Goal: Task Accomplishment & Management: Use online tool/utility

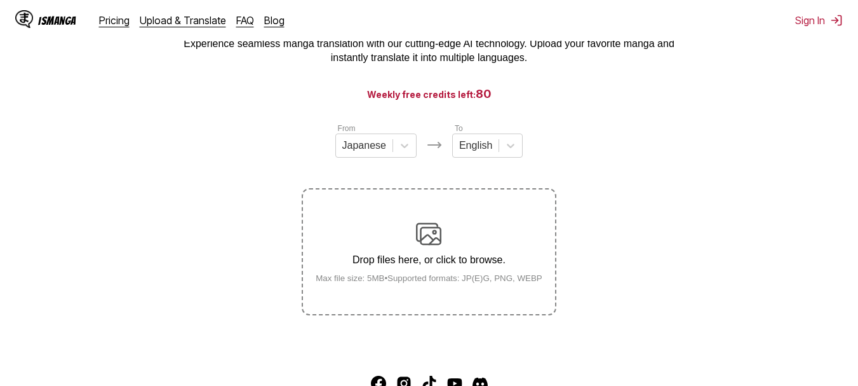
scroll to position [83, 0]
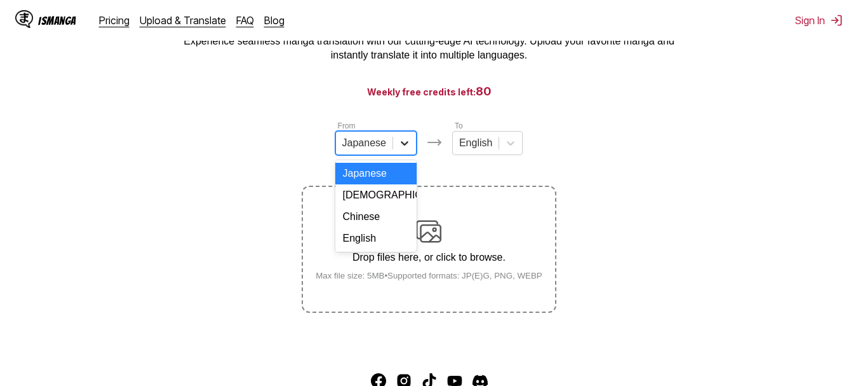
click at [400, 138] on div at bounding box center [404, 142] width 23 height 23
click at [350, 249] on div "English" at bounding box center [375, 238] width 81 height 22
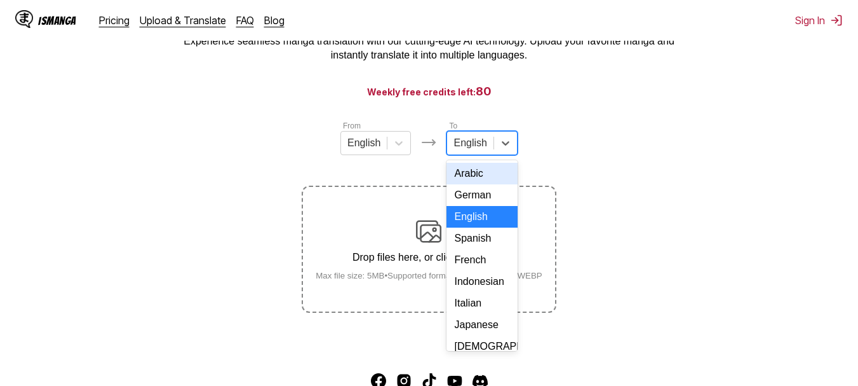
click at [476, 148] on div at bounding box center [469, 143] width 33 height 14
click at [479, 292] on div "Indonesian" at bounding box center [481, 282] width 70 height 22
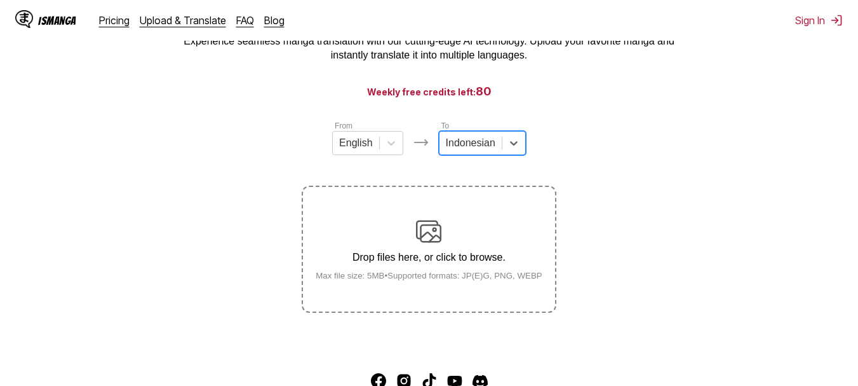
click at [432, 249] on div "Drop files here, or click to browse. Max file size: 5MB • Supported formats: JP…" at bounding box center [428, 249] width 247 height 62
click at [0, 0] on input "Drop files here, or click to browse. Max file size: 5MB • Supported formats: JP…" at bounding box center [0, 0] width 0 height 0
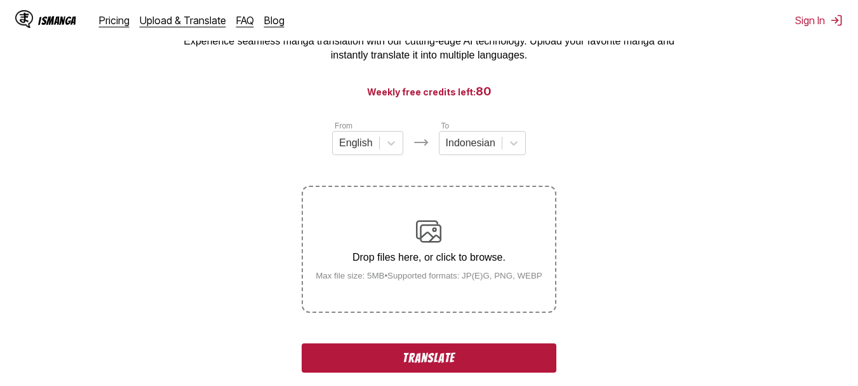
click at [424, 347] on button "Translate" at bounding box center [429, 357] width 254 height 29
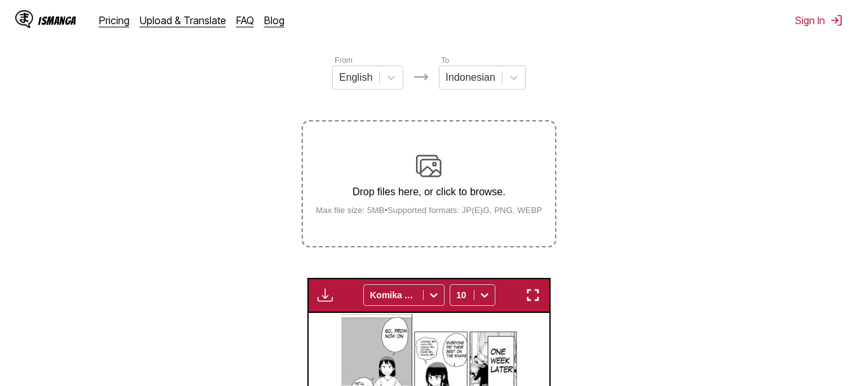
scroll to position [148, 0]
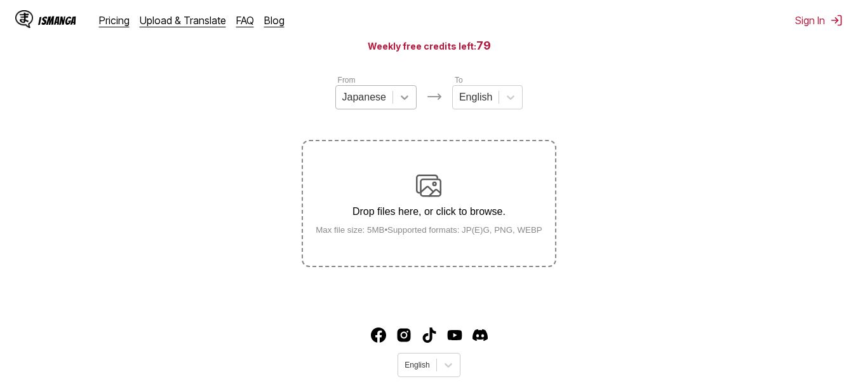
click at [403, 102] on icon at bounding box center [404, 97] width 13 height 13
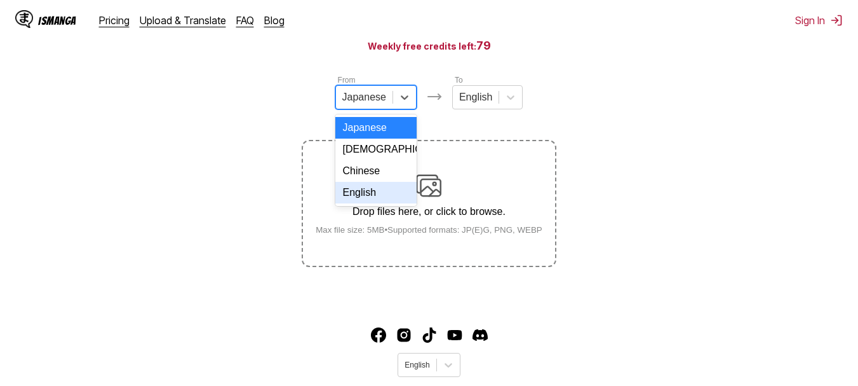
click at [370, 203] on div "English" at bounding box center [375, 193] width 81 height 22
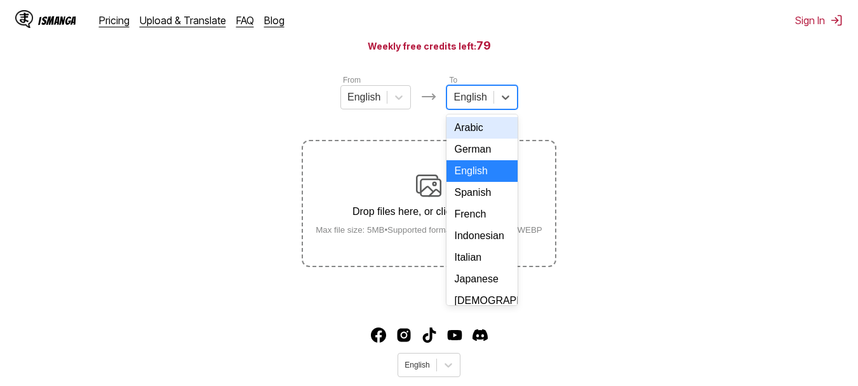
click at [469, 101] on div at bounding box center [469, 97] width 33 height 14
click at [467, 241] on div "Indonesian" at bounding box center [481, 236] width 70 height 22
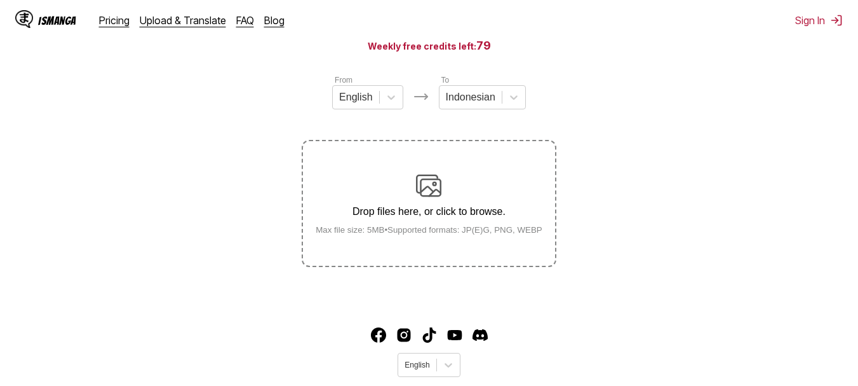
click at [437, 213] on p "Drop files here, or click to browse." at bounding box center [428, 211] width 247 height 11
click at [0, 0] on input "Drop files here, or click to browse. Max file size: 5MB • Supported formats: JP…" at bounding box center [0, 0] width 0 height 0
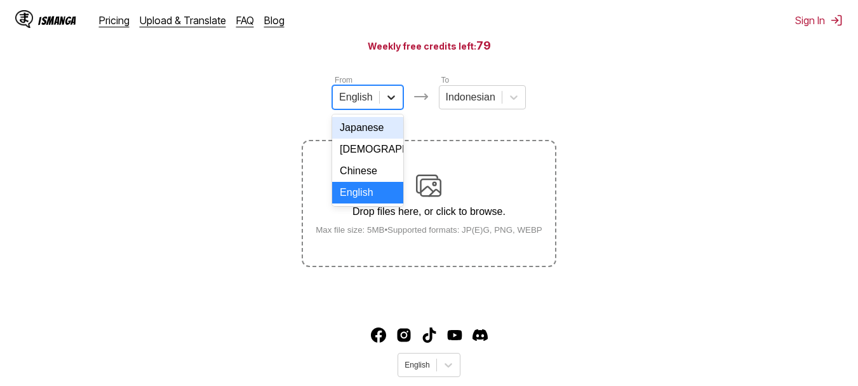
click at [392, 98] on icon at bounding box center [391, 97] width 13 height 13
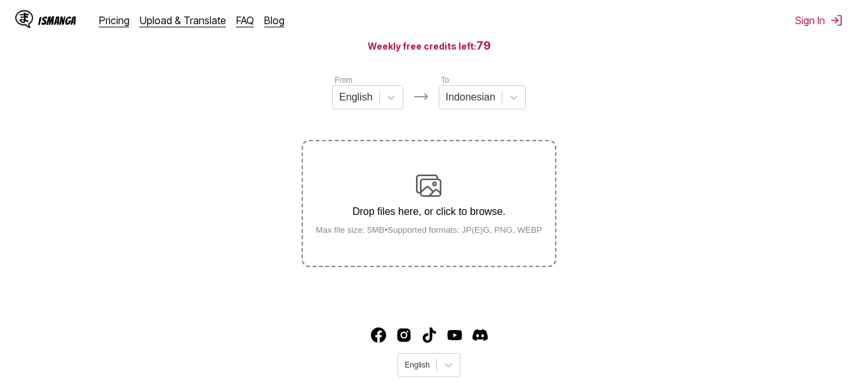
click at [430, 187] on img at bounding box center [428, 185] width 25 height 25
click at [0, 0] on input "Drop files here, or click to browse. Max file size: 5MB • Supported formats: JP…" at bounding box center [0, 0] width 0 height 0
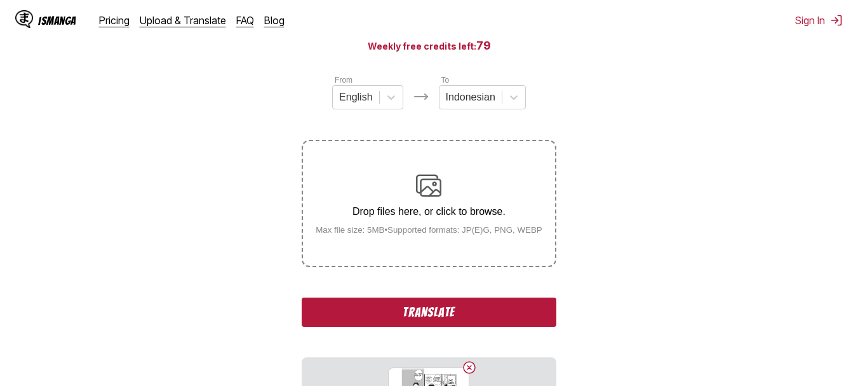
click at [434, 318] on button "Translate" at bounding box center [429, 311] width 254 height 29
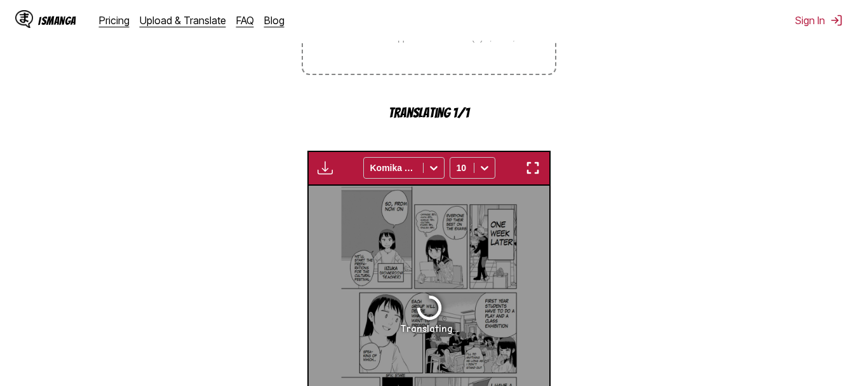
scroll to position [320, 0]
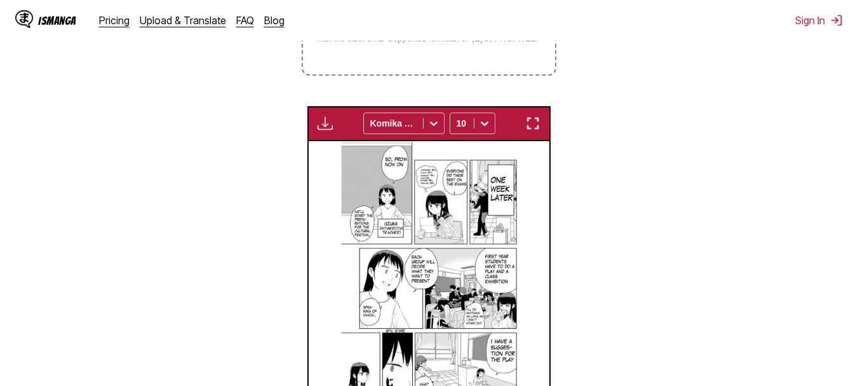
click at [490, 241] on img at bounding box center [429, 268] width 178 height 255
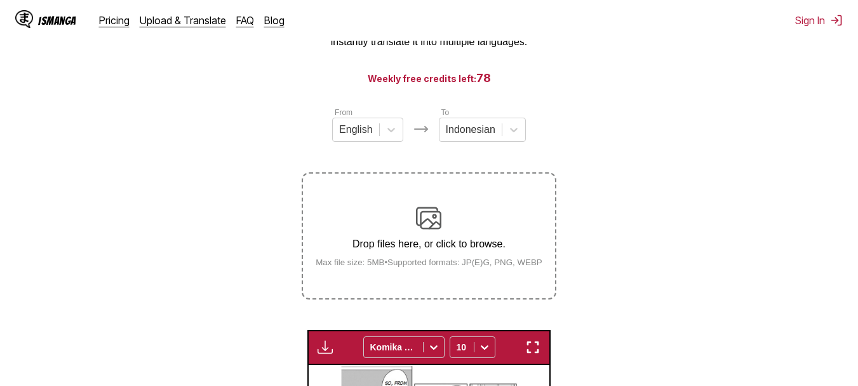
scroll to position [0, 0]
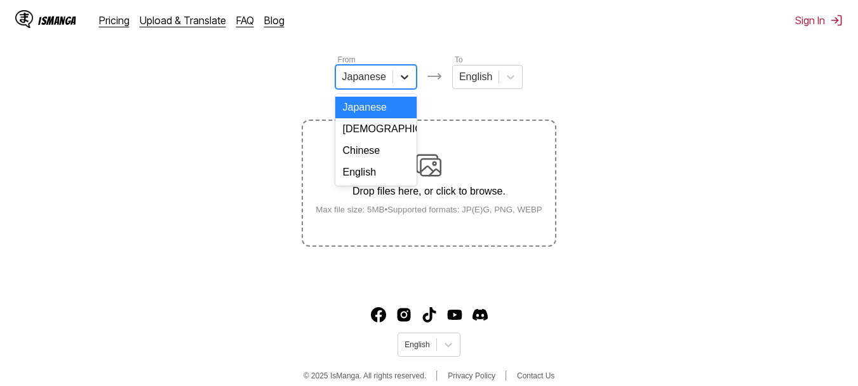
click at [408, 83] on icon at bounding box center [404, 76] width 13 height 13
click at [383, 180] on div "English" at bounding box center [375, 172] width 81 height 22
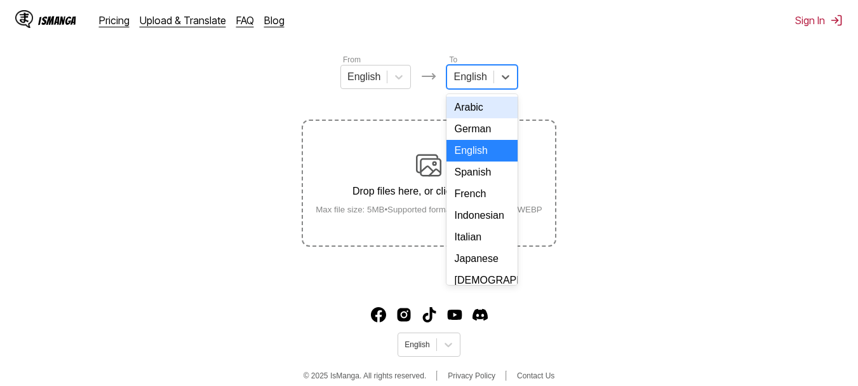
click at [483, 84] on div at bounding box center [469, 77] width 33 height 14
click at [483, 226] on div "Indonesian" at bounding box center [481, 216] width 70 height 22
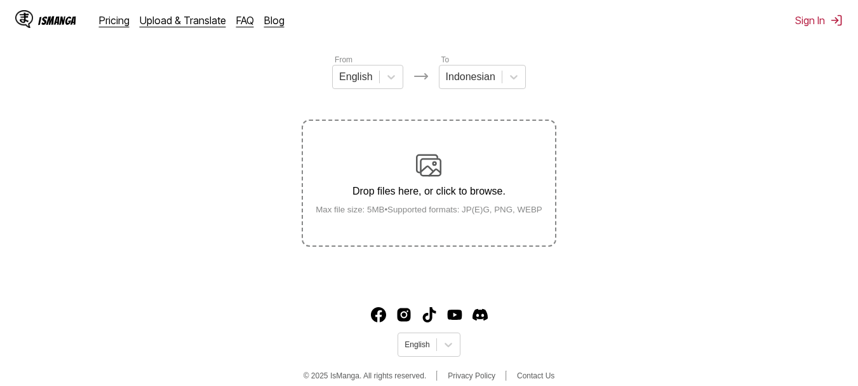
click at [455, 197] on p "Drop files here, or click to browse." at bounding box center [428, 190] width 247 height 11
click at [0, 0] on input "Drop files here, or click to browse. Max file size: 5MB • Supported formats: JP…" at bounding box center [0, 0] width 0 height 0
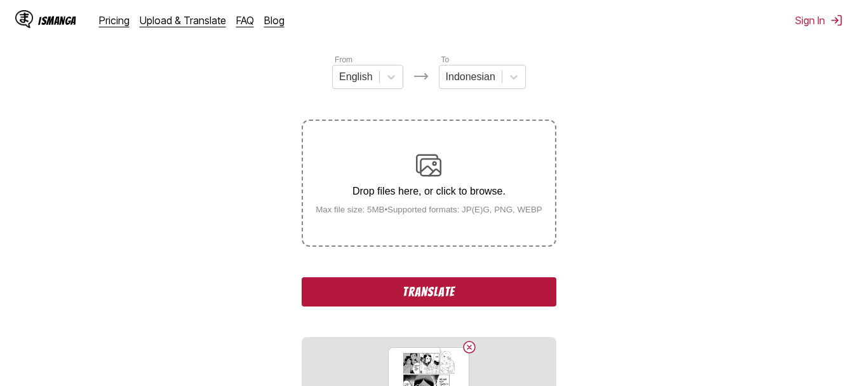
click at [464, 281] on button "Translate" at bounding box center [429, 291] width 254 height 29
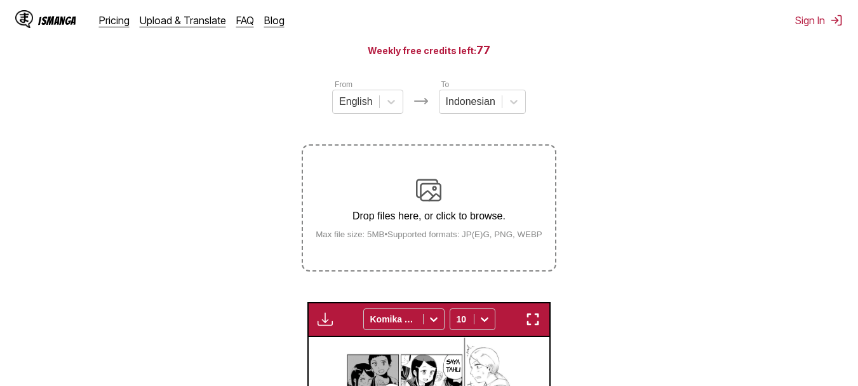
scroll to position [124, 0]
click at [433, 203] on img at bounding box center [428, 190] width 25 height 25
click at [0, 0] on input "Drop files here, or click to browse. Max file size: 5MB • Supported formats: JP…" at bounding box center [0, 0] width 0 height 0
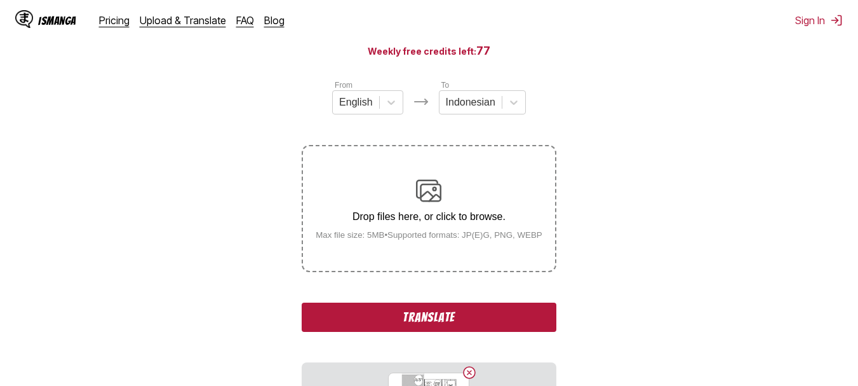
click at [411, 316] on button "Translate" at bounding box center [429, 316] width 254 height 29
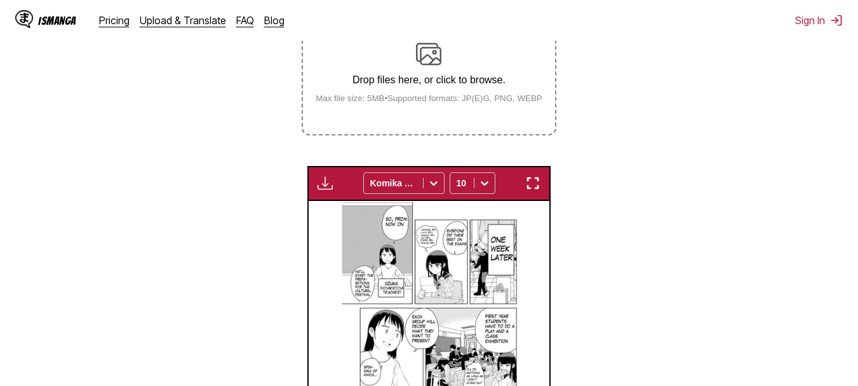
scroll to position [258, 0]
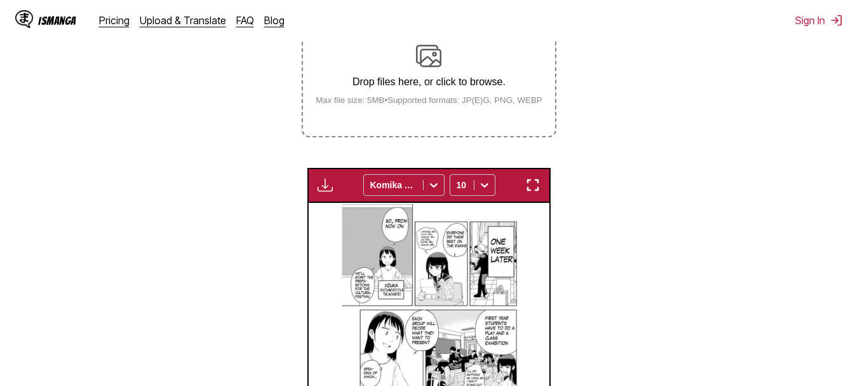
click at [434, 65] on img at bounding box center [428, 55] width 25 height 25
click at [0, 0] on input "Drop files here, or click to browse. Max file size: 5MB • Supported formats: JP…" at bounding box center [0, 0] width 0 height 0
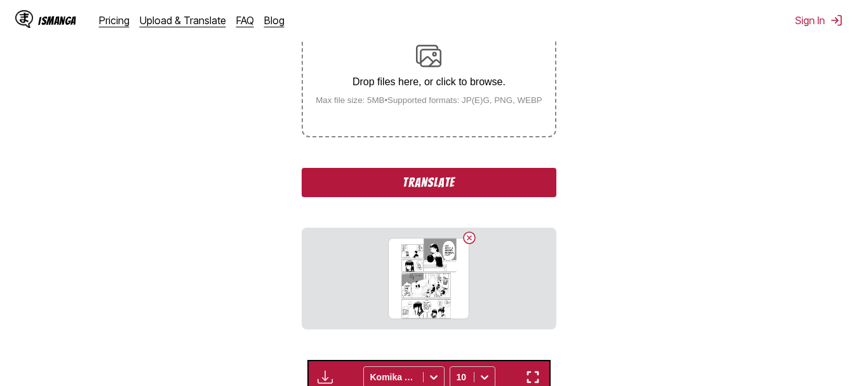
click at [482, 194] on button "Translate" at bounding box center [429, 182] width 254 height 29
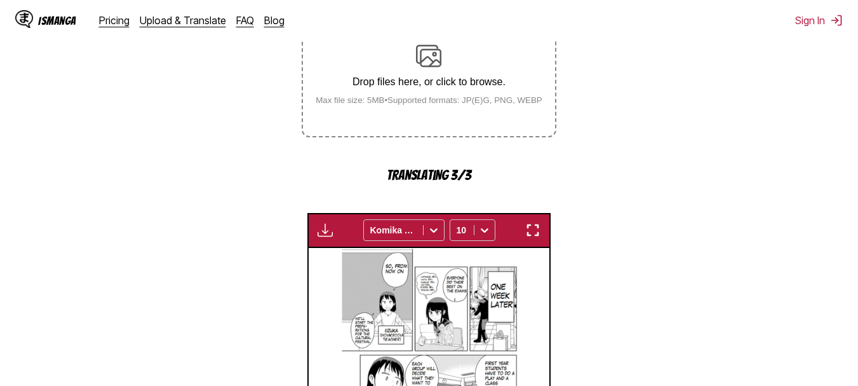
scroll to position [0, 482]
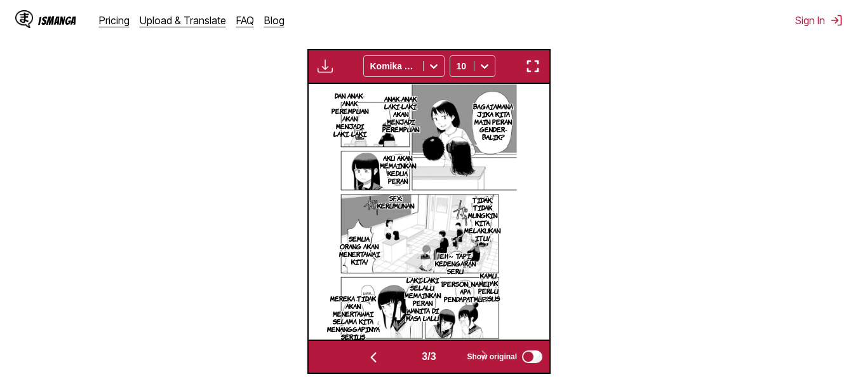
click at [530, 66] on img "button" at bounding box center [532, 65] width 15 height 15
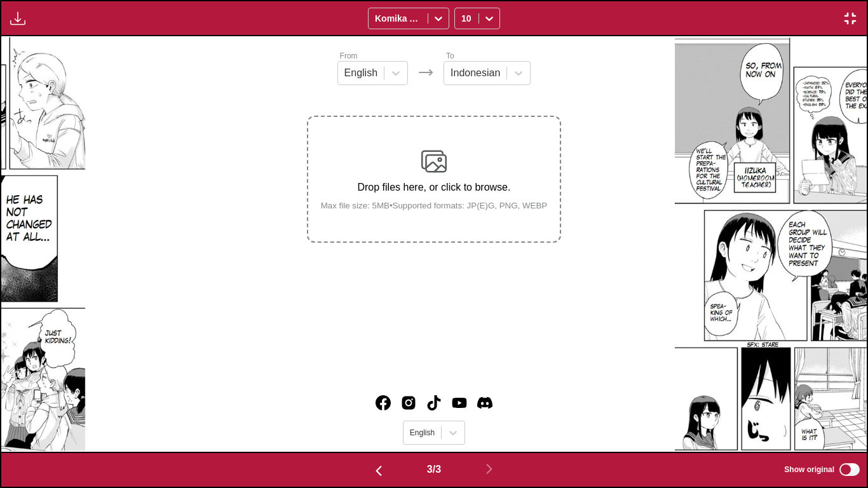
scroll to position [0, 1730]
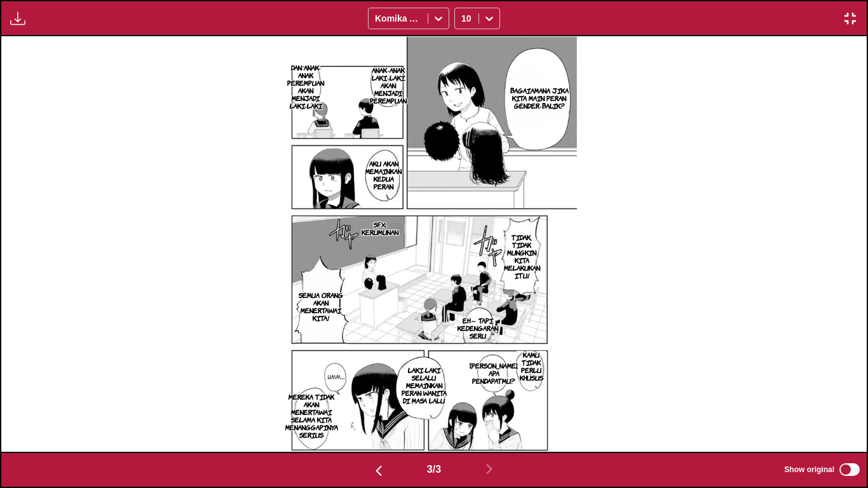
click at [854, 23] on img "button" at bounding box center [849, 18] width 15 height 15
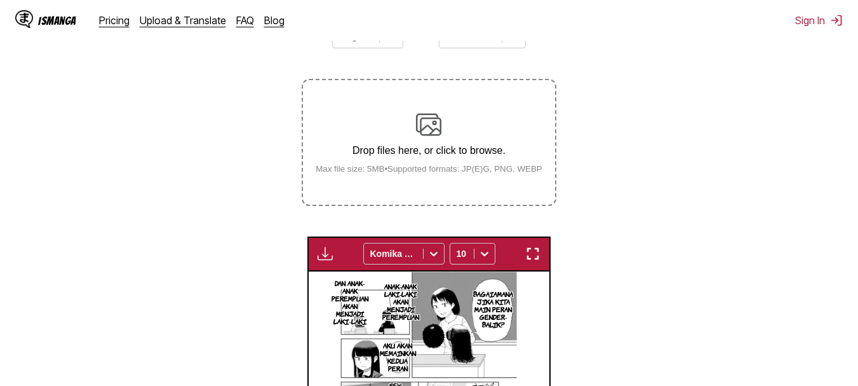
scroll to position [189, 0]
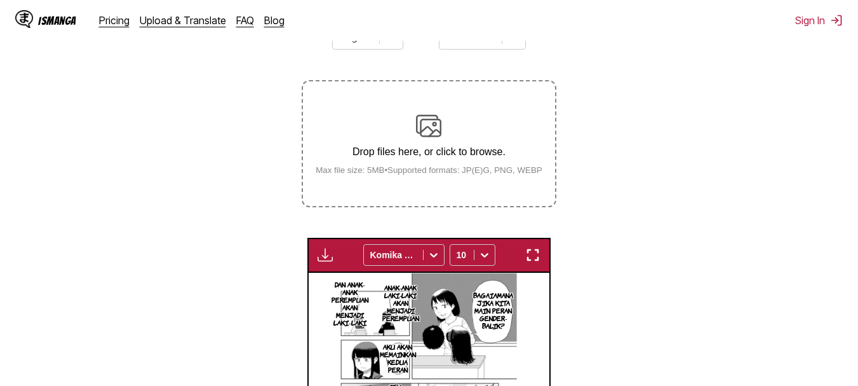
click at [428, 134] on img at bounding box center [428, 125] width 25 height 25
click at [0, 0] on input "Drop files here, or click to browse. Max file size: 5MB • Supported formats: JP…" at bounding box center [0, 0] width 0 height 0
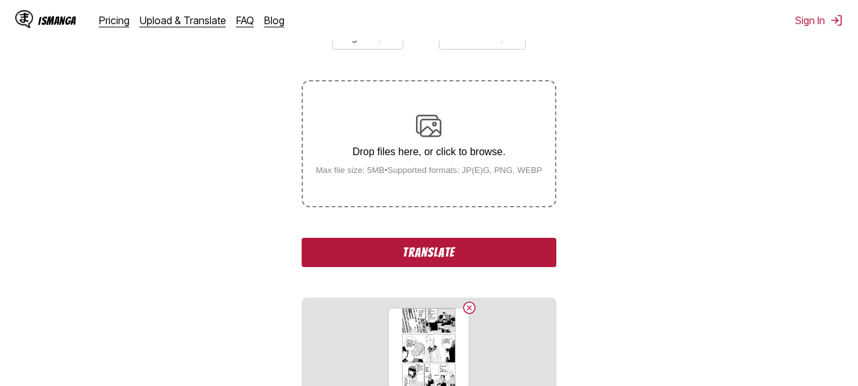
click at [406, 130] on div "Drop files here, or click to browse. Max file size: 5MB • Supported formats: JP…" at bounding box center [428, 144] width 247 height 62
click at [0, 0] on input "Drop files here, or click to browse. Max file size: 5MB • Supported formats: JP…" at bounding box center [0, 0] width 0 height 0
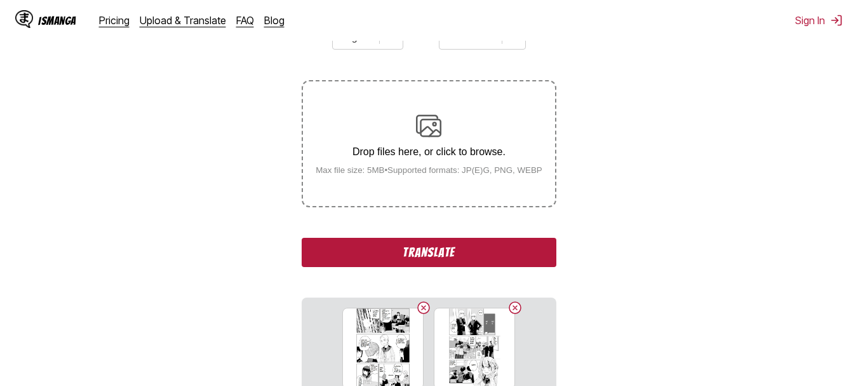
click at [410, 127] on div "Drop files here, or click to browse. Max file size: 5MB • Supported formats: JP…" at bounding box center [428, 144] width 247 height 62
click at [0, 0] on input "Drop files here, or click to browse. Max file size: 5MB • Supported formats: JP…" at bounding box center [0, 0] width 0 height 0
click at [441, 138] on img at bounding box center [428, 125] width 25 height 25
click at [0, 0] on input "Drop files here, or click to browse. Max file size: 5MB • Supported formats: JP…" at bounding box center [0, 0] width 0 height 0
click at [452, 258] on button "Translate" at bounding box center [429, 252] width 254 height 29
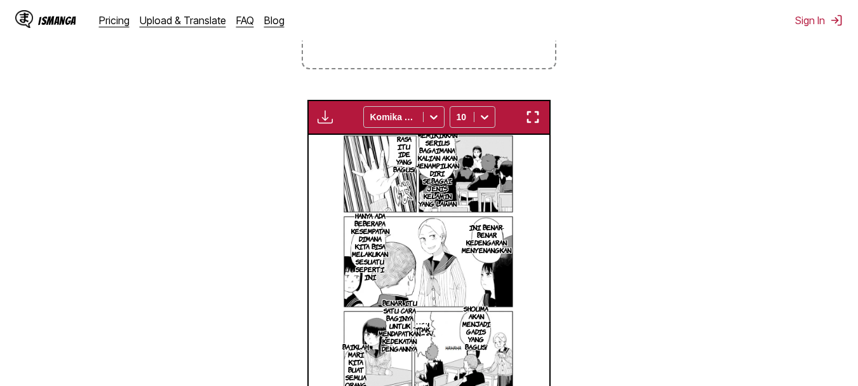
scroll to position [329, 0]
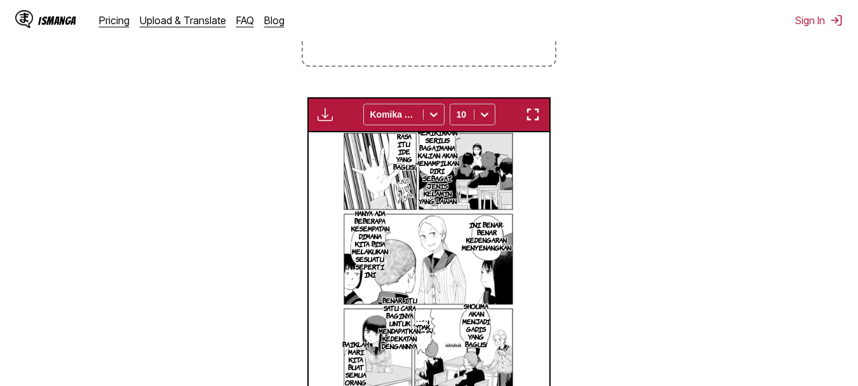
click at [532, 110] on img "button" at bounding box center [532, 114] width 15 height 15
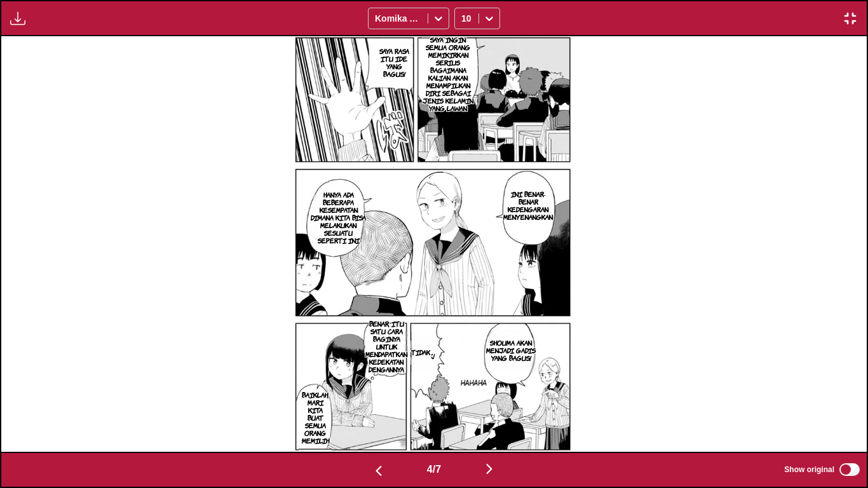
scroll to position [0, 3460]
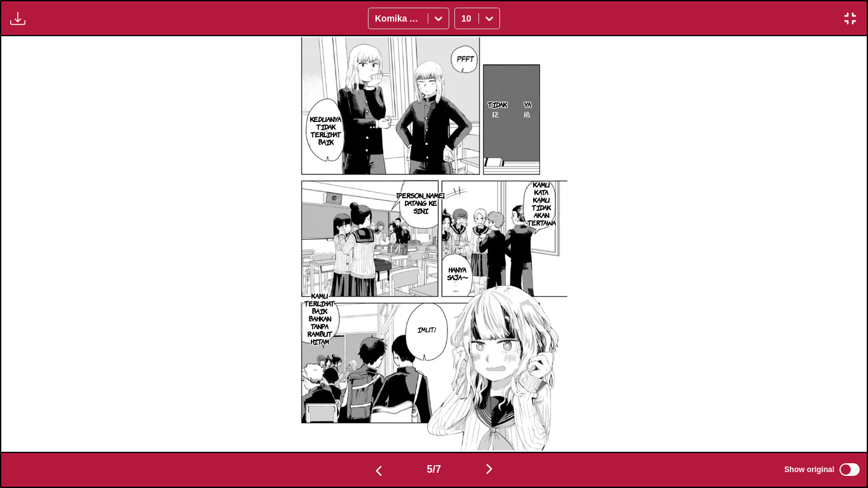
click at [857, 16] on button "button" at bounding box center [849, 18] width 23 height 17
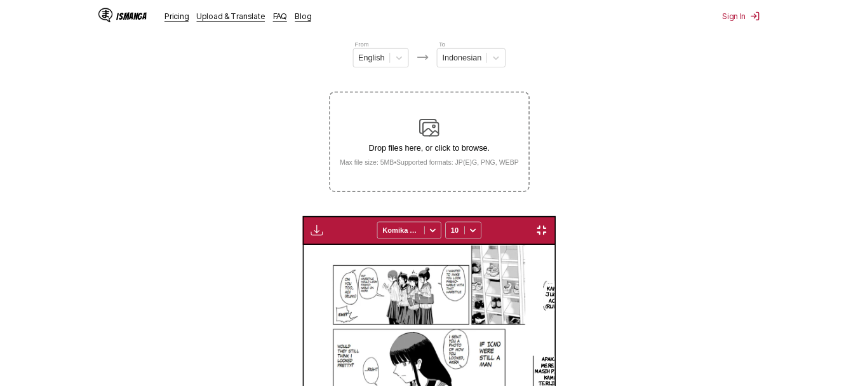
scroll to position [0, 963]
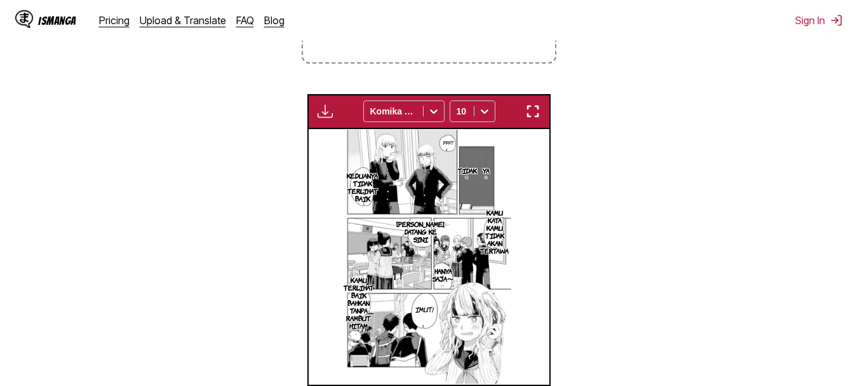
click at [542, 105] on button "button" at bounding box center [532, 111] width 23 height 17
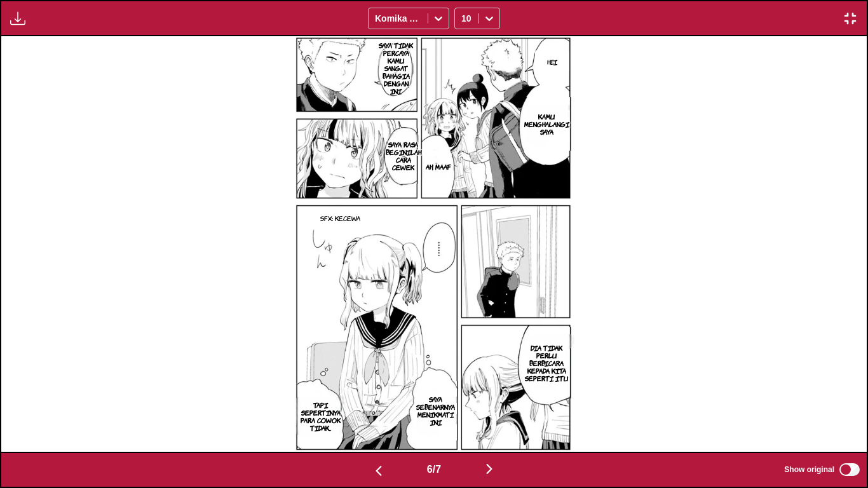
scroll to position [0, 5190]
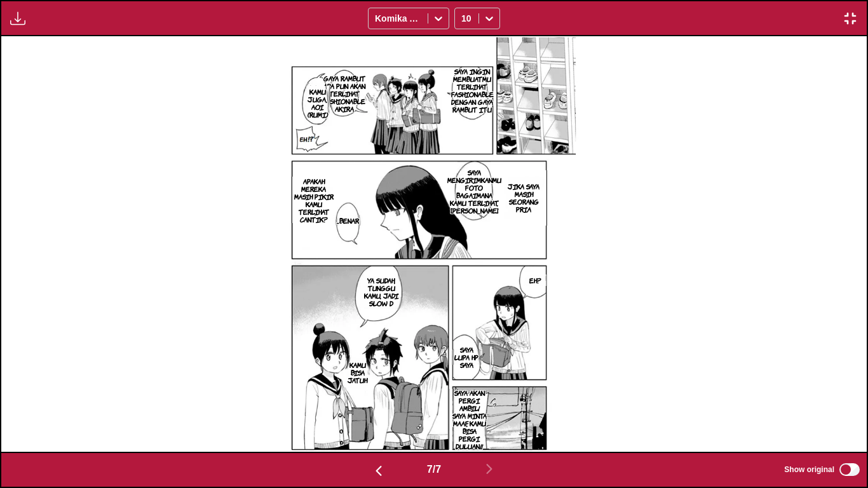
click at [343, 95] on p "GAYA RAMBUT APA PUN AKAN TERLIHAT FASHIONABLE AKIRA" at bounding box center [344, 93] width 48 height 43
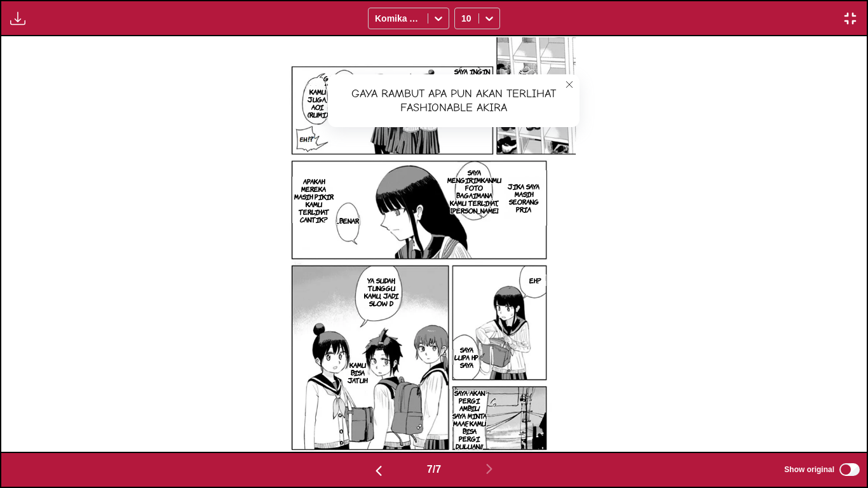
click at [571, 76] on button "close-tooltip" at bounding box center [569, 84] width 20 height 20
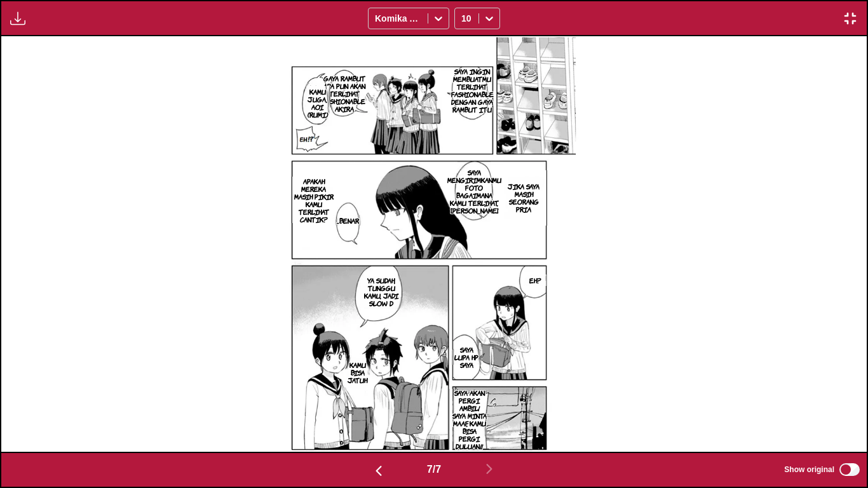
click at [473, 385] on p "SAYA AKAN PERGI AMBIL! SAYA MINTA MAAF, KAMU BISA PERGI DULUAN!!" at bounding box center [469, 419] width 40 height 66
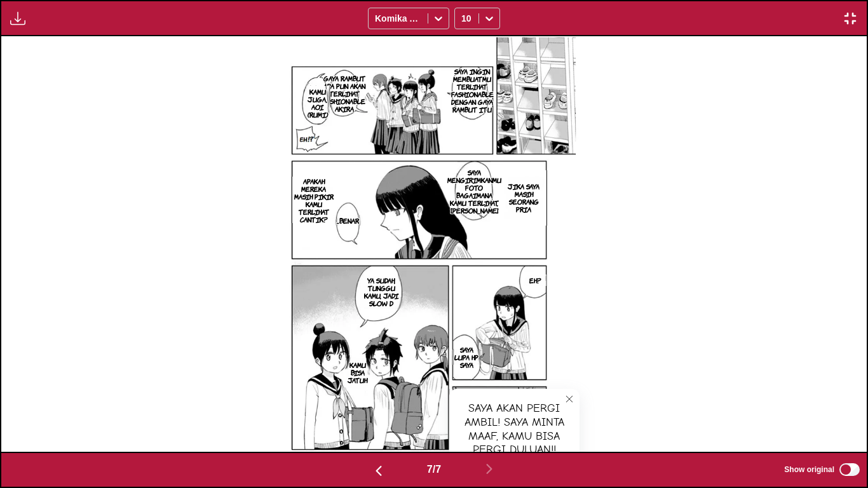
click at [564, 385] on button "close-tooltip" at bounding box center [569, 399] width 20 height 20
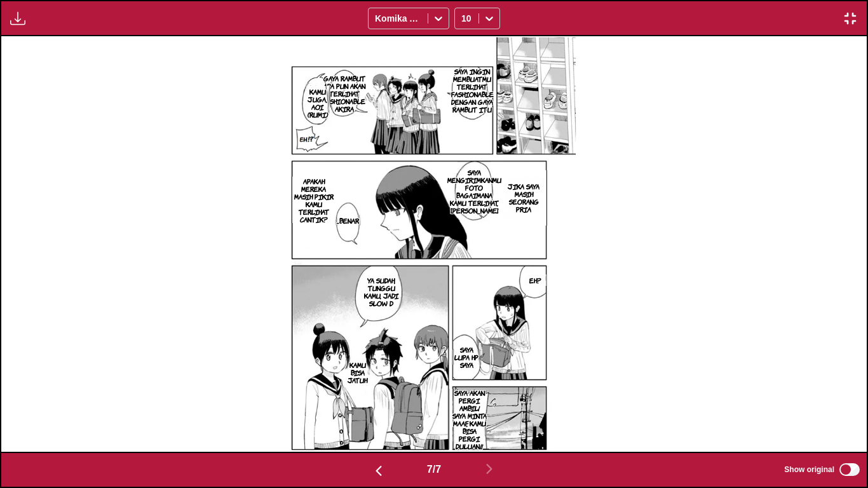
click at [848, 16] on img "button" at bounding box center [849, 18] width 15 height 15
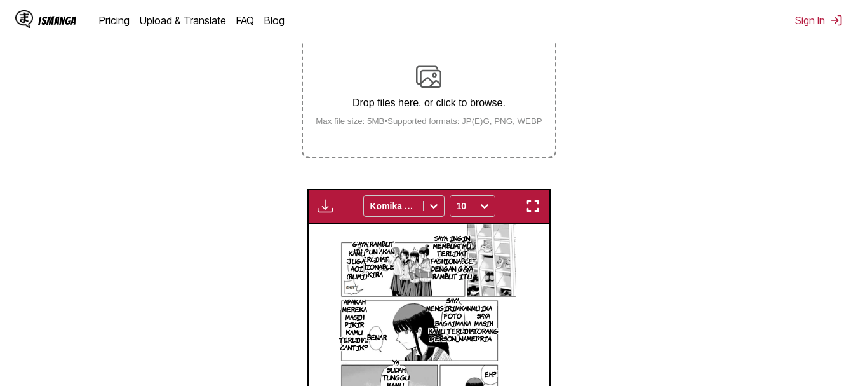
scroll to position [237, 0]
click at [437, 93] on div "Drop files here, or click to browse. Max file size: 5MB • Supported formats: JP…" at bounding box center [428, 96] width 247 height 62
click at [0, 0] on input "Drop files here, or click to browse. Max file size: 5MB • Supported formats: JP…" at bounding box center [0, 0] width 0 height 0
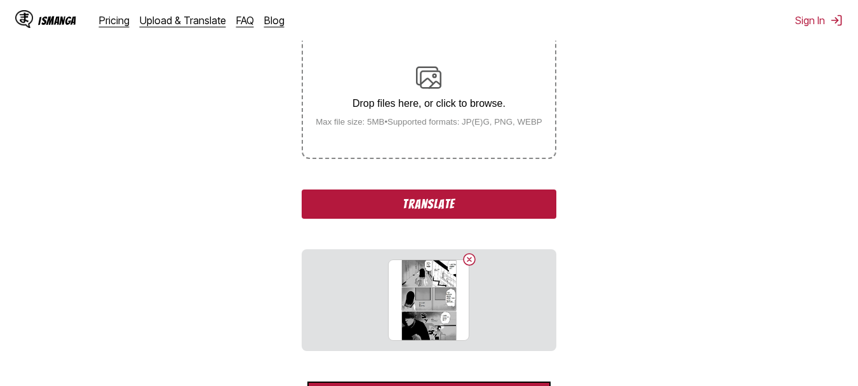
click at [382, 201] on button "Translate" at bounding box center [429, 203] width 254 height 29
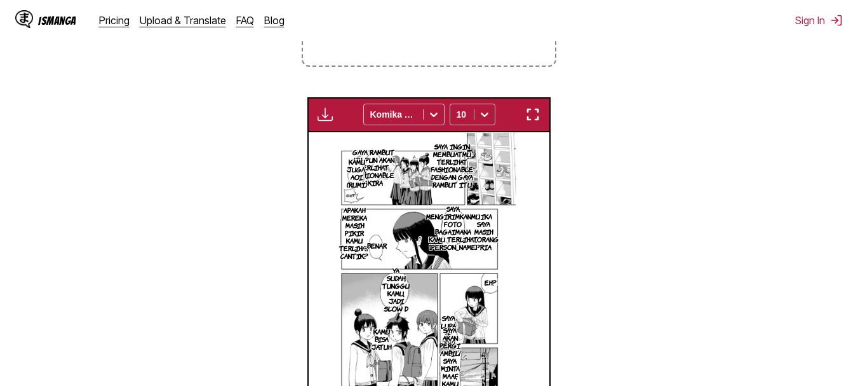
scroll to position [332, 0]
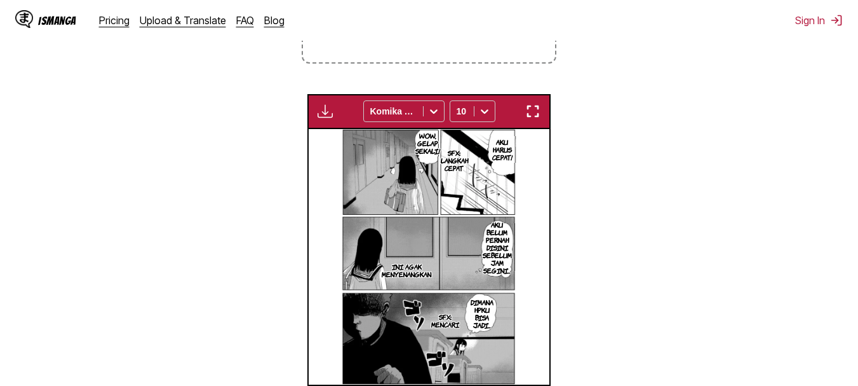
click at [533, 117] on img "button" at bounding box center [532, 111] width 15 height 15
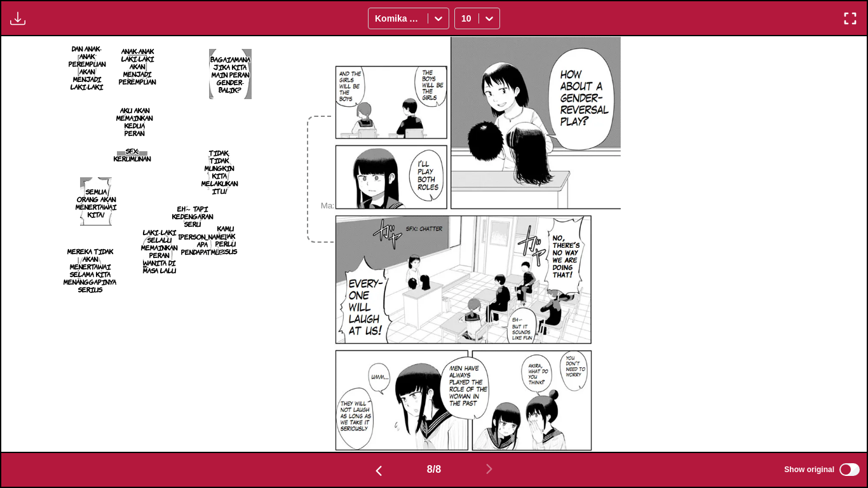
scroll to position [0, 6055]
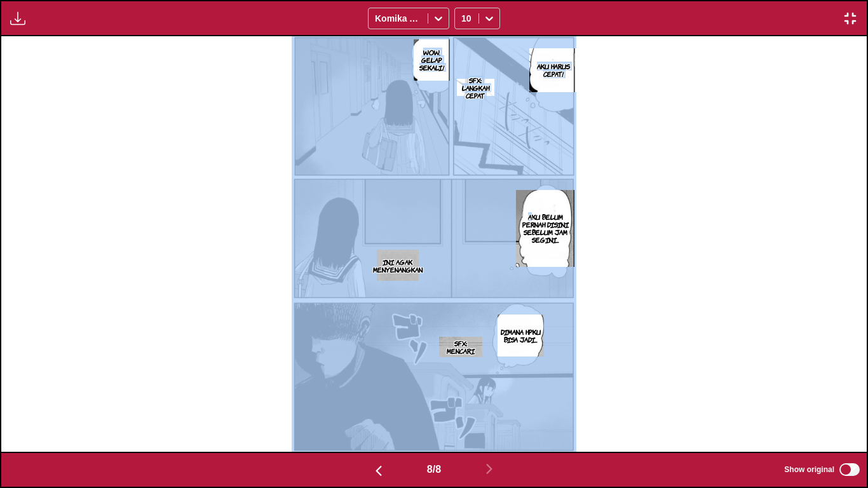
drag, startPoint x: 533, startPoint y: 194, endPoint x: 569, endPoint y: 163, distance: 47.7
click at [569, 163] on div "AKU HARUS CEPAT! WOW, GELAP SEKALI! SFX: LANGKAH CEPAT AKU BELUM PERNAH DISINI …" at bounding box center [433, 243] width 865 height 415
click at [560, 73] on p "AKU HARUS CEPAT!" at bounding box center [553, 70] width 48 height 20
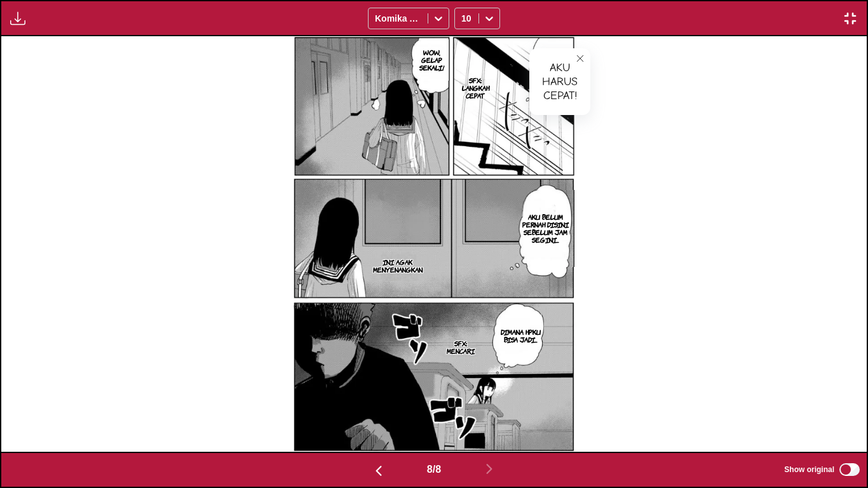
click at [588, 55] on button "close-tooltip" at bounding box center [580, 58] width 20 height 20
click at [843, 11] on img "button" at bounding box center [849, 18] width 15 height 15
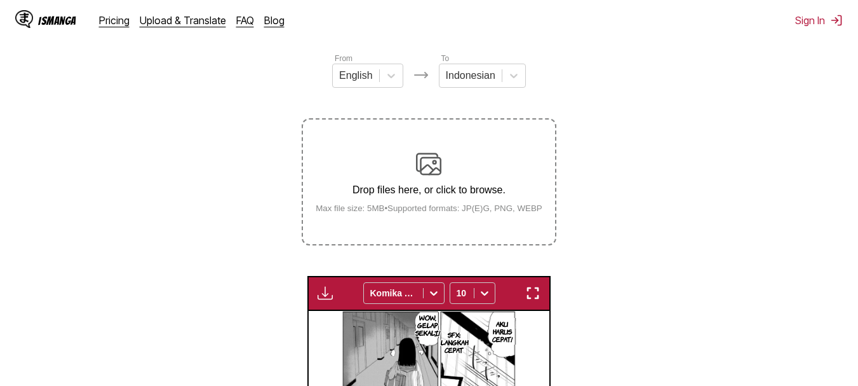
scroll to position [131, 0]
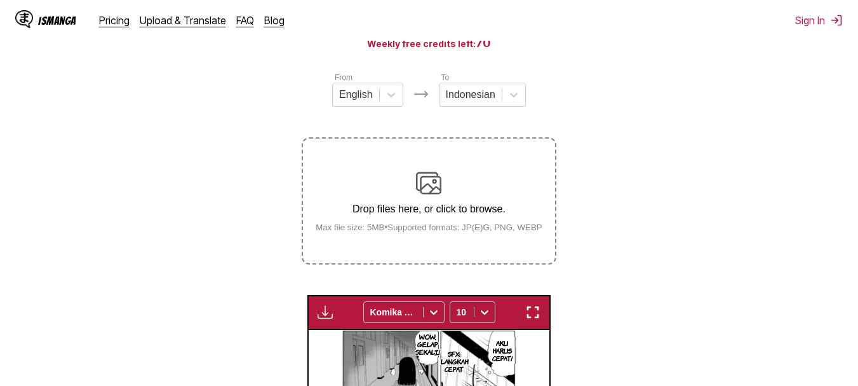
click at [440, 181] on img at bounding box center [428, 182] width 25 height 25
click at [0, 0] on input "Drop files here, or click to browse. Max file size: 5MB • Supported formats: JP…" at bounding box center [0, 0] width 0 height 0
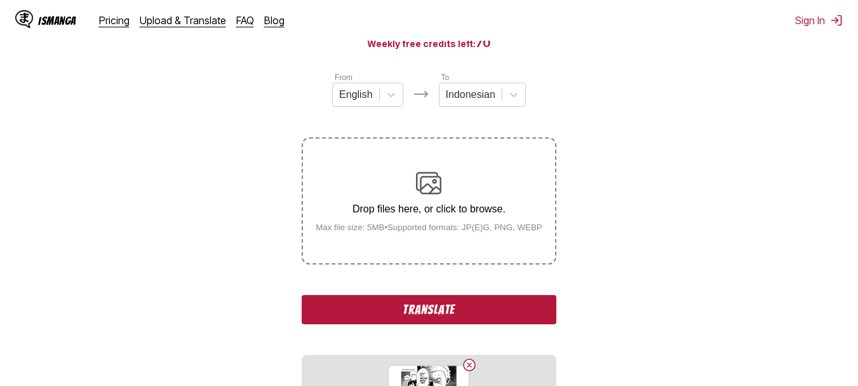
click at [411, 309] on button "Translate" at bounding box center [429, 309] width 254 height 29
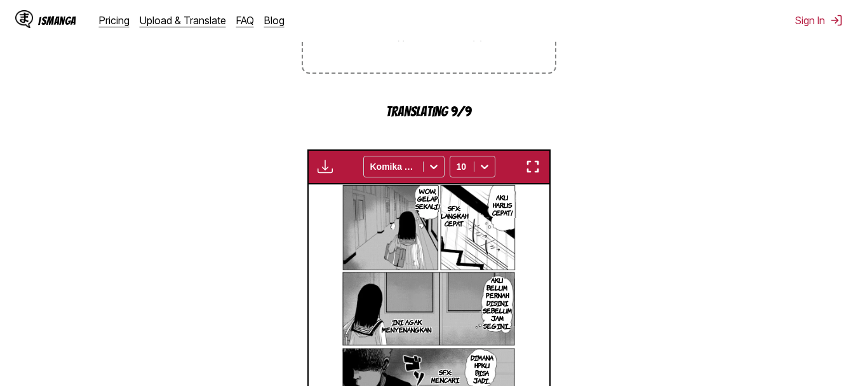
scroll to position [323, 0]
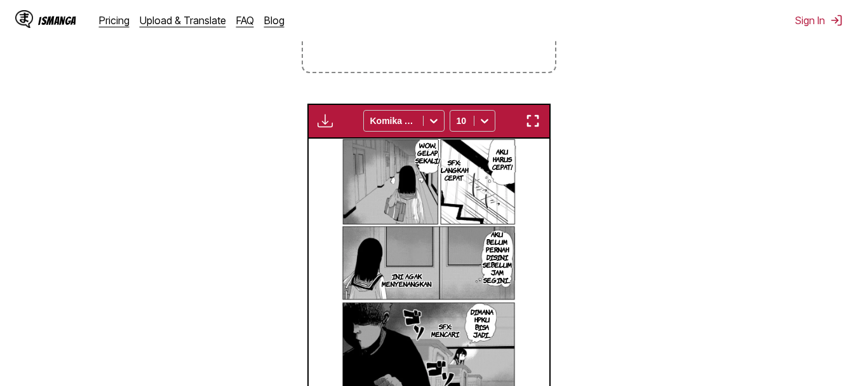
click at [528, 119] on img "button" at bounding box center [532, 120] width 15 height 15
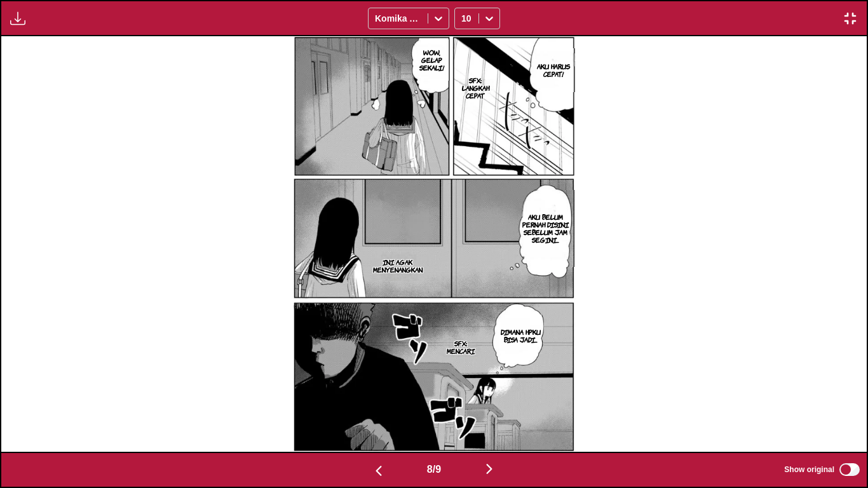
scroll to position [0, 6920]
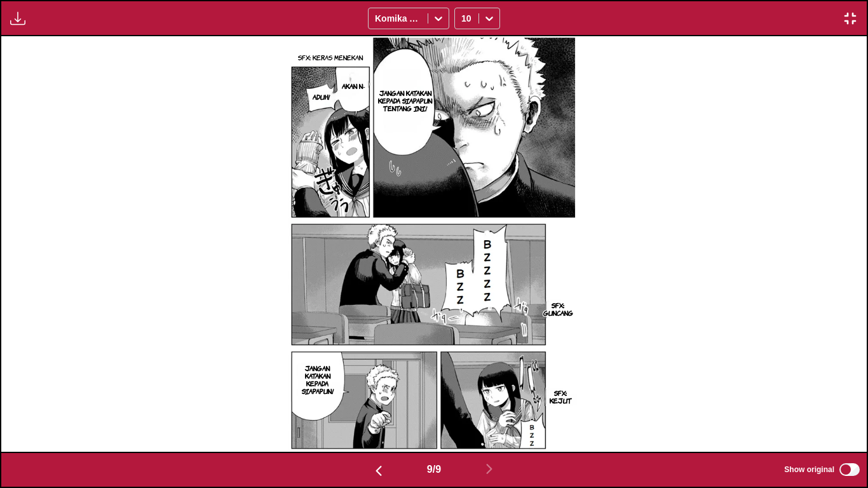
click at [852, 14] on img "button" at bounding box center [849, 18] width 15 height 15
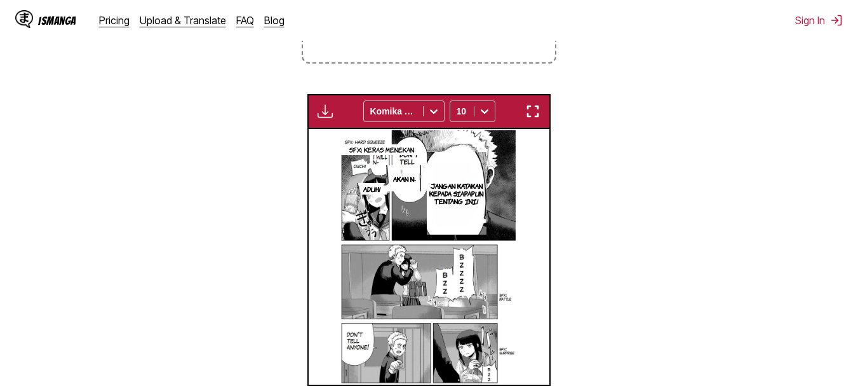
scroll to position [0, 1927]
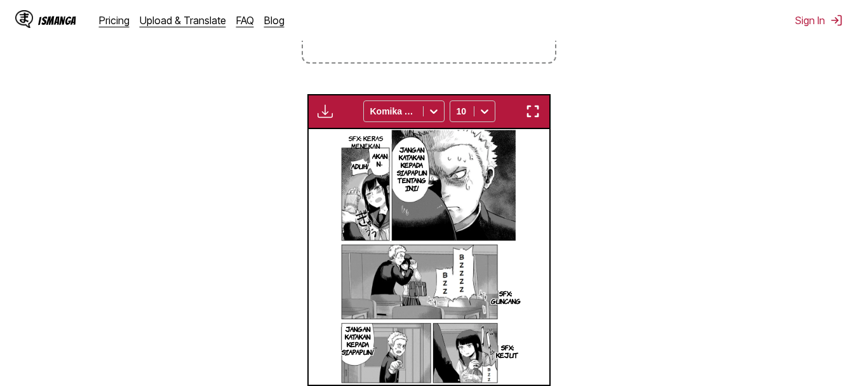
click at [522, 113] on button "button" at bounding box center [532, 111] width 23 height 17
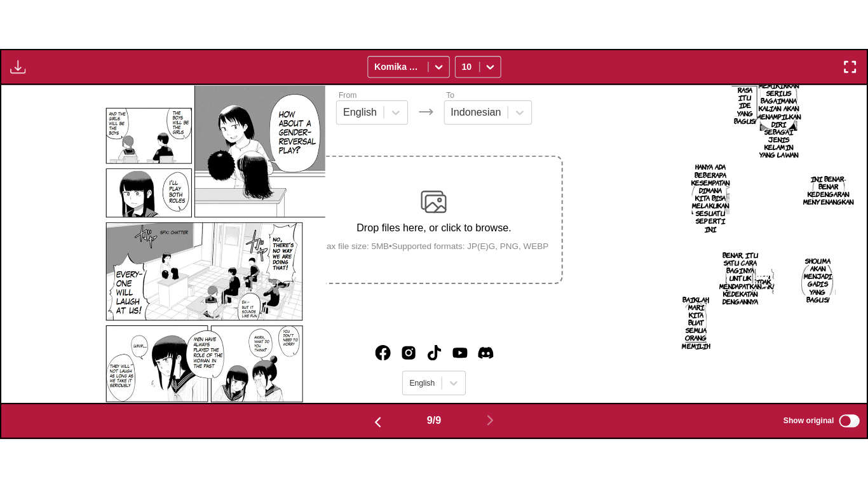
scroll to position [0, 6920]
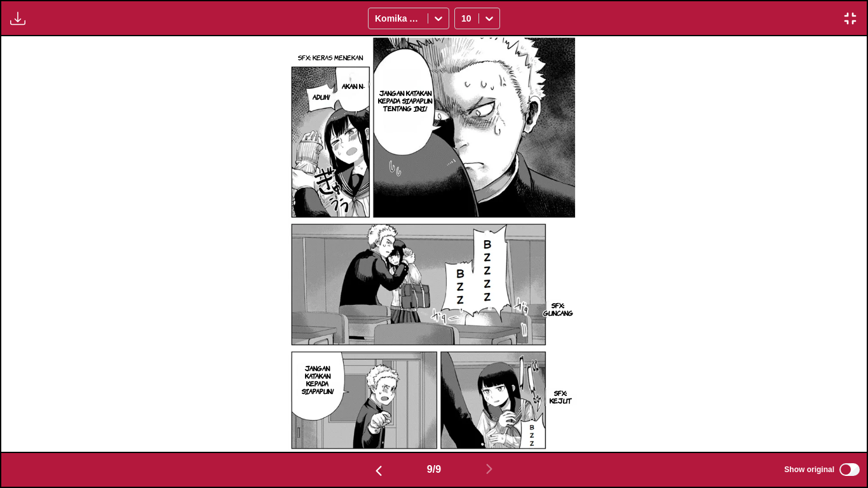
click at [850, 15] on img "button" at bounding box center [849, 18] width 15 height 15
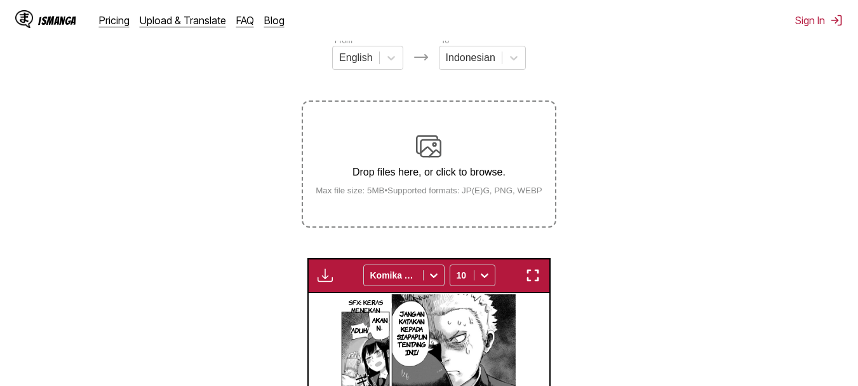
scroll to position [165, 0]
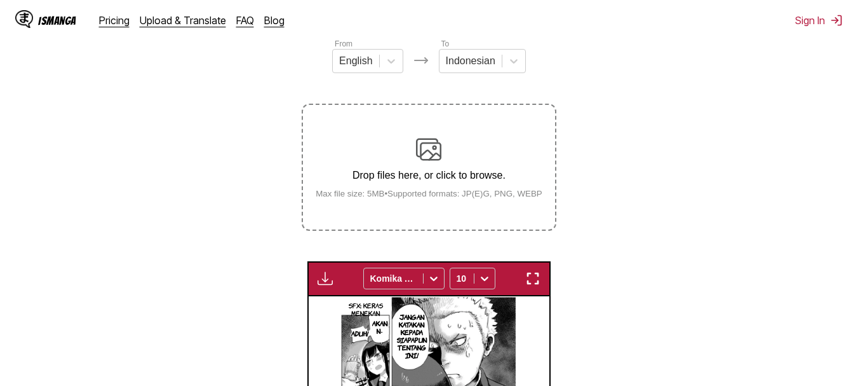
click at [437, 161] on img at bounding box center [428, 149] width 25 height 25
click at [0, 0] on input "Drop files here, or click to browse. Max file size: 5MB • Supported formats: JP…" at bounding box center [0, 0] width 0 height 0
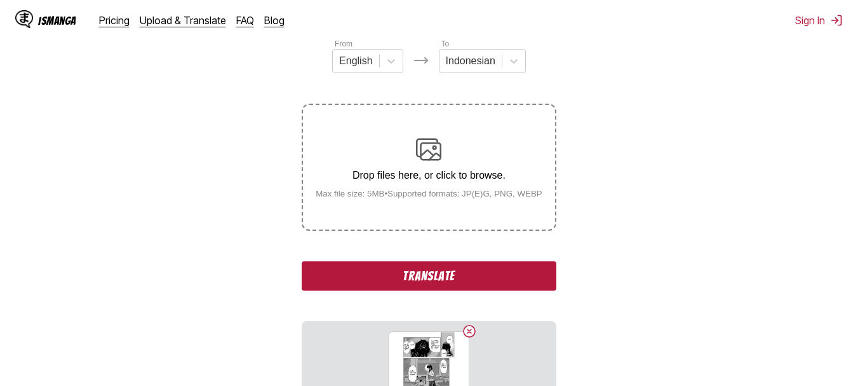
click at [426, 144] on img at bounding box center [428, 149] width 25 height 25
click at [0, 0] on input "Drop files here, or click to browse. Max file size: 5MB • Supported formats: JP…" at bounding box center [0, 0] width 0 height 0
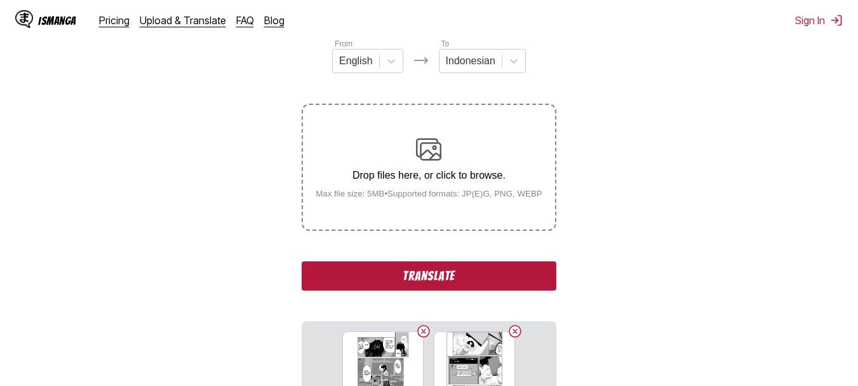
click at [424, 147] on img at bounding box center [428, 149] width 25 height 25
click at [0, 0] on input "Drop files here, or click to browse. Max file size: 5MB • Supported formats: JP…" at bounding box center [0, 0] width 0 height 0
click at [394, 162] on div "Drop files here, or click to browse. Max file size: 5MB • Supported formats: JP…" at bounding box center [428, 168] width 247 height 62
click at [0, 0] on input "Drop files here, or click to browse. Max file size: 5MB • Supported formats: JP…" at bounding box center [0, 0] width 0 height 0
click at [419, 266] on button "Translate" at bounding box center [429, 275] width 254 height 29
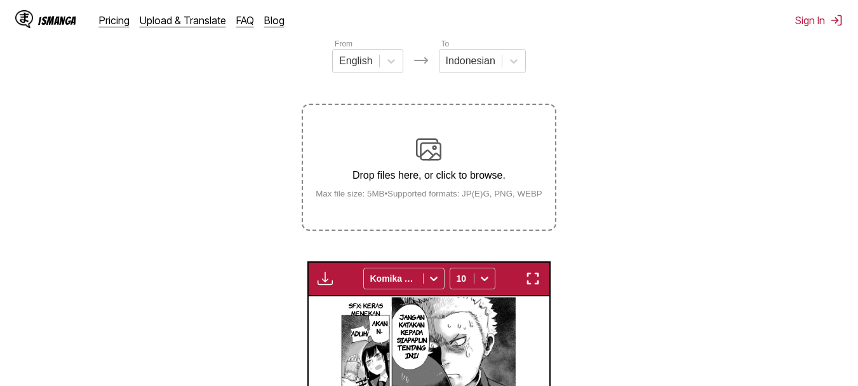
click at [535, 279] on img "button" at bounding box center [532, 278] width 15 height 15
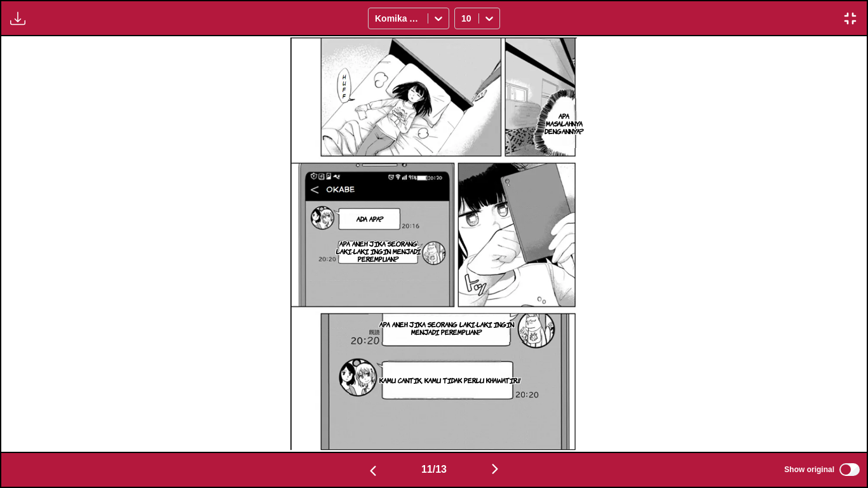
scroll to position [0, 9515]
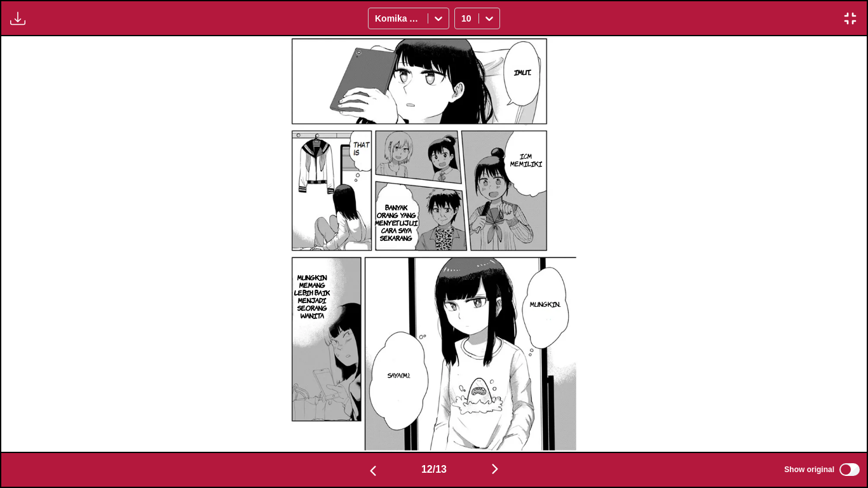
click at [847, 26] on button "button" at bounding box center [849, 18] width 23 height 17
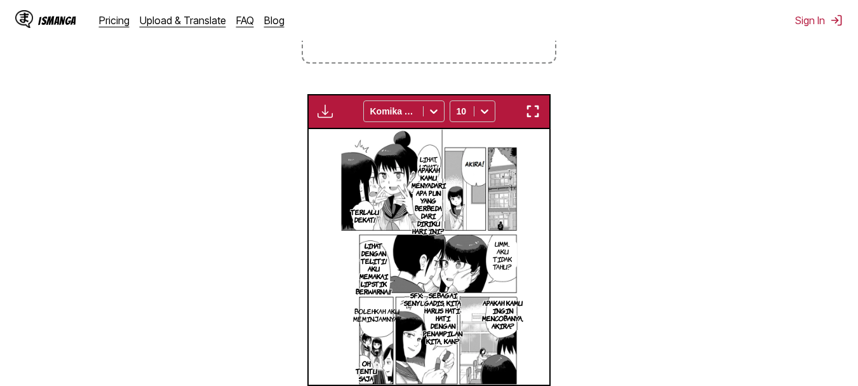
scroll to position [0, 2650]
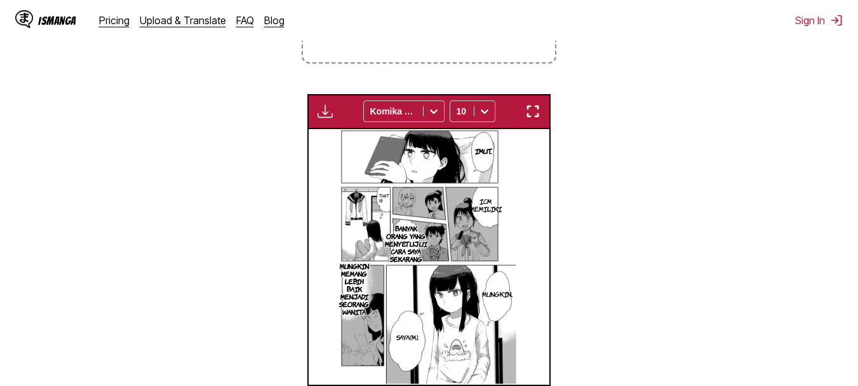
click at [537, 106] on img "button" at bounding box center [532, 111] width 15 height 15
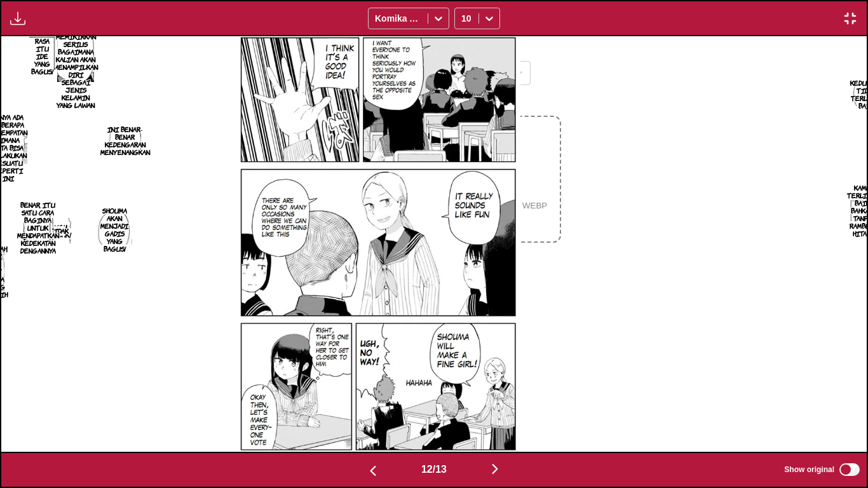
scroll to position [0, 9515]
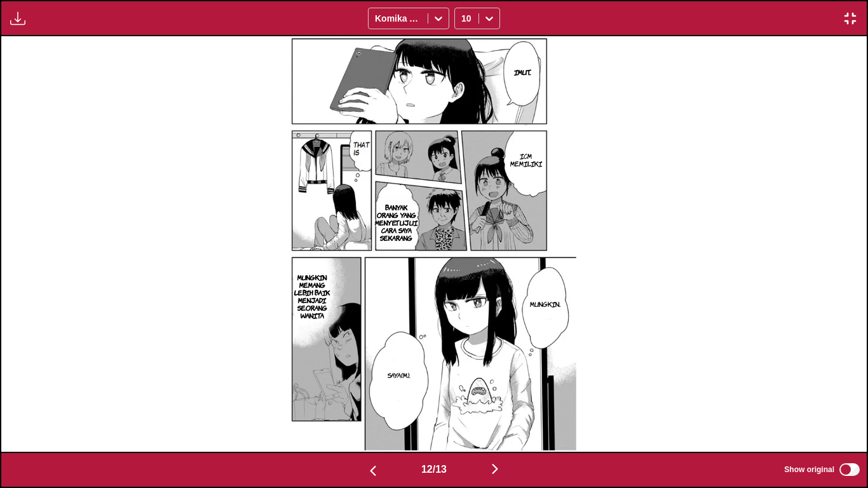
click at [852, 21] on img "button" at bounding box center [849, 18] width 15 height 15
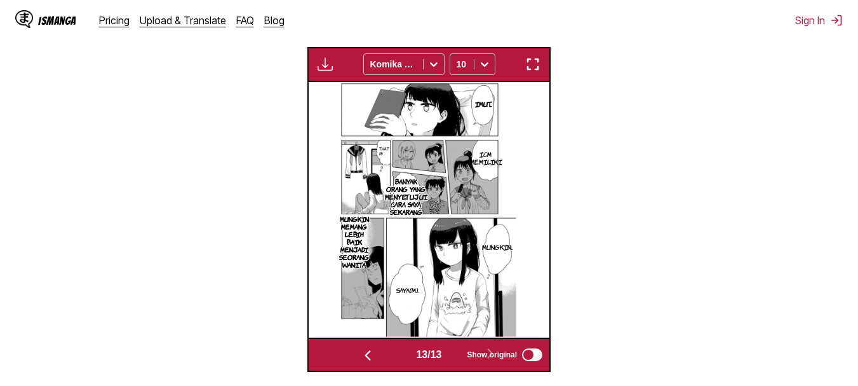
scroll to position [0, 2890]
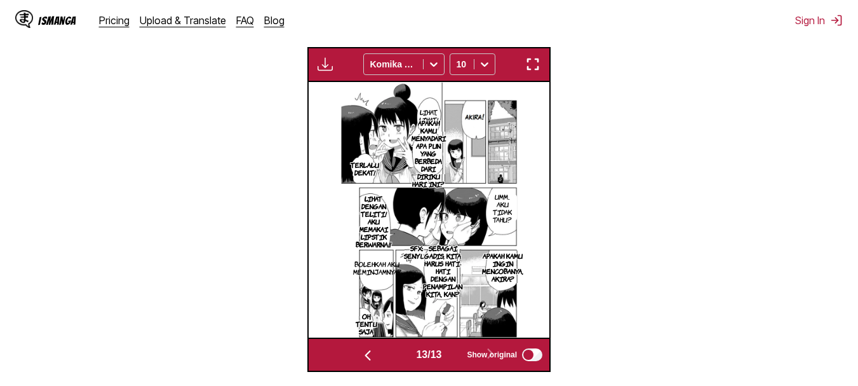
click at [532, 60] on img "button" at bounding box center [532, 64] width 15 height 15
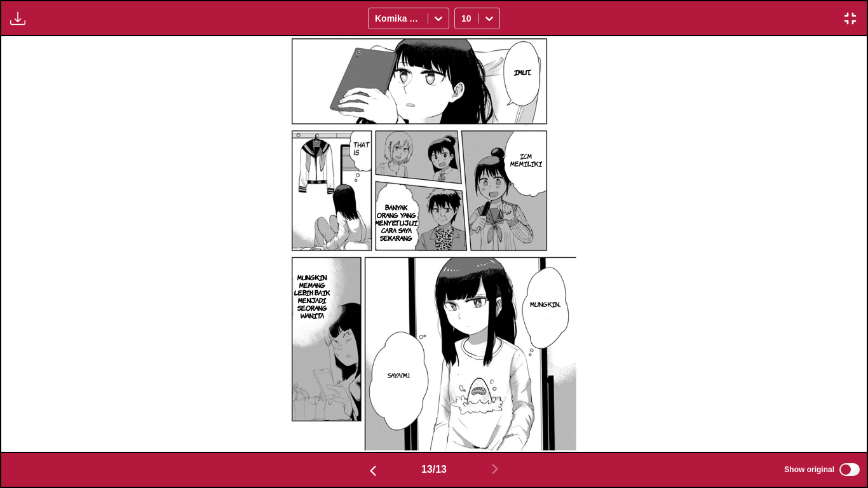
scroll to position [0, 10380]
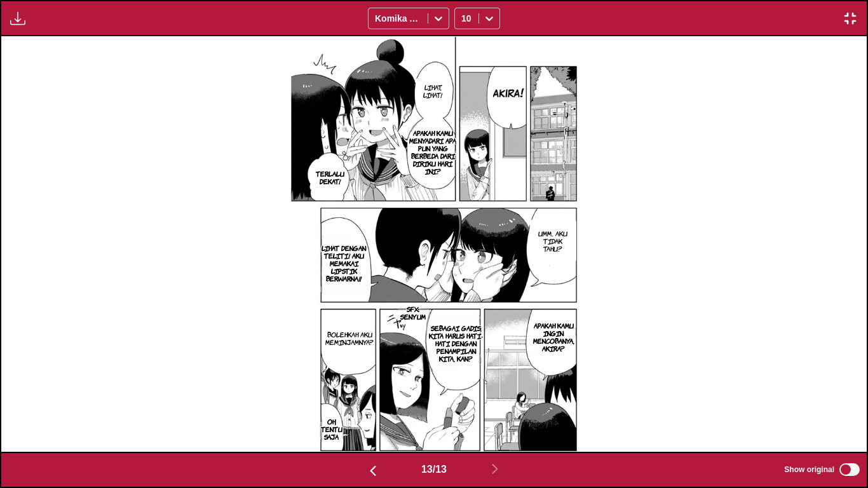
click at [798, 22] on div "Available for premium users only Komika Axis 10" at bounding box center [434, 18] width 868 height 36
click at [851, 19] on img "button" at bounding box center [849, 18] width 15 height 15
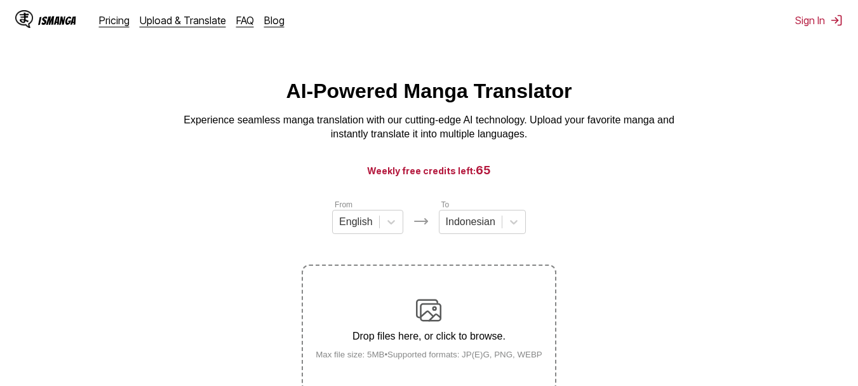
scroll to position [4, 0]
click at [426, 303] on img at bounding box center [428, 310] width 25 height 25
click at [0, 0] on input "Drop files here, or click to browse. Max file size: 5MB • Supported formats: JP…" at bounding box center [0, 0] width 0 height 0
click at [423, 316] on img at bounding box center [428, 310] width 25 height 25
click at [0, 0] on input "Drop files here, or click to browse. Max file size: 5MB • Supported formats: JP…" at bounding box center [0, 0] width 0 height 0
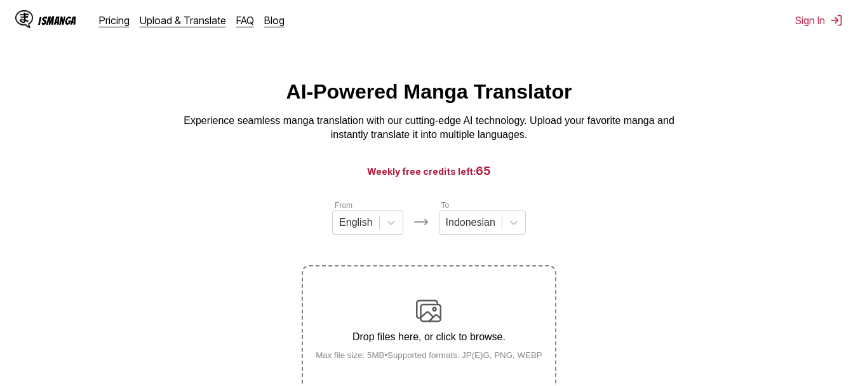
click at [440, 327] on div "Drop files here, or click to browse. Max file size: 5MB • Supported formats: JP…" at bounding box center [428, 329] width 247 height 62
click at [0, 0] on input "Drop files here, or click to browse. Max file size: 5MB • Supported formats: JP…" at bounding box center [0, 0] width 0 height 0
click at [415, 306] on div "Drop files here, or click to browse. Max file size: 5MB • Supported formats: JP…" at bounding box center [428, 329] width 247 height 62
click at [0, 0] on input "Drop files here, or click to browse. Max file size: 5MB • Supported formats: JP…" at bounding box center [0, 0] width 0 height 0
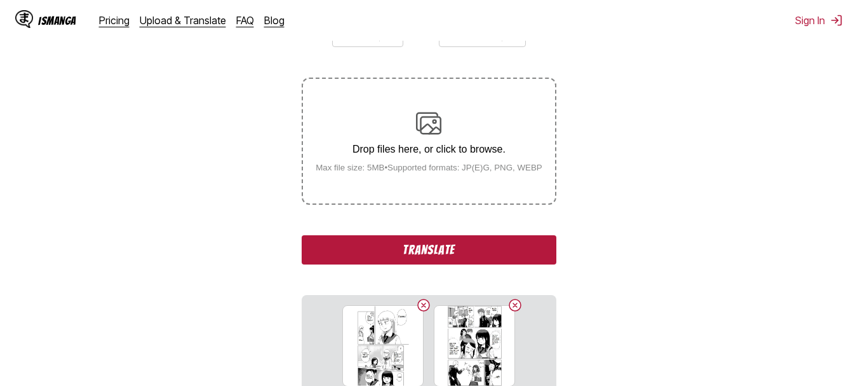
scroll to position [192, 0]
click at [384, 257] on button "Translate" at bounding box center [429, 248] width 254 height 29
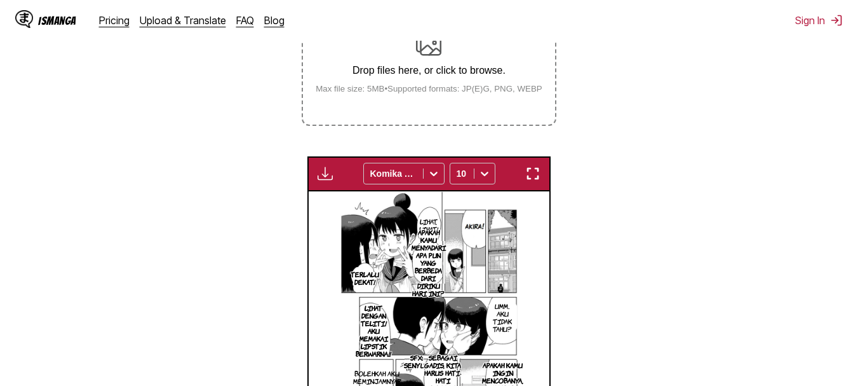
scroll to position [271, 0]
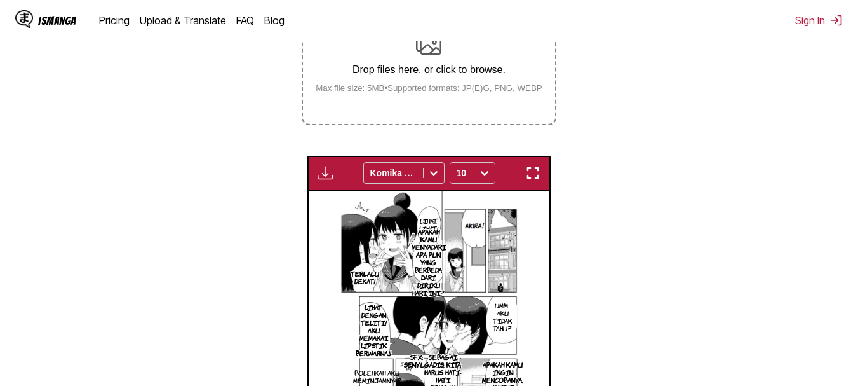
click at [526, 175] on img "button" at bounding box center [532, 172] width 15 height 15
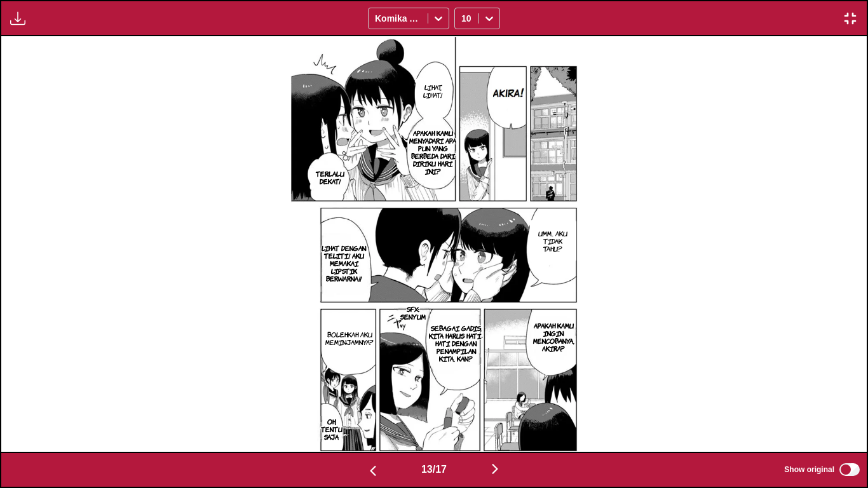
scroll to position [0, 11245]
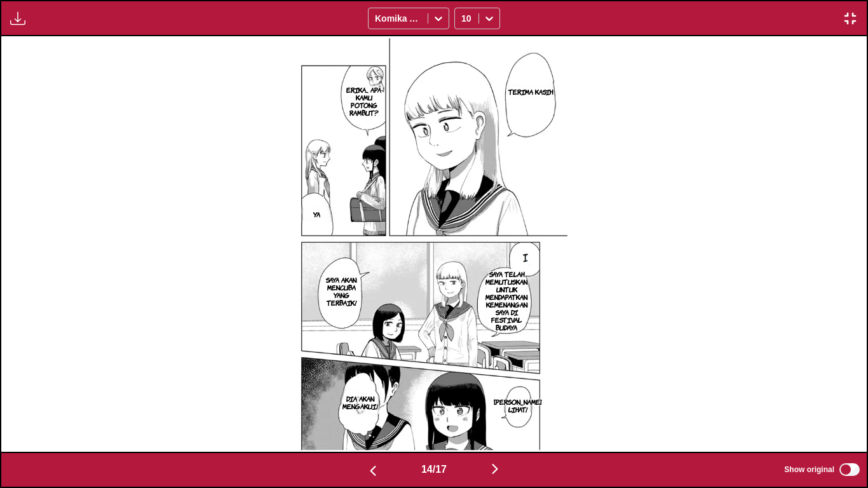
click at [849, 18] on img "button" at bounding box center [849, 18] width 15 height 15
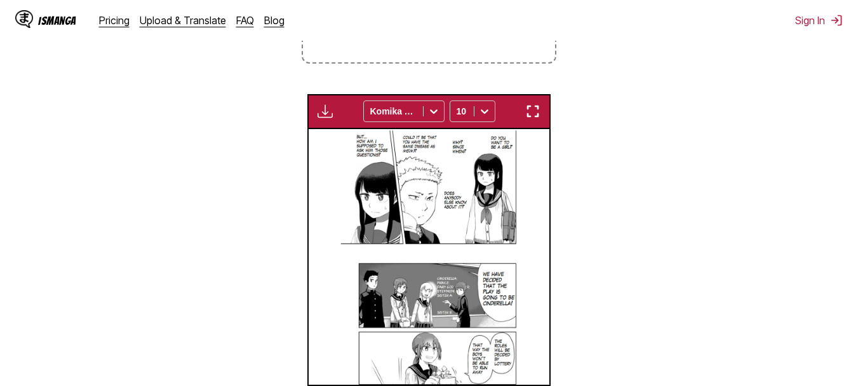
scroll to position [0, 3131]
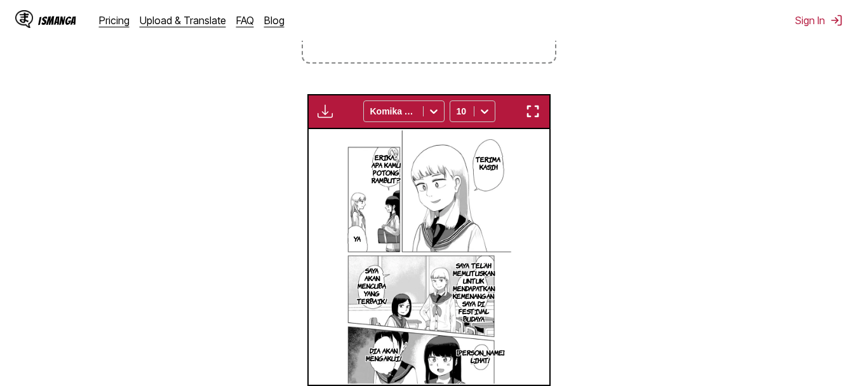
click at [532, 119] on img "button" at bounding box center [532, 111] width 15 height 15
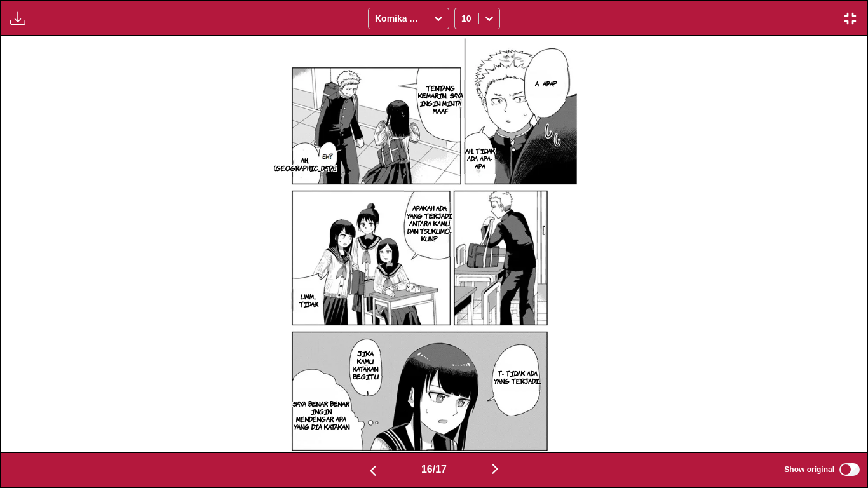
scroll to position [0, 13840]
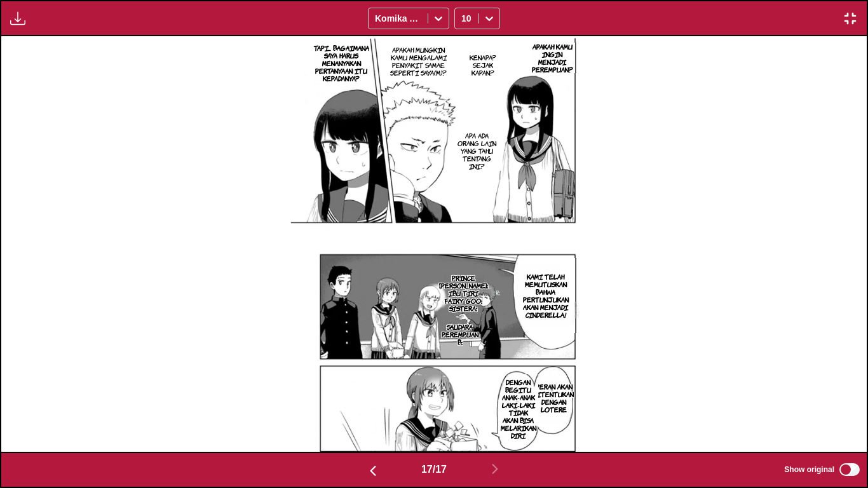
click at [857, 17] on img "button" at bounding box center [849, 18] width 15 height 15
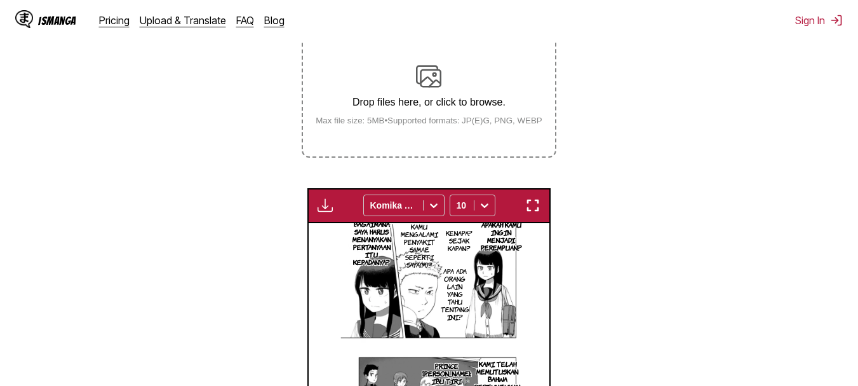
scroll to position [237, 0]
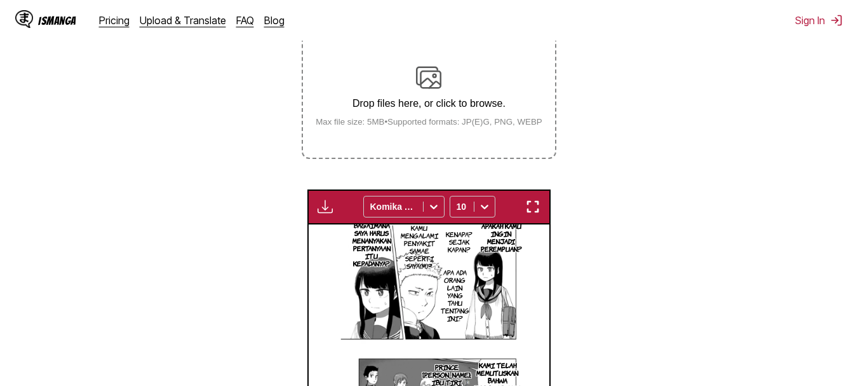
click at [488, 116] on div "Drop files here, or click to browse. Max file size: 5MB • Supported formats: JP…" at bounding box center [428, 96] width 247 height 62
click at [0, 0] on input "Drop files here, or click to browse. Max file size: 5MB • Supported formats: JP…" at bounding box center [0, 0] width 0 height 0
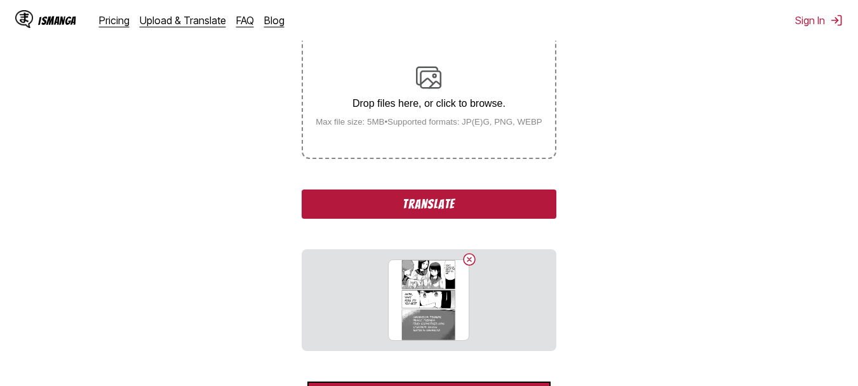
click at [421, 218] on button "Translate" at bounding box center [429, 203] width 254 height 29
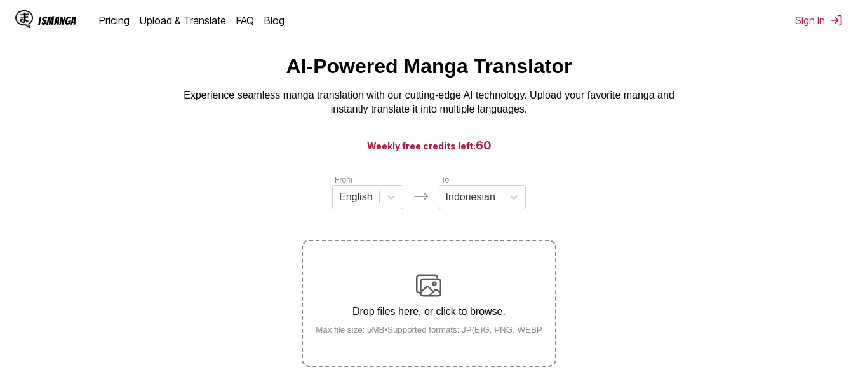
scroll to position [0, 0]
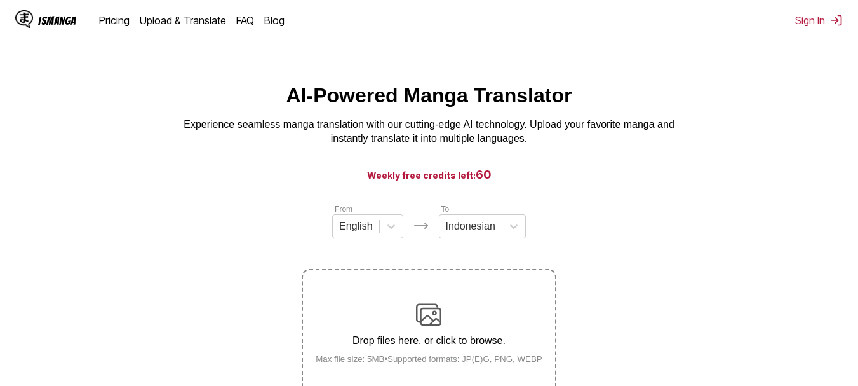
click at [434, 316] on img at bounding box center [428, 314] width 25 height 25
click at [0, 0] on input "Drop files here, or click to browse. Max file size: 5MB • Supported formats: JP…" at bounding box center [0, 0] width 0 height 0
click at [413, 288] on label "Drop files here, or click to browse. Max file size: 5MB • Supported formats: JP…" at bounding box center [428, 332] width 251 height 124
click at [0, 0] on input "Drop files here, or click to browse. Max file size: 5MB • Supported formats: JP…" at bounding box center [0, 0] width 0 height 0
click at [393, 305] on div "Drop files here, or click to browse. Max file size: 5MB • Supported formats: JP…" at bounding box center [428, 333] width 247 height 62
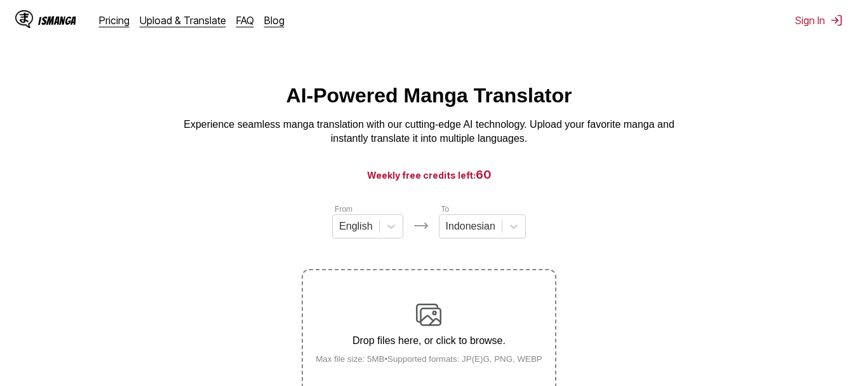
click at [0, 0] on input "Drop files here, or click to browse. Max file size: 5MB • Supported formats: JP…" at bounding box center [0, 0] width 0 height 0
click at [397, 278] on label "Drop files here, or click to browse. Max file size: 5MB • Supported formats: JP…" at bounding box center [428, 332] width 251 height 124
click at [0, 0] on input "Drop files here, or click to browse. Max file size: 5MB • Supported formats: JP…" at bounding box center [0, 0] width 0 height 0
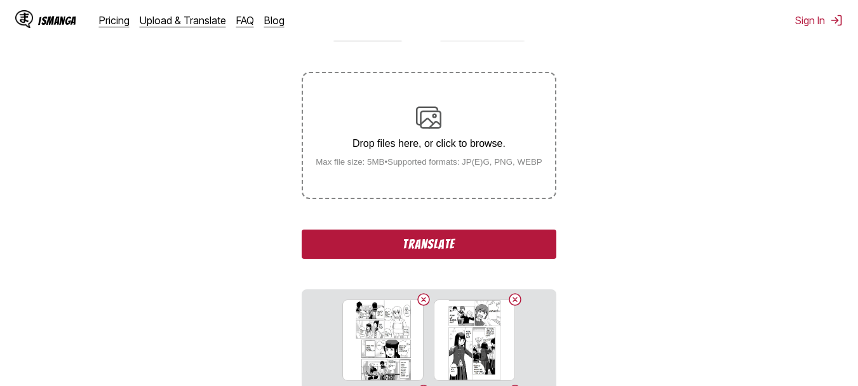
scroll to position [198, 0]
click at [426, 245] on button "Translate" at bounding box center [429, 243] width 254 height 29
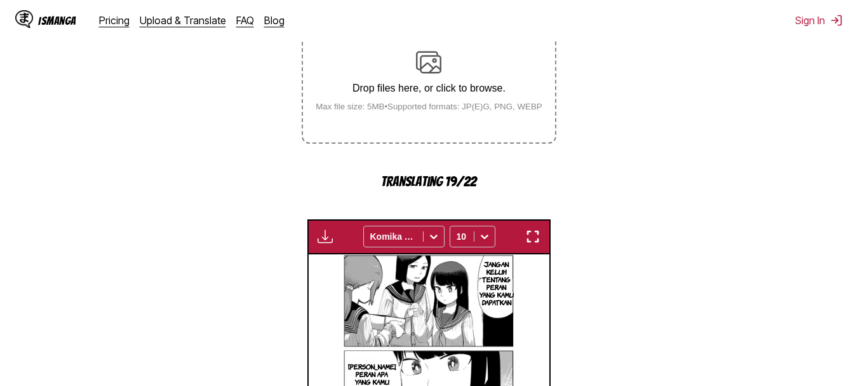
scroll to position [310, 0]
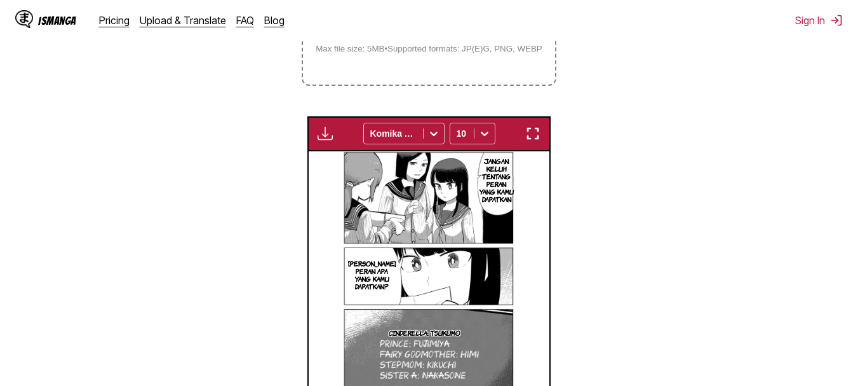
click at [535, 131] on img "button" at bounding box center [532, 133] width 15 height 15
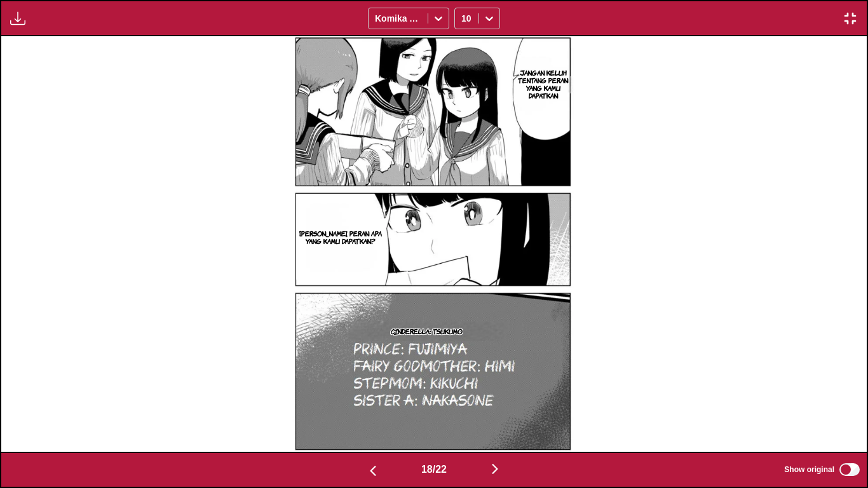
scroll to position [0, 15570]
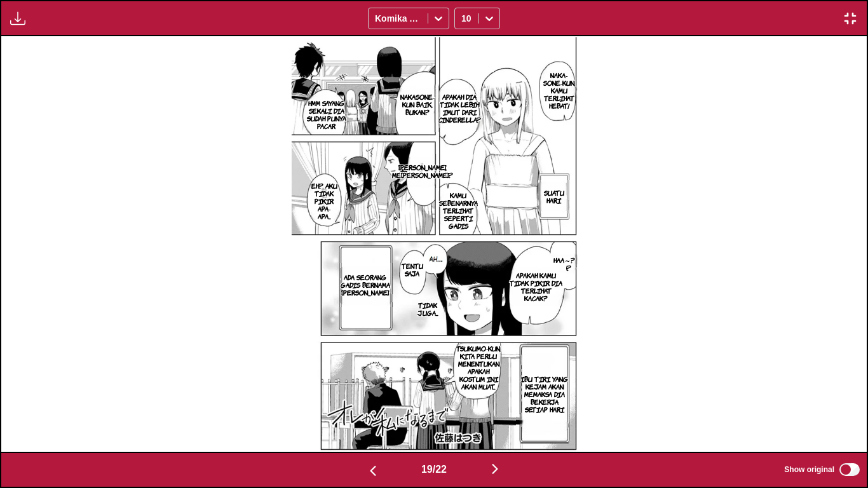
click at [850, 11] on img "button" at bounding box center [849, 18] width 15 height 15
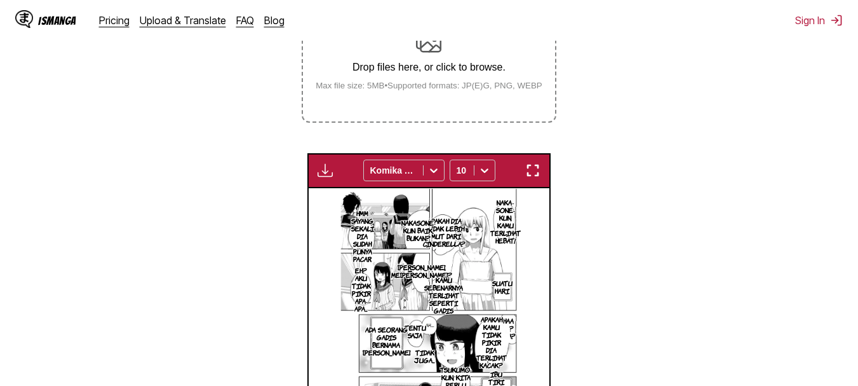
scroll to position [272, 0]
click at [527, 175] on img "button" at bounding box center [532, 170] width 15 height 15
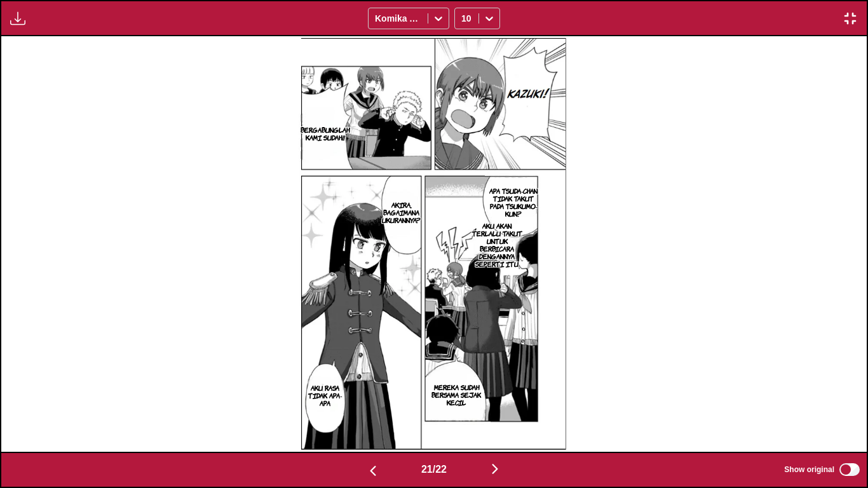
scroll to position [0, 17300]
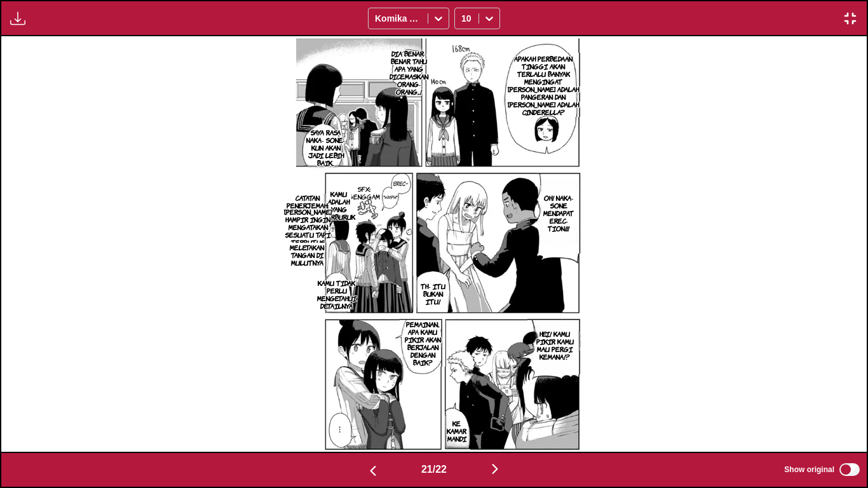
click at [848, 11] on img "button" at bounding box center [849, 18] width 15 height 15
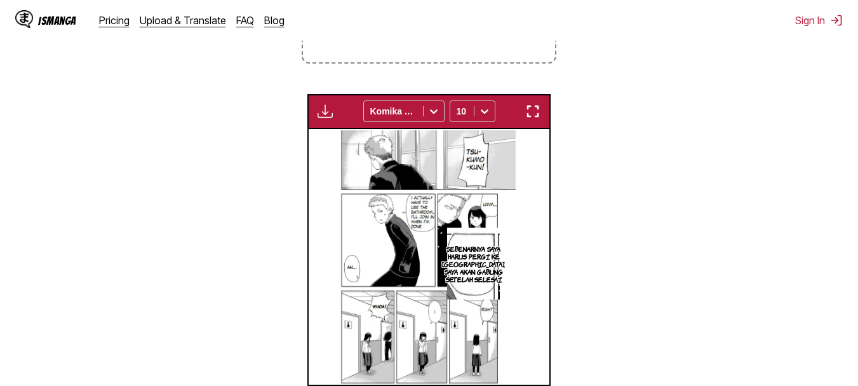
scroll to position [0, 4817]
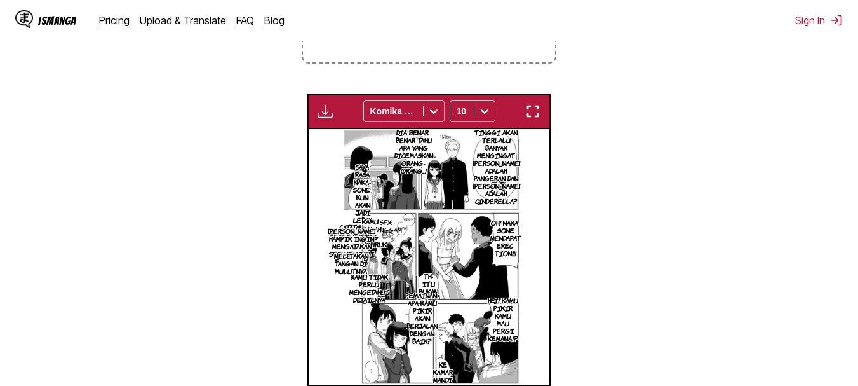
click at [535, 111] on img "button" at bounding box center [532, 111] width 15 height 15
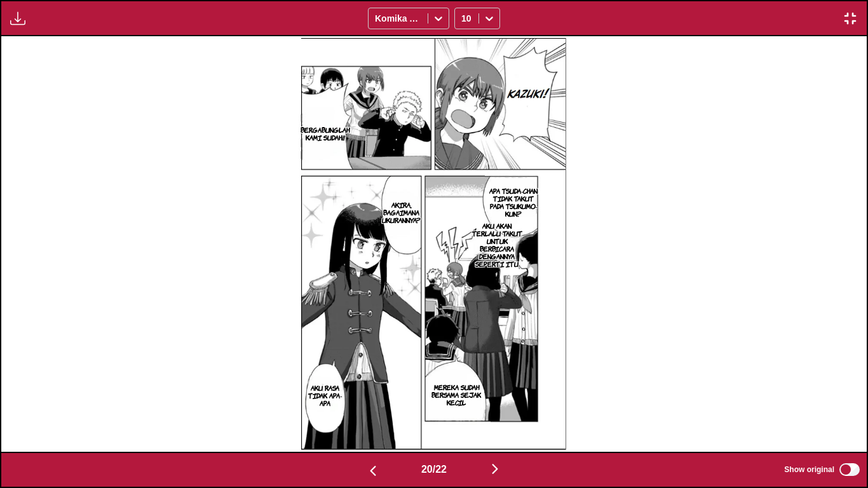
scroll to position [0, 17300]
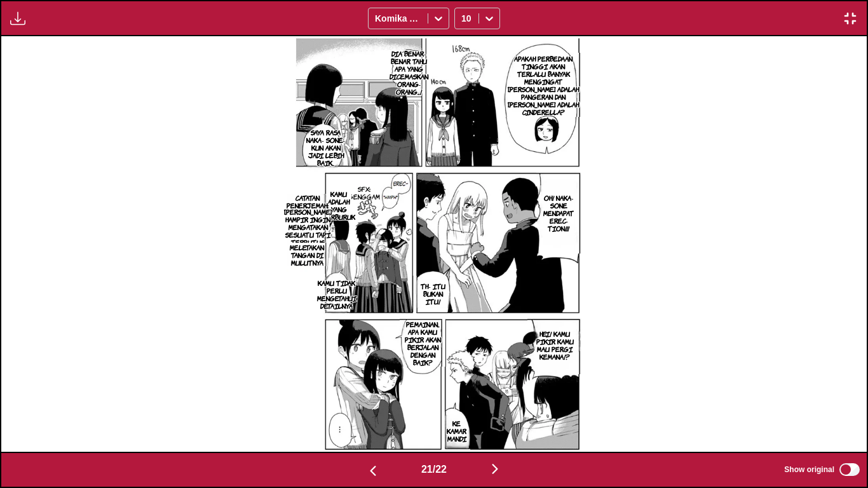
click at [339, 211] on p "KAMU ADALAH YANG TERBURUK" at bounding box center [338, 205] width 38 height 36
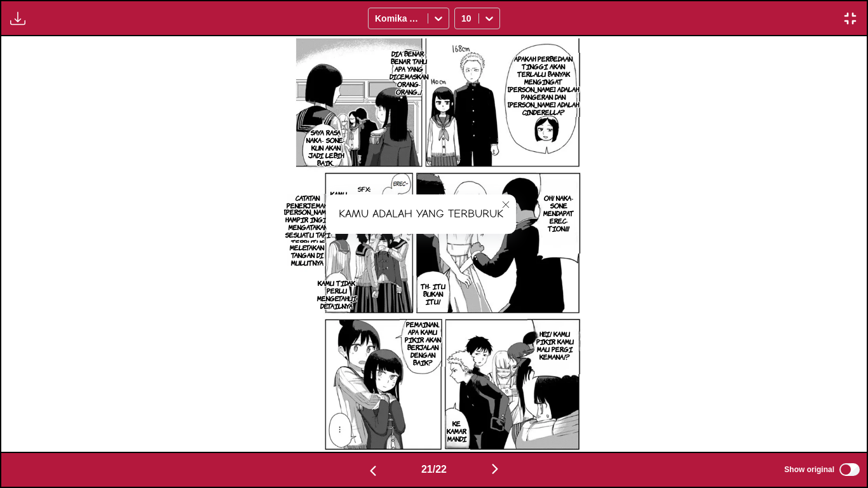
click at [503, 210] on button "close-tooltip" at bounding box center [505, 204] width 20 height 20
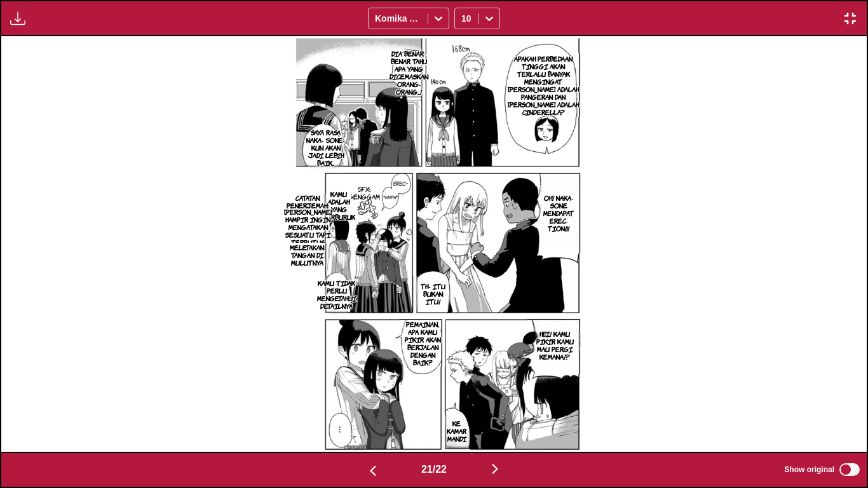
click at [389, 281] on img at bounding box center [433, 243] width 295 height 415
click at [311, 229] on p "AKIRA HAMPIR INGIN MENGATAKAN SESUATU TAPI TERPUTUS" at bounding box center [307, 226] width 53 height 43
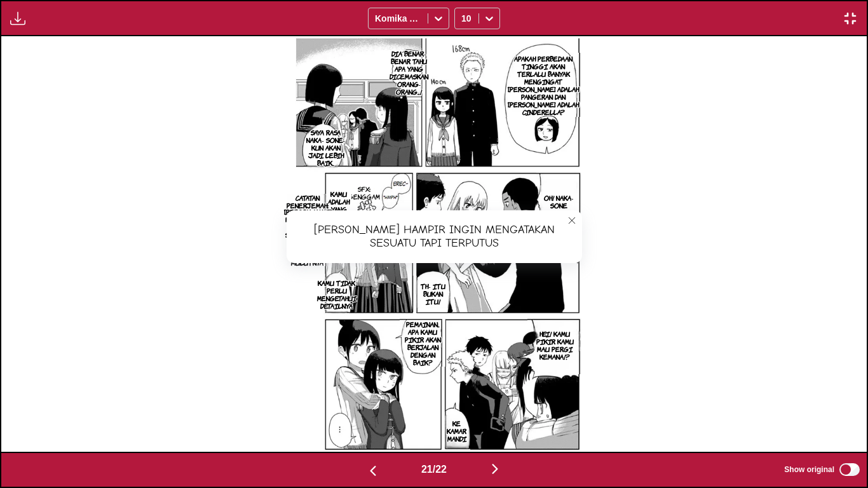
click at [568, 218] on icon "close-tooltip" at bounding box center [571, 220] width 9 height 9
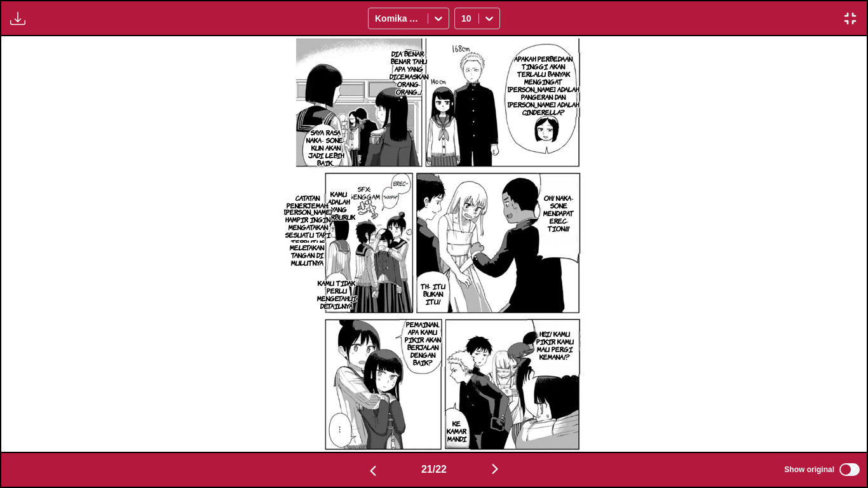
click at [314, 253] on p "MELETAKAN TANGAN DI MULUTNYA" at bounding box center [306, 255] width 41 height 28
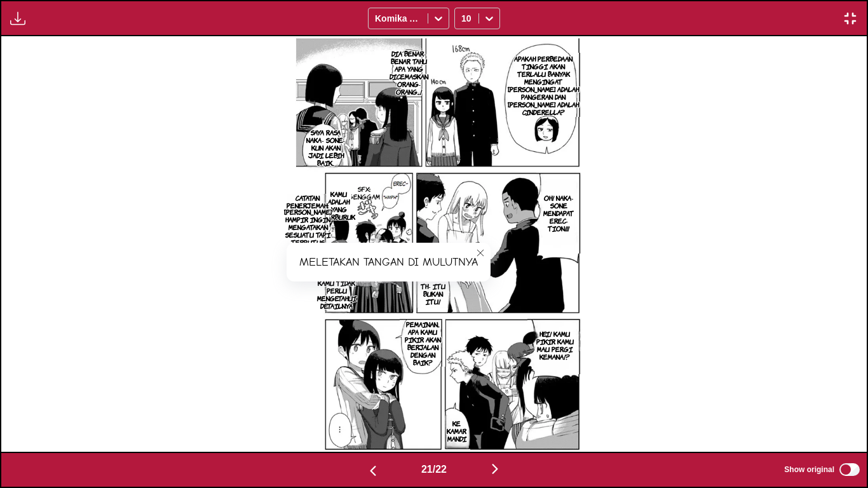
click at [485, 248] on icon "close-tooltip" at bounding box center [480, 252] width 9 height 9
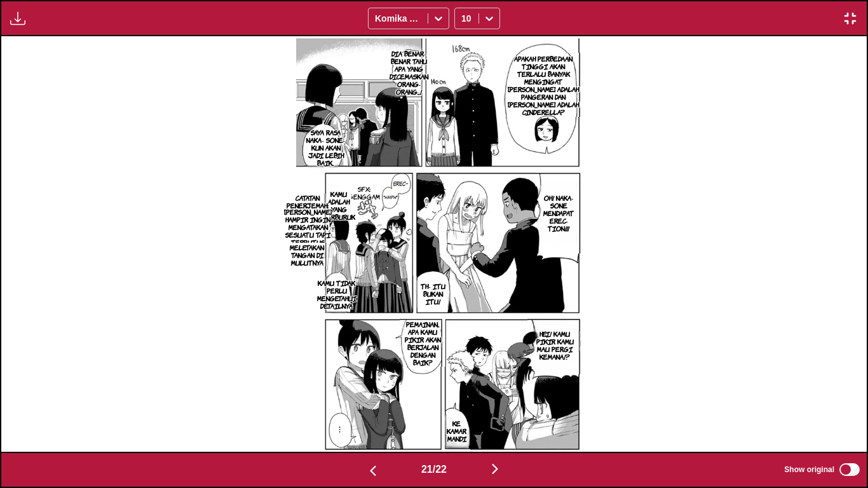
click at [291, 205] on p "AKIRA HAMPIR INGIN MENGATAKAN SESUATU TAPI TERPUTUS" at bounding box center [307, 226] width 53 height 43
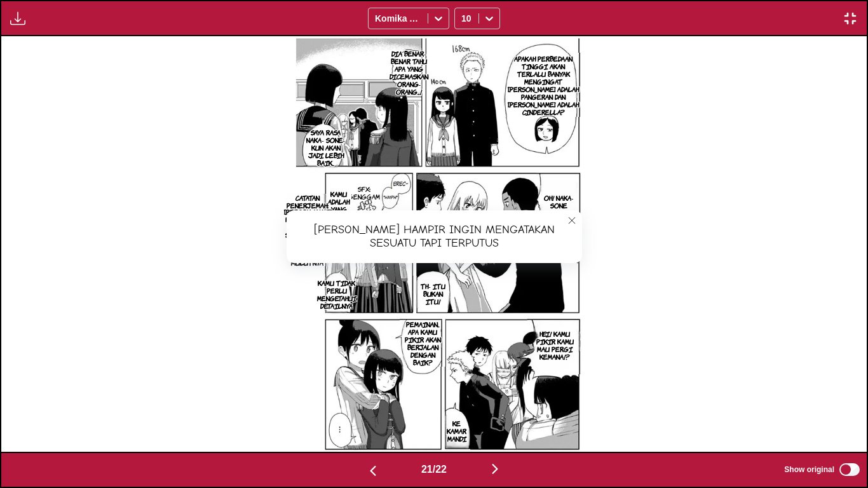
click at [572, 223] on icon "close-tooltip" at bounding box center [571, 220] width 9 height 9
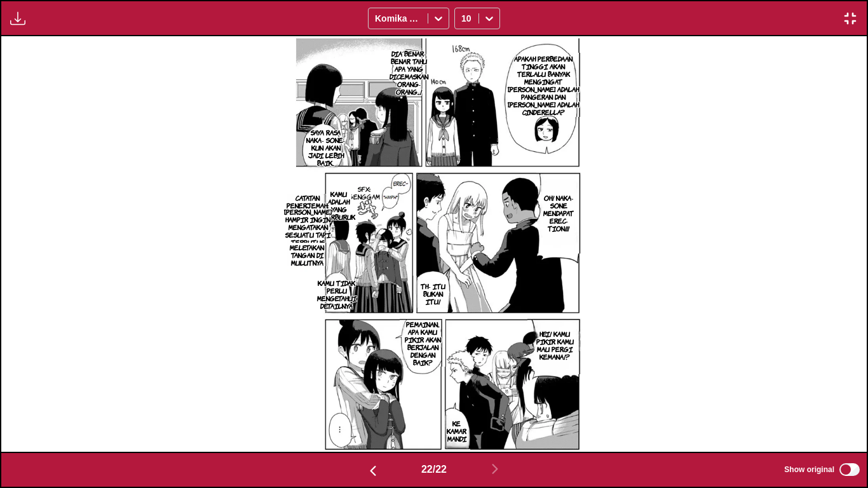
scroll to position [0, 18165]
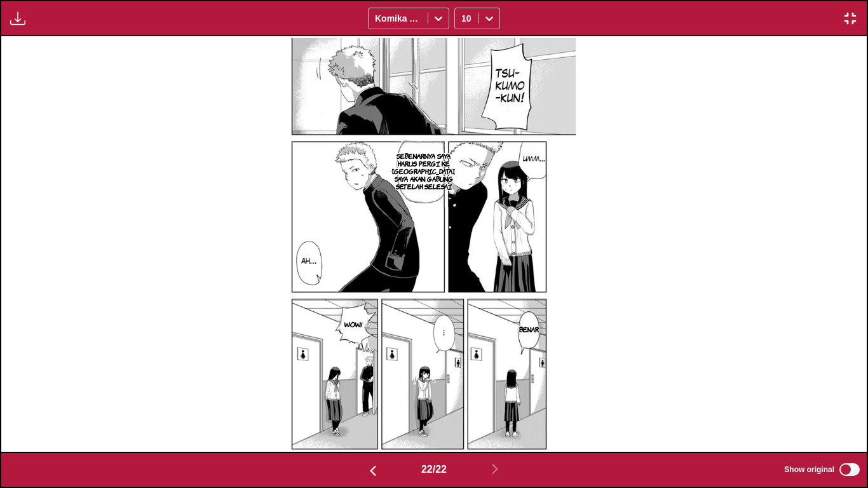
click at [850, 19] on img "button" at bounding box center [849, 18] width 15 height 15
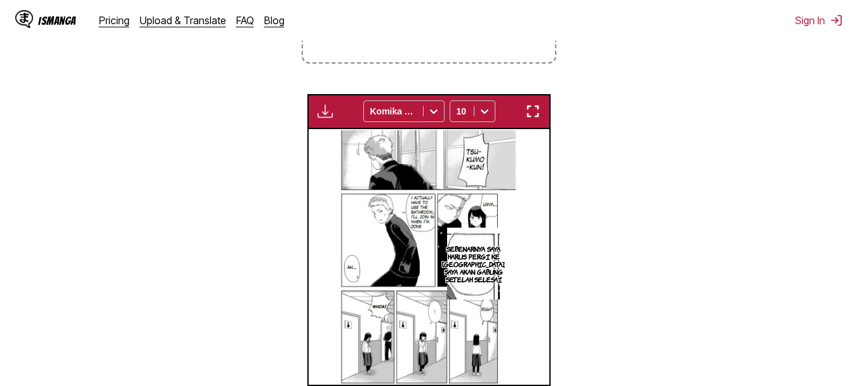
scroll to position [0, 5058]
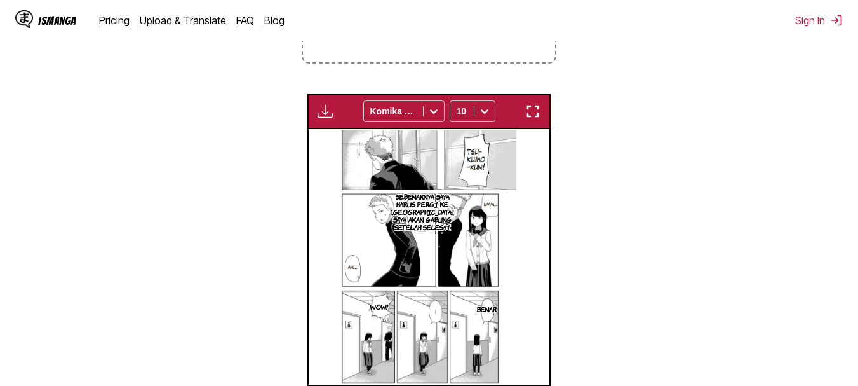
click at [542, 114] on button "button" at bounding box center [532, 111] width 23 height 17
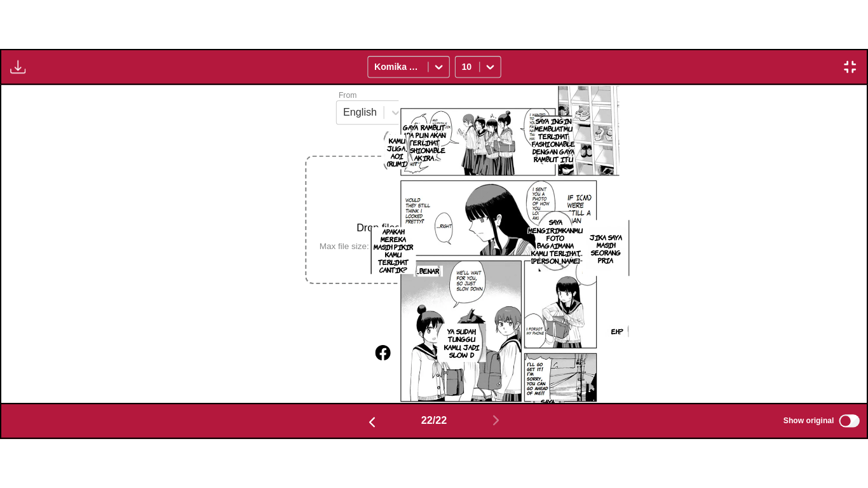
scroll to position [0, 18165]
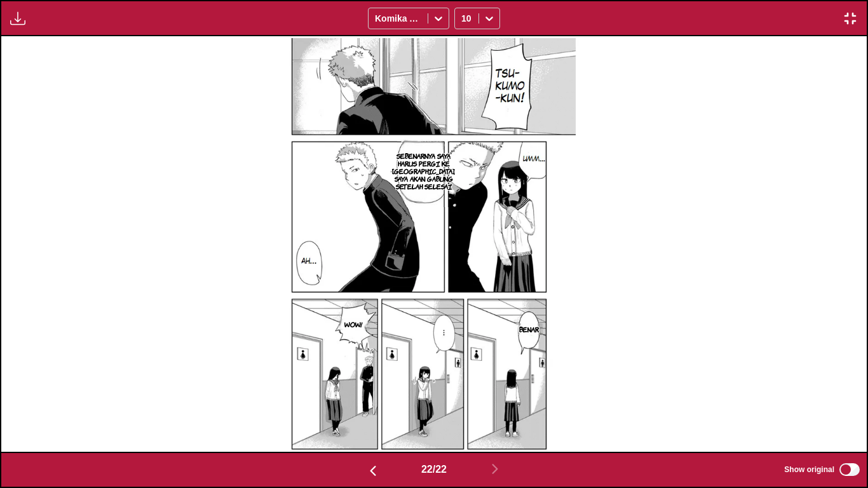
click at [843, 17] on img "button" at bounding box center [849, 18] width 15 height 15
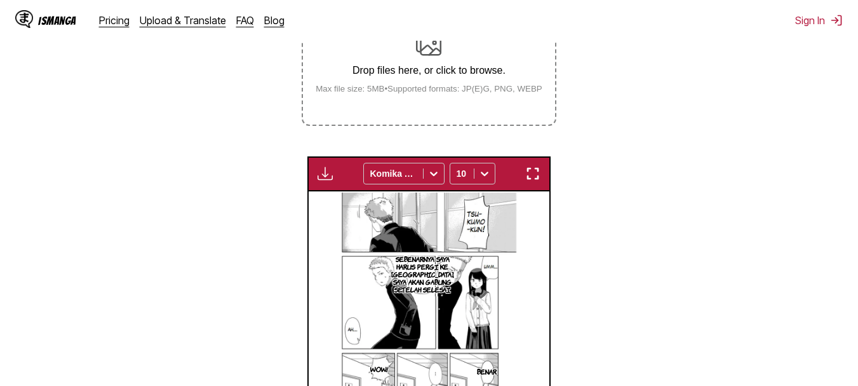
scroll to position [269, 0]
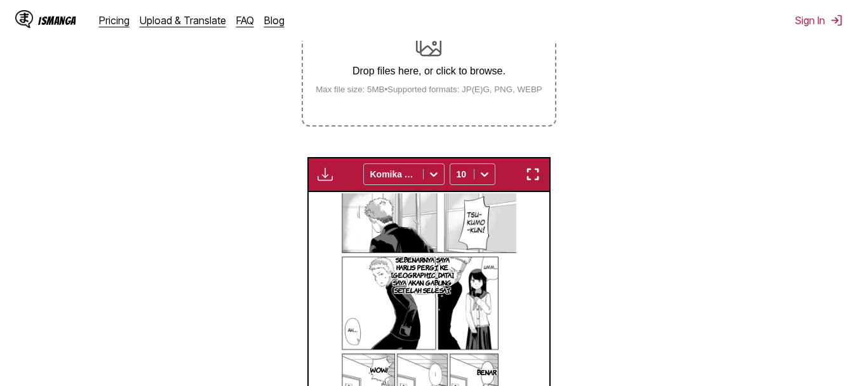
click at [434, 70] on p "Drop files here, or click to browse." at bounding box center [428, 70] width 247 height 11
click at [0, 0] on input "Drop files here, or click to browse. Max file size: 5MB • Supported formats: JP…" at bounding box center [0, 0] width 0 height 0
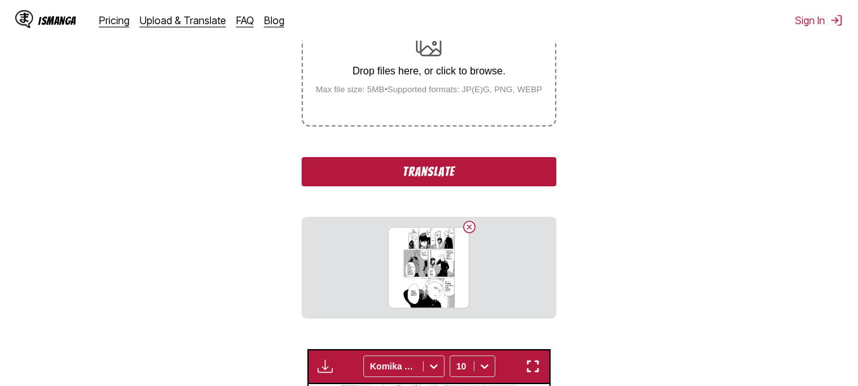
click at [399, 64] on div "Drop files here, or click to browse. Max file size: 5MB • Supported formats: JP…" at bounding box center [428, 63] width 247 height 62
click at [0, 0] on input "Drop files here, or click to browse. Max file size: 5MB • Supported formats: JP…" at bounding box center [0, 0] width 0 height 0
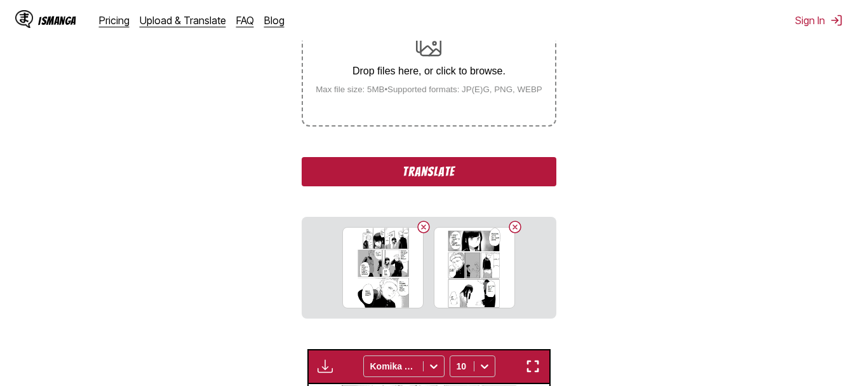
click at [389, 61] on div "Drop files here, or click to browse. Max file size: 5MB • Supported formats: JP…" at bounding box center [428, 63] width 247 height 62
click at [0, 0] on input "Drop files here, or click to browse. Max file size: 5MB • Supported formats: JP…" at bounding box center [0, 0] width 0 height 0
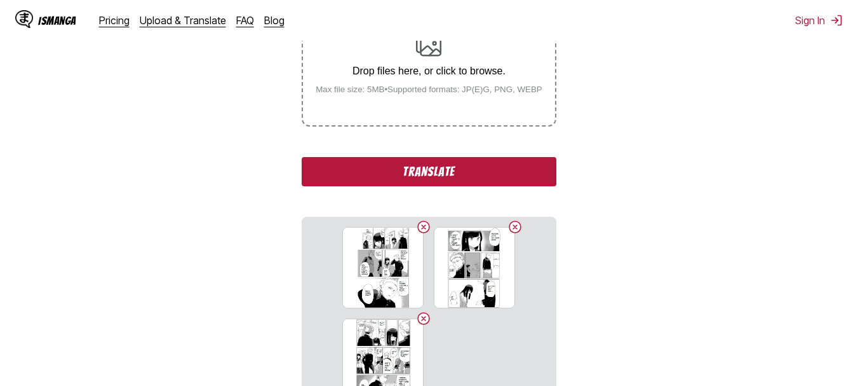
click at [436, 50] on img at bounding box center [428, 44] width 25 height 25
click at [0, 0] on input "Drop files here, or click to browse. Max file size: 5MB • Supported formats: JP…" at bounding box center [0, 0] width 0 height 0
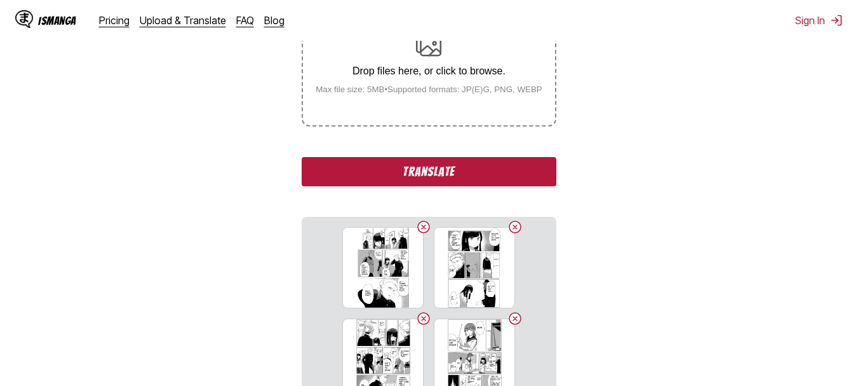
click at [431, 173] on button "Translate" at bounding box center [429, 171] width 254 height 29
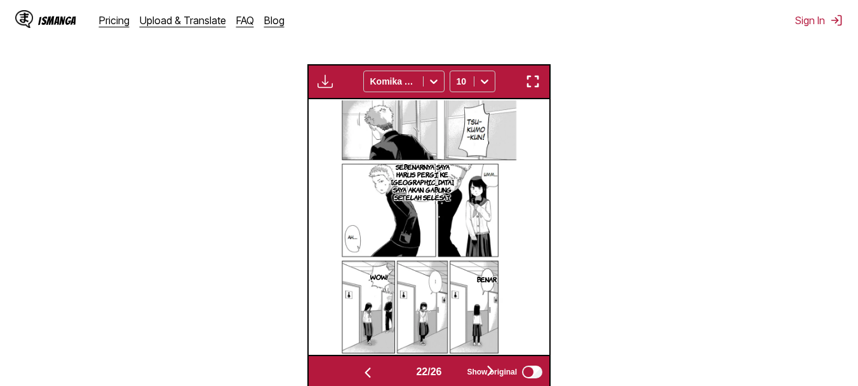
scroll to position [380, 0]
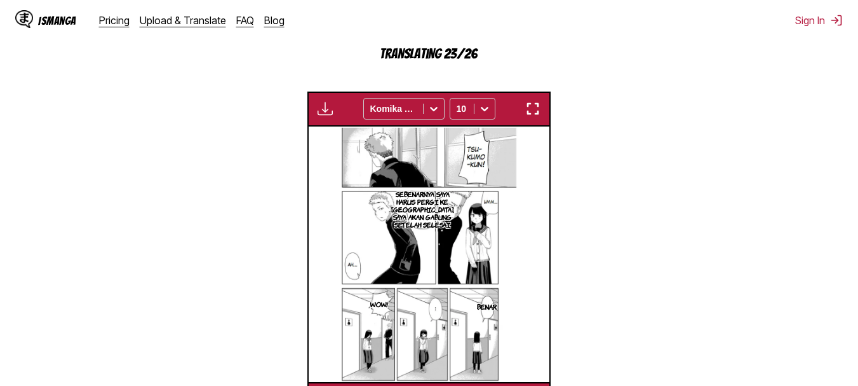
click at [535, 115] on img "button" at bounding box center [532, 108] width 15 height 15
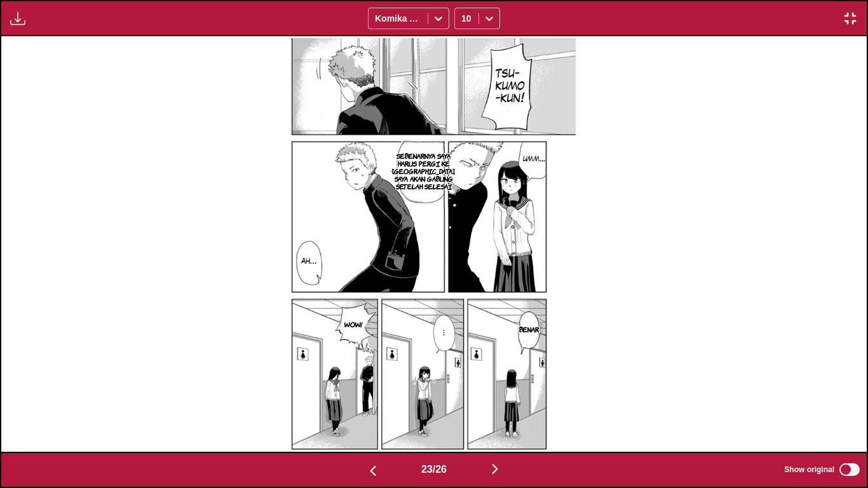
scroll to position [0, 19030]
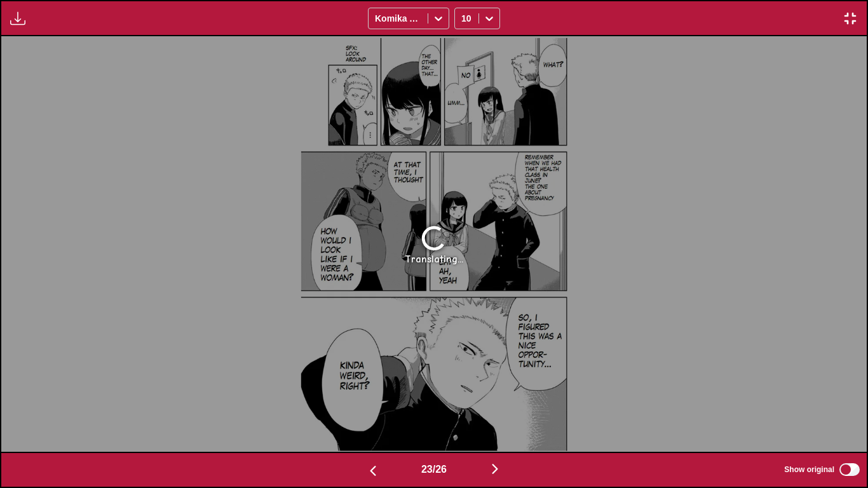
click at [850, 21] on img "button" at bounding box center [849, 18] width 15 height 15
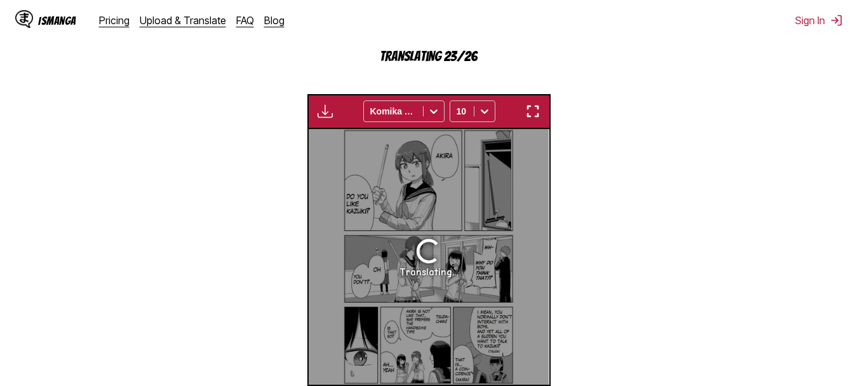
scroll to position [0, 5299]
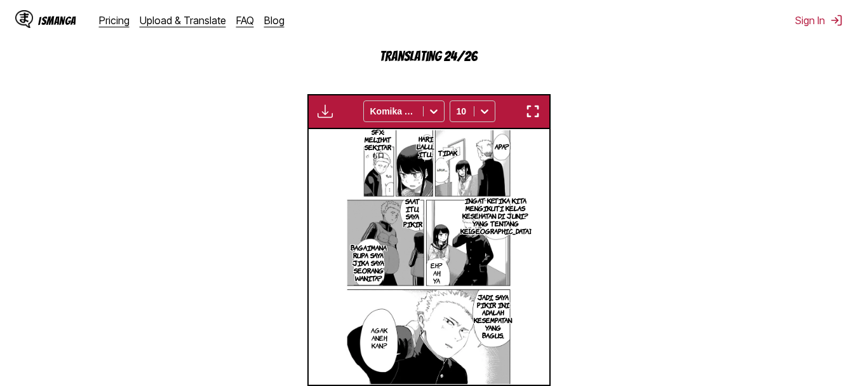
click at [538, 114] on img "button" at bounding box center [532, 111] width 15 height 15
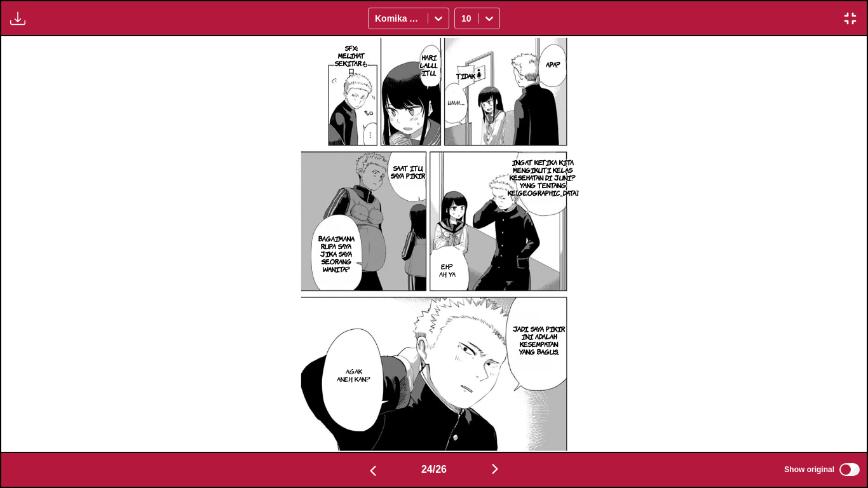
scroll to position [0, 19895]
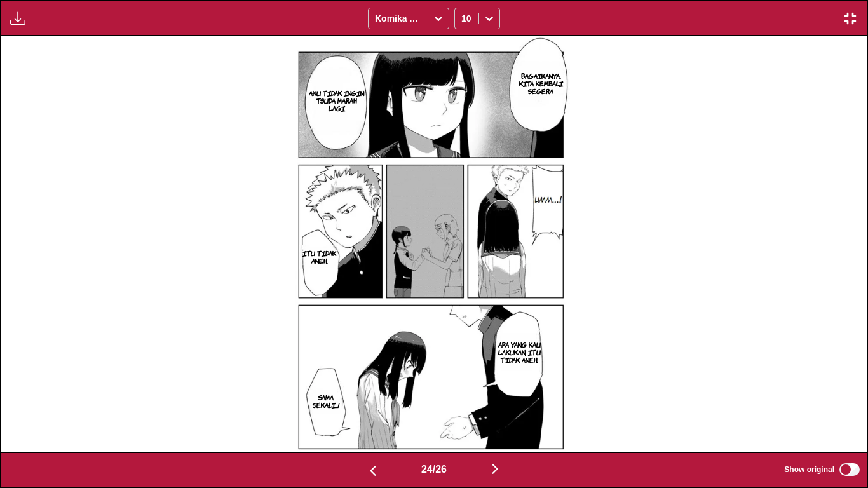
click at [842, 17] on img "button" at bounding box center [849, 18] width 15 height 15
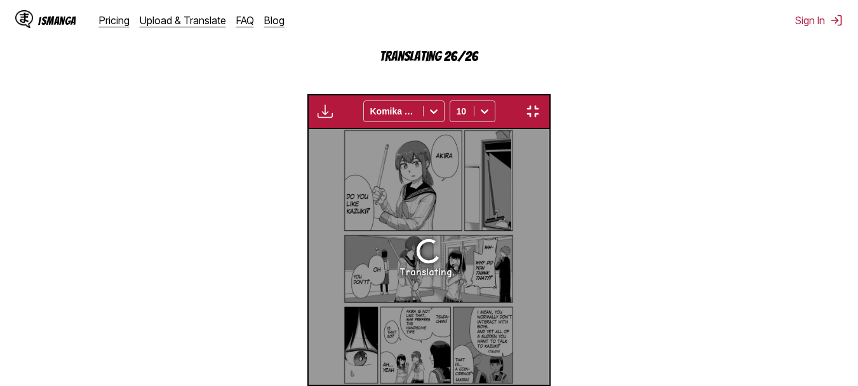
scroll to position [0, 5540]
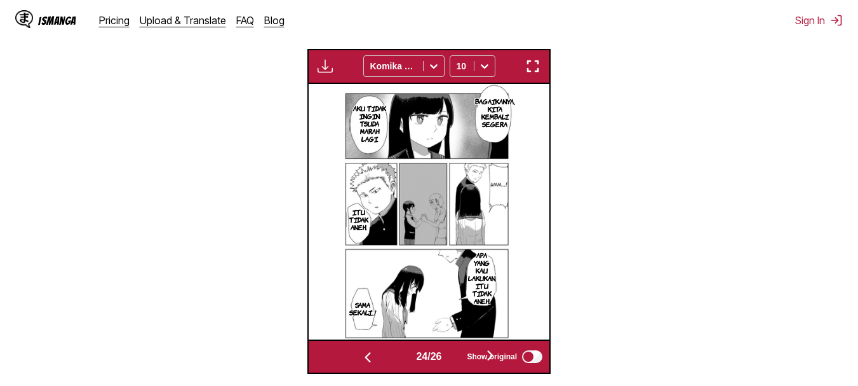
click at [539, 63] on img "button" at bounding box center [532, 65] width 15 height 15
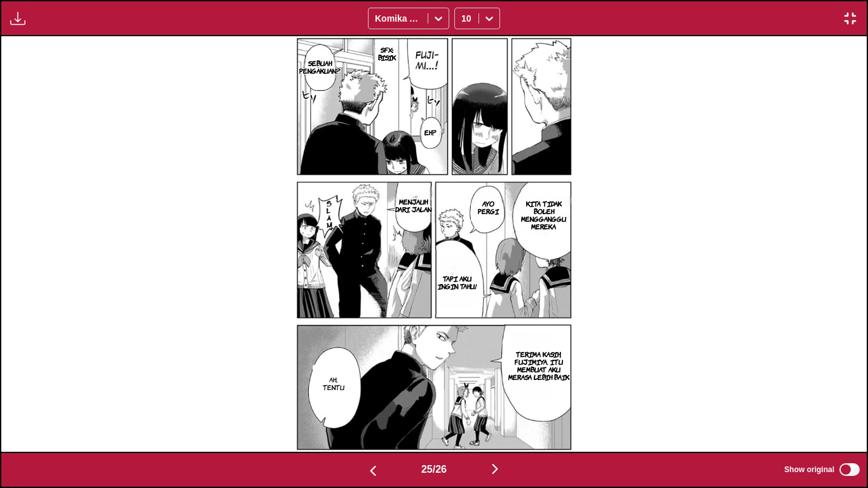
scroll to position [0, 21625]
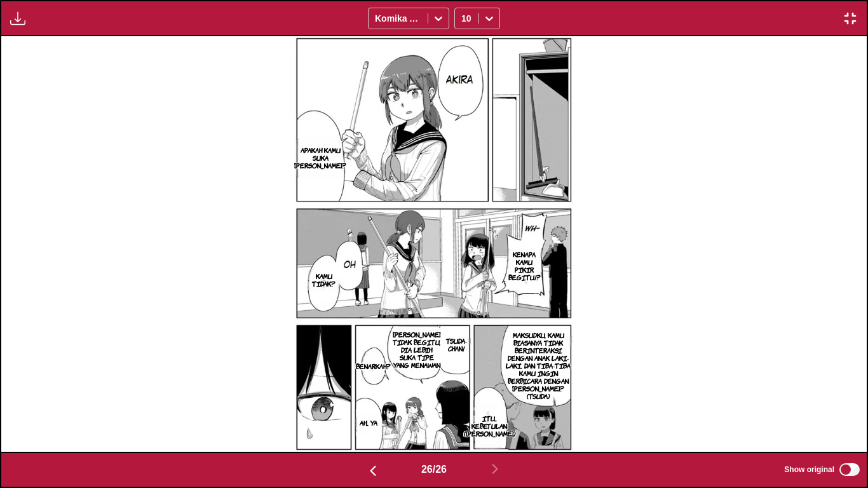
click at [850, 17] on img "button" at bounding box center [849, 18] width 15 height 15
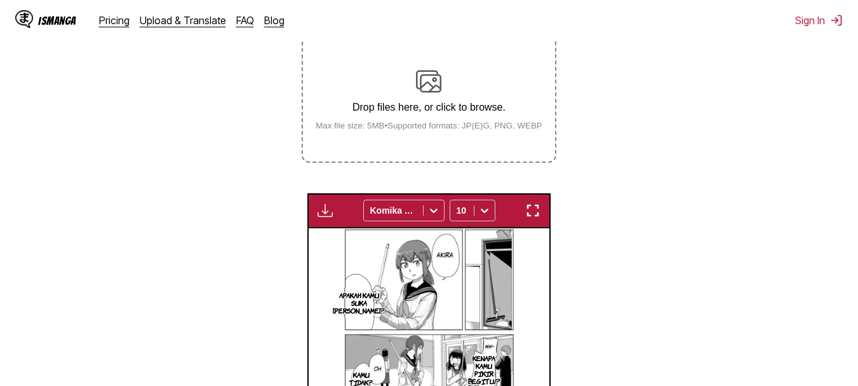
scroll to position [232, 0]
click at [459, 123] on div "Drop files here, or click to browse. Max file size: 5MB • Supported formats: JP…" at bounding box center [428, 100] width 247 height 62
click at [0, 0] on input "Drop files here, or click to browse. Max file size: 5MB • Supported formats: JP…" at bounding box center [0, 0] width 0 height 0
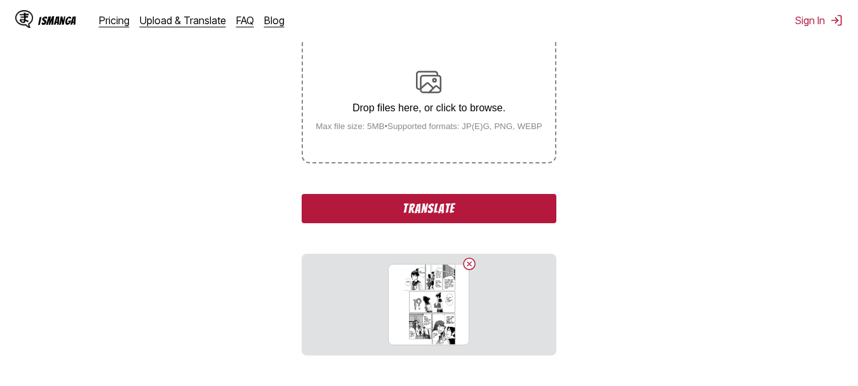
click at [413, 91] on div "Drop files here, or click to browse. Max file size: 5MB • Supported formats: JP…" at bounding box center [428, 100] width 247 height 62
click at [0, 0] on input "Drop files here, or click to browse. Max file size: 5MB • Supported formats: JP…" at bounding box center [0, 0] width 0 height 0
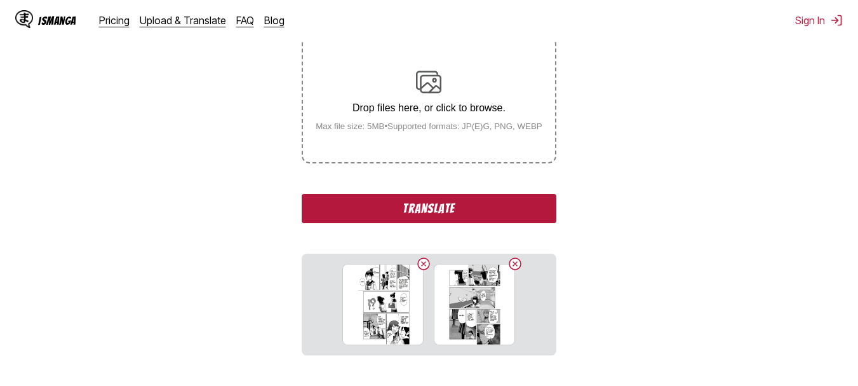
click at [382, 93] on div "Drop files here, or click to browse. Max file size: 5MB • Supported formats: JP…" at bounding box center [428, 100] width 247 height 62
click at [0, 0] on input "Drop files here, or click to browse. Max file size: 5MB • Supported formats: JP…" at bounding box center [0, 0] width 0 height 0
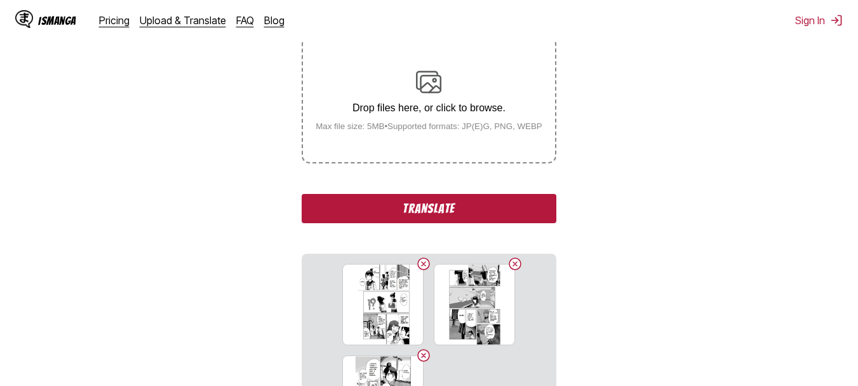
click at [368, 206] on button "Translate" at bounding box center [429, 208] width 254 height 29
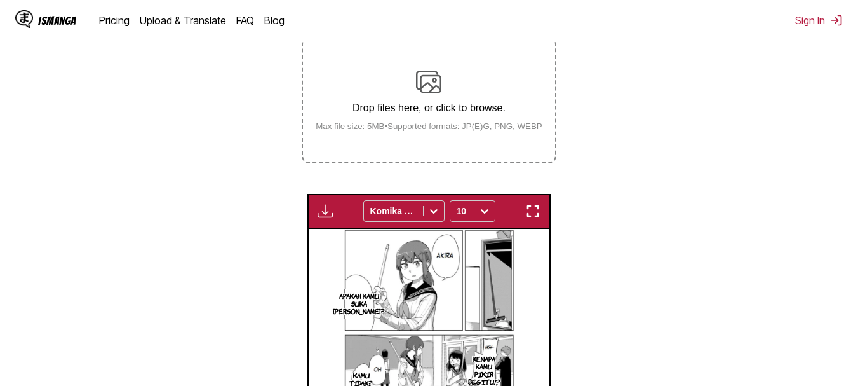
click at [538, 215] on img "button" at bounding box center [532, 210] width 15 height 15
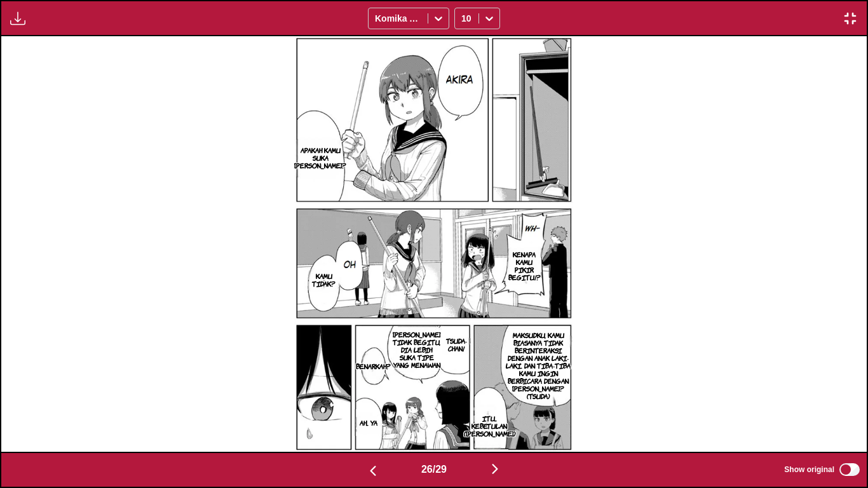
scroll to position [0, 22490]
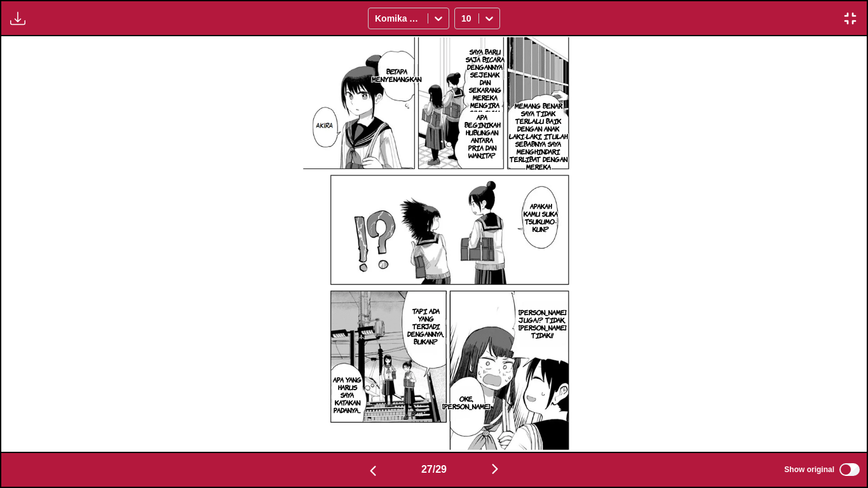
click at [491, 97] on p "SAYA BARU SAJA BICARA DENGANNYA SEJENAK DAN SEKARANG MEREKA MENGIRA SAYA SUKA P…" at bounding box center [485, 85] width 44 height 81
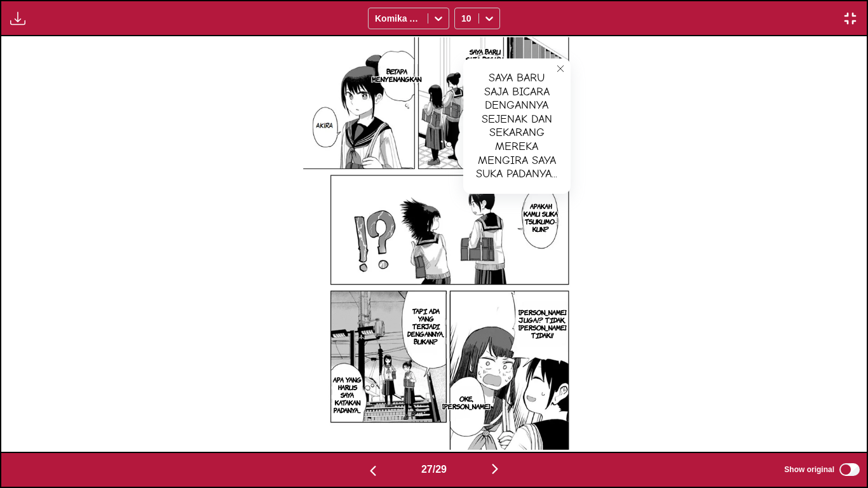
click at [561, 59] on button "close-tooltip" at bounding box center [560, 68] width 20 height 20
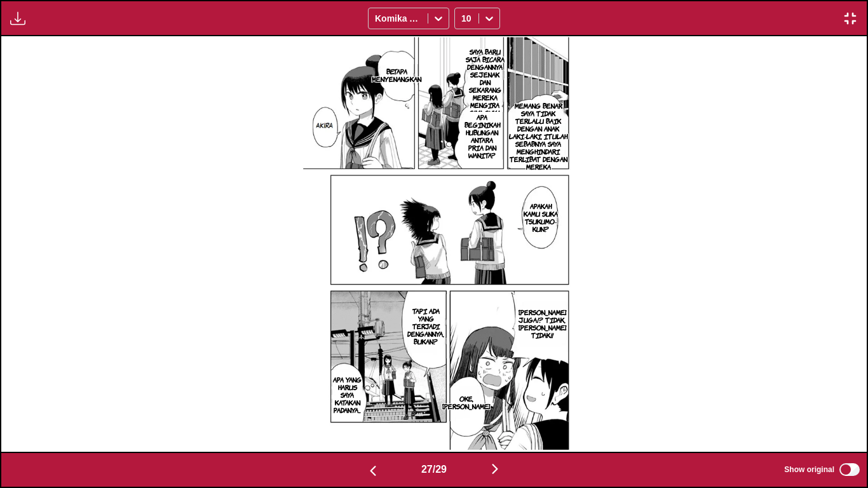
click at [539, 135] on p "MEMANG BENAR SAYA TIDAK TERLALU BAIK DENGAN ANAK LAKI-LAKI, ITULAH SEBABNYA SAY…" at bounding box center [538, 136] width 64 height 74
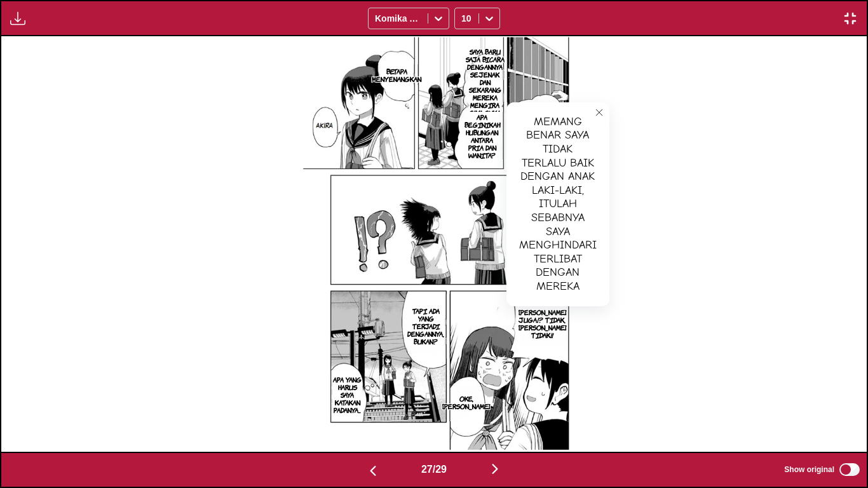
click at [600, 108] on icon "close-tooltip" at bounding box center [598, 112] width 9 height 9
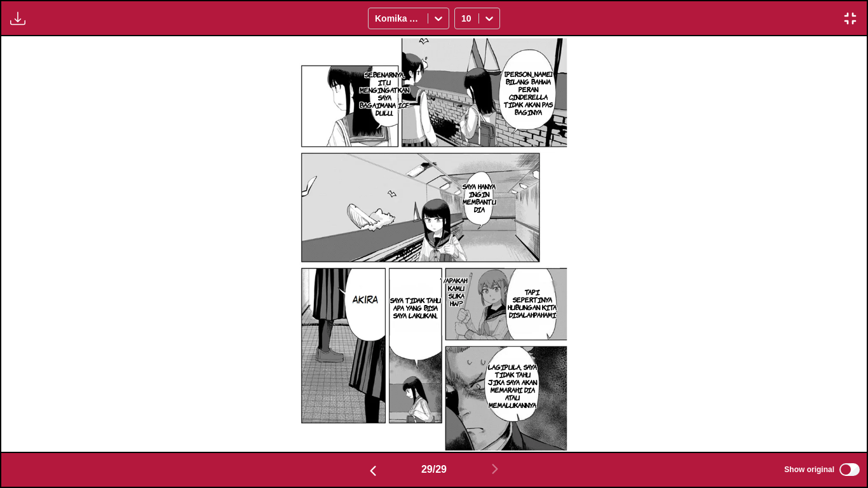
scroll to position [0, 24220]
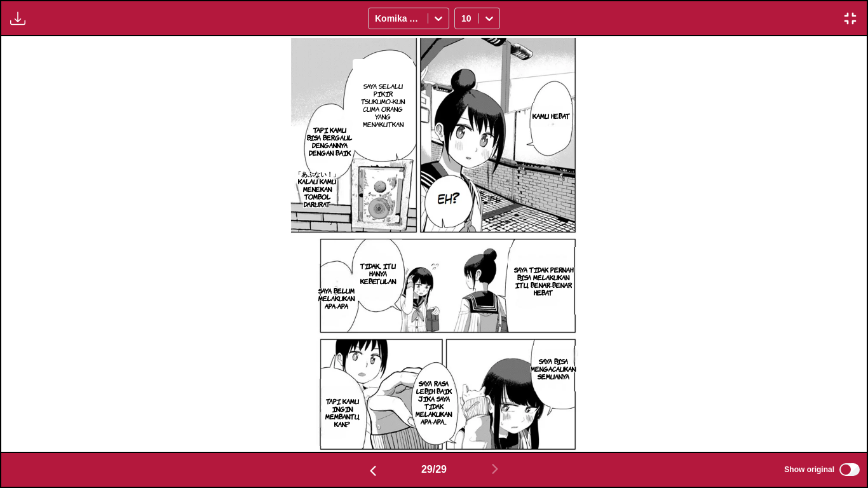
click at [848, 8] on div "Available for premium users only Komika Axis 10" at bounding box center [434, 18] width 868 height 36
click at [848, 11] on img "button" at bounding box center [849, 18] width 15 height 15
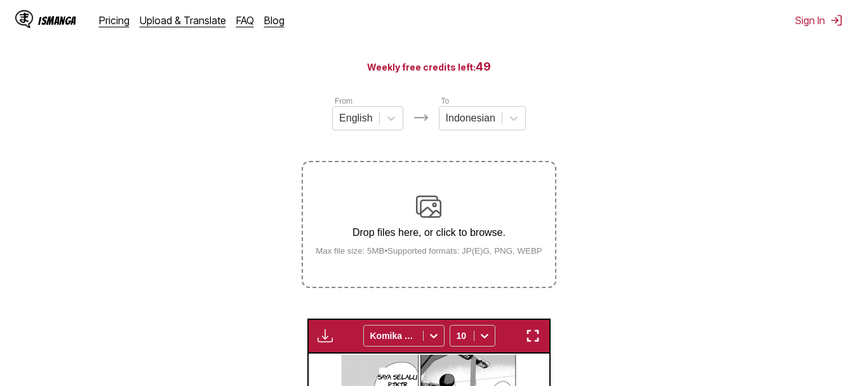
scroll to position [107, 0]
click at [432, 220] on img at bounding box center [428, 206] width 25 height 25
click at [0, 0] on input "Drop files here, or click to browse. Max file size: 5MB • Supported formats: JP…" at bounding box center [0, 0] width 0 height 0
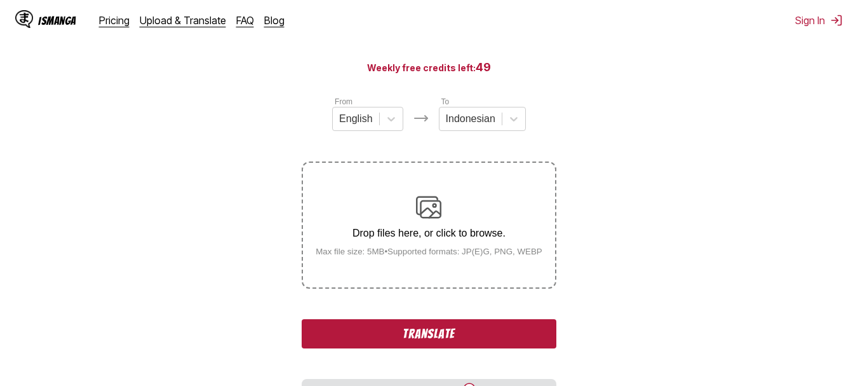
click at [425, 190] on label "Drop files here, or click to browse. Max file size: 5MB • Supported formats: JP…" at bounding box center [428, 225] width 251 height 124
click at [0, 0] on input "Drop files here, or click to browse. Max file size: 5MB • Supported formats: JP…" at bounding box center [0, 0] width 0 height 0
click at [417, 198] on img at bounding box center [428, 206] width 25 height 25
click at [0, 0] on input "Drop files here, or click to browse. Max file size: 5MB • Supported formats: JP…" at bounding box center [0, 0] width 0 height 0
click at [386, 216] on div "Drop files here, or click to browse. Max file size: 5MB • Supported formats: JP…" at bounding box center [428, 225] width 247 height 62
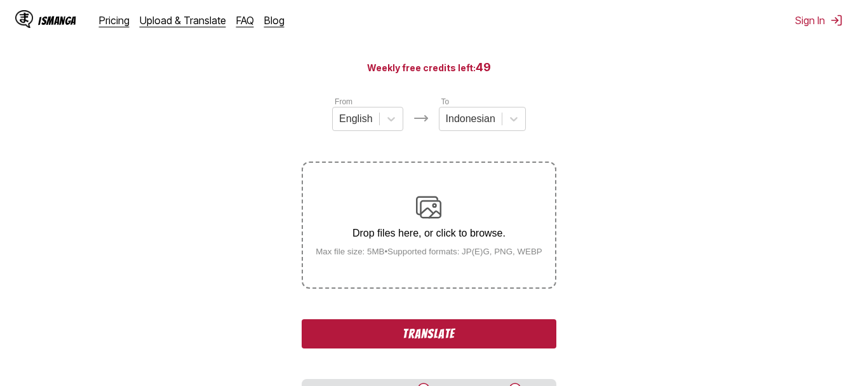
click at [0, 0] on input "Drop files here, or click to browse. Max file size: 5MB • Supported formats: JP…" at bounding box center [0, 0] width 0 height 0
click at [431, 325] on button "Translate" at bounding box center [429, 333] width 254 height 29
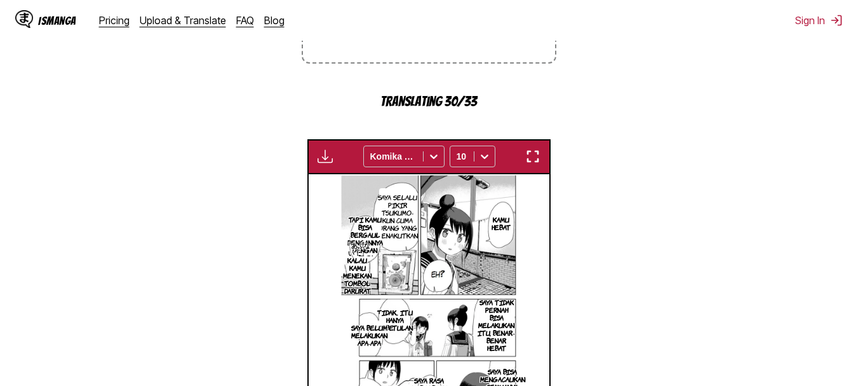
scroll to position [334, 0]
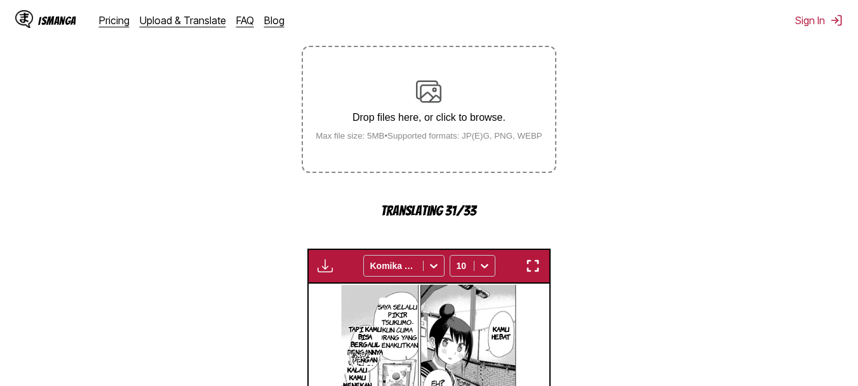
click at [542, 264] on button "button" at bounding box center [532, 265] width 23 height 17
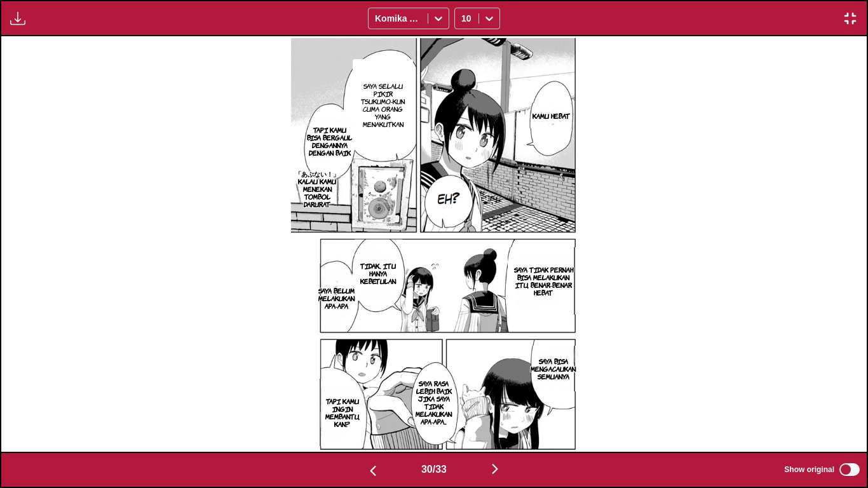
scroll to position [0, 25085]
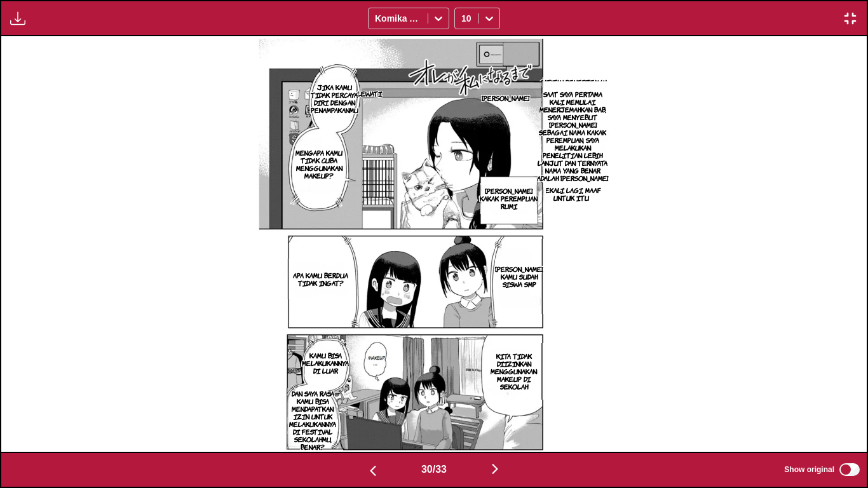
click at [345, 98] on p "JIKA KAMU TIDAK PERCAYA DIRI DENGAN PENAMPAKANMU" at bounding box center [334, 99] width 53 height 36
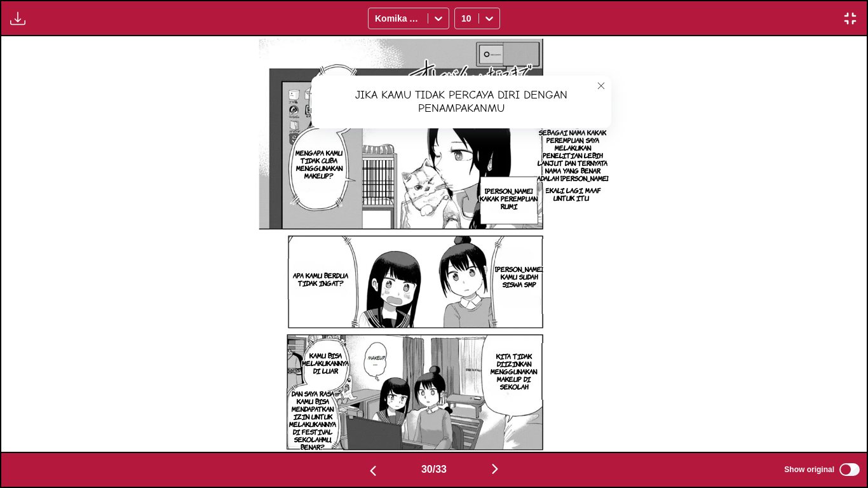
click at [598, 91] on button "close-tooltip" at bounding box center [601, 86] width 20 height 20
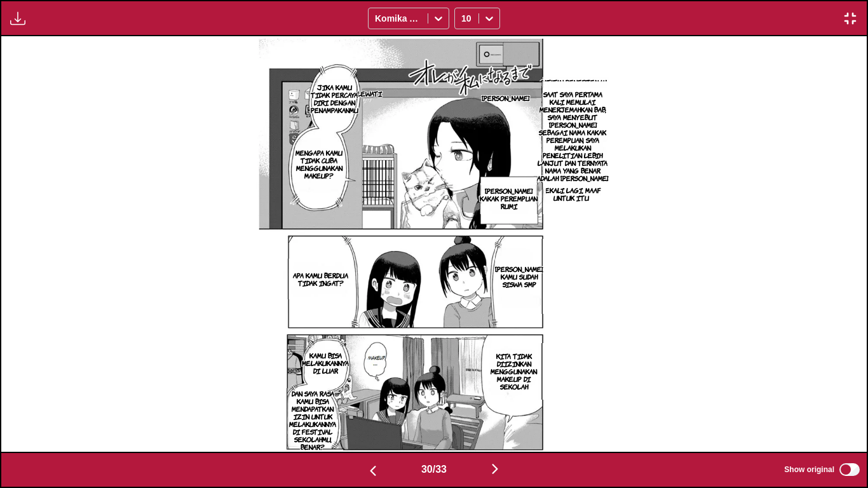
click at [375, 93] on p "Lewati" at bounding box center [369, 93] width 30 height 13
click at [412, 95] on icon "close-tooltip" at bounding box center [414, 97] width 9 height 9
click at [848, 13] on img "button" at bounding box center [849, 18] width 15 height 15
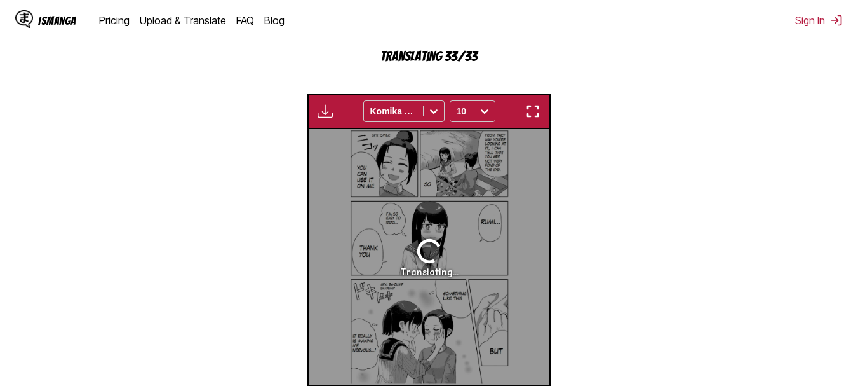
scroll to position [0, 6985]
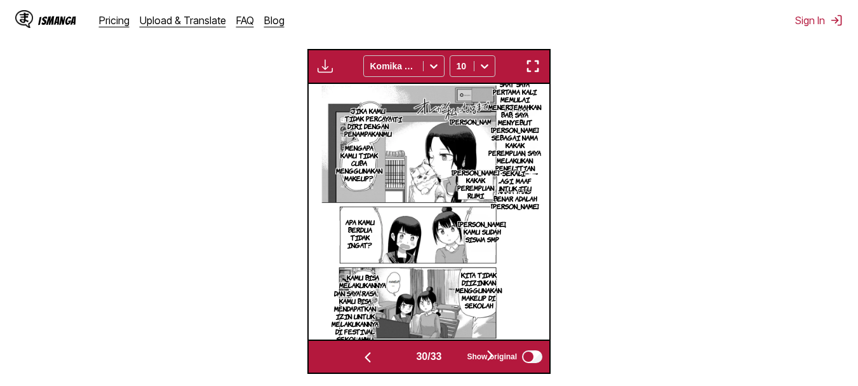
click at [533, 61] on img "button" at bounding box center [532, 65] width 15 height 15
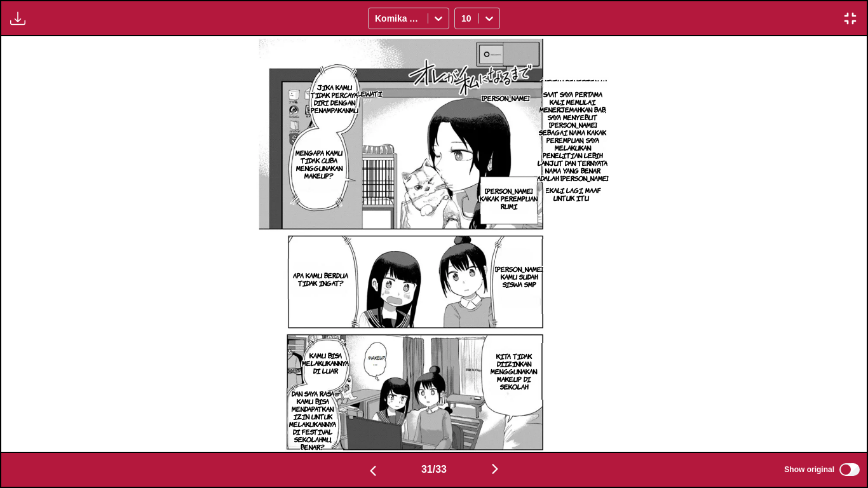
scroll to position [0, 25950]
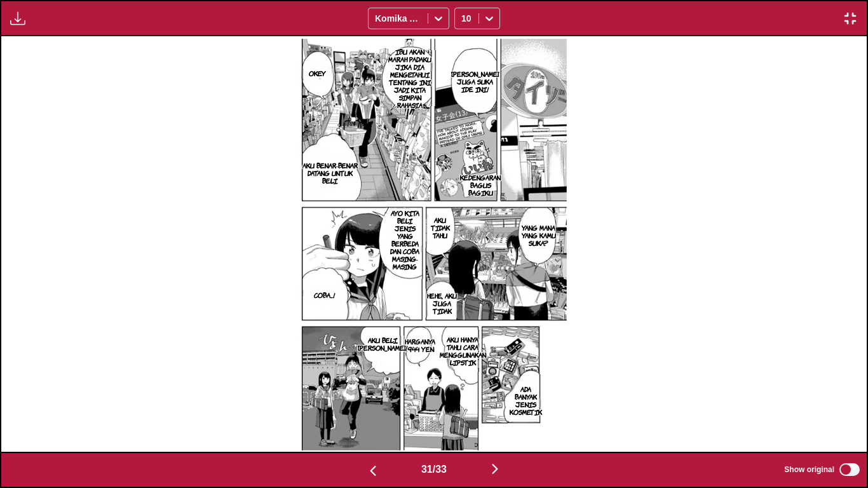
click at [464, 133] on img at bounding box center [434, 243] width 270 height 415
drag, startPoint x: 464, startPoint y: 133, endPoint x: 600, endPoint y: 128, distance: 136.0
click at [600, 128] on div "ERIKA JUGA SUKA IDE INI! IBU AKAN MARAH PADAKU JIKA DIA MENGETAHUI TENTANG INI,…" at bounding box center [433, 243] width 865 height 415
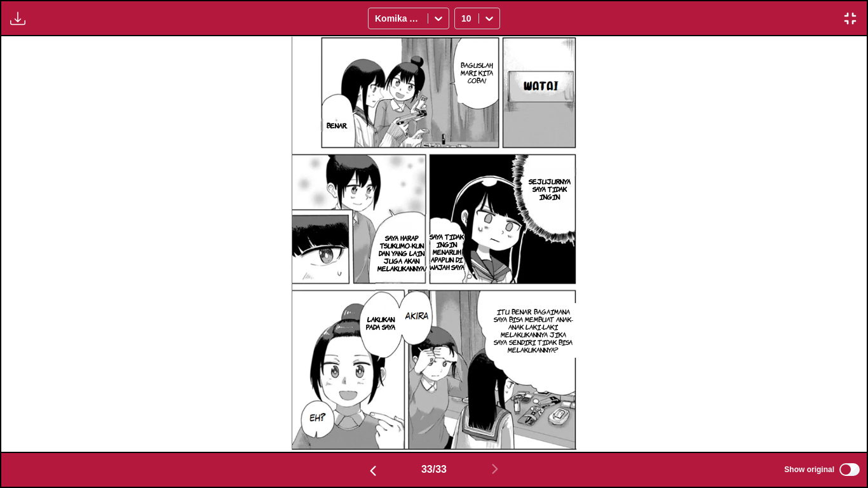
scroll to position [0, 27680]
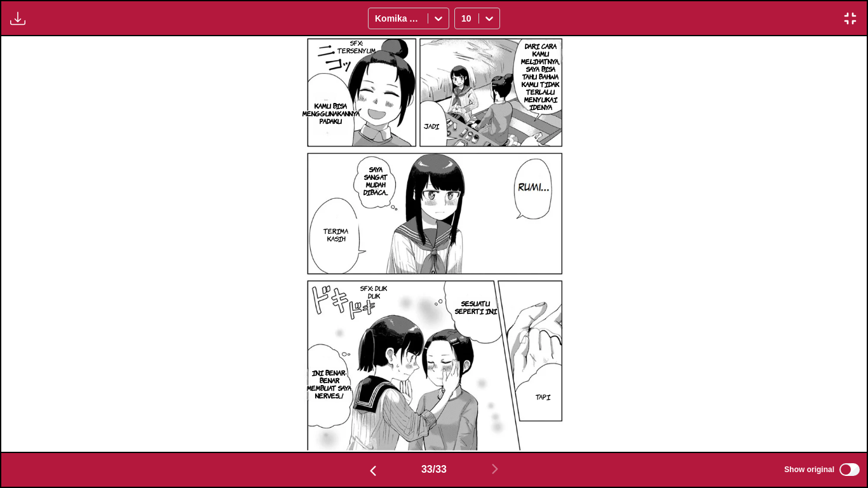
click at [854, 18] on img "button" at bounding box center [849, 18] width 15 height 15
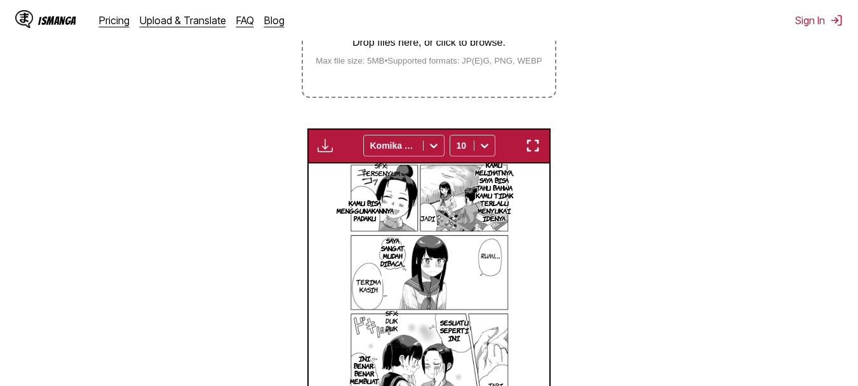
scroll to position [294, 0]
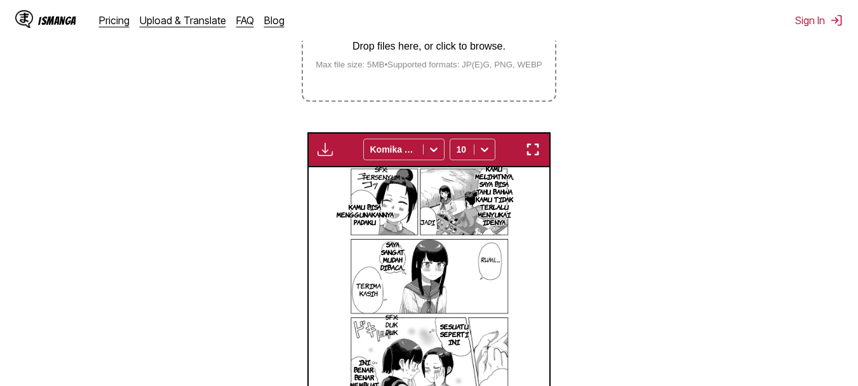
click at [428, 52] on p "Drop files here, or click to browse." at bounding box center [428, 46] width 247 height 11
click at [0, 0] on input "Drop files here, or click to browse. Max file size: 5MB • Supported formats: JP…" at bounding box center [0, 0] width 0 height 0
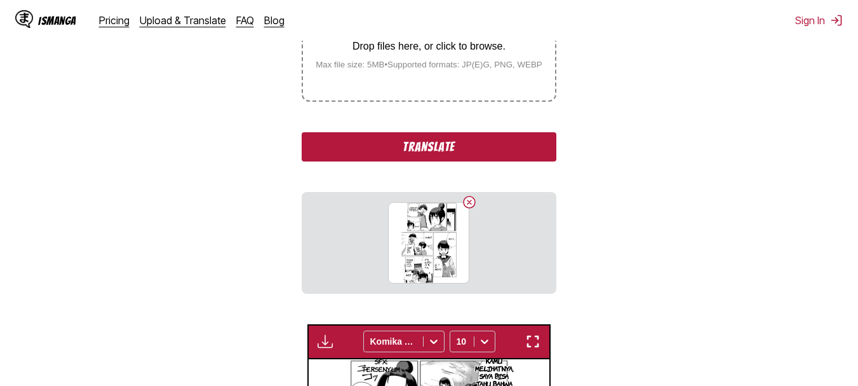
click at [429, 62] on div "Drop files here, or click to browse. Max file size: 5MB • Supported formats: JP…" at bounding box center [428, 39] width 247 height 62
click at [0, 0] on input "Drop files here, or click to browse. Max file size: 5MB • Supported formats: JP…" at bounding box center [0, 0] width 0 height 0
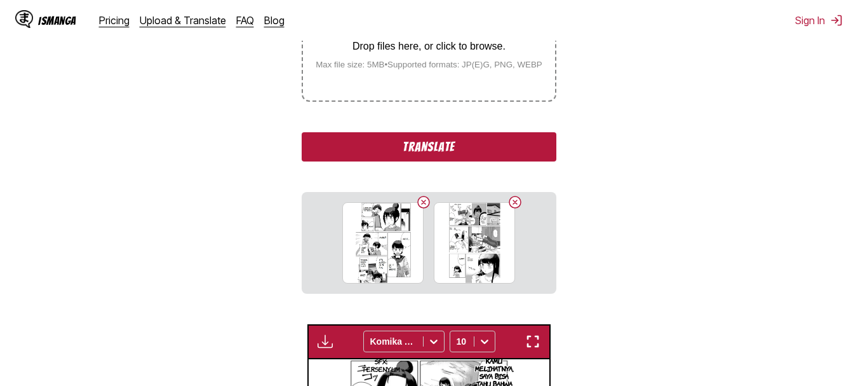
click at [402, 77] on label "Drop files here, or click to browse. Max file size: 5MB • Supported formats: JP…" at bounding box center [428, 38] width 251 height 124
click at [0, 0] on input "Drop files here, or click to browse. Max file size: 5MB • Supported formats: JP…" at bounding box center [0, 0] width 0 height 0
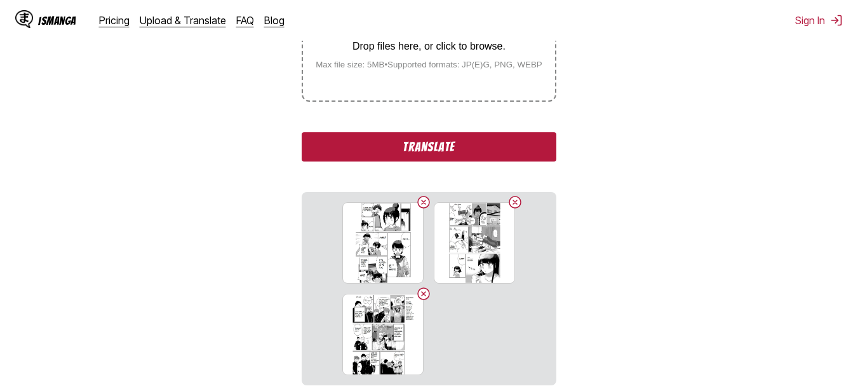
click at [411, 49] on p "Drop files here, or click to browse." at bounding box center [428, 46] width 247 height 11
click at [0, 0] on input "Drop files here, or click to browse. Max file size: 5MB • Supported formats: JP…" at bounding box center [0, 0] width 0 height 0
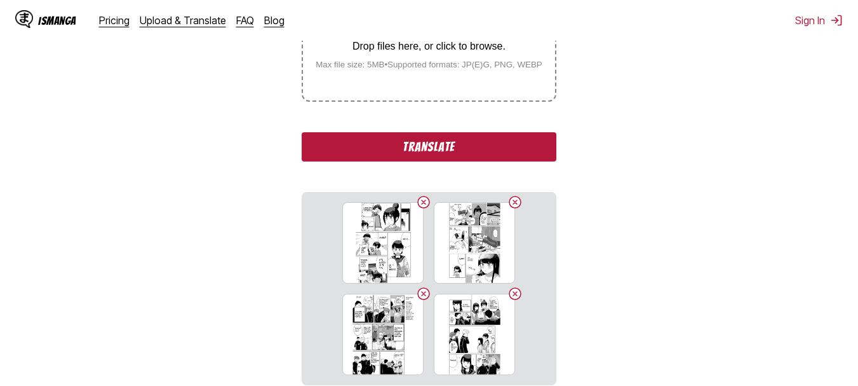
click at [413, 151] on button "Translate" at bounding box center [429, 146] width 254 height 29
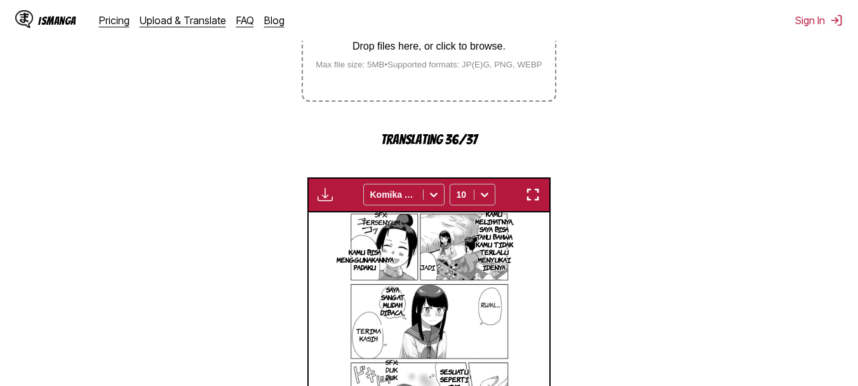
click at [535, 196] on img "button" at bounding box center [532, 194] width 15 height 15
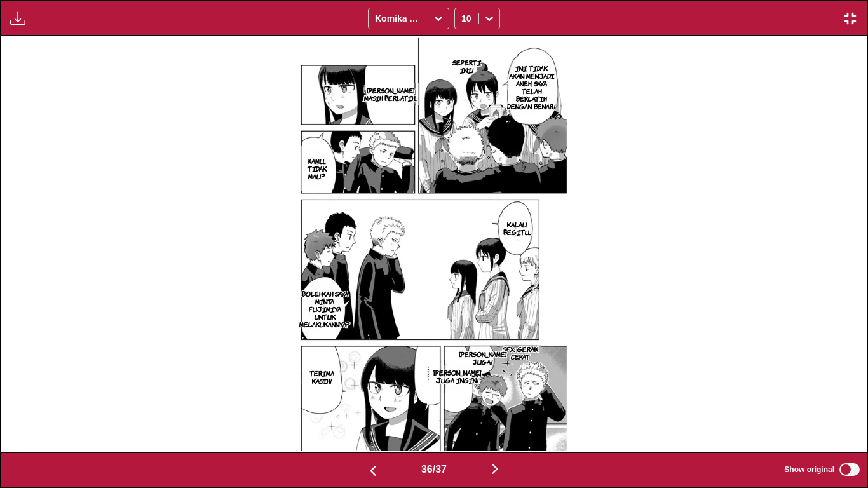
scroll to position [0, 30275]
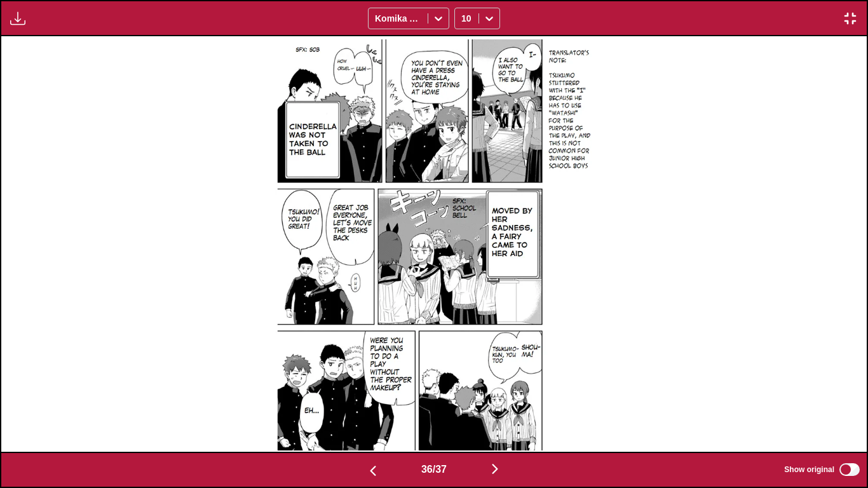
click at [852, 16] on img "button" at bounding box center [849, 18] width 15 height 15
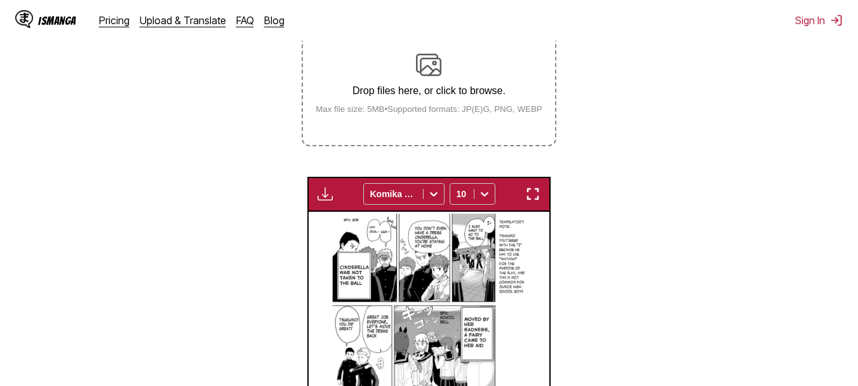
scroll to position [249, 0]
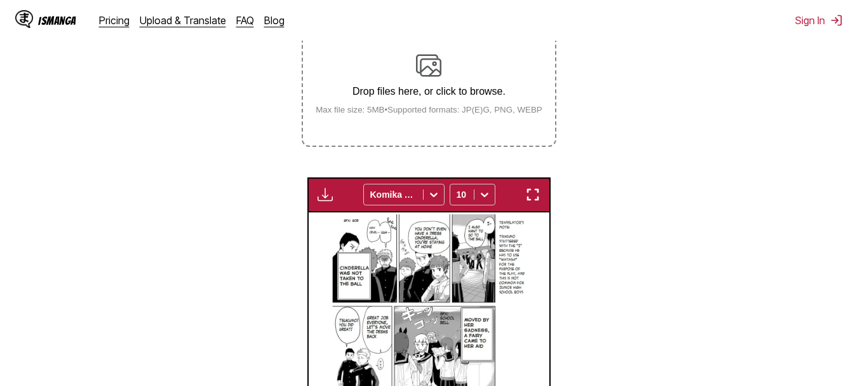
click at [442, 68] on div "Drop files here, or click to browse. Max file size: 5MB • Supported formats: JP…" at bounding box center [428, 84] width 247 height 62
click at [0, 0] on input "Drop files here, or click to browse. Max file size: 5MB • Supported formats: JP…" at bounding box center [0, 0] width 0 height 0
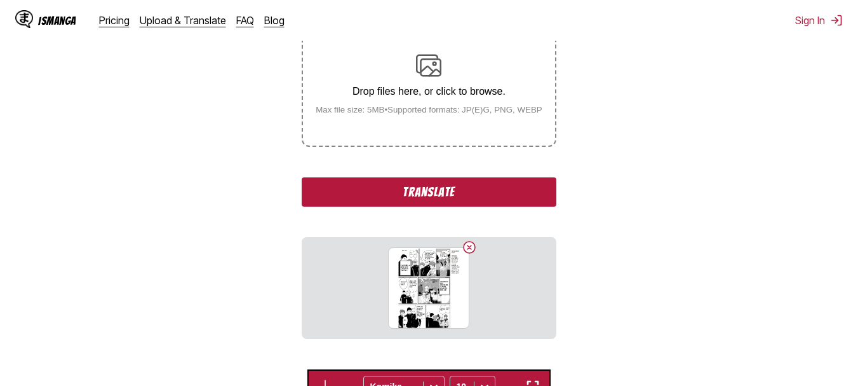
click at [389, 201] on button "Translate" at bounding box center [429, 191] width 254 height 29
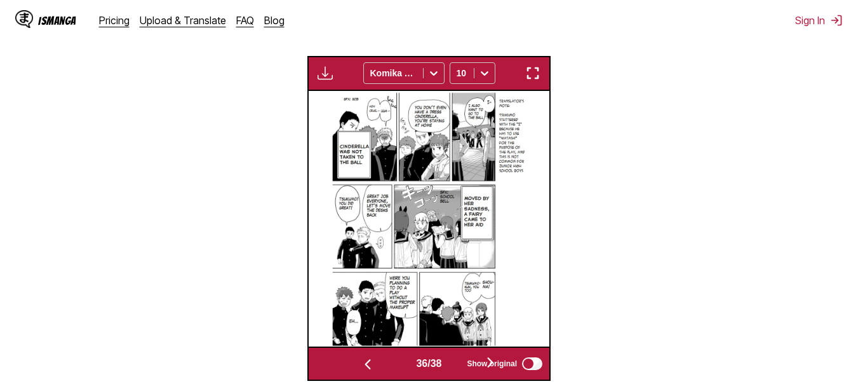
scroll to position [417, 0]
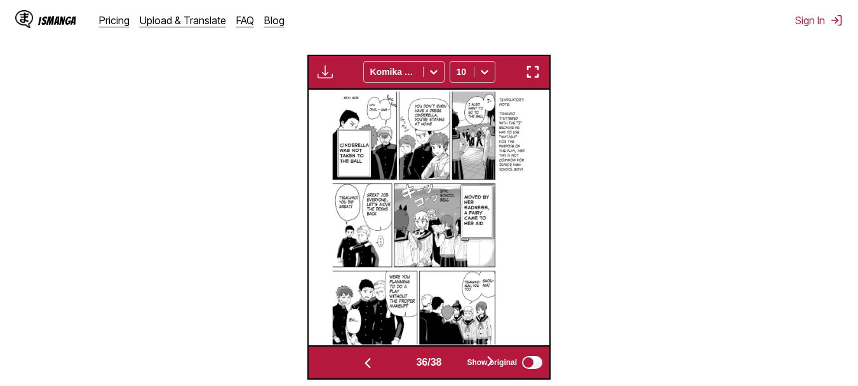
click at [389, 201] on img at bounding box center [429, 217] width 194 height 255
click at [527, 76] on img "button" at bounding box center [532, 71] width 15 height 15
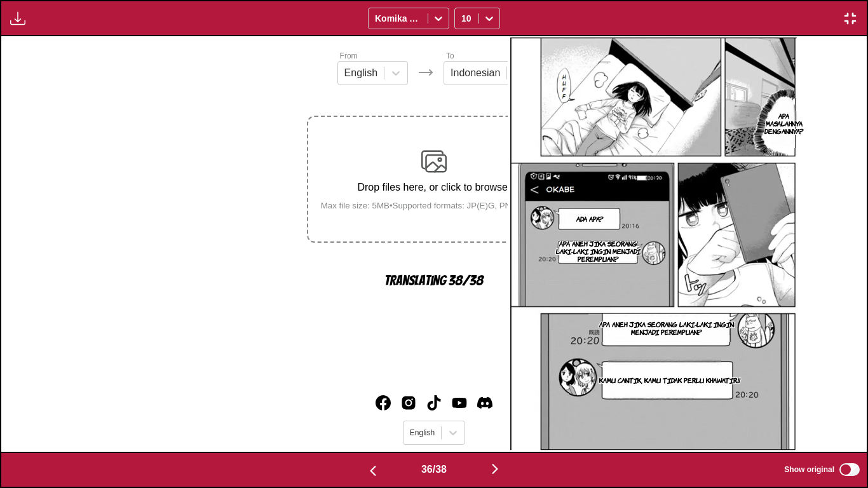
scroll to position [0, 30275]
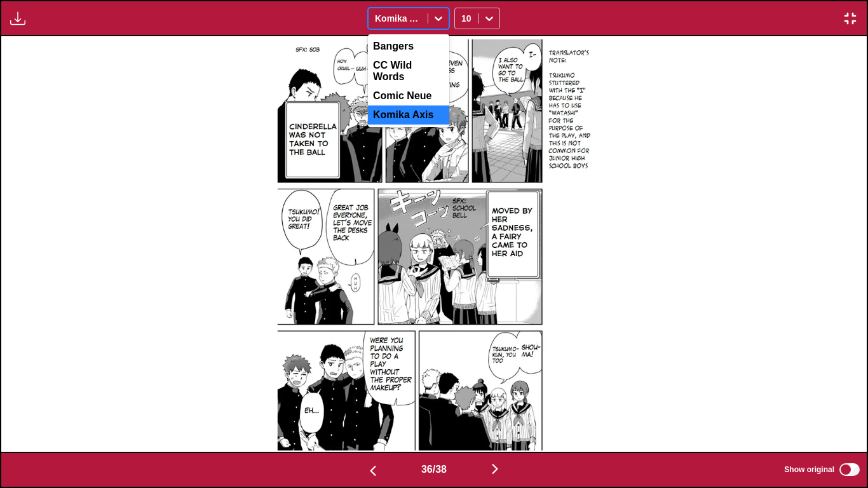
click at [438, 10] on div at bounding box center [438, 18] width 20 height 20
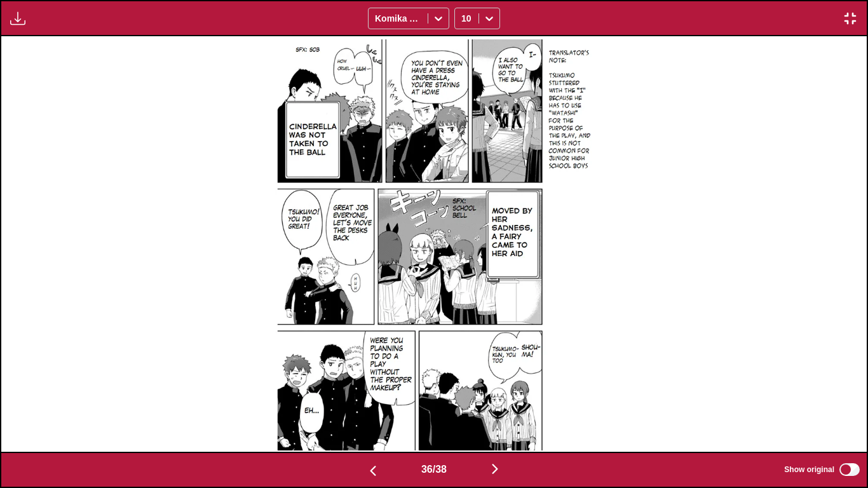
click at [593, 133] on div at bounding box center [433, 243] width 865 height 415
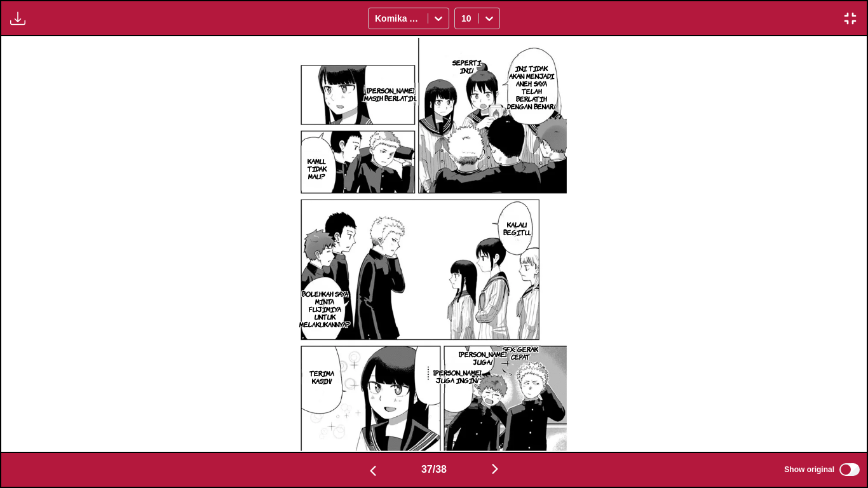
click at [854, 11] on img "button" at bounding box center [849, 18] width 15 height 15
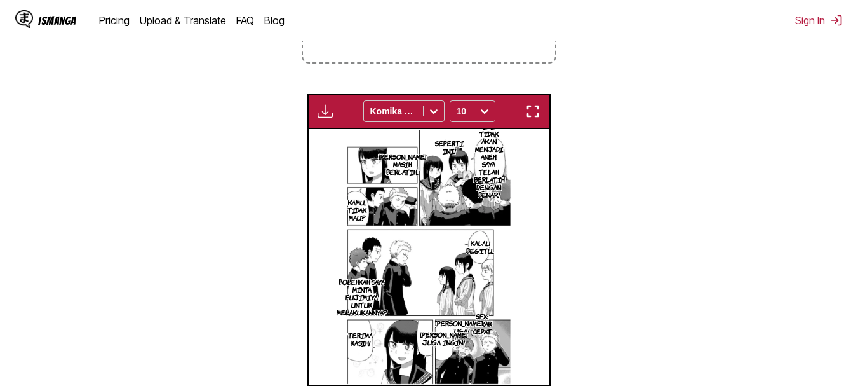
scroll to position [0, 8430]
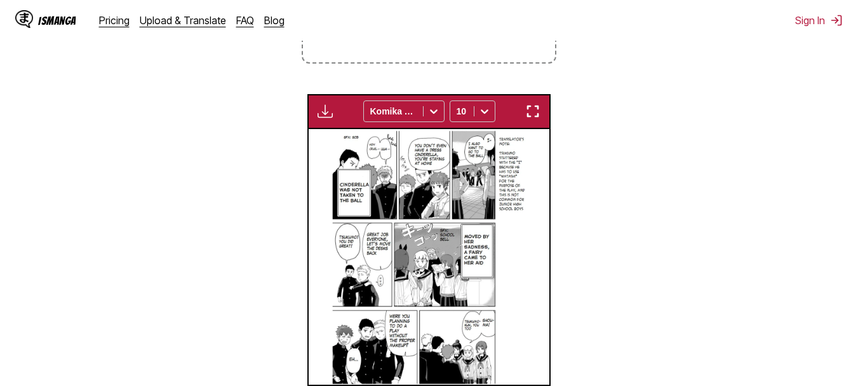
click at [532, 115] on img "button" at bounding box center [532, 111] width 15 height 15
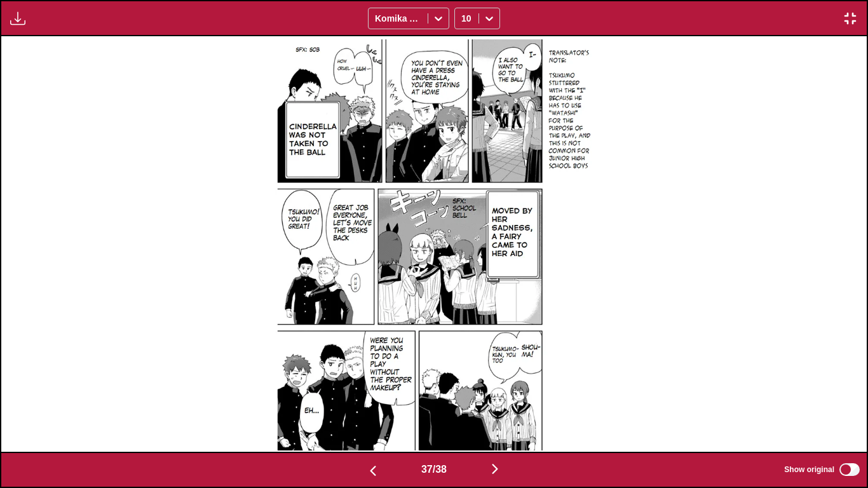
scroll to position [0, 31140]
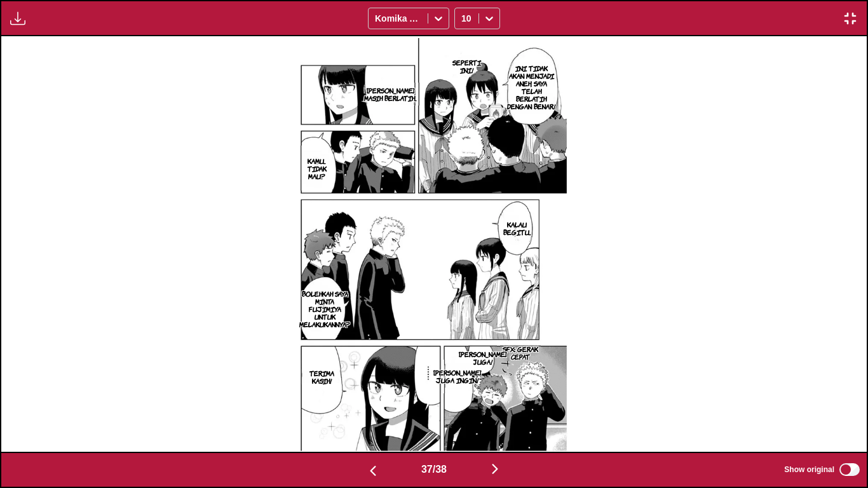
click at [851, 16] on img "button" at bounding box center [849, 18] width 15 height 15
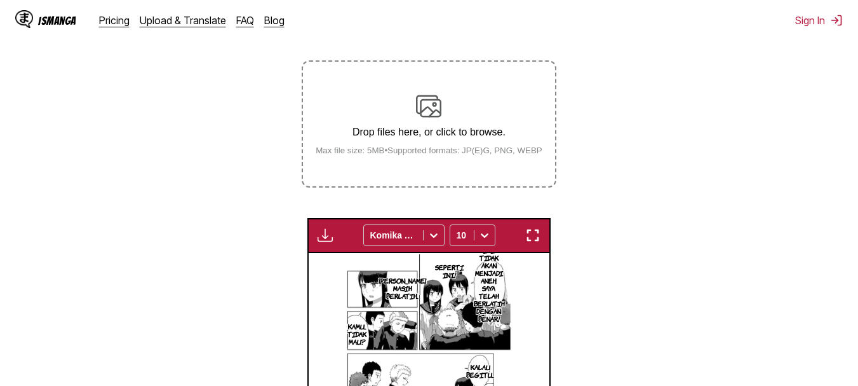
scroll to position [199, 0]
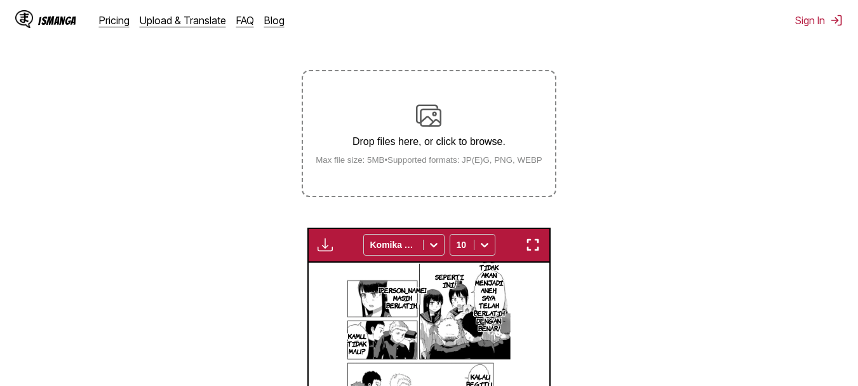
click at [420, 164] on small "Max file size: 5MB • Supported formats: JP(E)G, PNG, WEBP" at bounding box center [428, 160] width 247 height 10
click at [0, 0] on input "Drop files here, or click to browse. Max file size: 5MB • Supported formats: JP…" at bounding box center [0, 0] width 0 height 0
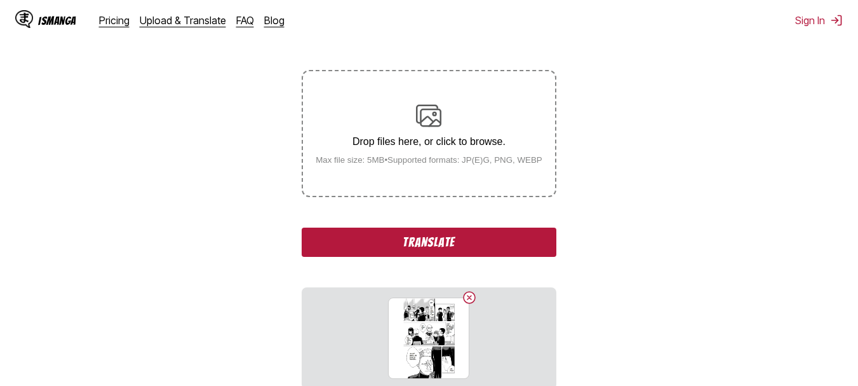
click at [448, 140] on p "Drop files here, or click to browse." at bounding box center [428, 141] width 247 height 11
click at [0, 0] on input "Drop files here, or click to browse. Max file size: 5MB • Supported formats: JP…" at bounding box center [0, 0] width 0 height 0
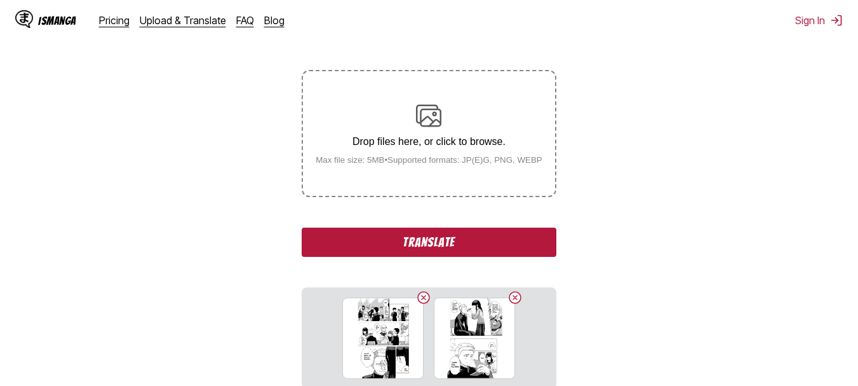
click at [420, 130] on div "Drop files here, or click to browse. Max file size: 5MB • Supported formats: JP…" at bounding box center [428, 134] width 247 height 62
click at [0, 0] on input "Drop files here, or click to browse. Max file size: 5MB • Supported formats: JP…" at bounding box center [0, 0] width 0 height 0
click at [464, 118] on div "Drop files here, or click to browse. Max file size: 5MB • Supported formats: JP…" at bounding box center [428, 134] width 247 height 62
click at [0, 0] on input "Drop files here, or click to browse. Max file size: 5MB • Supported formats: JP…" at bounding box center [0, 0] width 0 height 0
click at [413, 244] on button "Translate" at bounding box center [429, 241] width 254 height 29
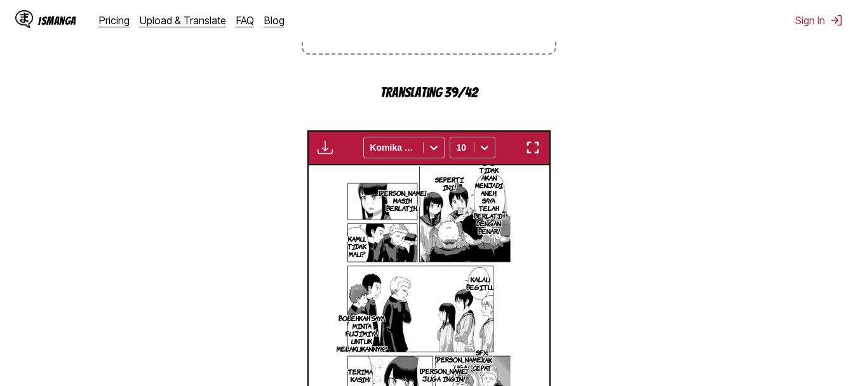
scroll to position [342, 0]
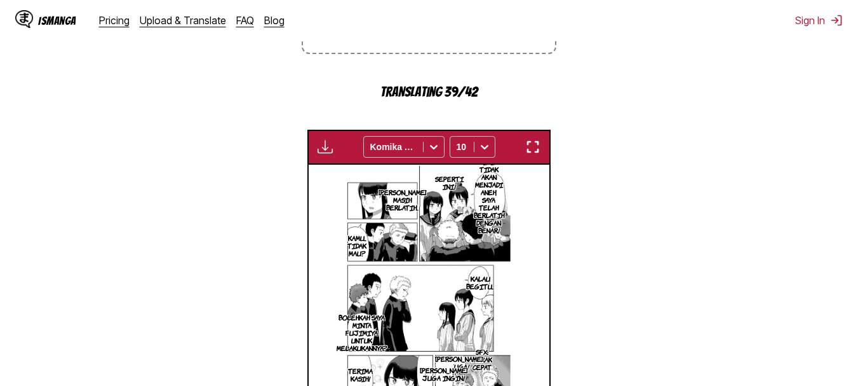
click at [522, 142] on button "button" at bounding box center [532, 146] width 23 height 17
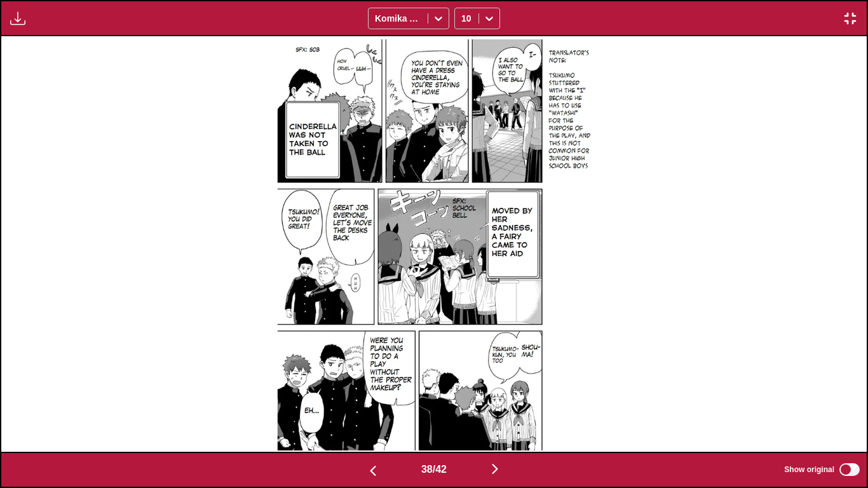
scroll to position [0, 32870]
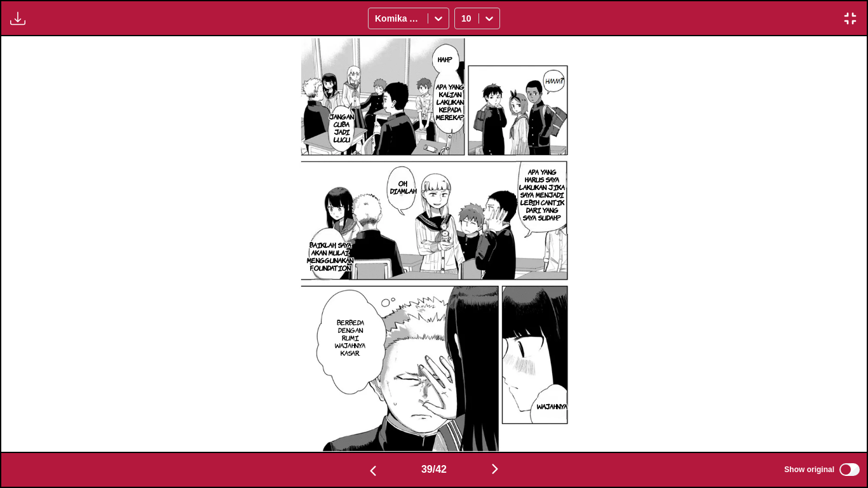
click at [856, 23] on img "button" at bounding box center [849, 18] width 15 height 15
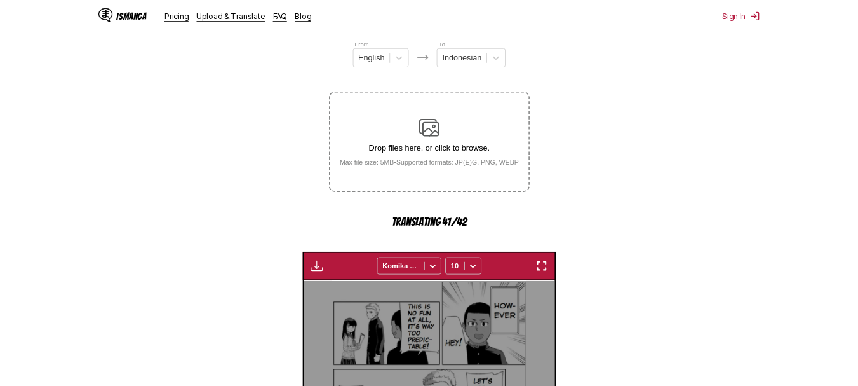
scroll to position [0, 9153]
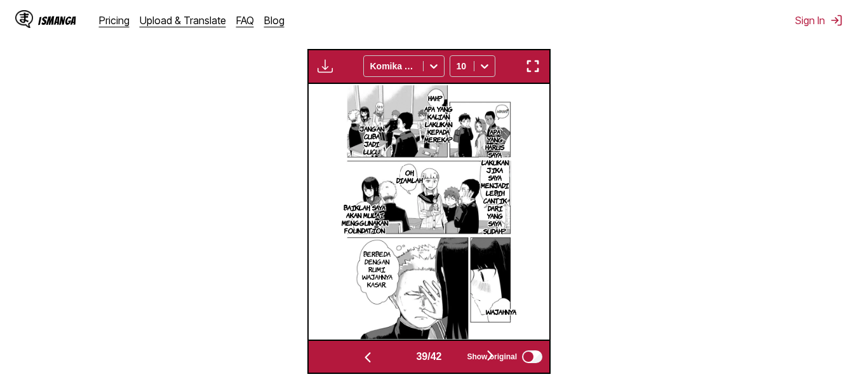
click at [540, 62] on img "button" at bounding box center [532, 65] width 15 height 15
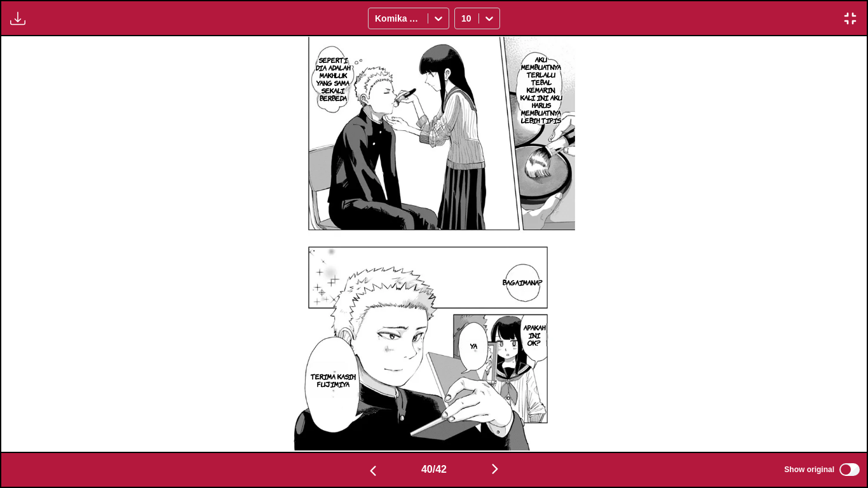
scroll to position [0, 34600]
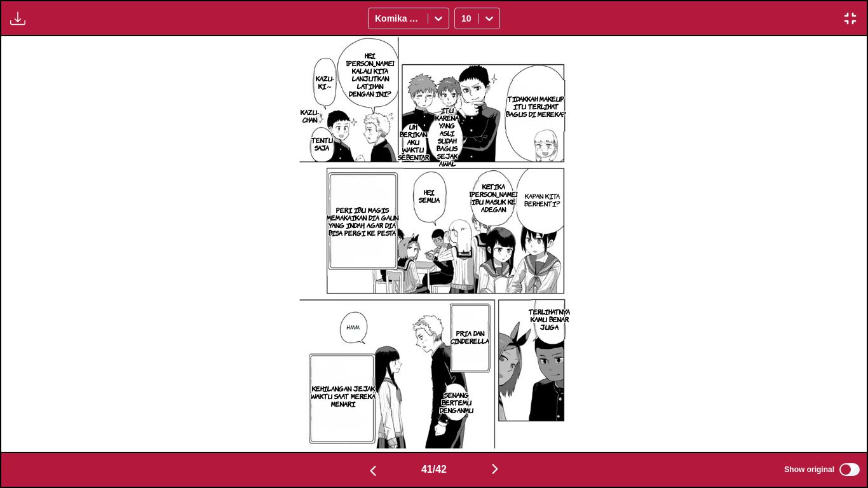
click at [845, 13] on img "button" at bounding box center [849, 18] width 15 height 15
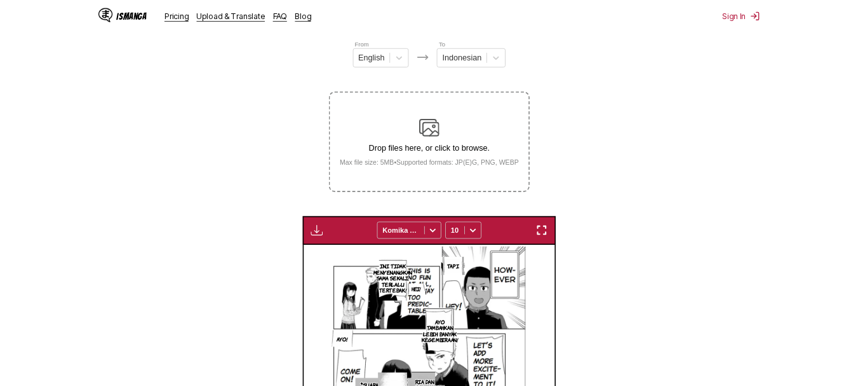
scroll to position [0, 9634]
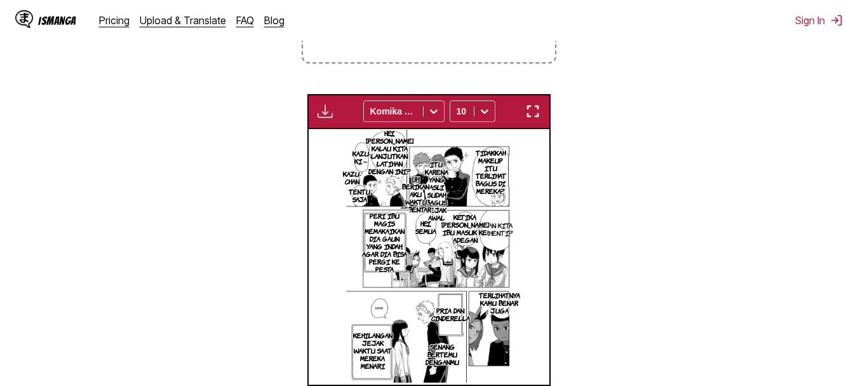
click at [544, 113] on button "button" at bounding box center [532, 111] width 23 height 17
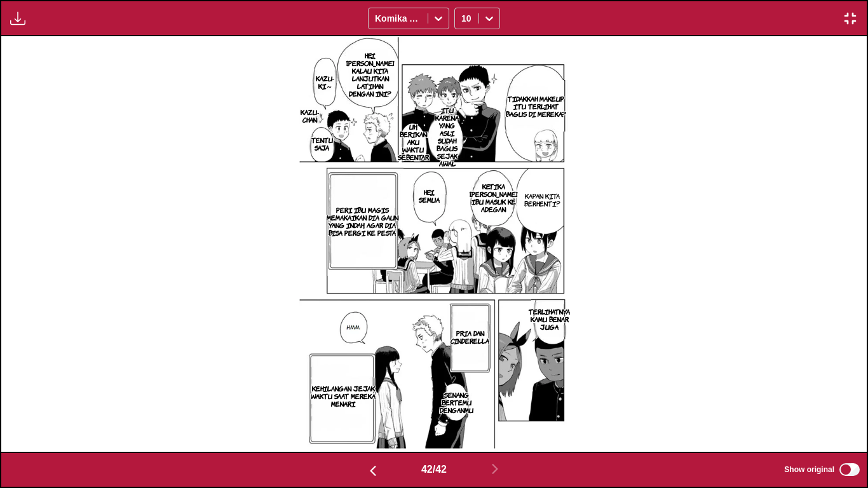
scroll to position [0, 35465]
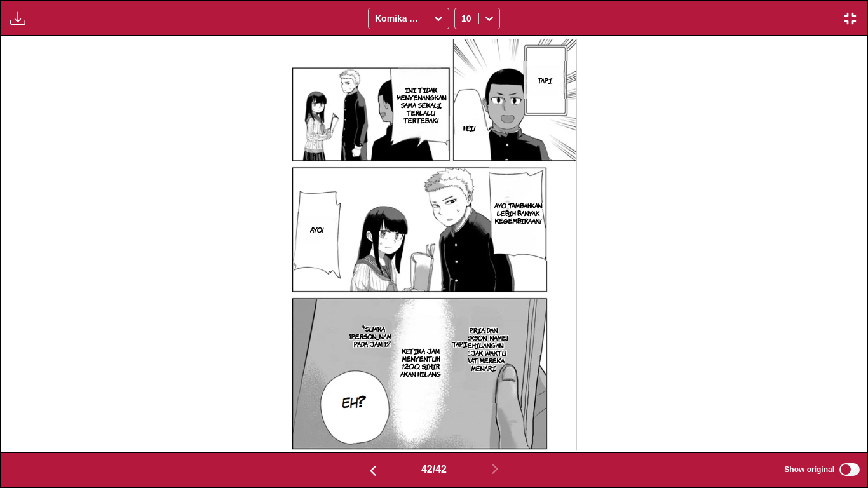
click at [857, 23] on img "button" at bounding box center [849, 18] width 15 height 15
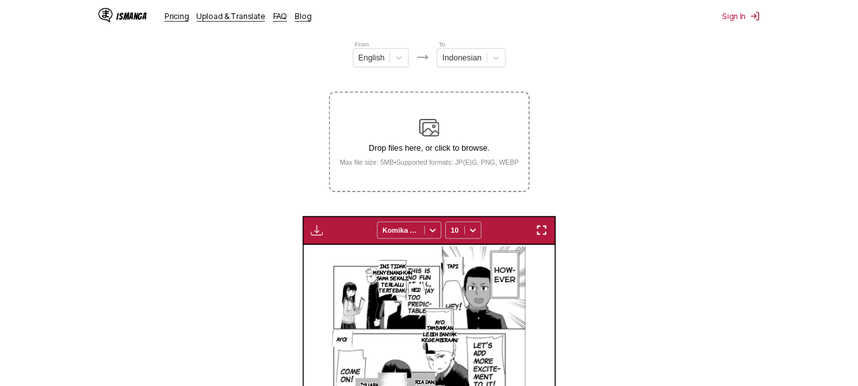
scroll to position [0, 9875]
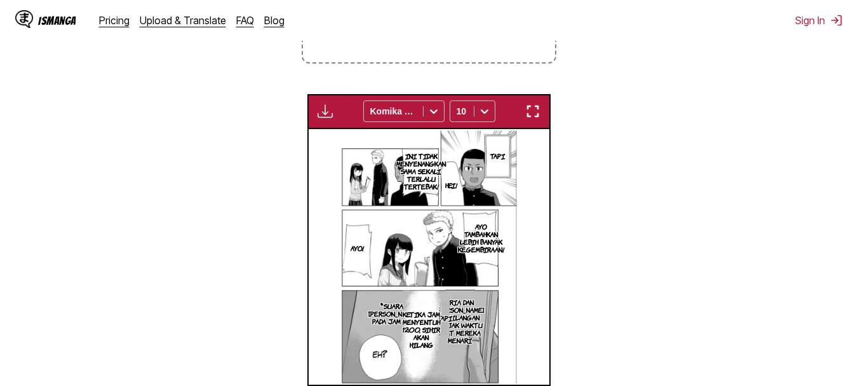
click at [470, 332] on p "PRIA DAN CINDERELLA KEHILANGAN JEJAK WAKTU SAAT MEREKA MENARI" at bounding box center [460, 320] width 53 height 51
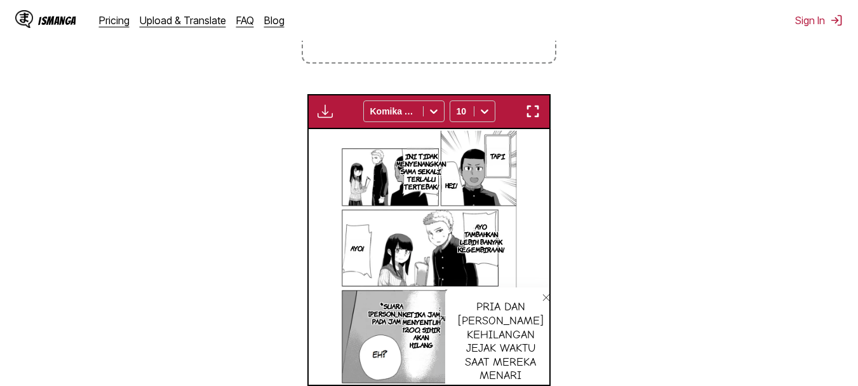
click at [541, 106] on button "button" at bounding box center [532, 111] width 23 height 17
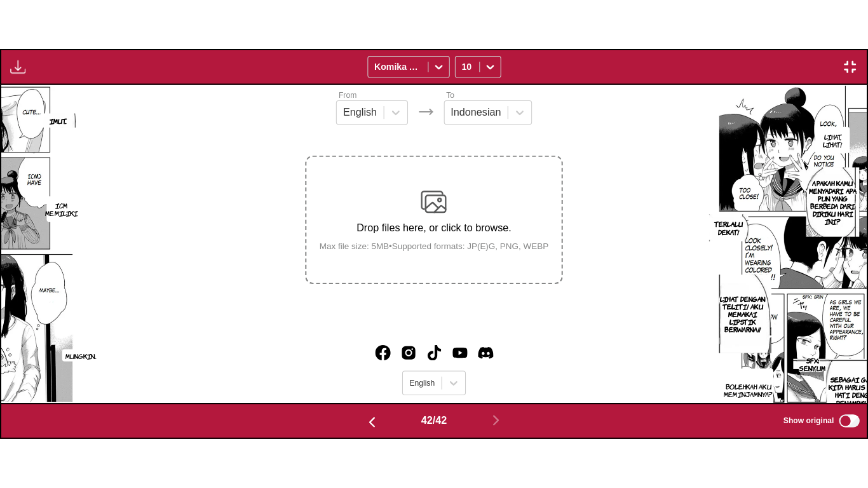
scroll to position [0, 35465]
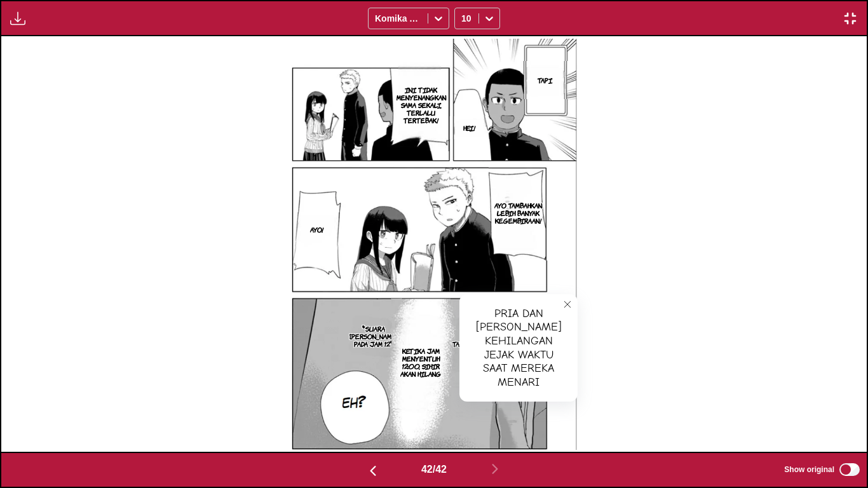
click at [565, 305] on icon "close-tooltip" at bounding box center [567, 304] width 9 height 9
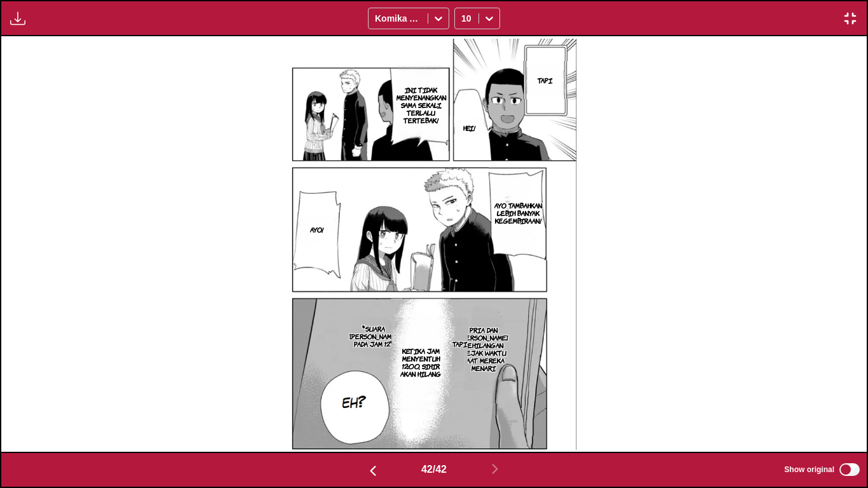
click at [495, 339] on p "PRIA DAN CINDERELLA KEHILANGAN JEJAK WAKTU SAAT MEREKA MENARI" at bounding box center [483, 348] width 53 height 51
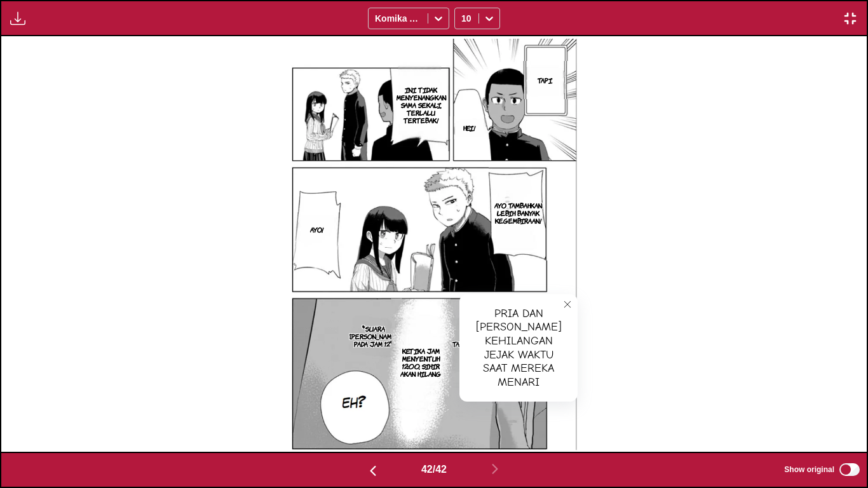
click at [375, 337] on p "*SUARA LONCENG PADA JAM 12*" at bounding box center [372, 336] width 57 height 28
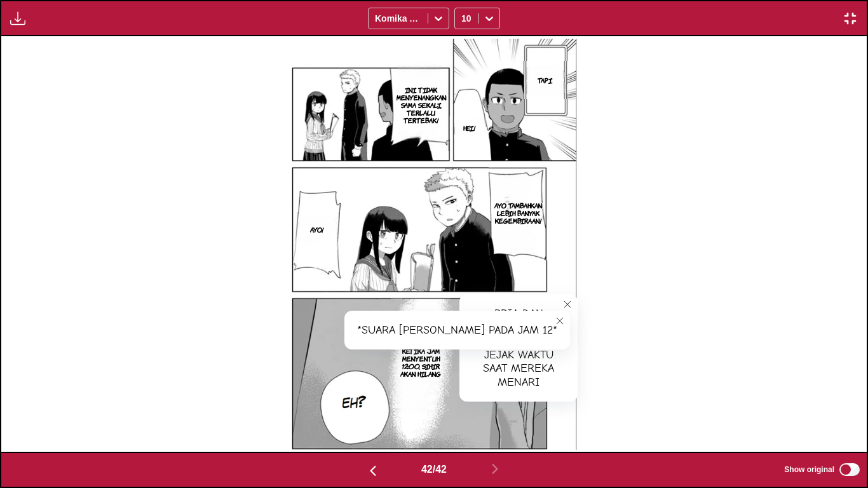
click at [555, 319] on icon "close-tooltip" at bounding box center [559, 320] width 9 height 9
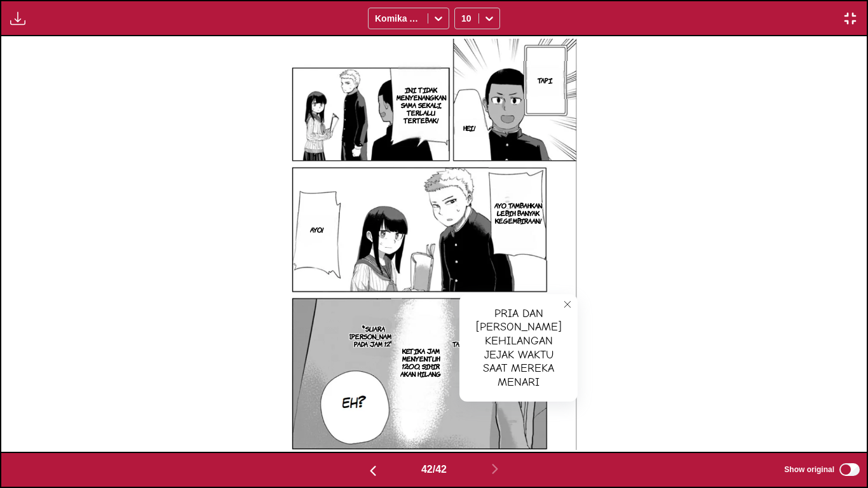
click at [563, 308] on icon "close-tooltip" at bounding box center [567, 304] width 9 height 9
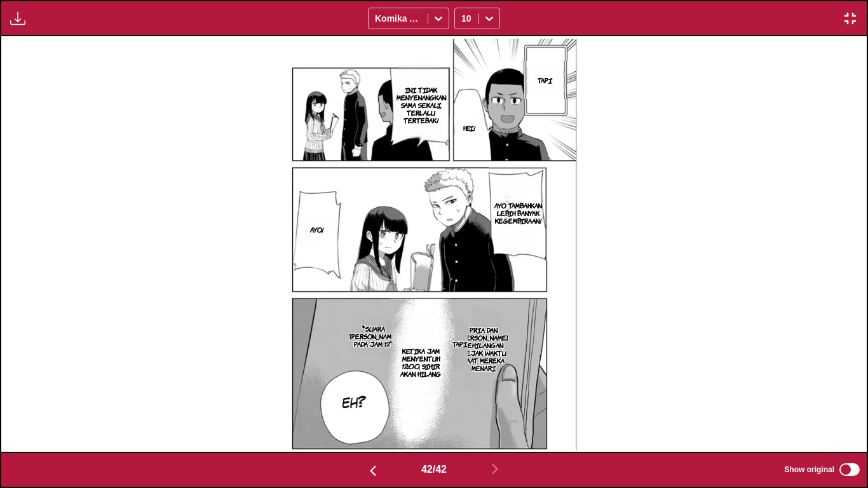
click at [840, 23] on button "button" at bounding box center [849, 18] width 23 height 17
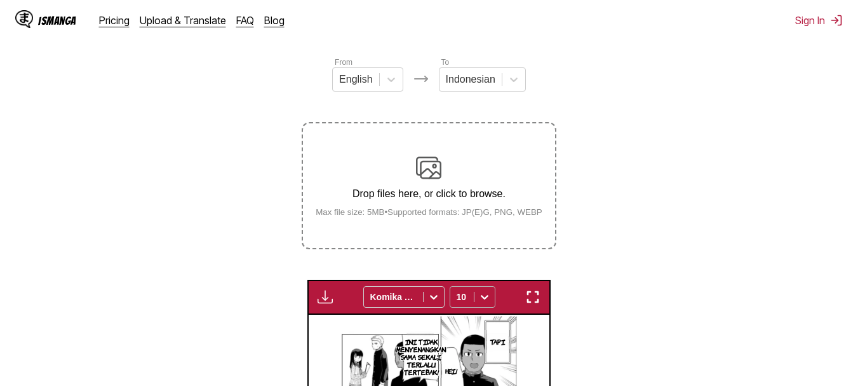
scroll to position [149, 0]
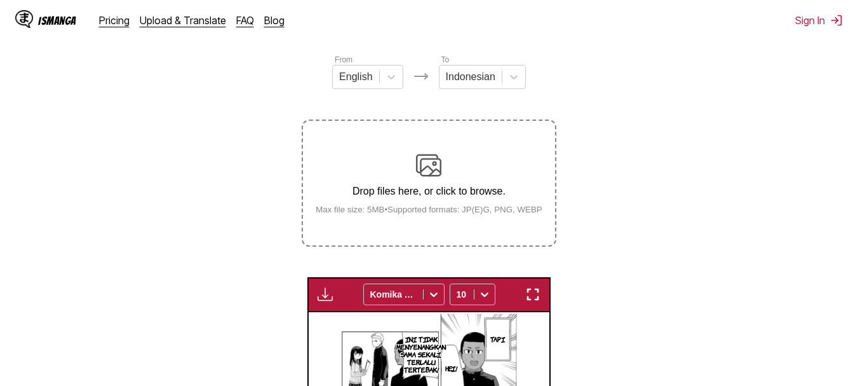
click at [422, 156] on img at bounding box center [428, 164] width 25 height 25
click at [0, 0] on input "Drop files here, or click to browse. Max file size: 5MB • Supported formats: JP…" at bounding box center [0, 0] width 0 height 0
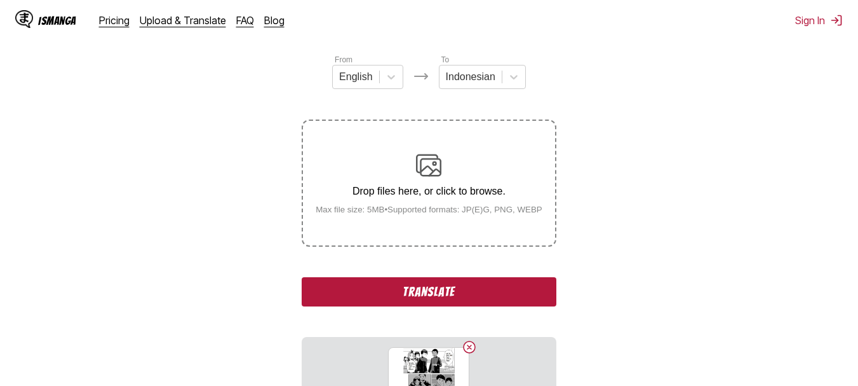
click at [414, 197] on p "Drop files here, or click to browse." at bounding box center [428, 190] width 247 height 11
click at [0, 0] on input "Drop files here, or click to browse. Max file size: 5MB • Supported formats: JP…" at bounding box center [0, 0] width 0 height 0
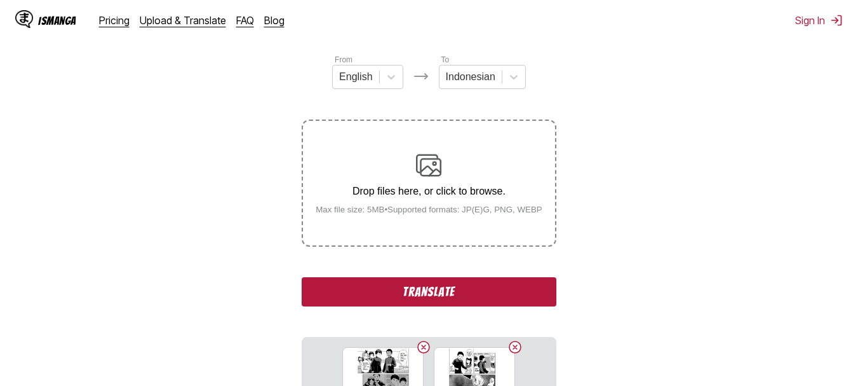
click at [415, 167] on div "Drop files here, or click to browse. Max file size: 5MB • Supported formats: JP…" at bounding box center [428, 183] width 247 height 62
click at [0, 0] on input "Drop files here, or click to browse. Max file size: 5MB • Supported formats: JP…" at bounding box center [0, 0] width 0 height 0
click at [448, 170] on div "Drop files here, or click to browse. Max file size: 5MB • Supported formats: JP…" at bounding box center [428, 183] width 247 height 62
click at [0, 0] on input "Drop files here, or click to browse. Max file size: 5MB • Supported formats: JP…" at bounding box center [0, 0] width 0 height 0
click at [374, 295] on button "Translate" at bounding box center [429, 291] width 254 height 29
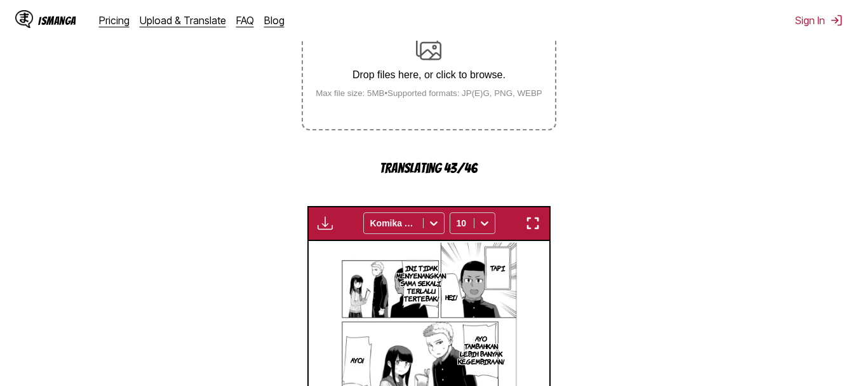
scroll to position [267, 0]
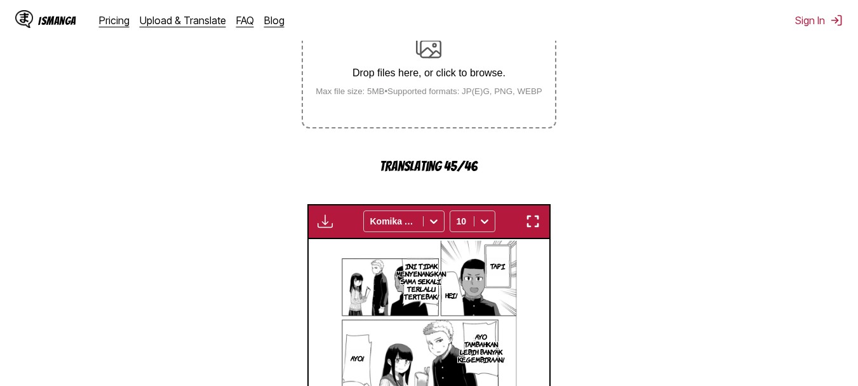
click at [529, 227] on img "button" at bounding box center [532, 220] width 15 height 15
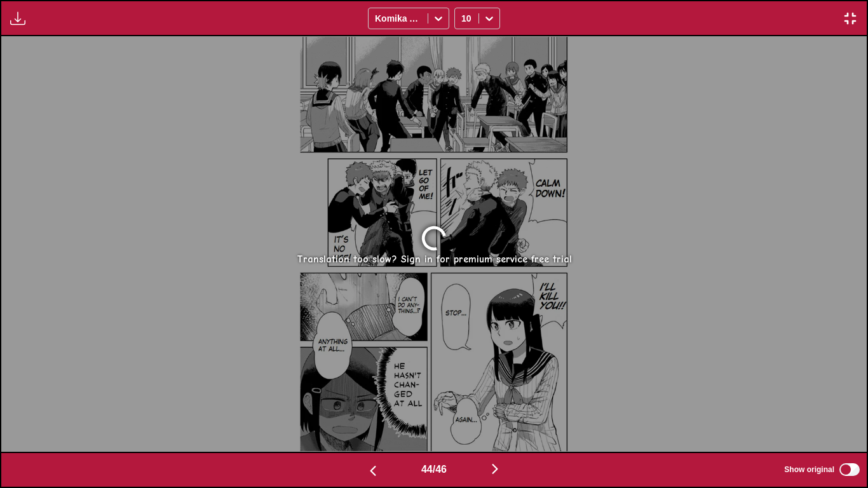
scroll to position [0, 37195]
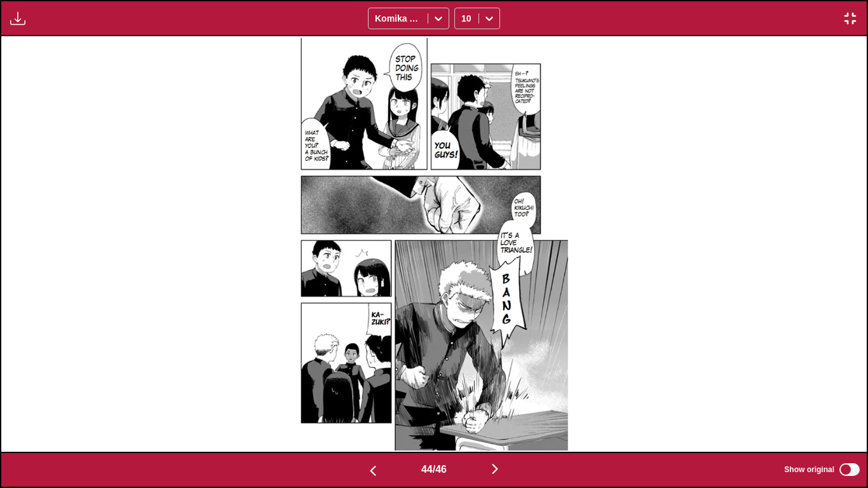
click at [857, 20] on img "button" at bounding box center [849, 18] width 15 height 15
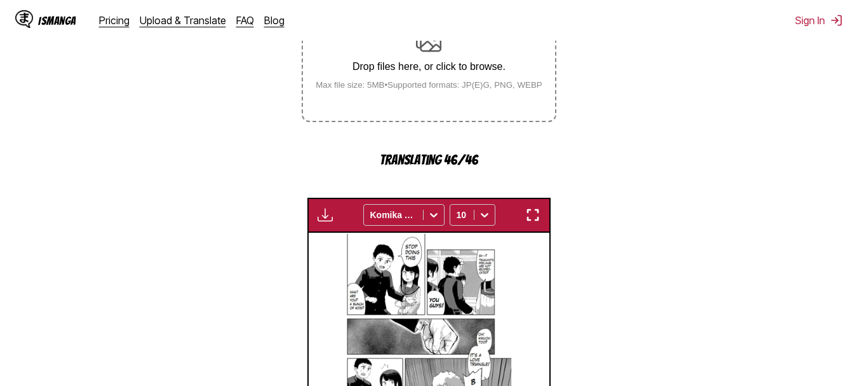
scroll to position [274, 0]
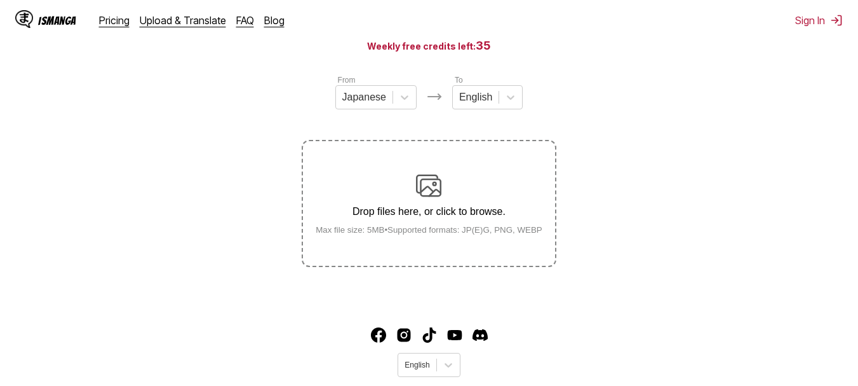
click at [440, 190] on img at bounding box center [428, 185] width 25 height 25
click at [0, 0] on input "Drop files here, or click to browse. Max file size: 5MB • Supported formats: JP…" at bounding box center [0, 0] width 0 height 0
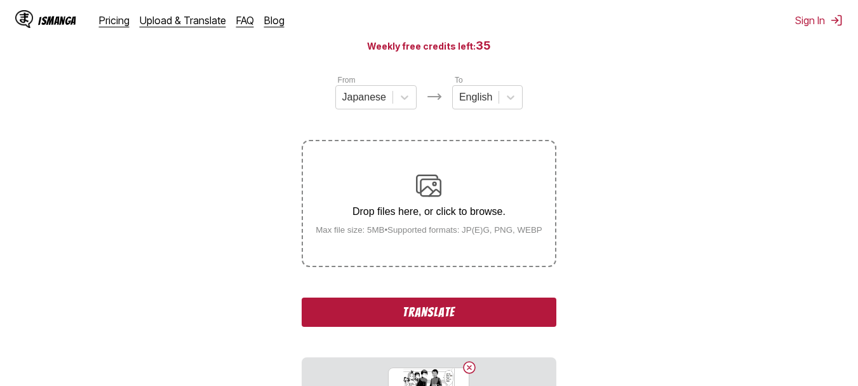
click at [428, 196] on img at bounding box center [428, 185] width 25 height 25
click at [0, 0] on input "Drop files here, or click to browse. Max file size: 5MB • Supported formats: JP…" at bounding box center [0, 0] width 0 height 0
click at [406, 205] on div "Drop files here, or click to browse. Max file size: 5MB • Supported formats: JP…" at bounding box center [428, 204] width 247 height 62
click at [0, 0] on input "Drop files here, or click to browse. Max file size: 5MB • Supported formats: JP…" at bounding box center [0, 0] width 0 height 0
click at [387, 199] on div "Drop files here, or click to browse. Max file size: 5MB • Supported formats: JP…" at bounding box center [428, 204] width 247 height 62
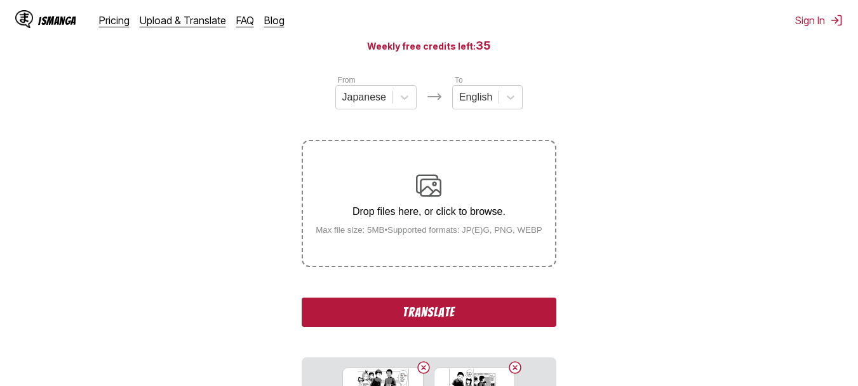
click at [0, 0] on input "Drop files here, or click to browse. Max file size: 5MB • Supported formats: JP…" at bounding box center [0, 0] width 0 height 0
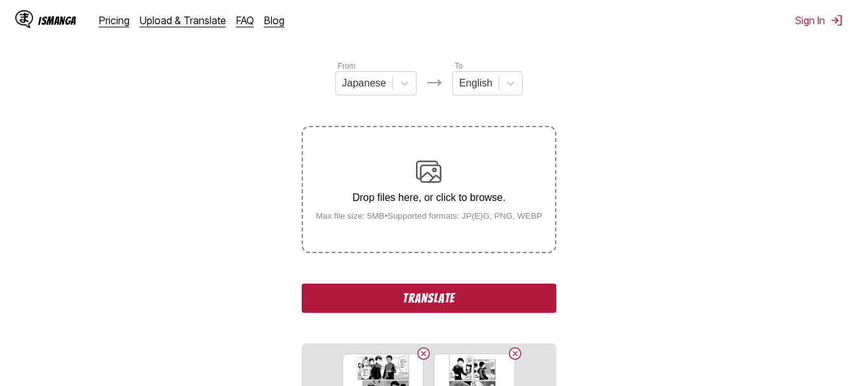
scroll to position [141, 0]
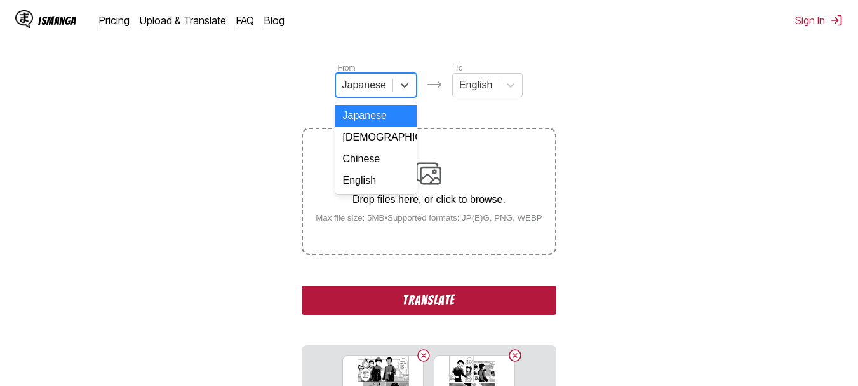
click at [388, 92] on div "Japanese" at bounding box center [364, 85] width 57 height 19
click at [386, 181] on div "English" at bounding box center [375, 181] width 81 height 22
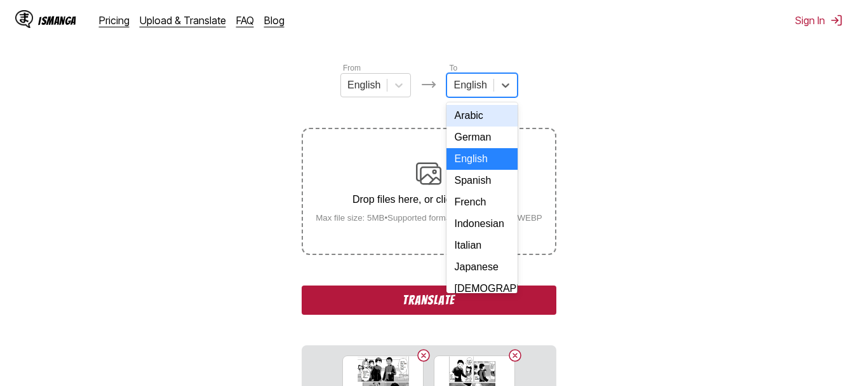
click at [474, 90] on div at bounding box center [469, 85] width 33 height 14
click at [487, 234] on div "Indonesian" at bounding box center [481, 224] width 70 height 22
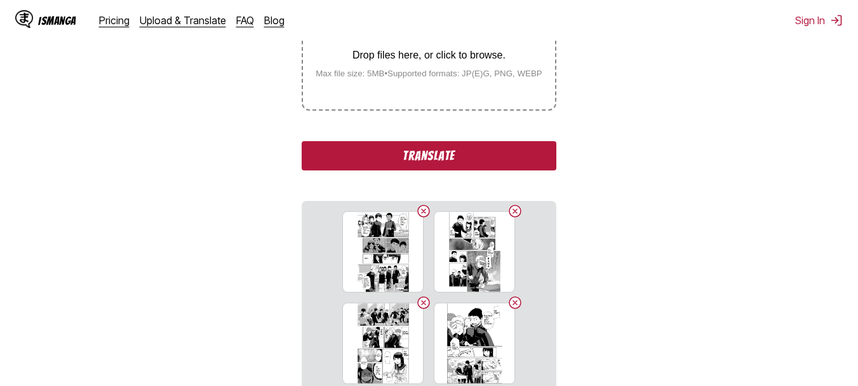
scroll to position [286, 0]
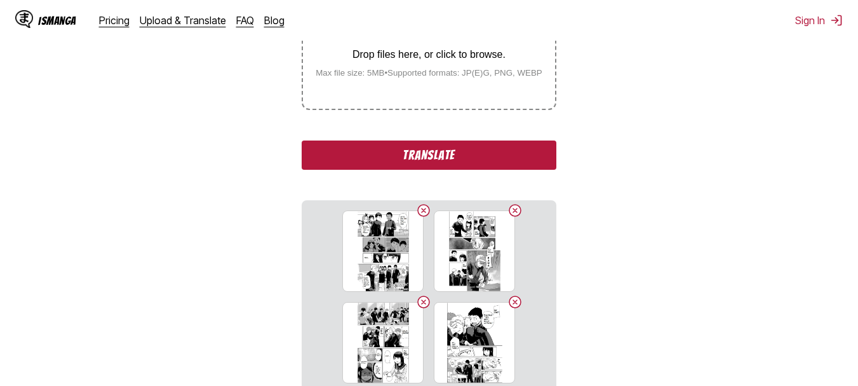
click at [476, 164] on button "Translate" at bounding box center [429, 154] width 254 height 29
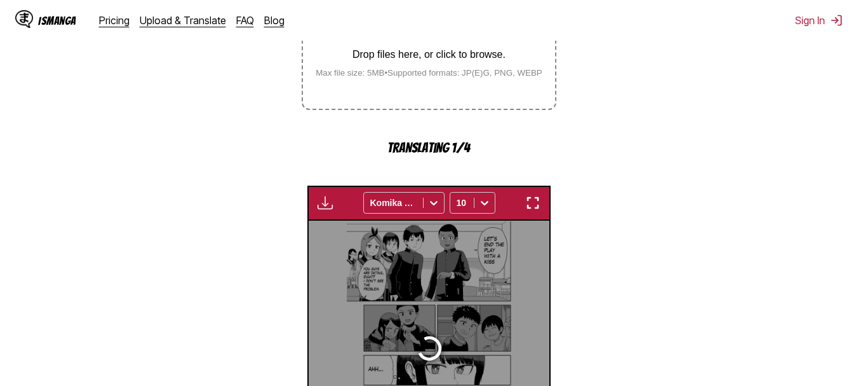
scroll to position [419, 0]
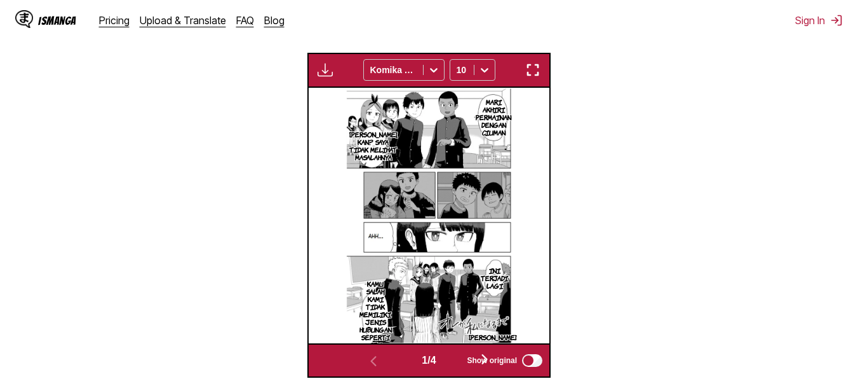
click at [531, 70] on img "button" at bounding box center [532, 69] width 15 height 15
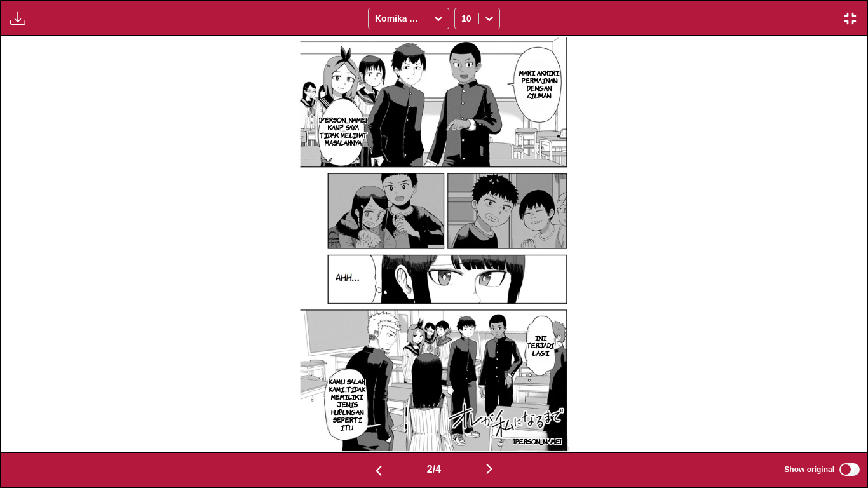
scroll to position [0, 865]
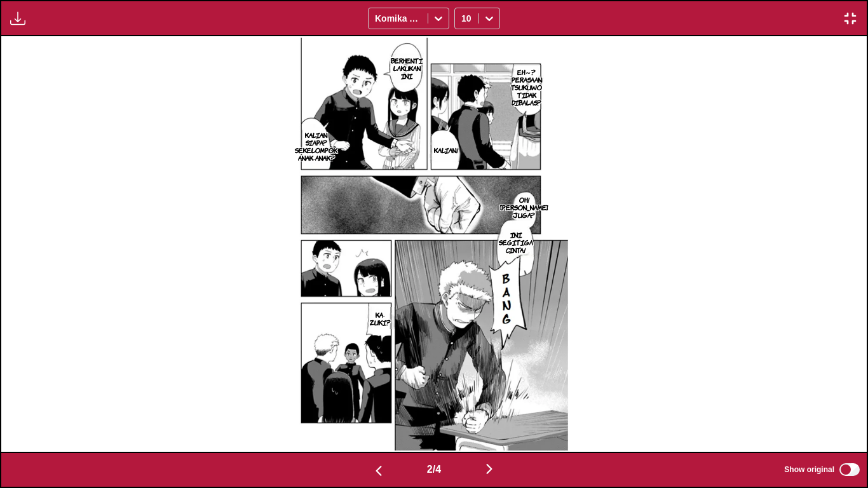
click at [846, 24] on img "button" at bounding box center [849, 18] width 15 height 15
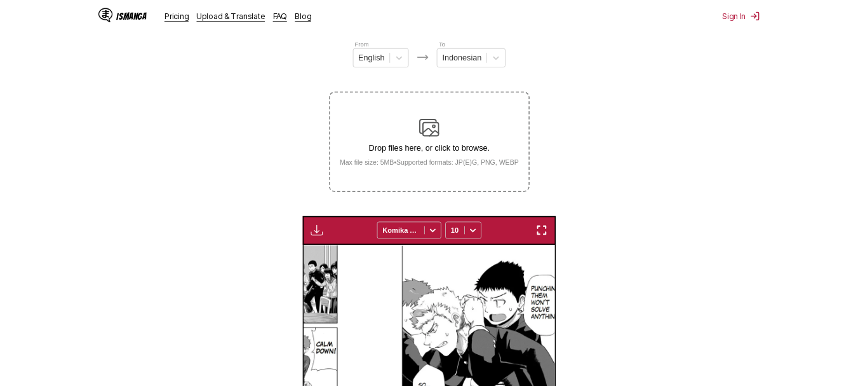
scroll to position [0, 241]
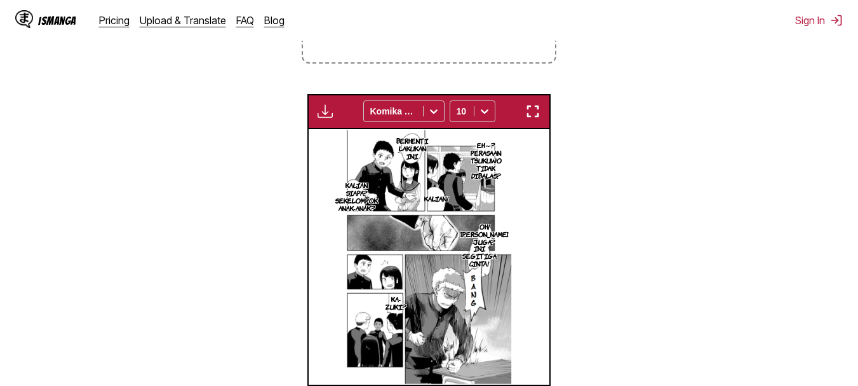
click at [529, 112] on img "button" at bounding box center [532, 111] width 15 height 15
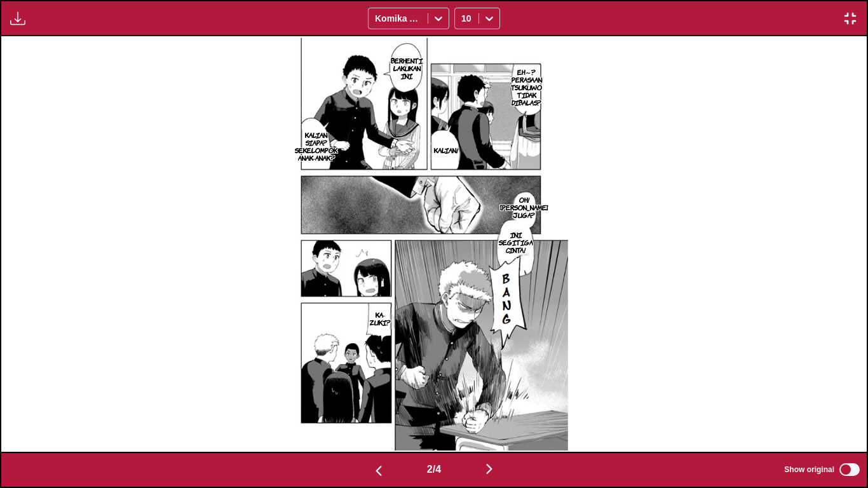
scroll to position [0, 1730]
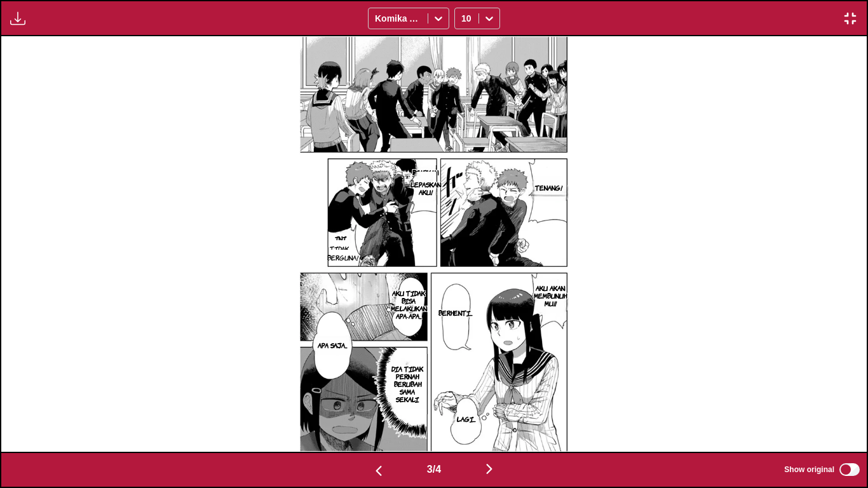
click at [857, 12] on button "button" at bounding box center [849, 18] width 23 height 17
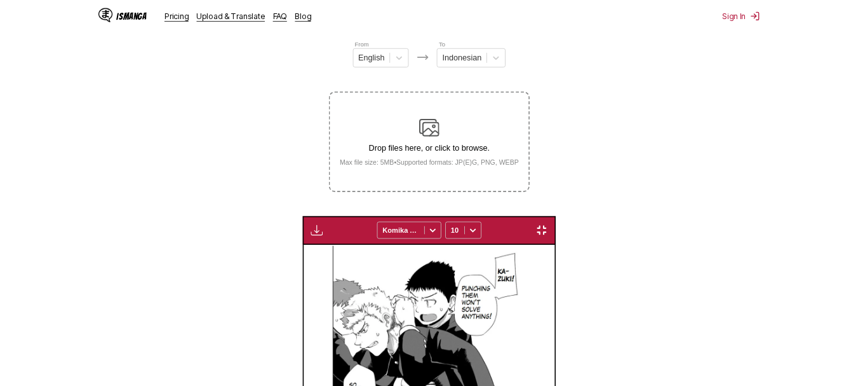
scroll to position [0, 482]
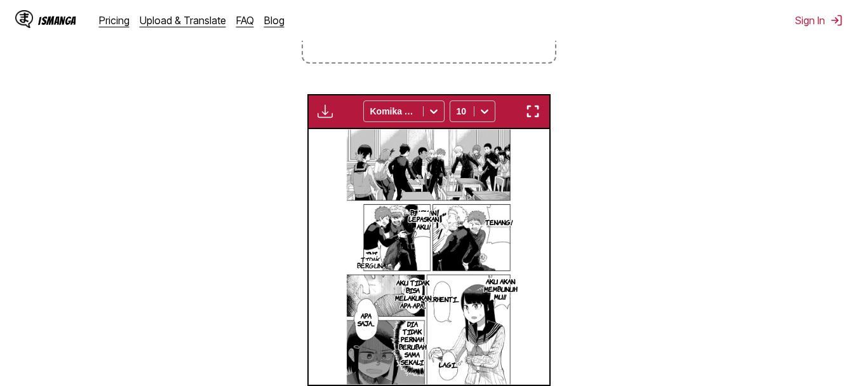
click at [536, 114] on img "button" at bounding box center [532, 111] width 15 height 15
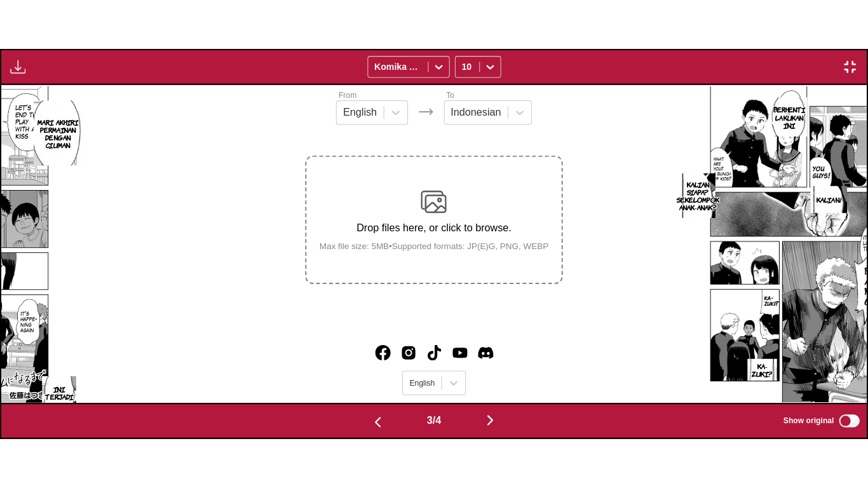
scroll to position [0, 1730]
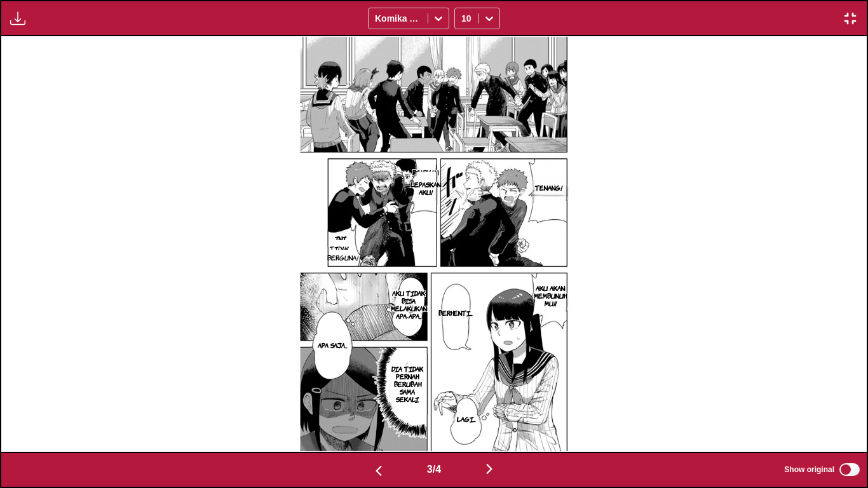
click at [430, 179] on p "LEPASKAN AKU!" at bounding box center [426, 188] width 36 height 20
click at [508, 186] on button "close-tooltip" at bounding box center [507, 181] width 20 height 20
click at [854, 19] on img "button" at bounding box center [849, 18] width 15 height 15
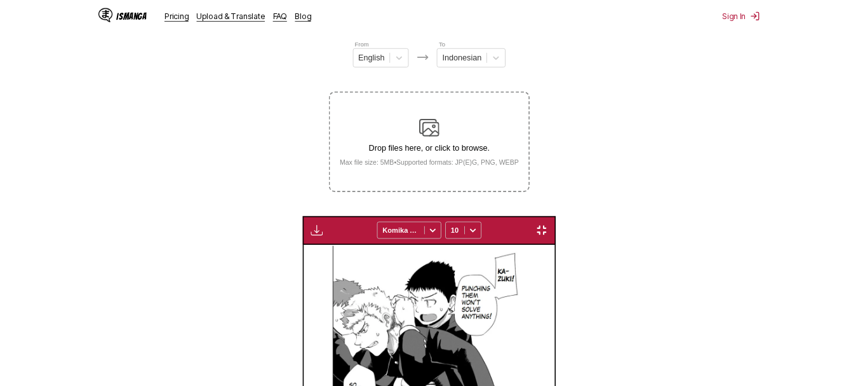
scroll to position [0, 482]
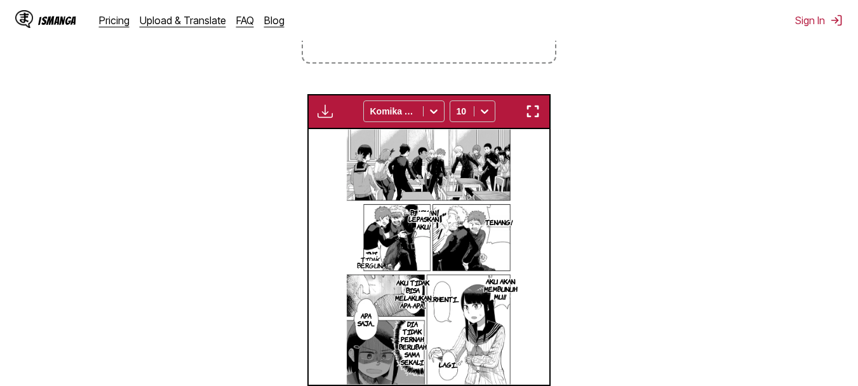
click at [547, 122] on div "Available for premium users only Komika Axis 10" at bounding box center [428, 111] width 243 height 35
click at [528, 105] on button "button" at bounding box center [532, 111] width 23 height 17
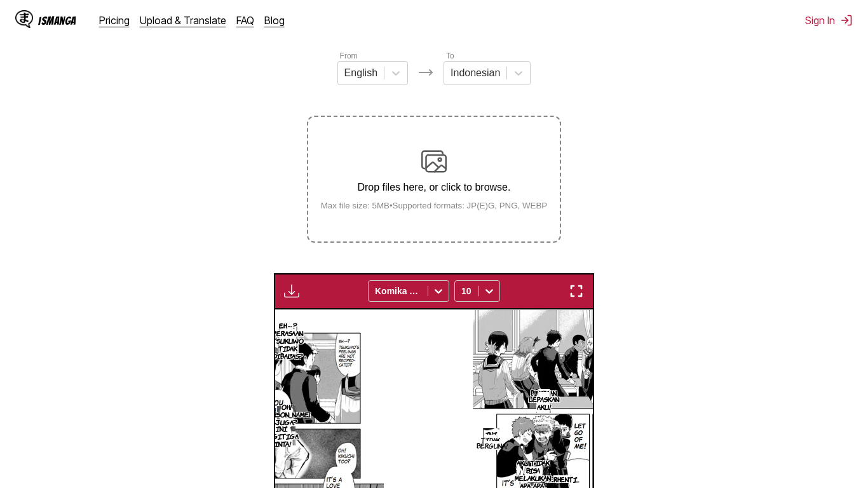
scroll to position [0, 1730]
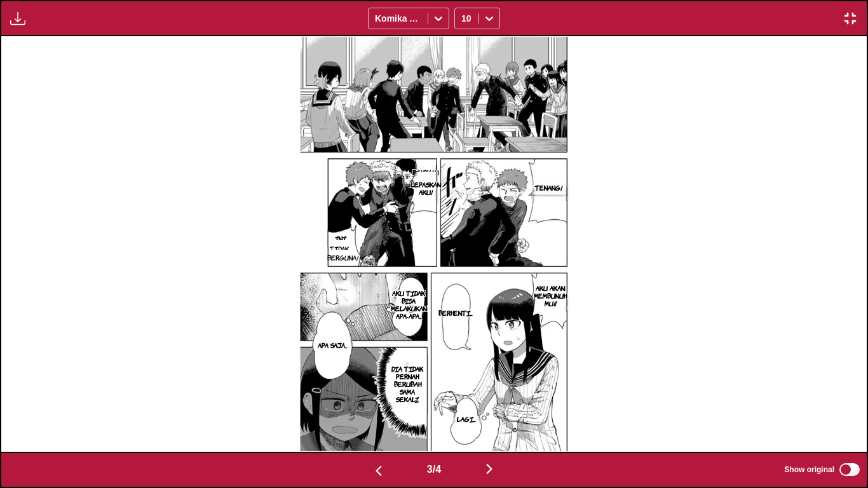
click at [854, 23] on img "button" at bounding box center [849, 18] width 15 height 15
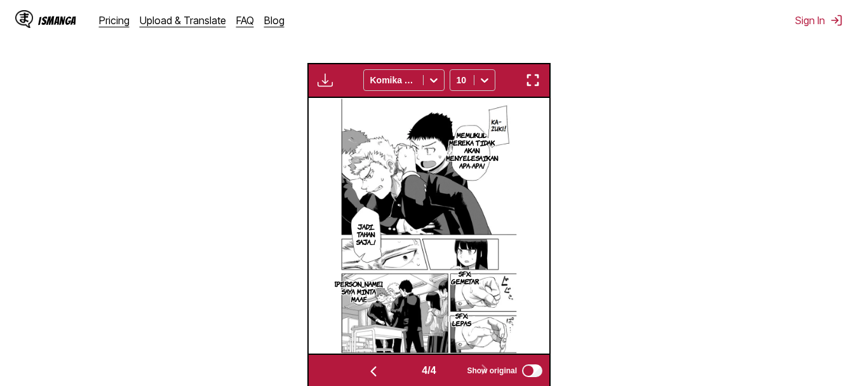
scroll to position [363, 0]
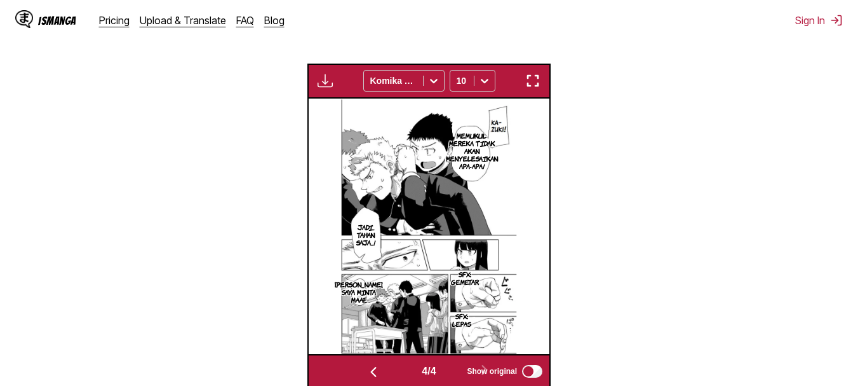
click at [530, 83] on img "button" at bounding box center [532, 80] width 15 height 15
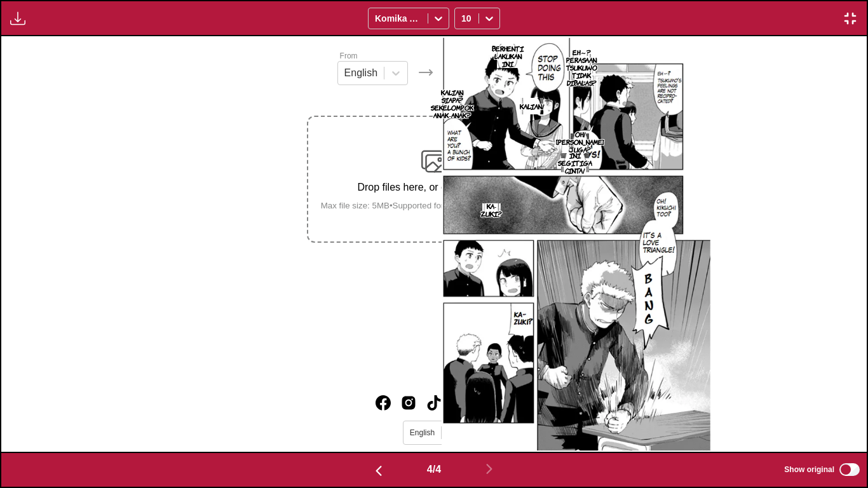
scroll to position [0, 2595]
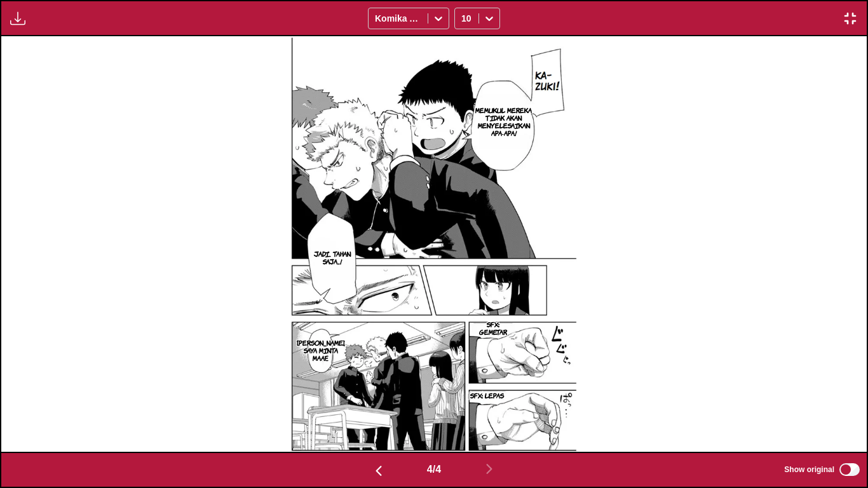
click at [842, 21] on img "button" at bounding box center [849, 18] width 15 height 15
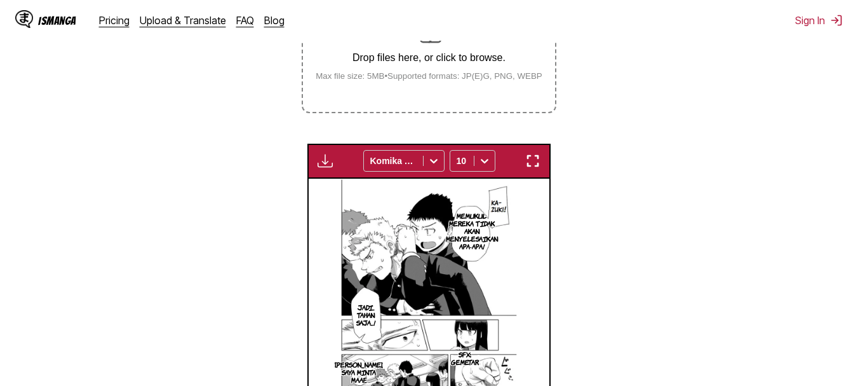
scroll to position [282, 0]
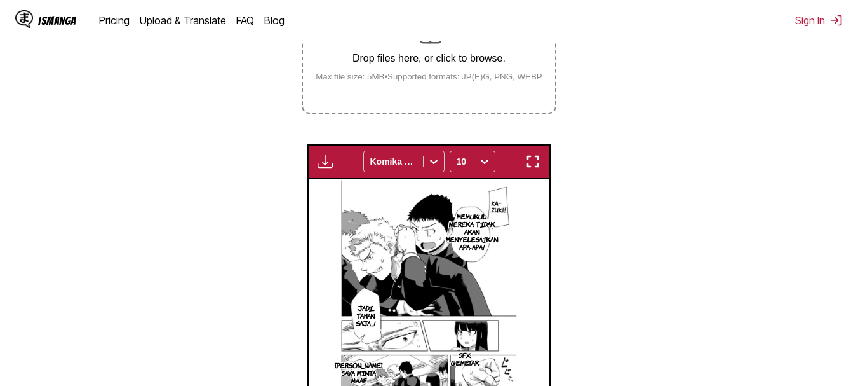
click at [474, 101] on label "Drop files here, or click to browse. Max file size: 5MB • Supported formats: JP…" at bounding box center [428, 50] width 251 height 124
click at [0, 0] on input "Drop files here, or click to browse. Max file size: 5MB • Supported formats: JP…" at bounding box center [0, 0] width 0 height 0
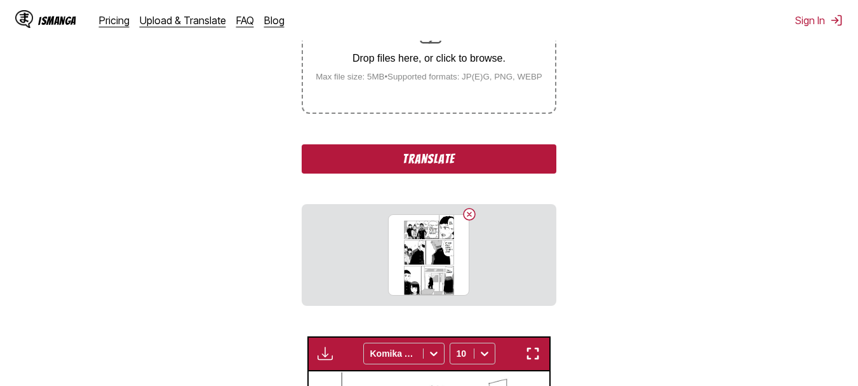
click at [439, 71] on div "Drop files here, or click to browse. Max file size: 5MB • Supported formats: JP…" at bounding box center [428, 51] width 247 height 62
click at [0, 0] on input "Drop files here, or click to browse. Max file size: 5MB • Supported formats: JP…" at bounding box center [0, 0] width 0 height 0
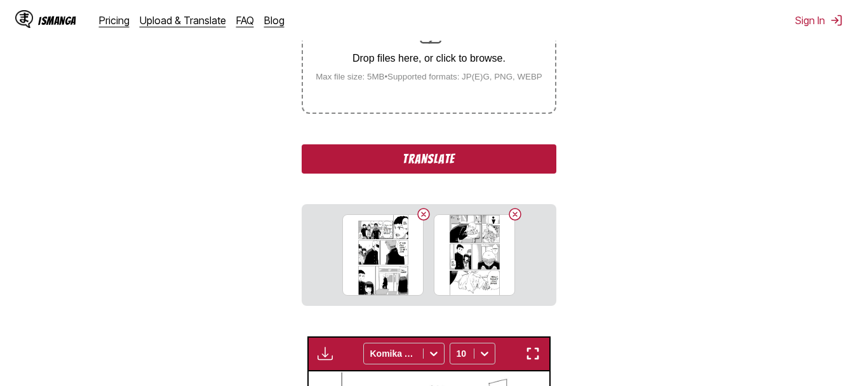
click at [372, 64] on p "Drop files here, or click to browse." at bounding box center [428, 58] width 247 height 11
click at [0, 0] on input "Drop files here, or click to browse. Max file size: 5MB • Supported formats: JP…" at bounding box center [0, 0] width 0 height 0
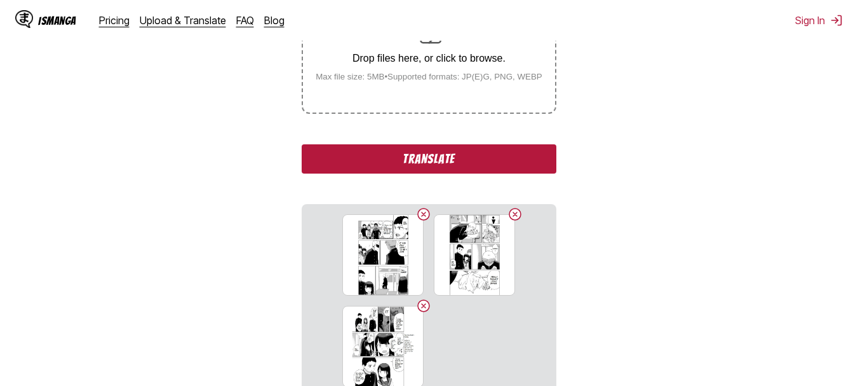
click at [372, 71] on div "Drop files here, or click to browse. Max file size: 5MB • Supported formats: JP…" at bounding box center [428, 51] width 247 height 62
click at [0, 0] on input "Drop files here, or click to browse. Max file size: 5MB • Supported formats: JP…" at bounding box center [0, 0] width 0 height 0
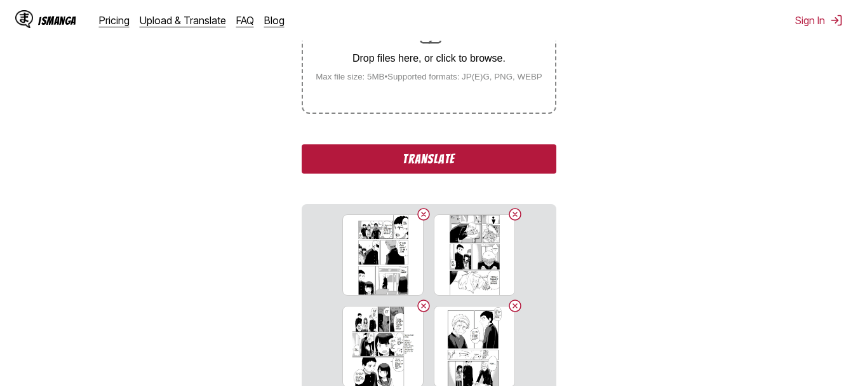
click at [382, 154] on button "Translate" at bounding box center [429, 158] width 254 height 29
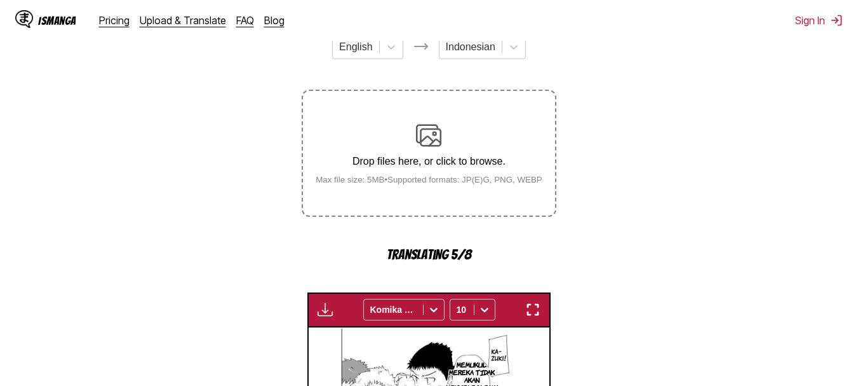
scroll to position [180, 0]
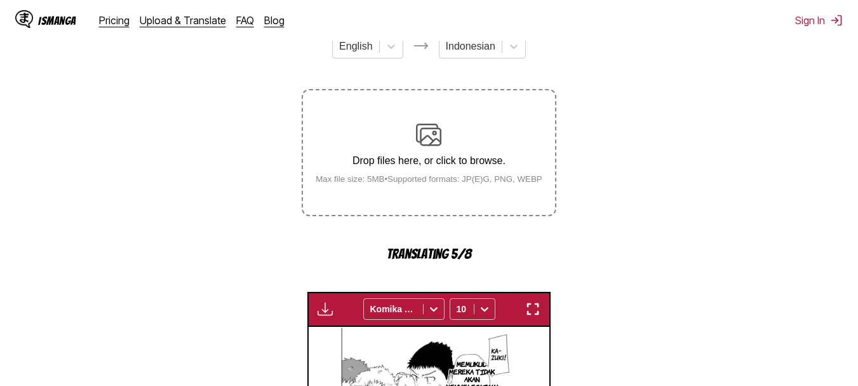
click at [632, 266] on section "From English To Indonesian Drop files here, or click to browse. Max file size: …" at bounding box center [429, 319] width 838 height 593
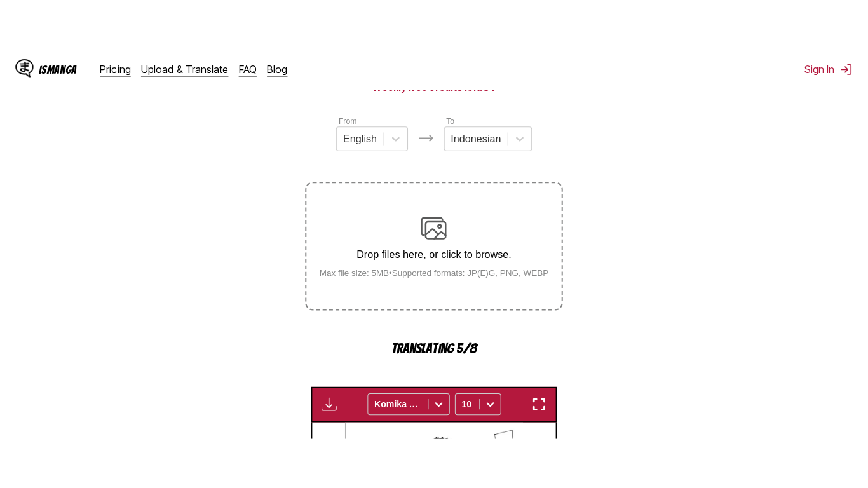
scroll to position [138, 0]
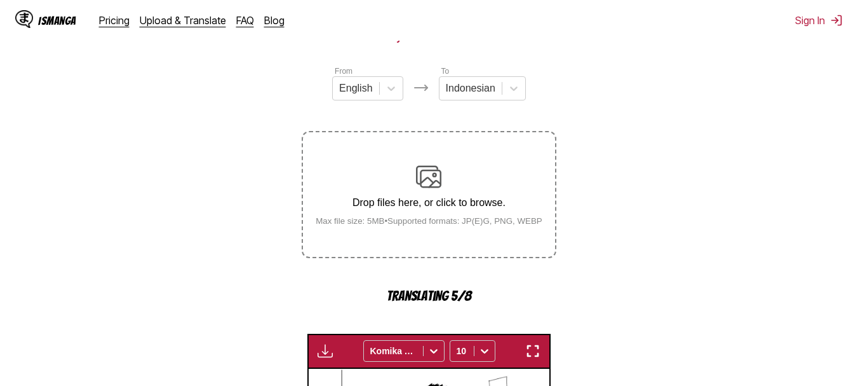
click at [533, 354] on img "button" at bounding box center [532, 350] width 15 height 15
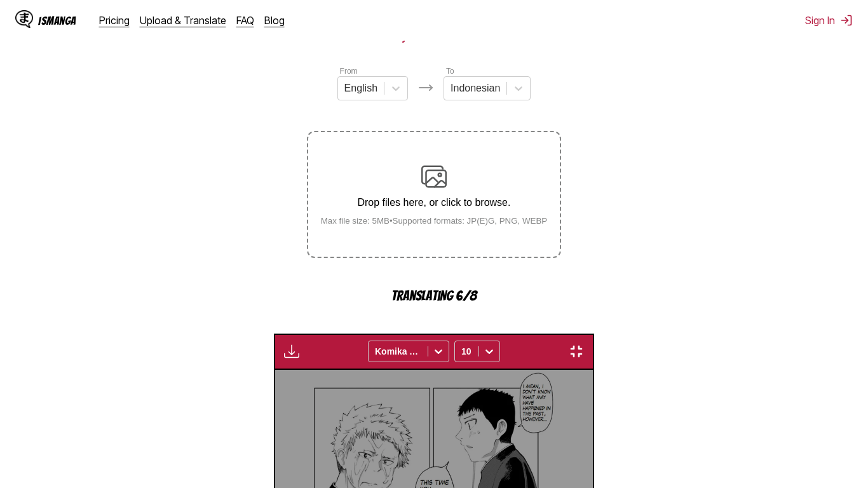
scroll to position [0, 2595]
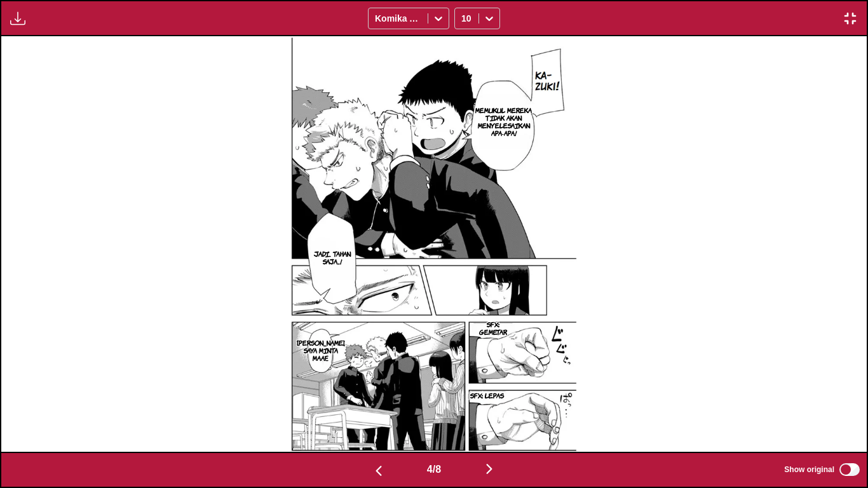
click at [850, 4] on div "Available for premium users only Komika Axis 10" at bounding box center [434, 18] width 868 height 36
click at [847, 22] on img "button" at bounding box center [849, 18] width 15 height 15
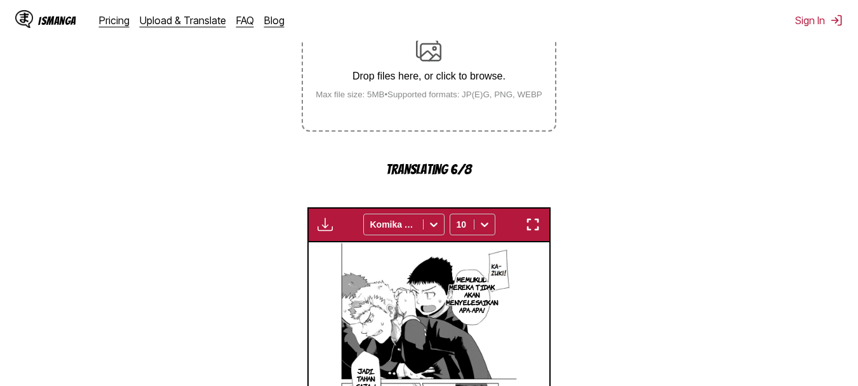
scroll to position [279, 0]
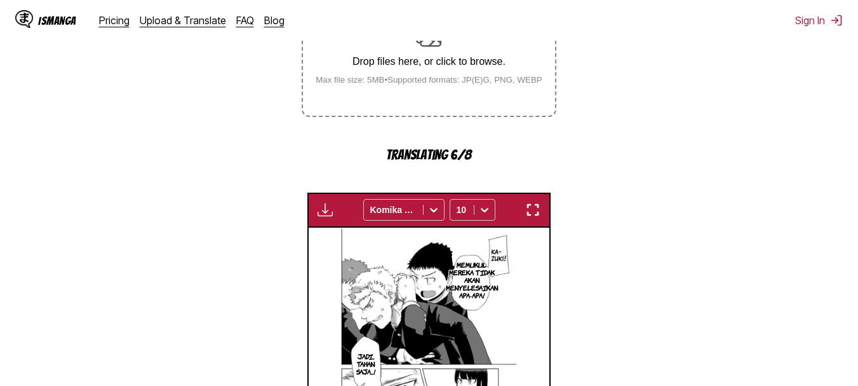
click at [701, 179] on section "From English To Indonesian Drop files here, or click to browse. Max file size: …" at bounding box center [429, 220] width 838 height 593
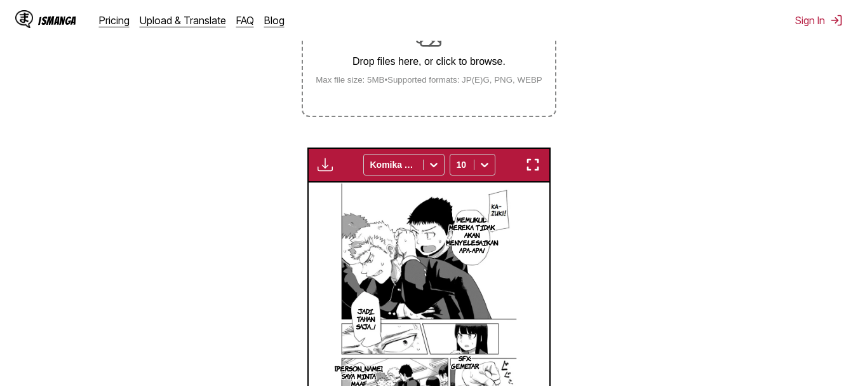
click at [543, 166] on button "button" at bounding box center [532, 164] width 23 height 17
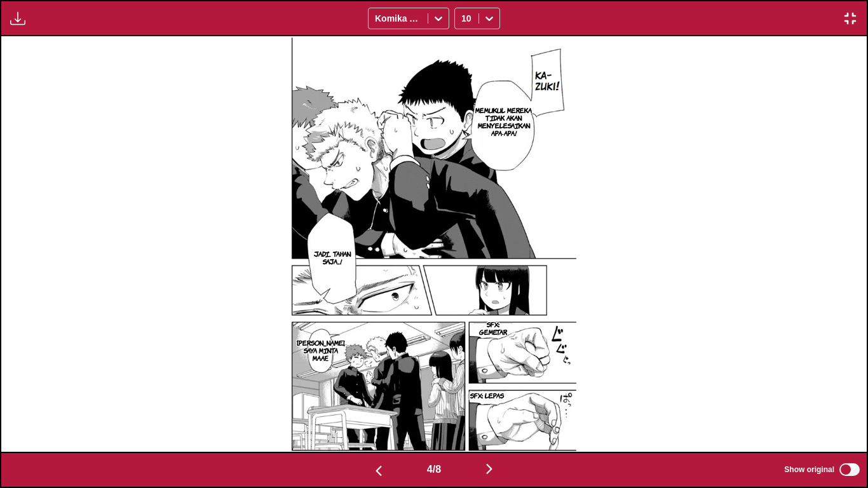
scroll to position [0, 3460]
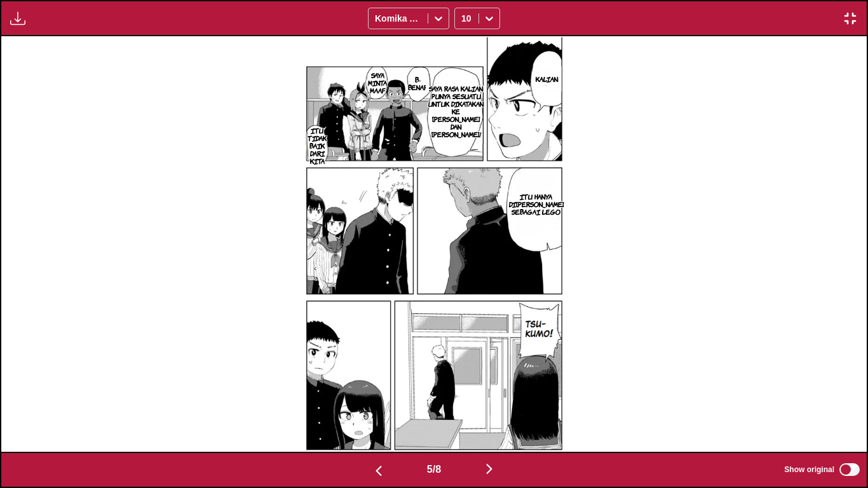
click at [854, 14] on img "button" at bounding box center [849, 18] width 15 height 15
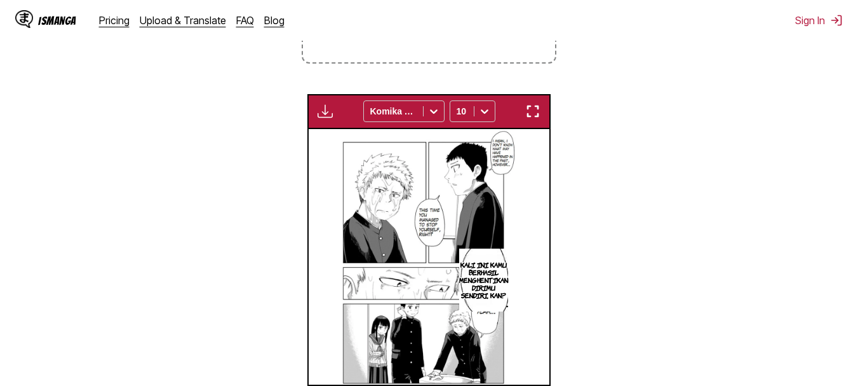
scroll to position [0, 963]
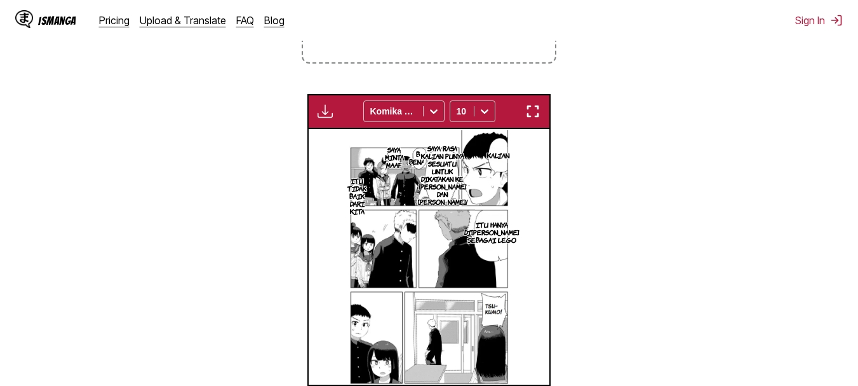
click at [359, 193] on p "ITU TIDAK BAIK DARI KITA" at bounding box center [357, 195] width 24 height 43
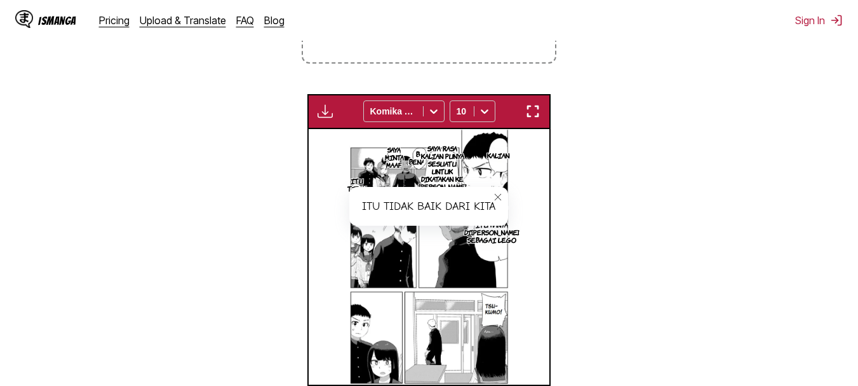
click at [492, 197] on button "close-tooltip" at bounding box center [498, 197] width 20 height 20
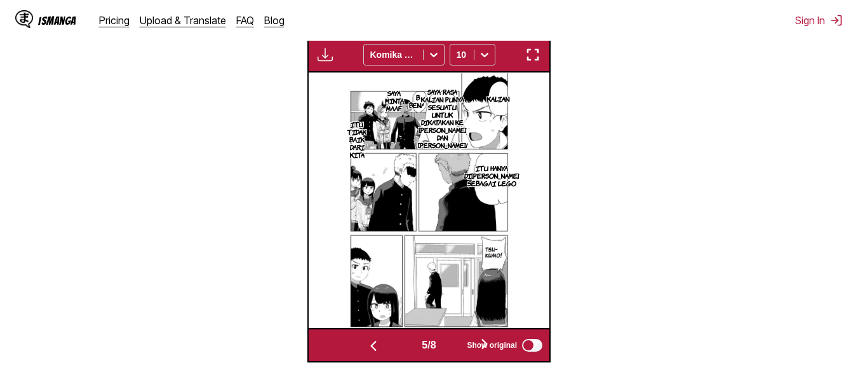
scroll to position [392, 0]
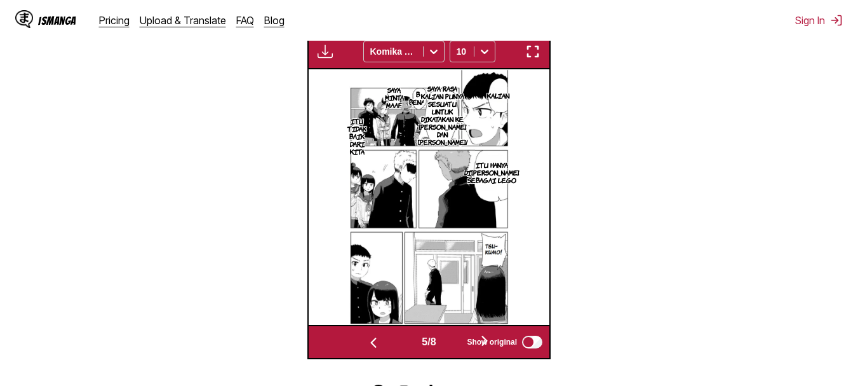
click at [532, 58] on img "button" at bounding box center [532, 51] width 15 height 15
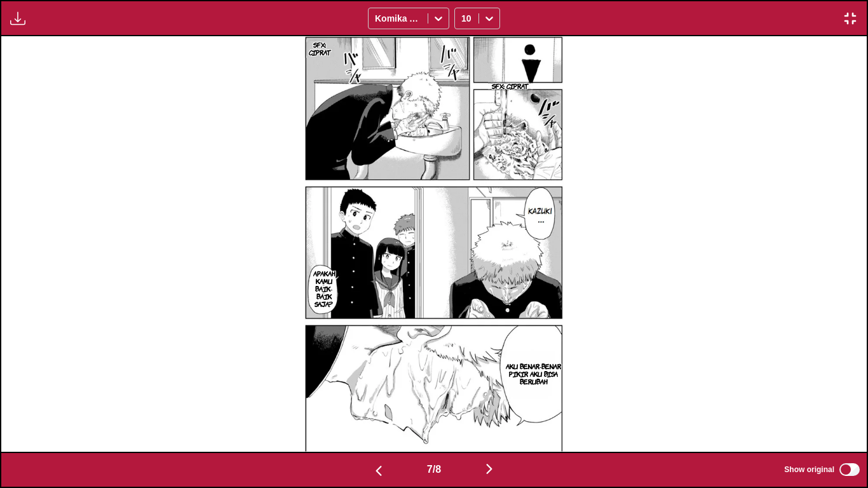
scroll to position [0, 5190]
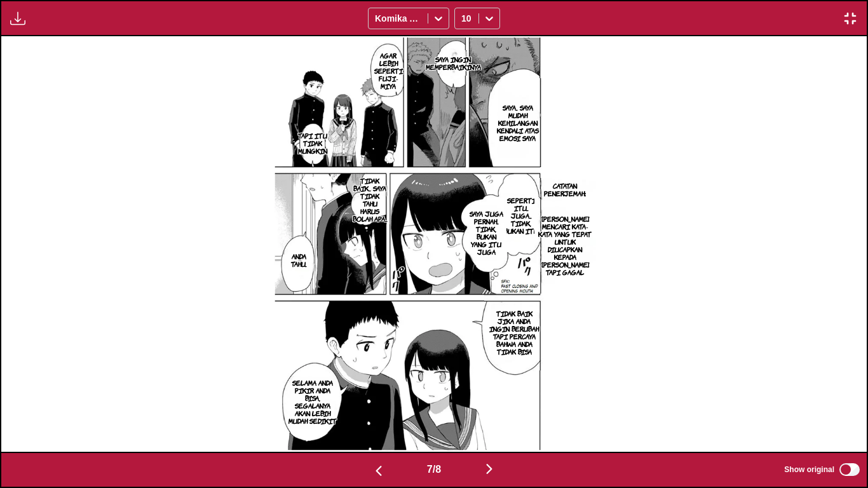
click at [527, 204] on p "SEPERTI ITU... JUGA... TIDAK, BUKAN ITU" at bounding box center [521, 215] width 43 height 43
click at [582, 196] on icon "close-tooltip" at bounding box center [585, 199] width 9 height 9
click at [371, 216] on p "TIDAK BAIK... SAYA TIDAK TAHU HARUS BOLAH APA..." at bounding box center [370, 199] width 40 height 51
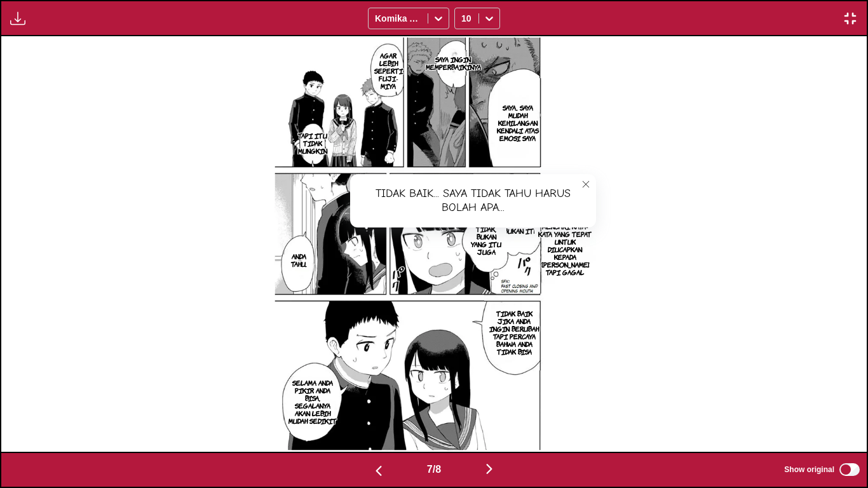
click at [580, 174] on button "close-tooltip" at bounding box center [585, 184] width 20 height 20
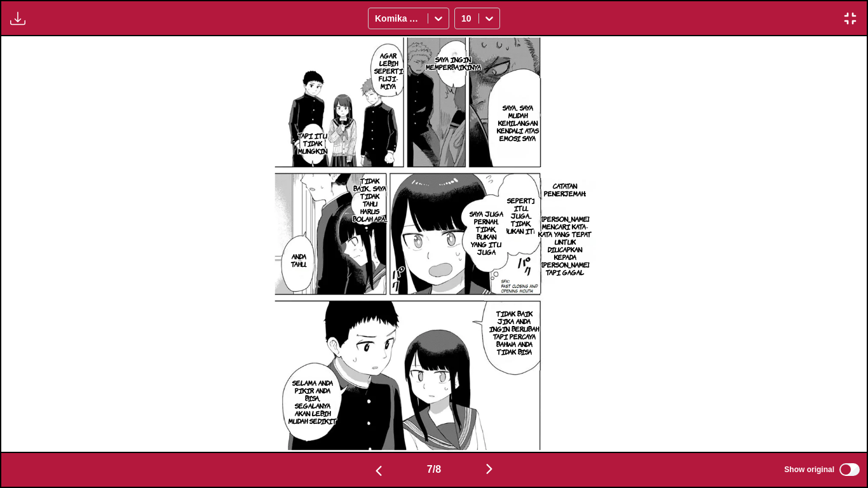
click at [846, 17] on img "button" at bounding box center [849, 18] width 15 height 15
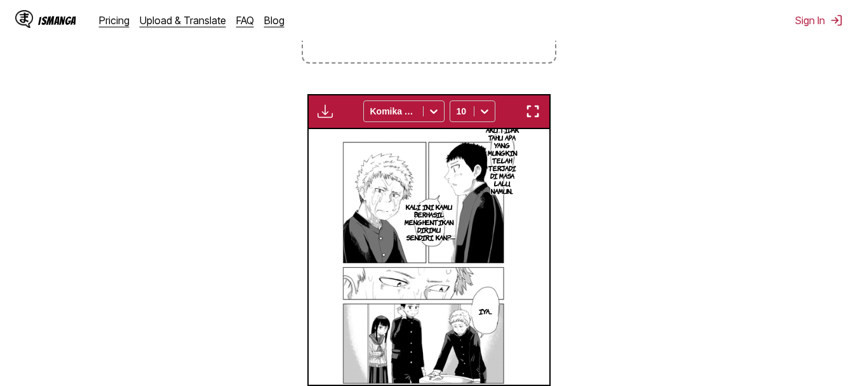
scroll to position [0, 1445]
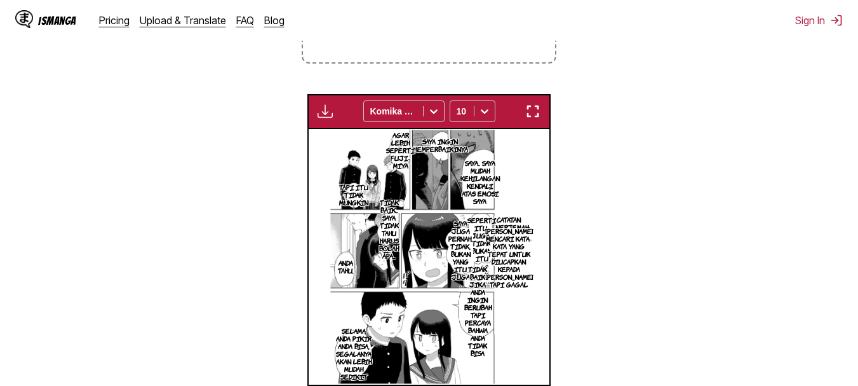
click at [530, 104] on div "Available for premium users only Komika Axis 10" at bounding box center [428, 111] width 243 height 35
click at [530, 105] on img "button" at bounding box center [532, 111] width 15 height 15
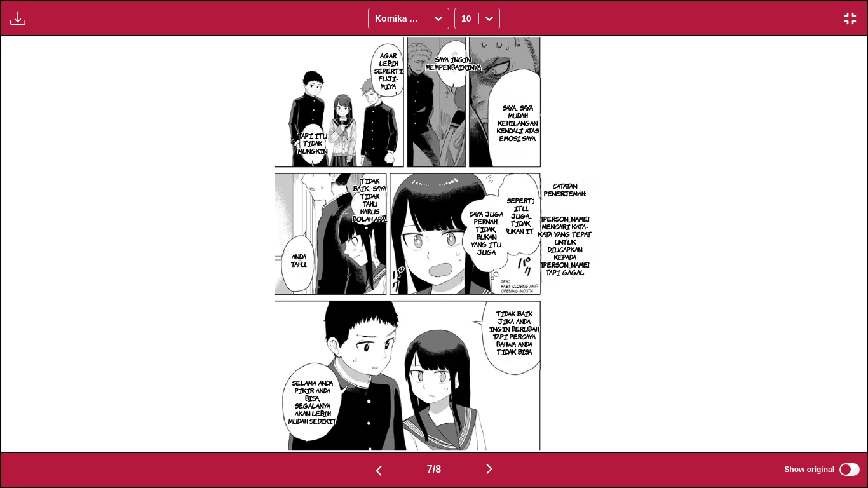
scroll to position [0, 6055]
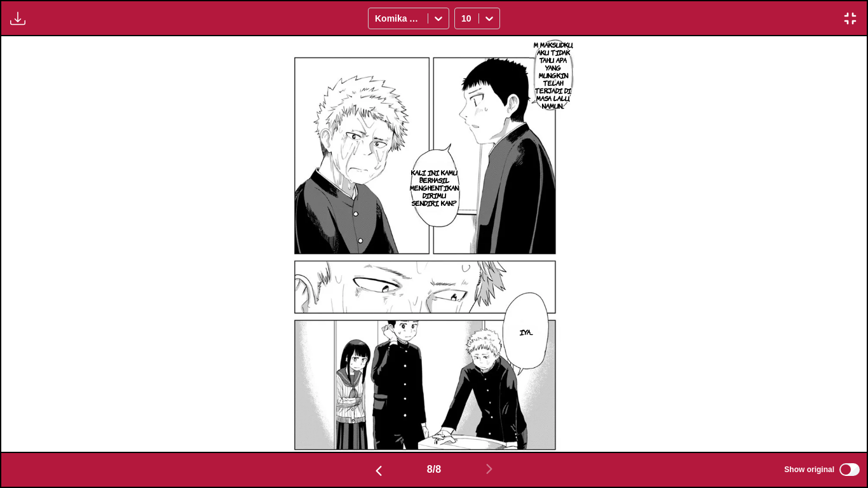
click at [854, 15] on img "button" at bounding box center [849, 18] width 15 height 15
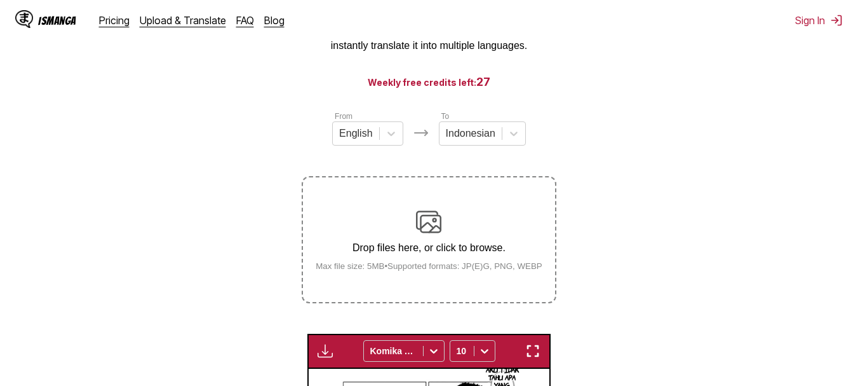
scroll to position [94, 0]
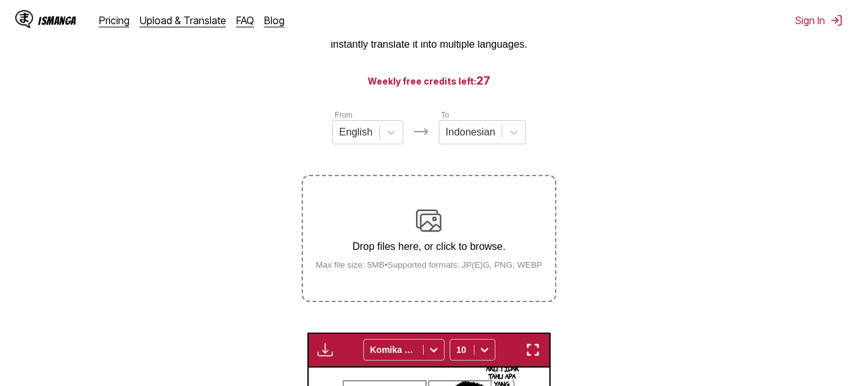
click at [405, 241] on div "Drop files here, or click to browse. Max file size: 5MB • Supported formats: JP…" at bounding box center [428, 239] width 247 height 62
click at [0, 0] on input "Drop files here, or click to browse. Max file size: 5MB • Supported formats: JP…" at bounding box center [0, 0] width 0 height 0
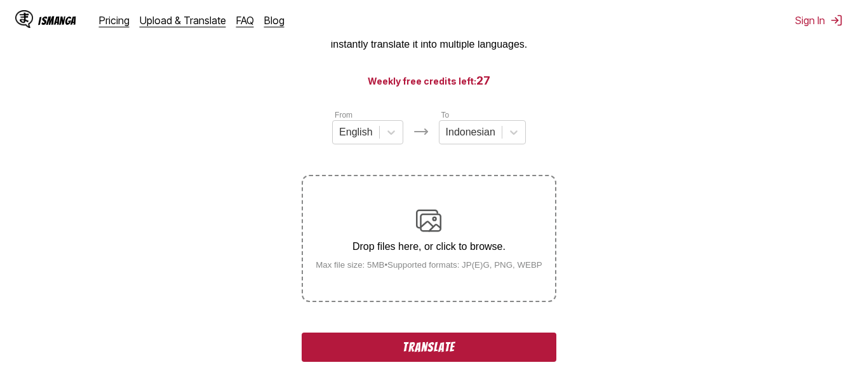
click at [419, 211] on img at bounding box center [428, 220] width 25 height 25
click at [0, 0] on input "Drop files here, or click to browse. Max file size: 5MB • Supported formats: JP…" at bounding box center [0, 0] width 0 height 0
click at [405, 226] on div "Drop files here, or click to browse. Max file size: 5MB • Supported formats: JP…" at bounding box center [428, 239] width 247 height 62
click at [0, 0] on input "Drop files here, or click to browse. Max file size: 5MB • Supported formats: JP…" at bounding box center [0, 0] width 0 height 0
click at [415, 210] on div "Drop files here, or click to browse. Max file size: 5MB • Supported formats: JP…" at bounding box center [428, 239] width 247 height 62
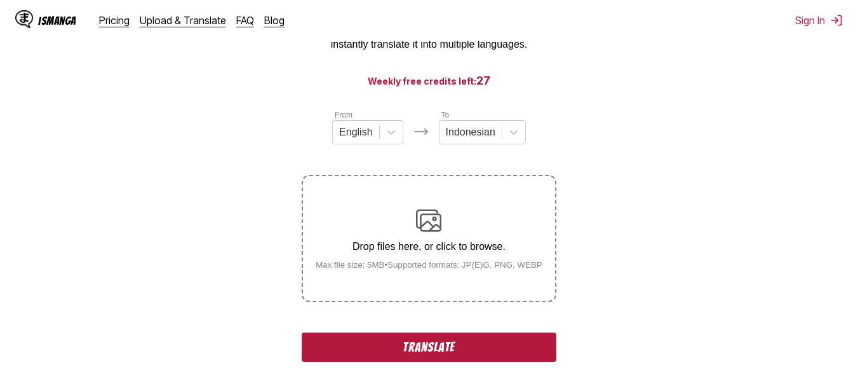
click at [0, 0] on input "Drop files here, or click to browse. Max file size: 5MB • Supported formats: JP…" at bounding box center [0, 0] width 0 height 0
click at [547, 341] on button "Translate" at bounding box center [429, 346] width 254 height 29
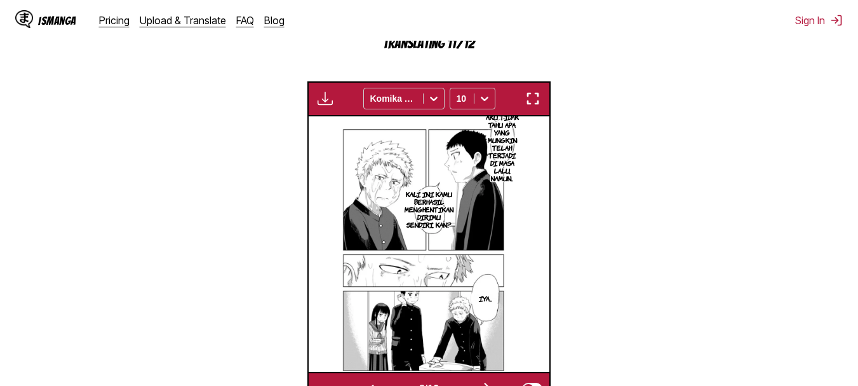
scroll to position [391, 0]
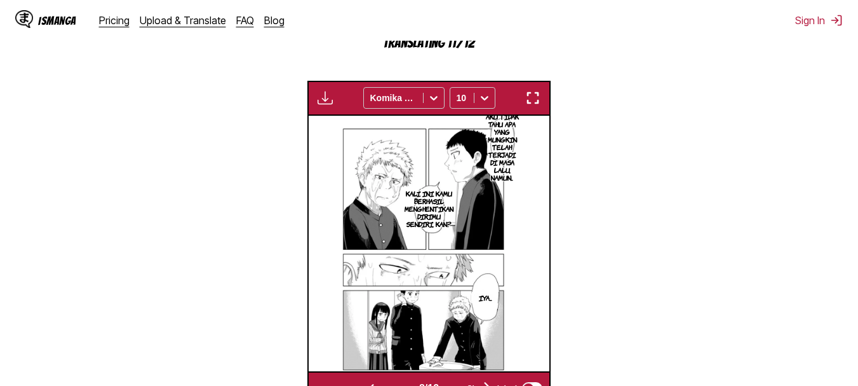
click at [533, 104] on img "button" at bounding box center [532, 97] width 15 height 15
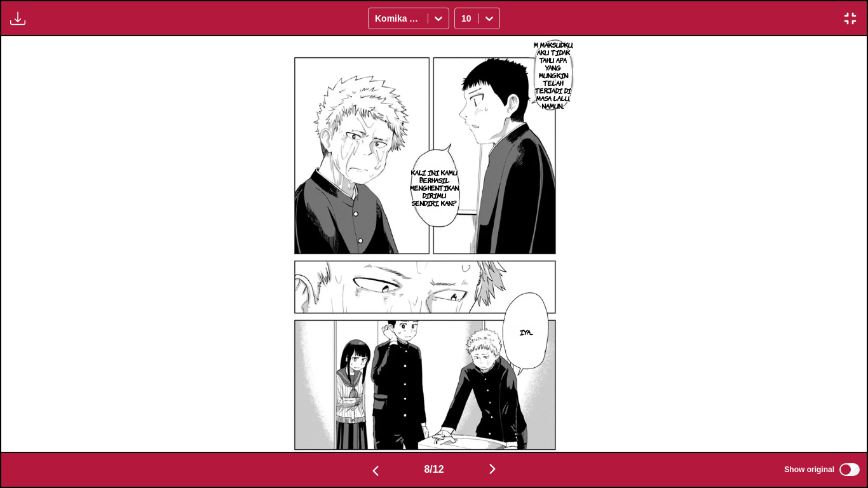
scroll to position [0, 6920]
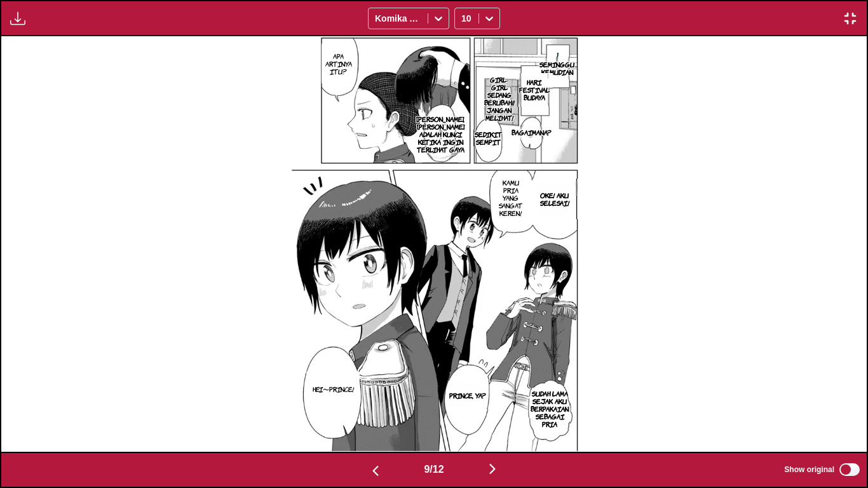
click at [844, 20] on img "button" at bounding box center [849, 18] width 15 height 15
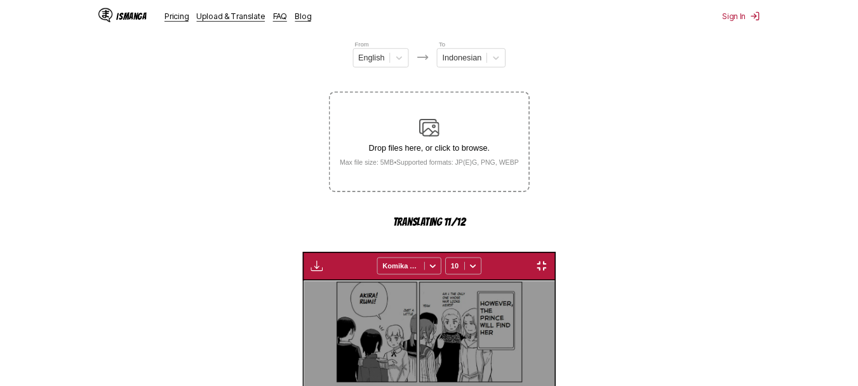
scroll to position [0, 1927]
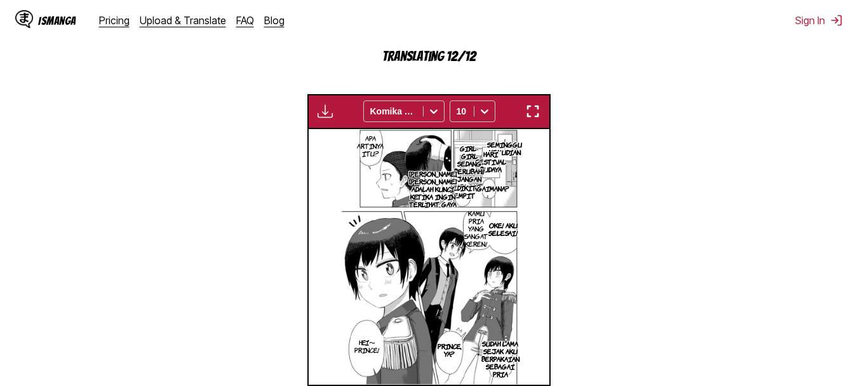
click at [539, 103] on div "Available for premium users only Komika Axis 10" at bounding box center [428, 111] width 243 height 35
click at [534, 113] on img "button" at bounding box center [532, 111] width 15 height 15
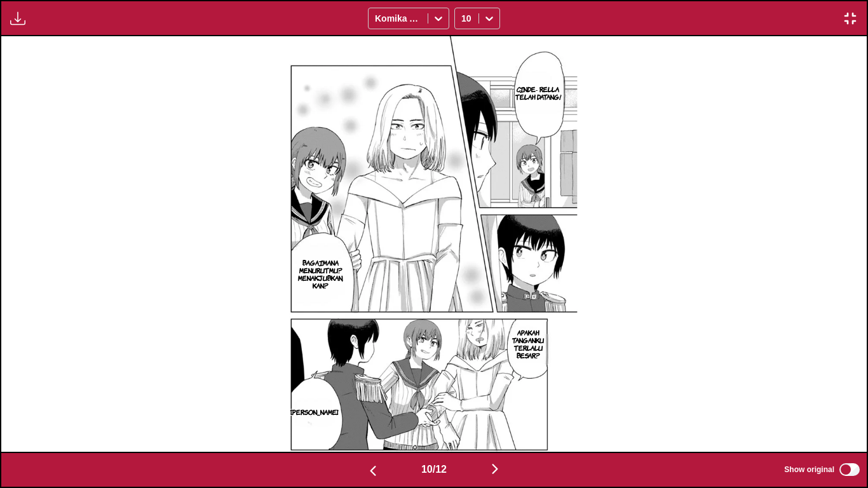
scroll to position [0, 8650]
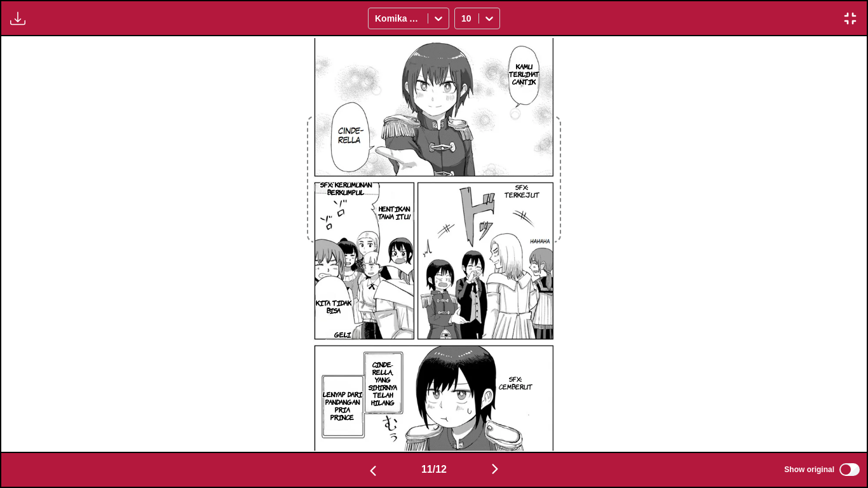
click at [855, 22] on img "button" at bounding box center [849, 18] width 15 height 15
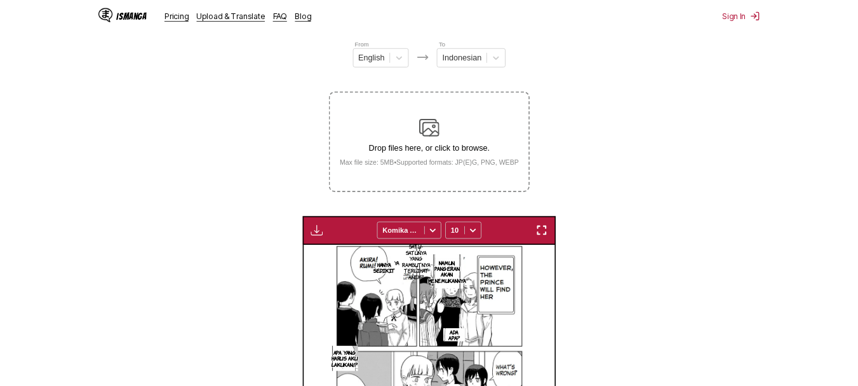
scroll to position [0, 2409]
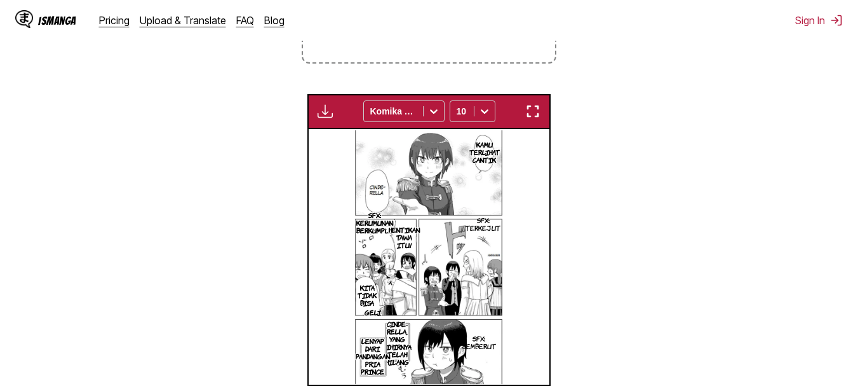
click at [526, 114] on img "button" at bounding box center [532, 111] width 15 height 15
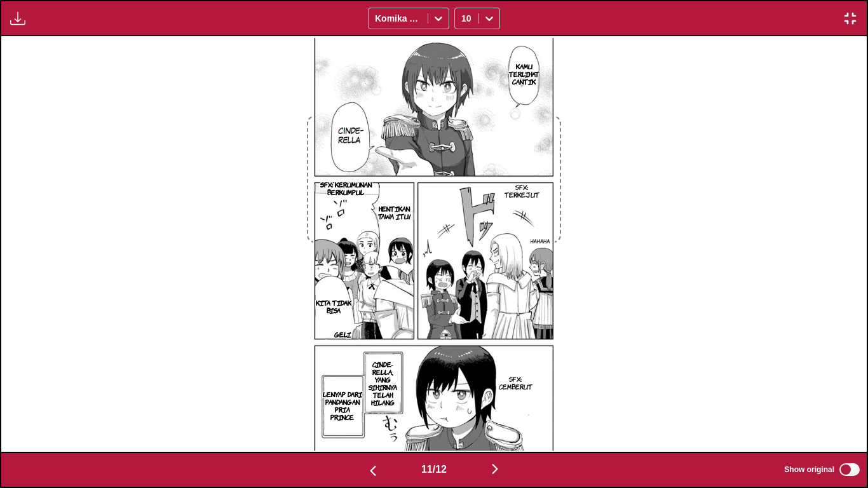
scroll to position [0, 9515]
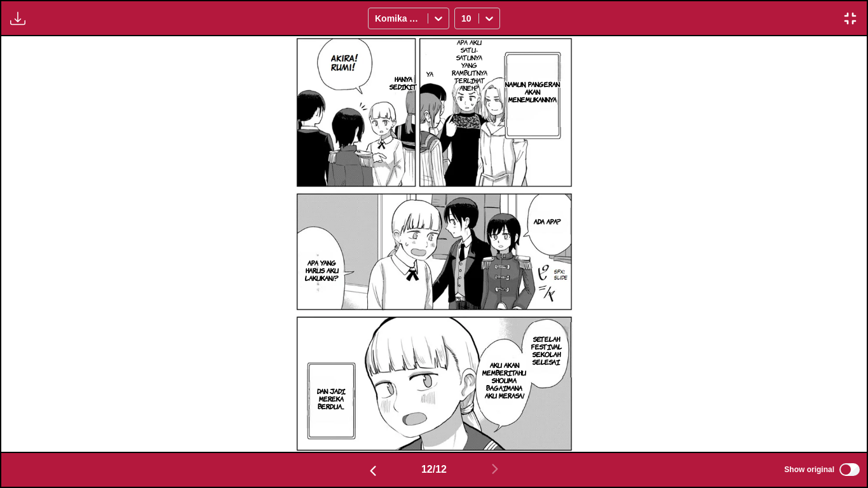
click at [857, 13] on button "button" at bounding box center [849, 18] width 23 height 17
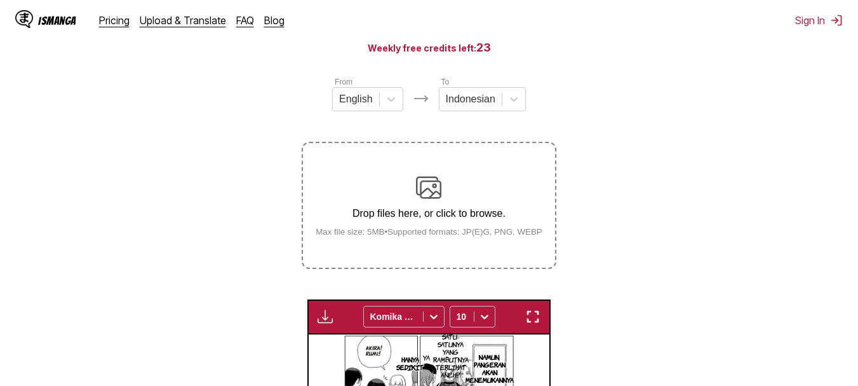
scroll to position [138, 0]
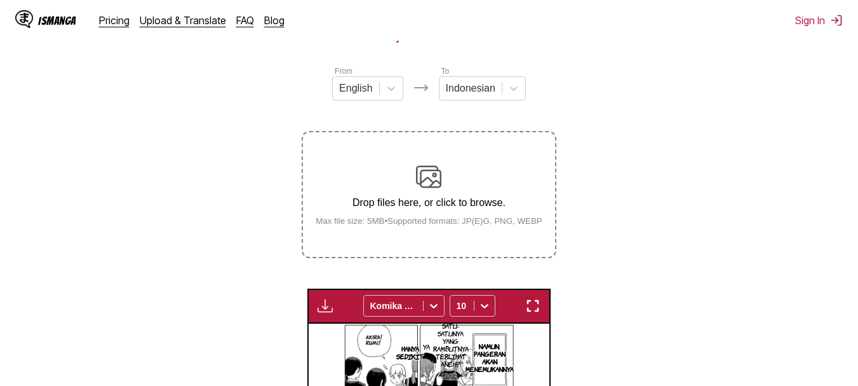
click at [426, 207] on p "Drop files here, or click to browse." at bounding box center [428, 202] width 247 height 11
click at [0, 0] on input "Drop files here, or click to browse. Max file size: 5MB • Supported formats: JP…" at bounding box center [0, 0] width 0 height 0
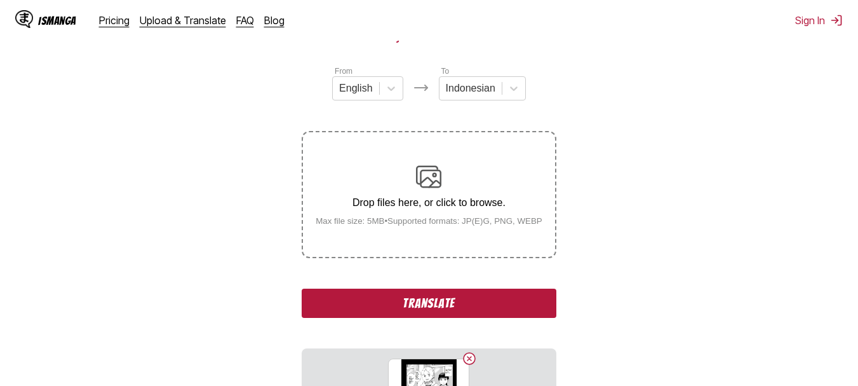
click at [416, 173] on img at bounding box center [428, 176] width 25 height 25
click at [0, 0] on input "Drop files here, or click to browse. Max file size: 5MB • Supported formats: JP…" at bounding box center [0, 0] width 0 height 0
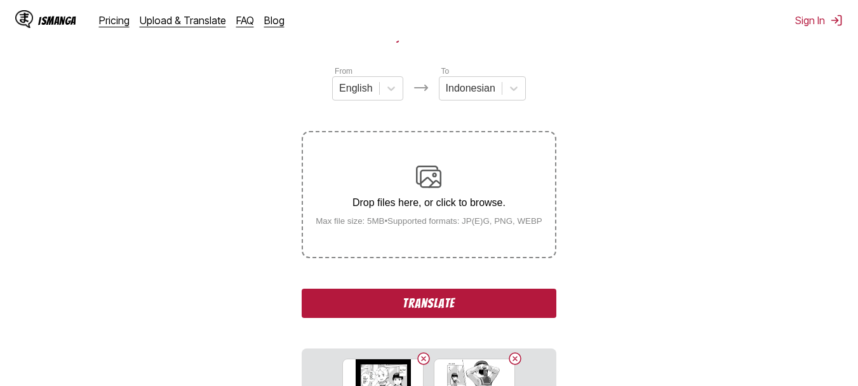
click at [443, 176] on div "Drop files here, or click to browse. Max file size: 5MB • Supported formats: JP…" at bounding box center [428, 195] width 247 height 62
click at [0, 0] on input "Drop files here, or click to browse. Max file size: 5MB • Supported formats: JP…" at bounding box center [0, 0] width 0 height 0
click at [394, 205] on p "Drop files here, or click to browse." at bounding box center [428, 202] width 247 height 11
click at [0, 0] on input "Drop files here, or click to browse. Max file size: 5MB • Supported formats: JP…" at bounding box center [0, 0] width 0 height 0
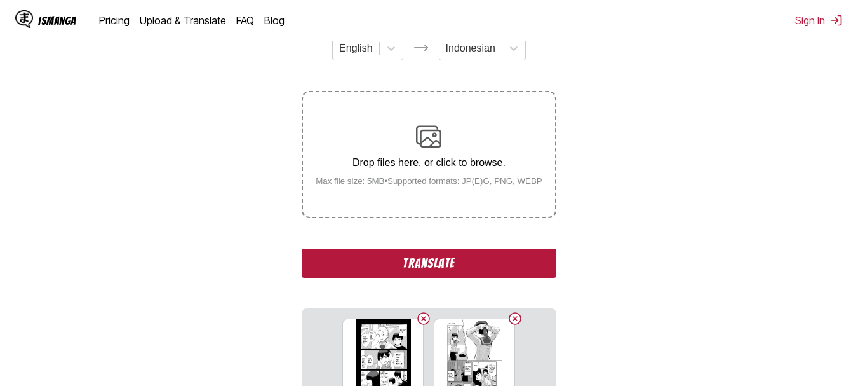
scroll to position [183, 0]
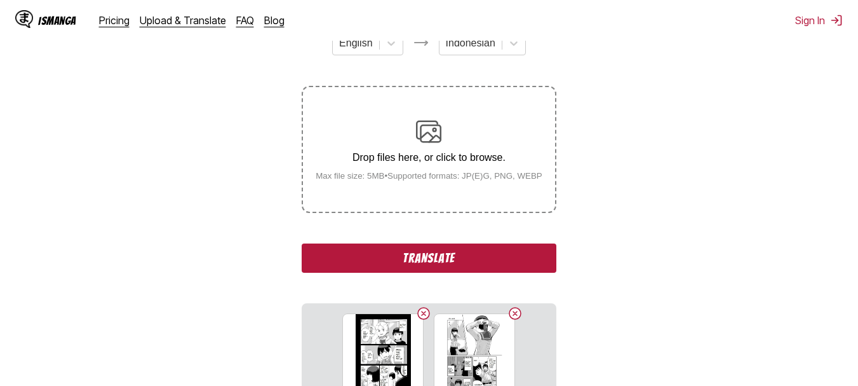
click at [400, 251] on button "Translate" at bounding box center [429, 257] width 254 height 29
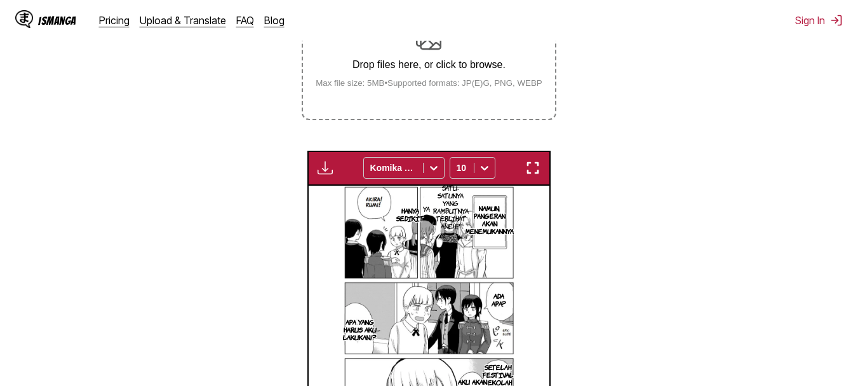
scroll to position [274, 0]
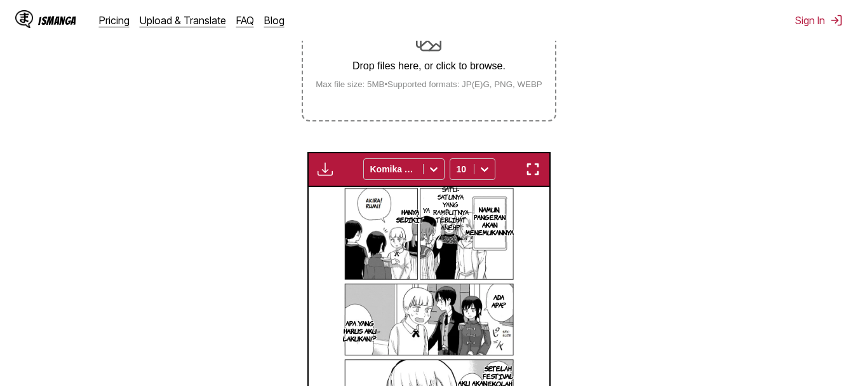
click at [529, 170] on img "button" at bounding box center [532, 168] width 15 height 15
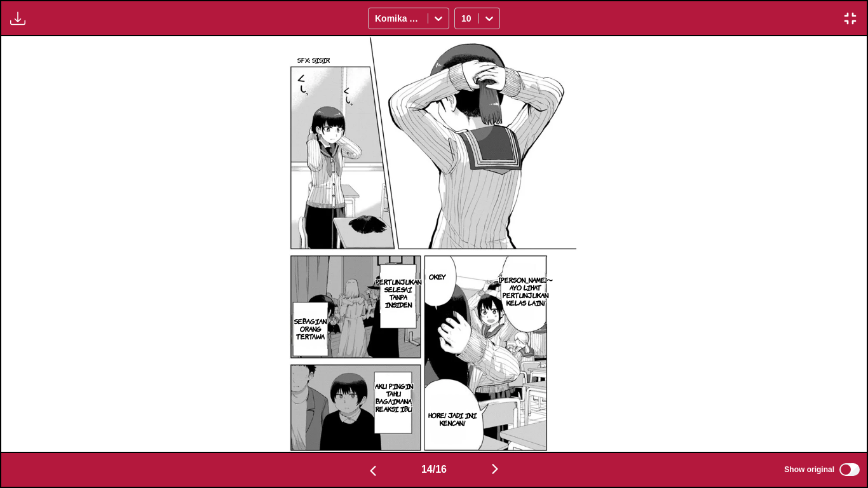
scroll to position [0, 12110]
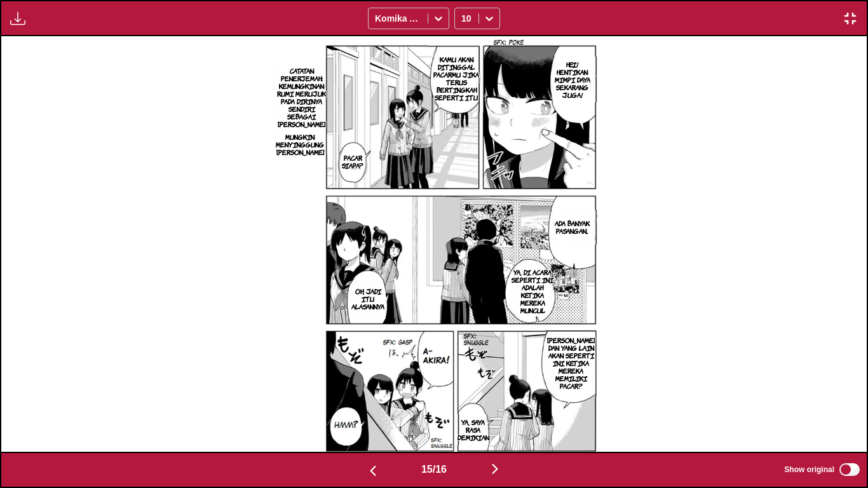
click at [845, 21] on img "button" at bounding box center [849, 18] width 15 height 15
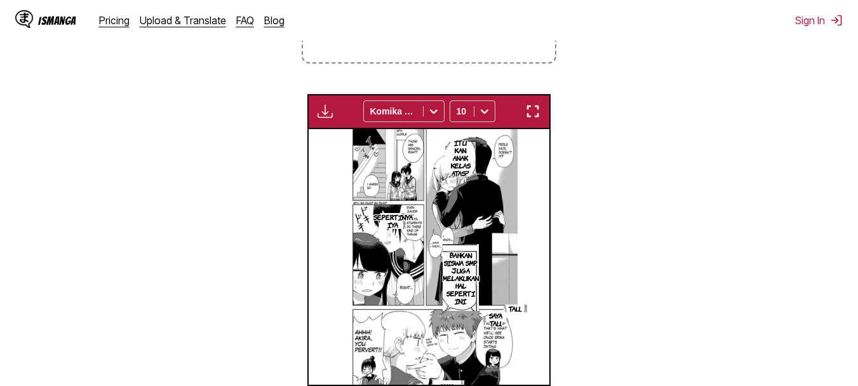
scroll to position [0, 3372]
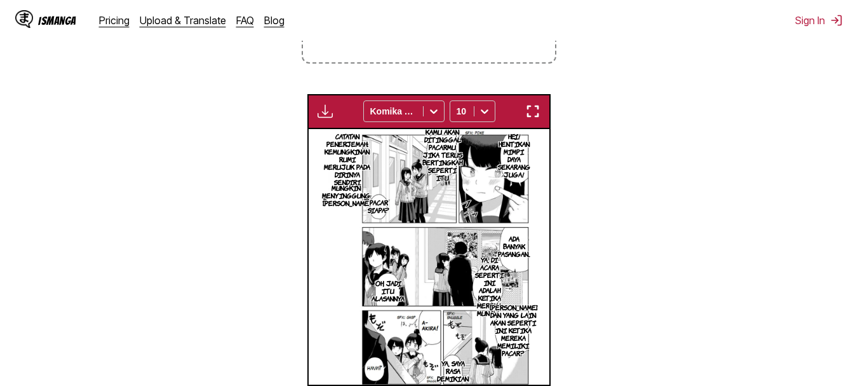
click at [530, 104] on div "Available for premium users only Komika Axis 10" at bounding box center [428, 111] width 243 height 35
click at [530, 110] on img "button" at bounding box center [532, 111] width 15 height 15
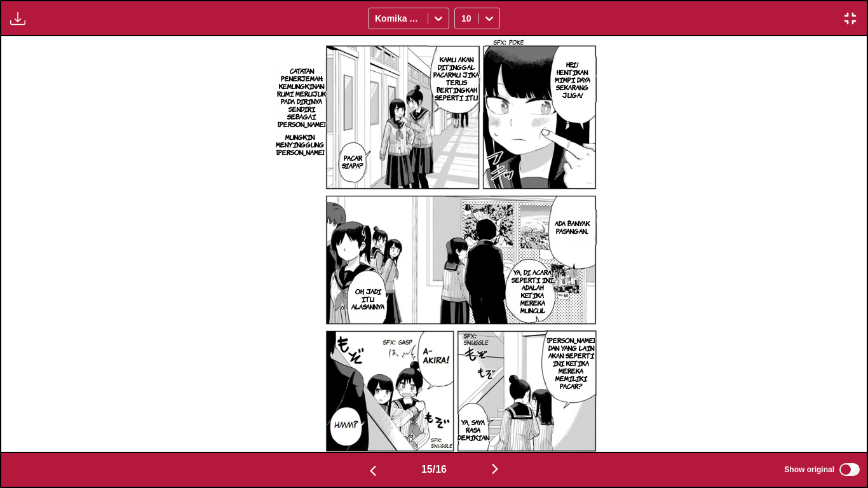
scroll to position [0, 12975]
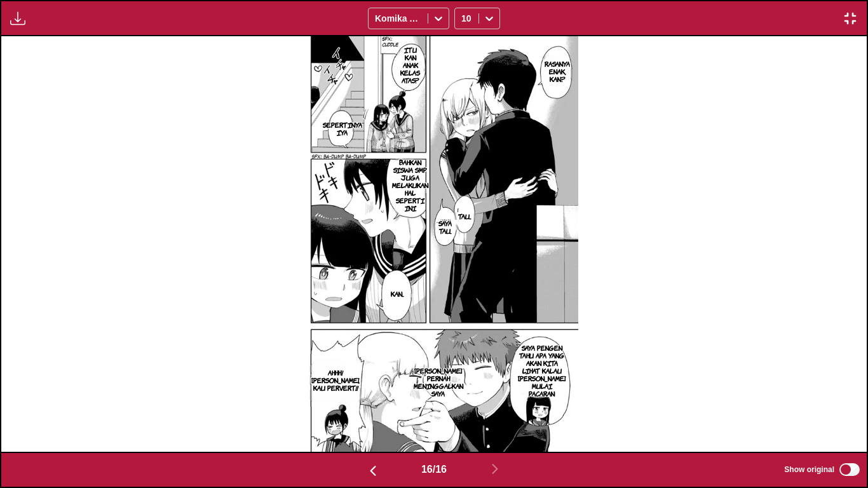
click at [848, 22] on img "button" at bounding box center [849, 18] width 15 height 15
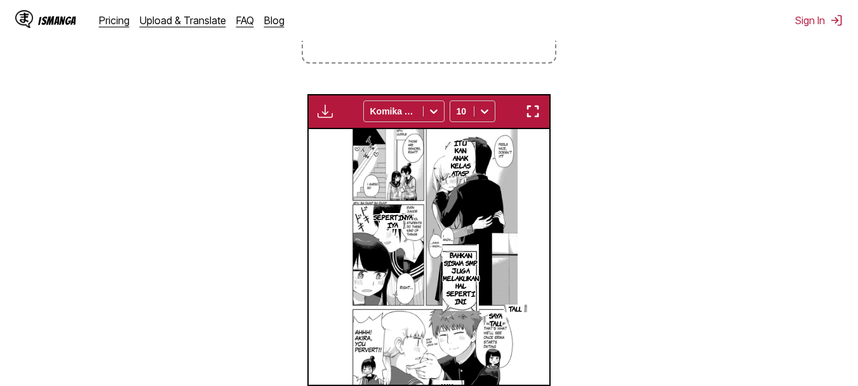
scroll to position [0, 3613]
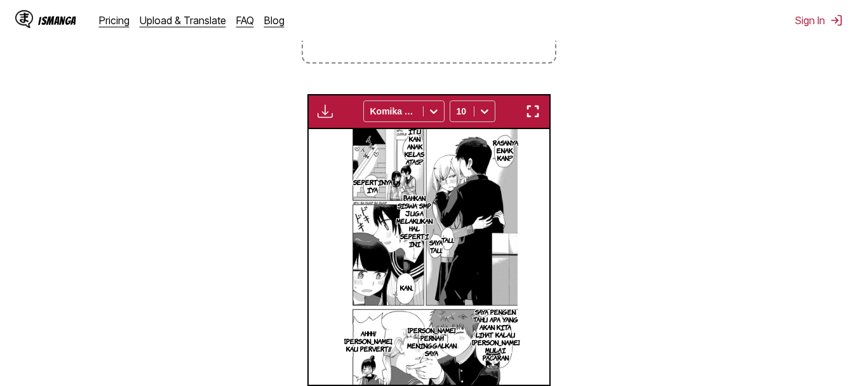
click at [529, 108] on img "button" at bounding box center [532, 111] width 15 height 15
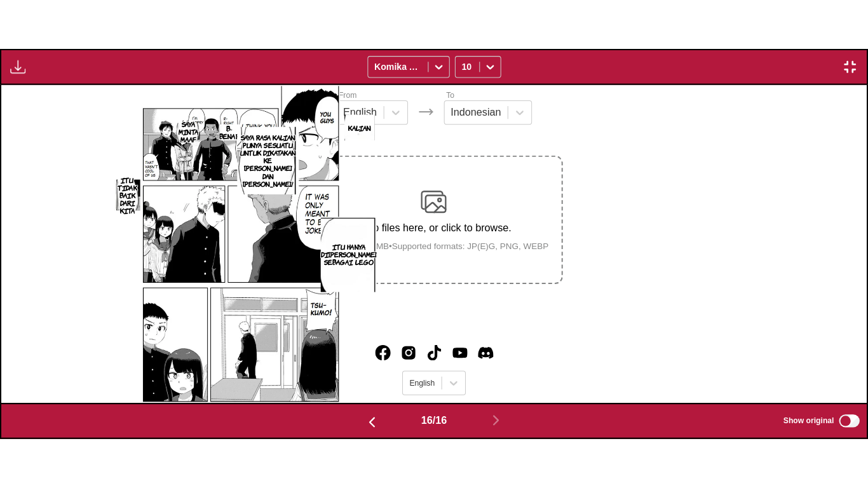
scroll to position [0, 12975]
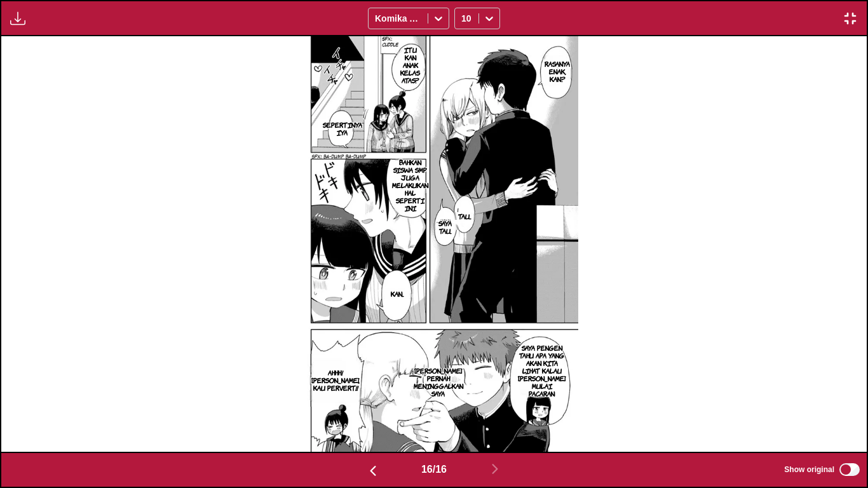
click at [529, 185] on img at bounding box center [434, 243] width 288 height 415
click at [850, 15] on img "button" at bounding box center [849, 18] width 15 height 15
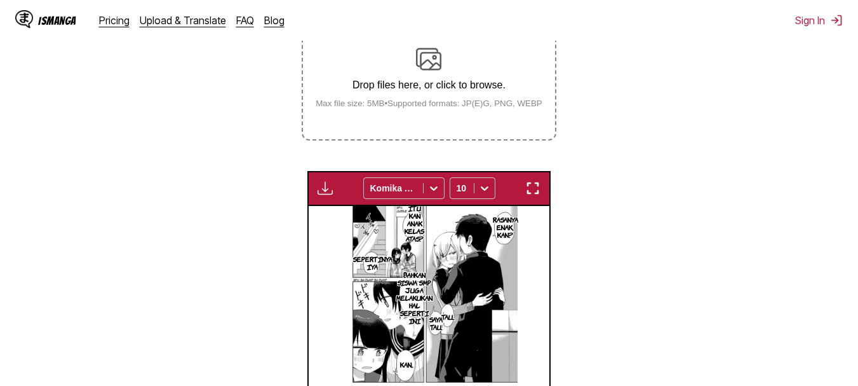
scroll to position [254, 0]
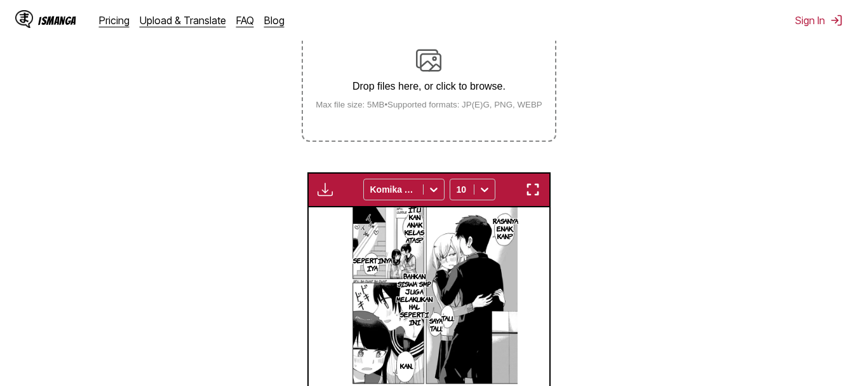
click at [460, 106] on small "Max file size: 5MB • Supported formats: JP(E)G, PNG, WEBP" at bounding box center [428, 105] width 247 height 10
click at [0, 0] on input "Drop files here, or click to browse. Max file size: 5MB • Supported formats: JP…" at bounding box center [0, 0] width 0 height 0
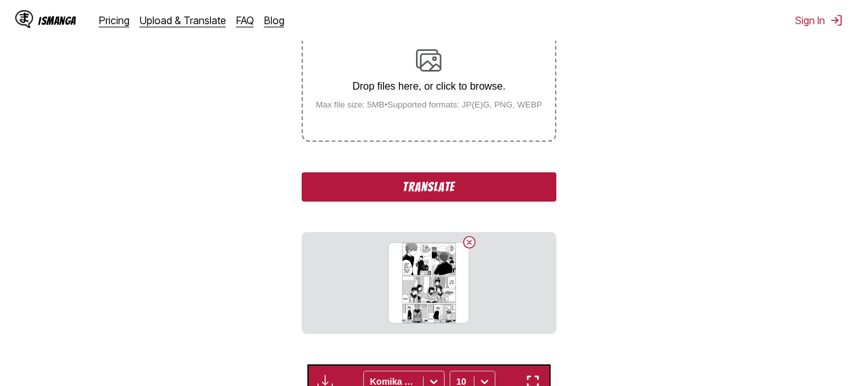
click at [410, 72] on div "Drop files here, or click to browse. Max file size: 5MB • Supported formats: JP…" at bounding box center [428, 79] width 247 height 62
click at [0, 0] on input "Drop files here, or click to browse. Max file size: 5MB • Supported formats: JP…" at bounding box center [0, 0] width 0 height 0
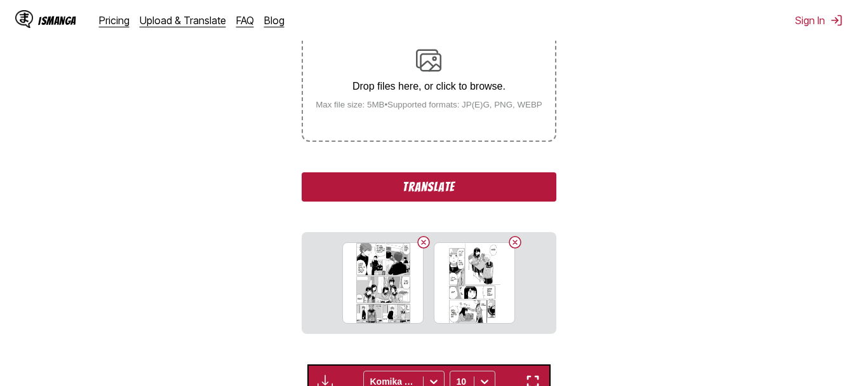
click at [461, 67] on div "Drop files here, or click to browse. Max file size: 5MB • Supported formats: JP…" at bounding box center [428, 79] width 247 height 62
click at [0, 0] on input "Drop files here, or click to browse. Max file size: 5MB • Supported formats: JP…" at bounding box center [0, 0] width 0 height 0
click at [453, 88] on p "Drop files here, or click to browse." at bounding box center [428, 86] width 247 height 11
click at [0, 0] on input "Drop files here, or click to browse. Max file size: 5MB • Supported formats: JP…" at bounding box center [0, 0] width 0 height 0
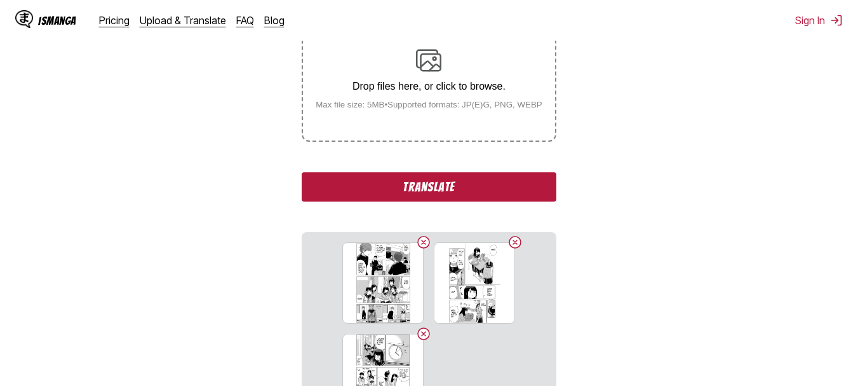
click at [377, 96] on div "Drop files here, or click to browse. Max file size: 5MB • Supported formats: JP…" at bounding box center [428, 79] width 247 height 62
click at [0, 0] on input "Drop files here, or click to browse. Max file size: 5MB • Supported formats: JP…" at bounding box center [0, 0] width 0 height 0
click at [410, 196] on button "Translate" at bounding box center [429, 186] width 254 height 29
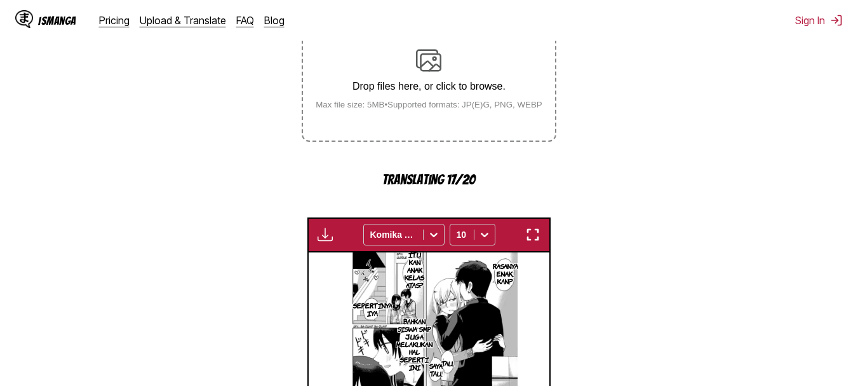
click at [531, 232] on img "button" at bounding box center [532, 234] width 15 height 15
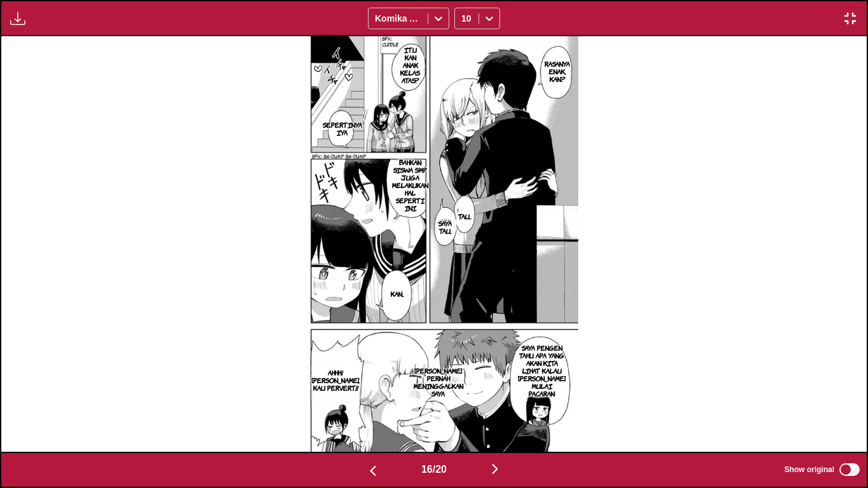
scroll to position [0, 13840]
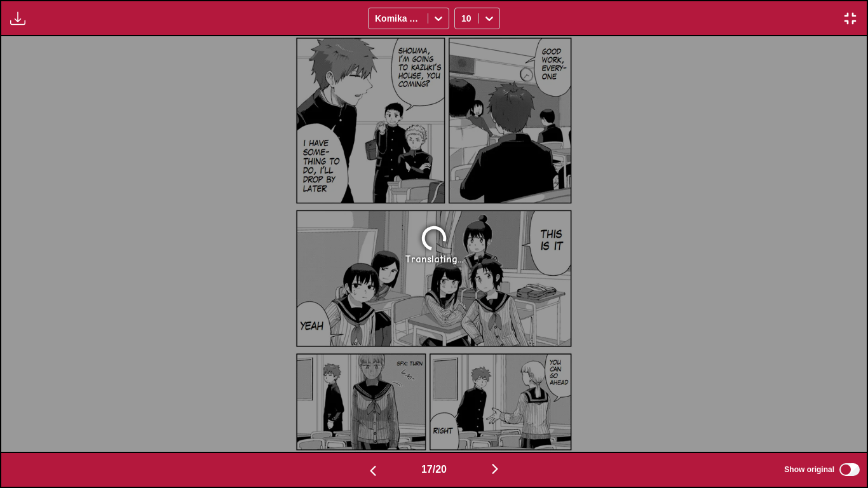
click at [850, 23] on img "button" at bounding box center [849, 18] width 15 height 15
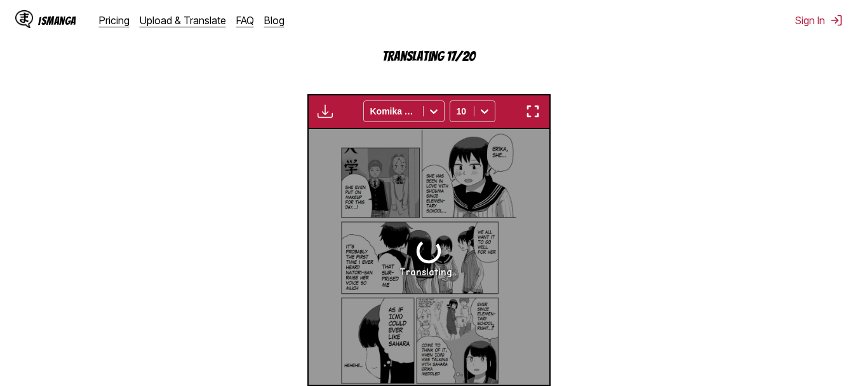
scroll to position [0, 3854]
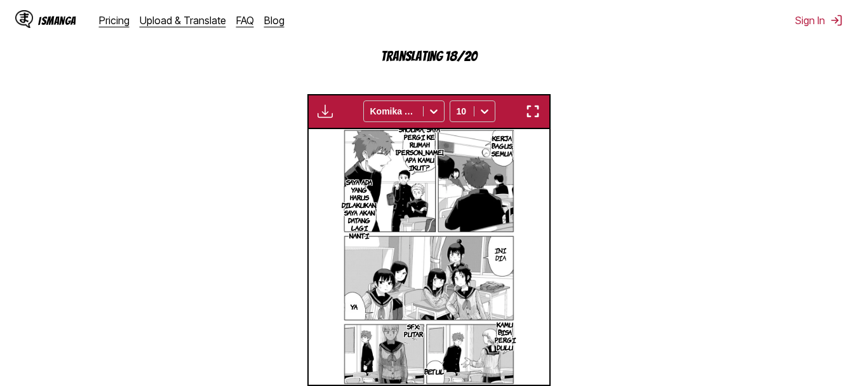
click at [543, 112] on button "button" at bounding box center [532, 111] width 23 height 17
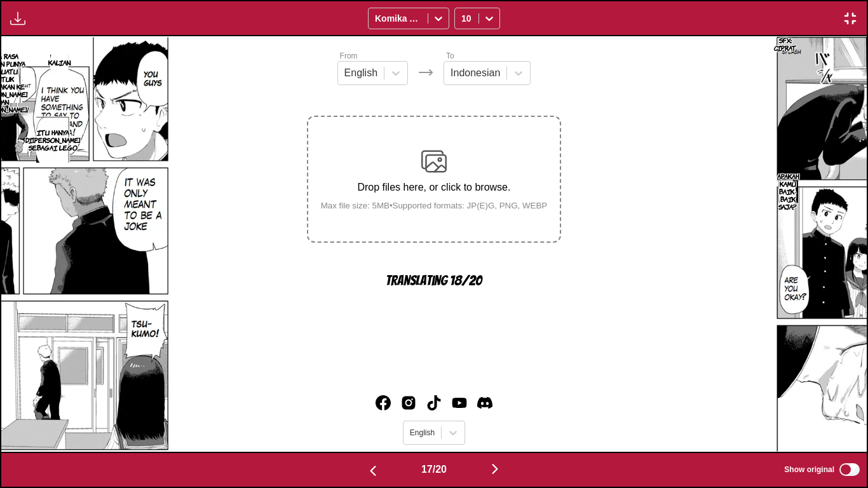
scroll to position [0, 13840]
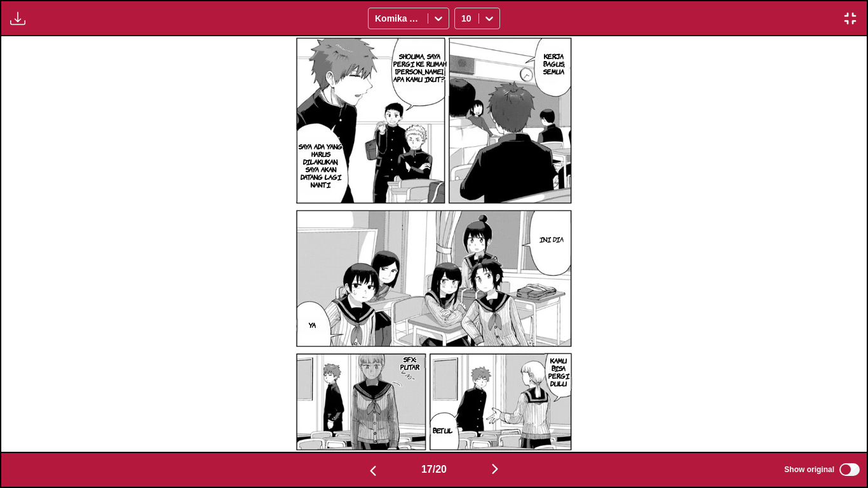
click at [401, 76] on p "SHOUMA, SAYA PERGI KE RUMAH KAZUKI, APA KAMU IKUT?" at bounding box center [419, 68] width 60 height 36
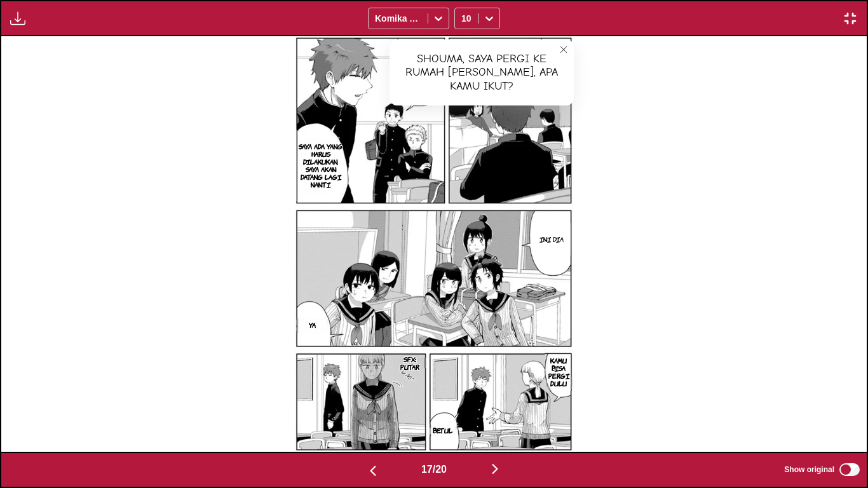
click at [565, 48] on icon "close-tooltip" at bounding box center [563, 49] width 9 height 9
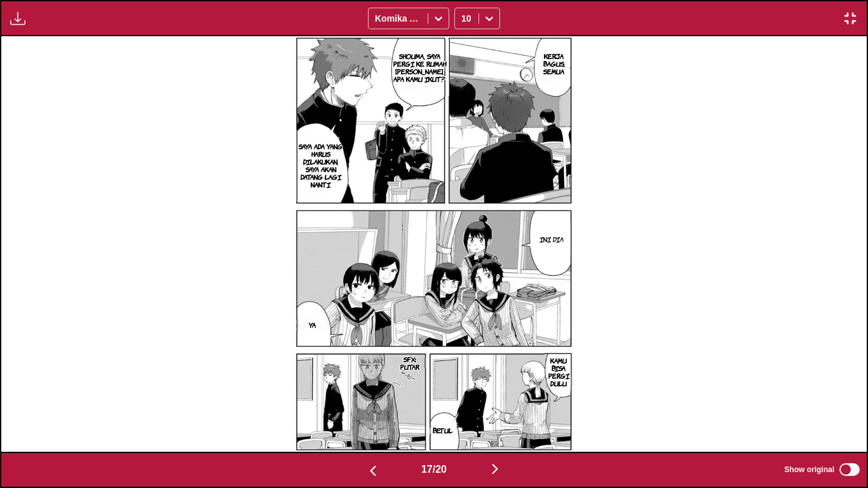
click at [318, 172] on p "SAYA ADA YANG HARUS DILAKUKAN, SAYA AKAN DATANG LAGI NANTI" at bounding box center [321, 165] width 52 height 51
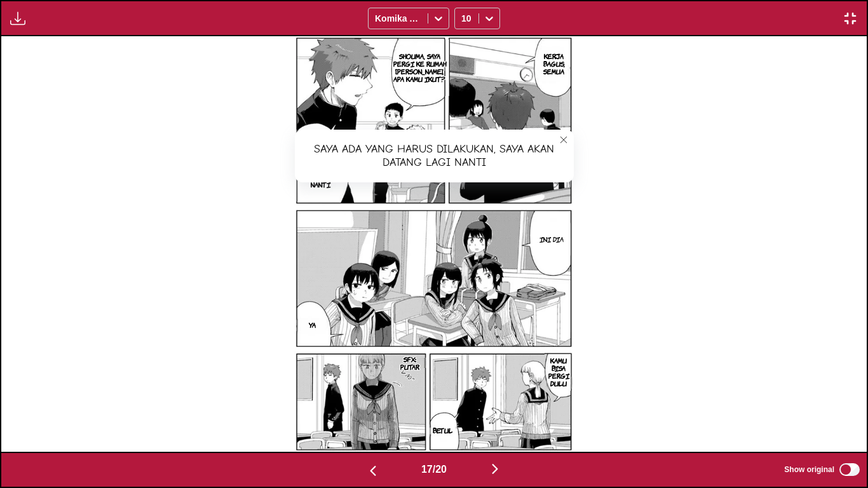
click at [560, 139] on icon "close-tooltip" at bounding box center [563, 139] width 9 height 9
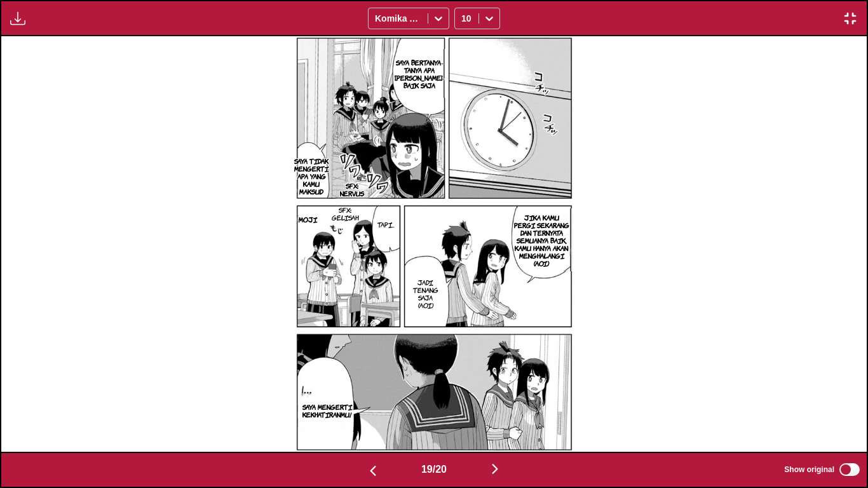
scroll to position [0, 16435]
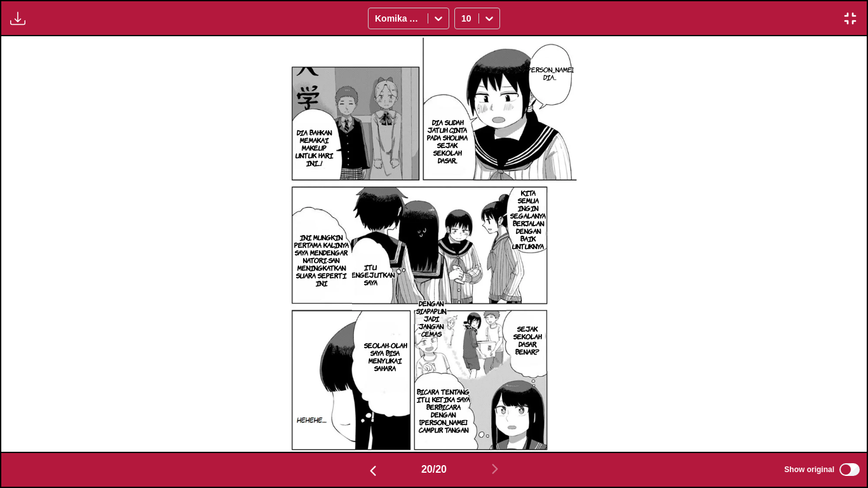
click at [851, 385] on label "Show original" at bounding box center [822, 469] width 77 height 17
click at [843, 13] on img "button" at bounding box center [849, 18] width 15 height 15
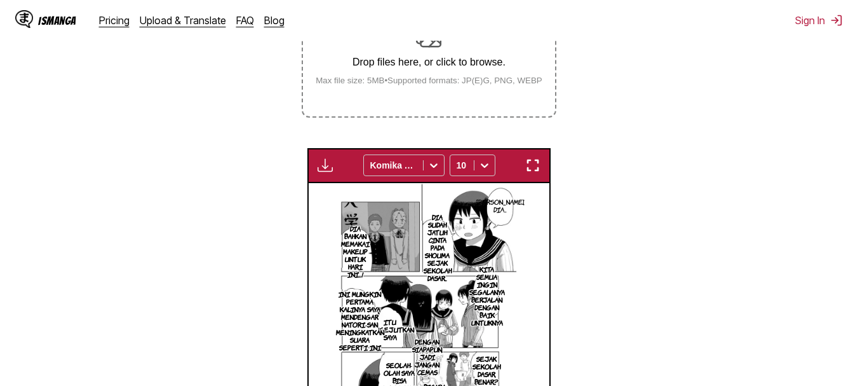
scroll to position [279, 0]
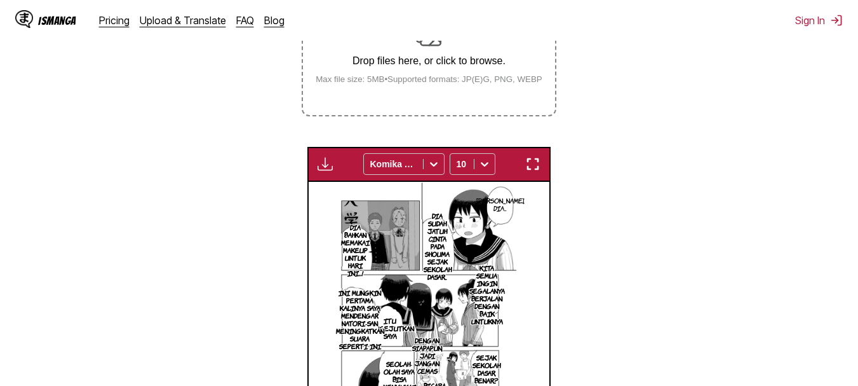
click at [422, 55] on div "Drop files here, or click to browse. Max file size: 5MB • Supported formats: JP…" at bounding box center [428, 53] width 247 height 62
click at [0, 0] on input "Drop files here, or click to browse. Max file size: 5MB • Supported formats: JP…" at bounding box center [0, 0] width 0 height 0
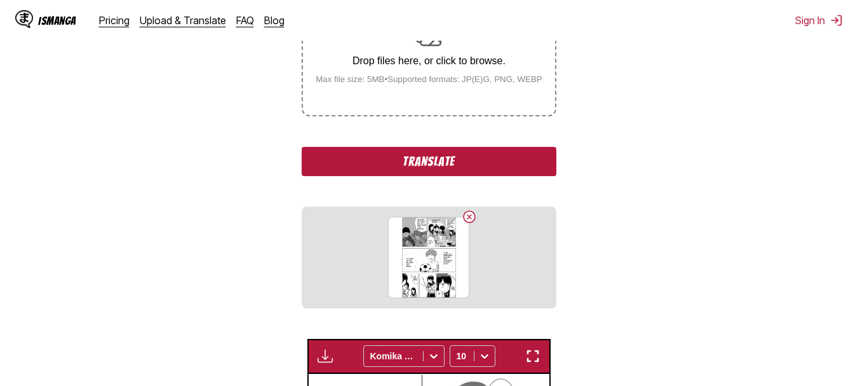
click at [402, 76] on div "Drop files here, or click to browse. Max file size: 5MB • Supported formats: JP…" at bounding box center [428, 53] width 247 height 62
click at [0, 0] on input "Drop files here, or click to browse. Max file size: 5MB • Supported formats: JP…" at bounding box center [0, 0] width 0 height 0
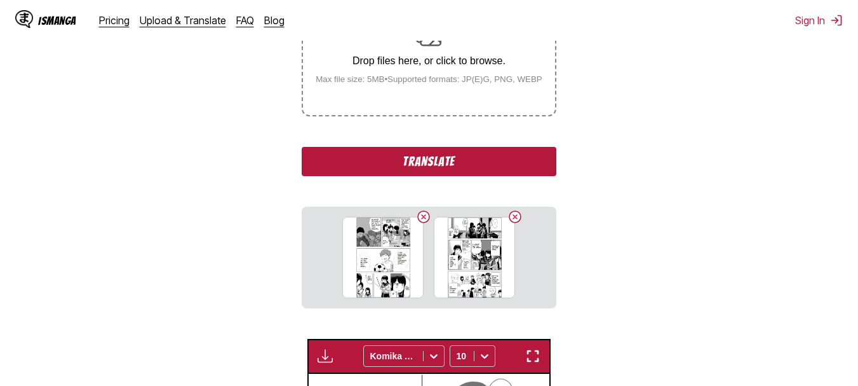
click at [402, 172] on button "Translate" at bounding box center [429, 161] width 254 height 29
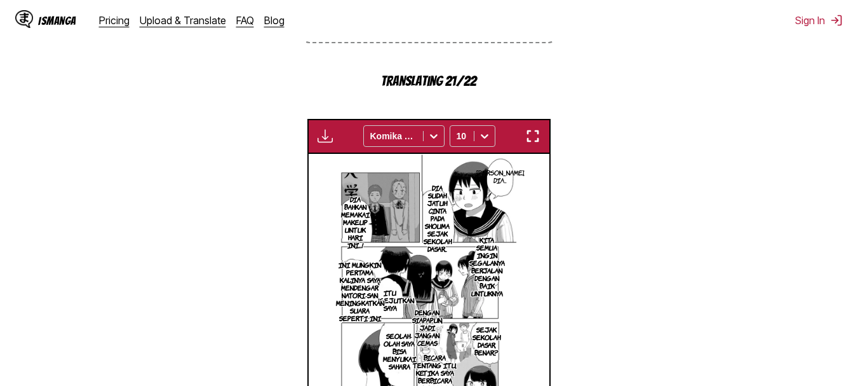
scroll to position [353, 0]
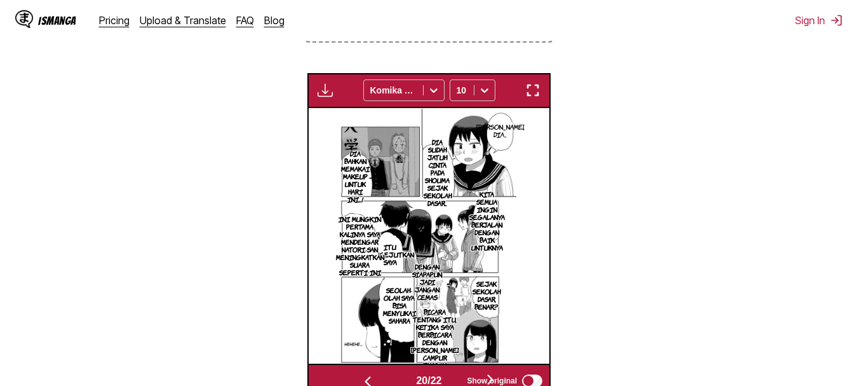
click at [538, 90] on img "button" at bounding box center [532, 90] width 15 height 15
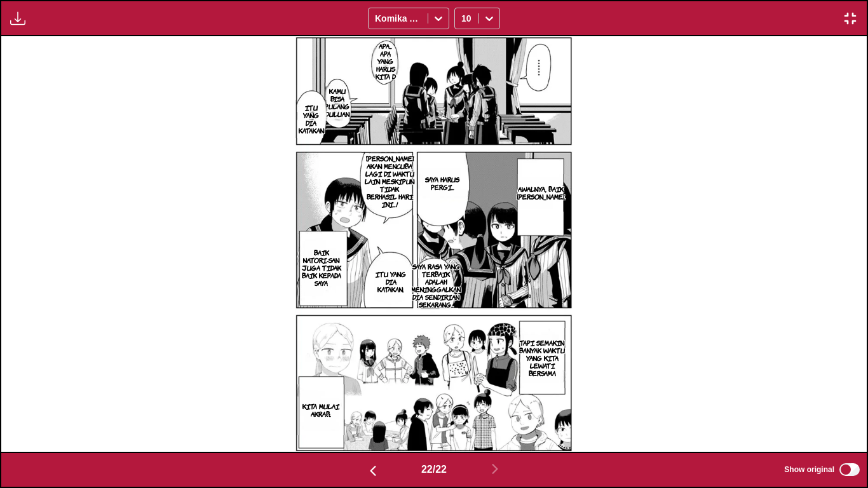
scroll to position [0, 17300]
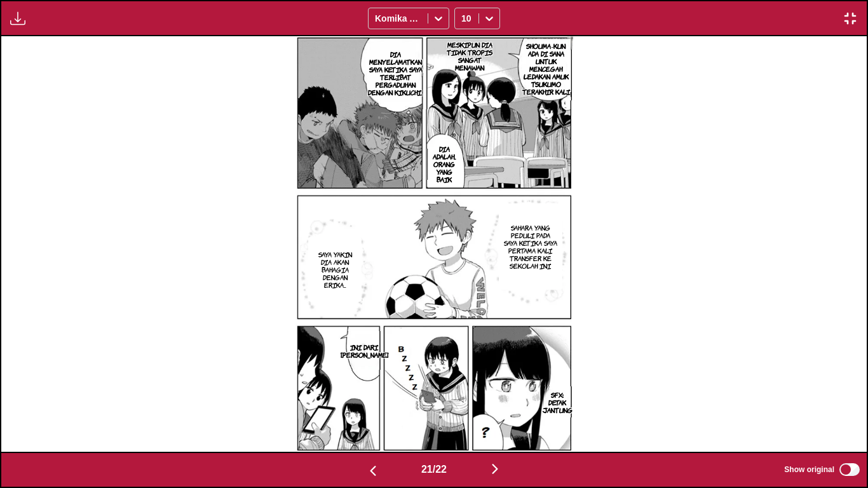
click at [845, 18] on img "button" at bounding box center [849, 18] width 15 height 15
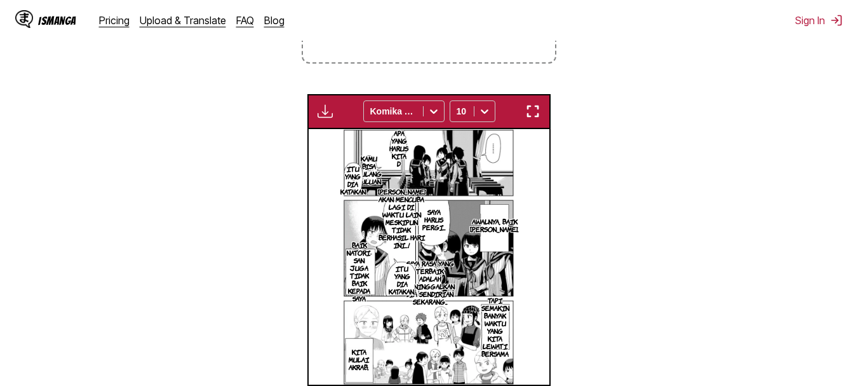
scroll to position [0, 4817]
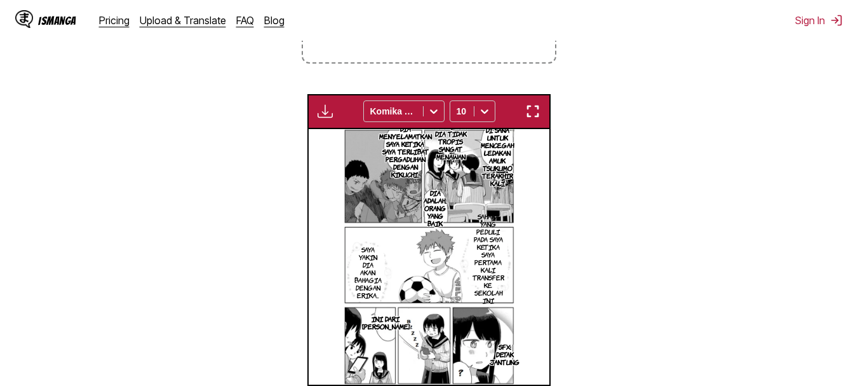
click at [527, 114] on img "button" at bounding box center [532, 111] width 15 height 15
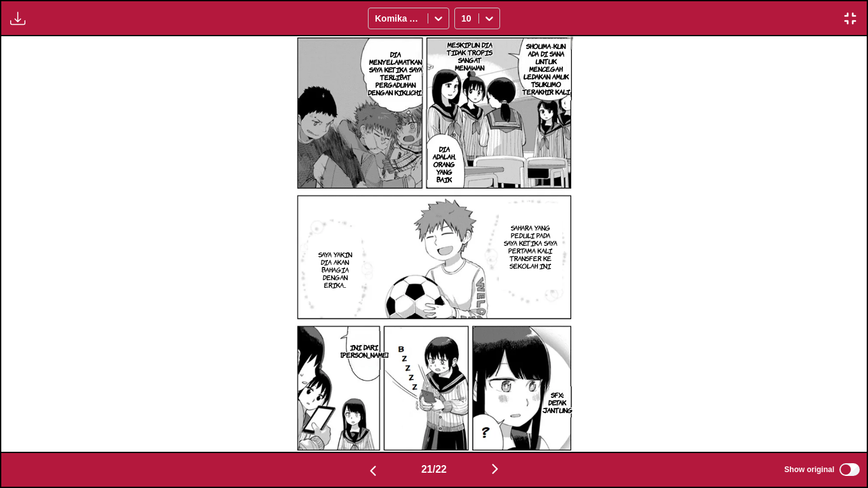
scroll to position [0, 18165]
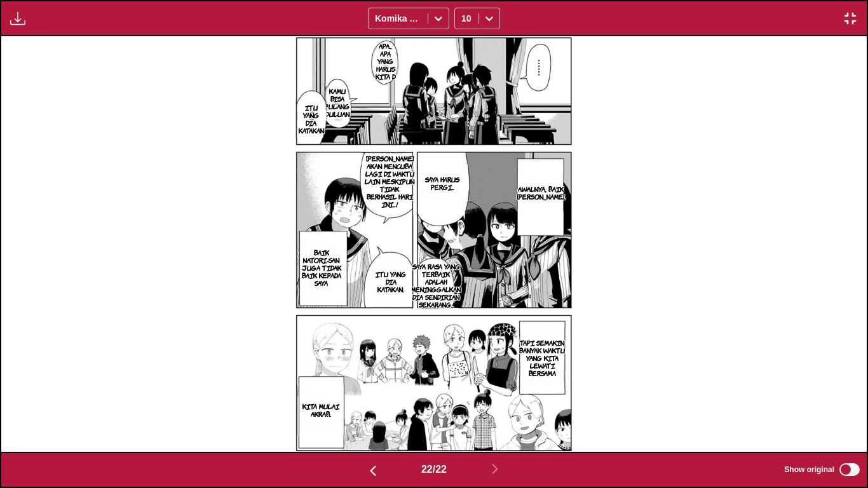
click at [838, 25] on button "button" at bounding box center [849, 18] width 23 height 17
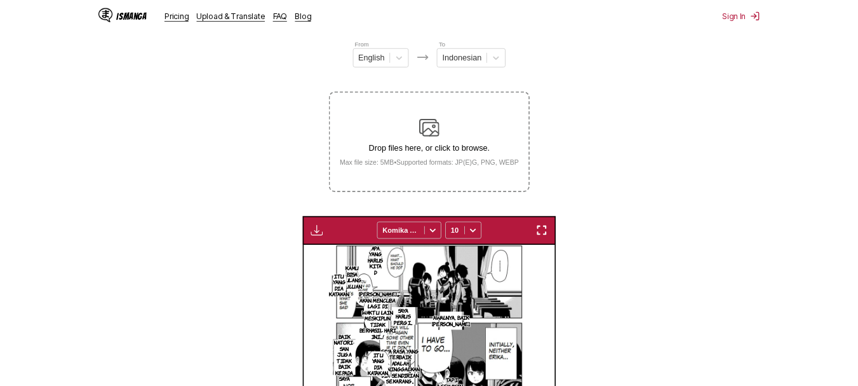
scroll to position [0, 5058]
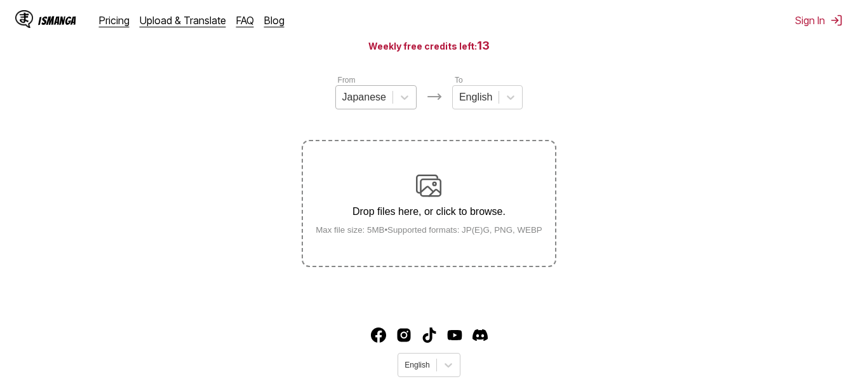
click at [375, 102] on div at bounding box center [364, 97] width 44 height 14
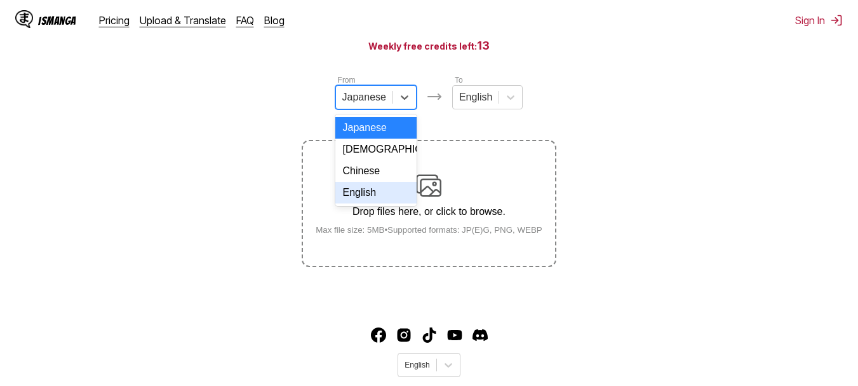
click at [385, 201] on div "English" at bounding box center [375, 193] width 81 height 22
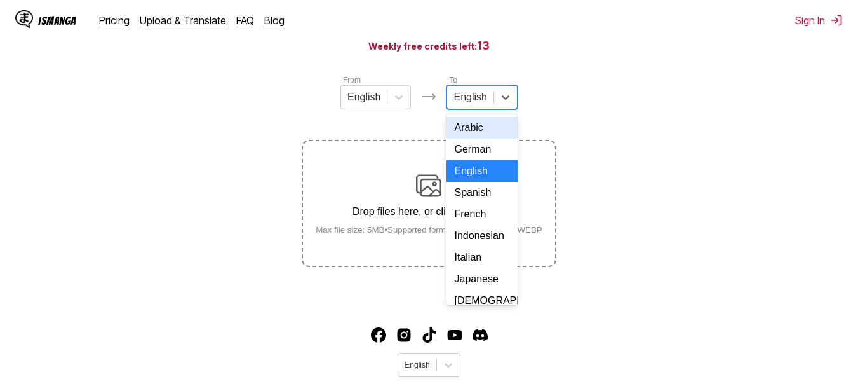
click at [473, 100] on div at bounding box center [469, 97] width 33 height 14
click at [488, 243] on div "Indonesian" at bounding box center [481, 236] width 70 height 22
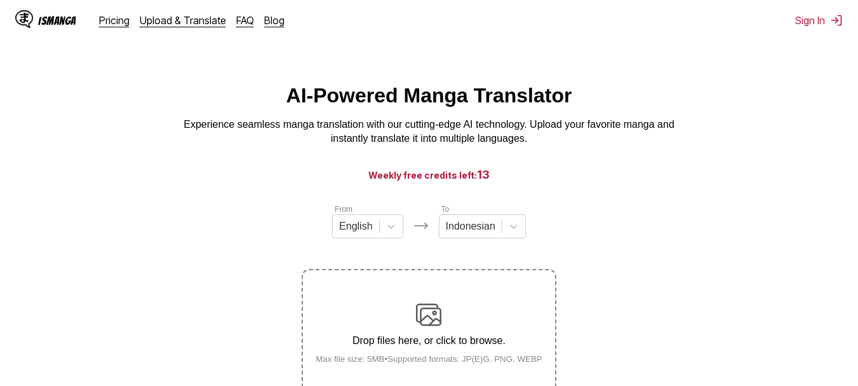
click at [440, 339] on p "Drop files here, or click to browse." at bounding box center [428, 340] width 247 height 11
click at [0, 0] on input "Drop files here, or click to browse. Max file size: 5MB • Supported formats: JP…" at bounding box center [0, 0] width 0 height 0
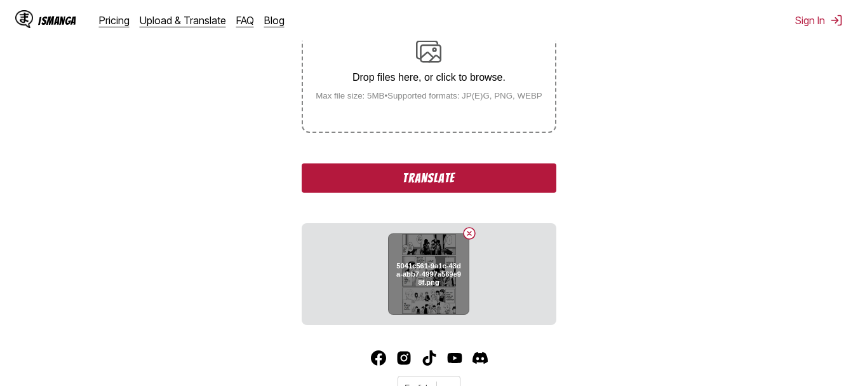
scroll to position [264, 0]
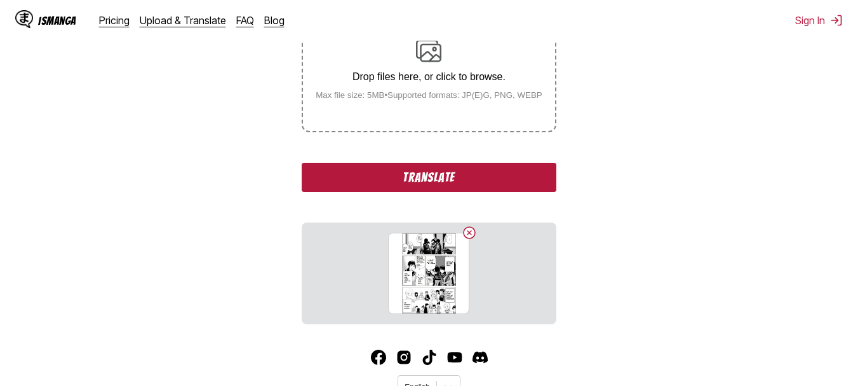
click at [440, 191] on button "Translate" at bounding box center [429, 177] width 254 height 29
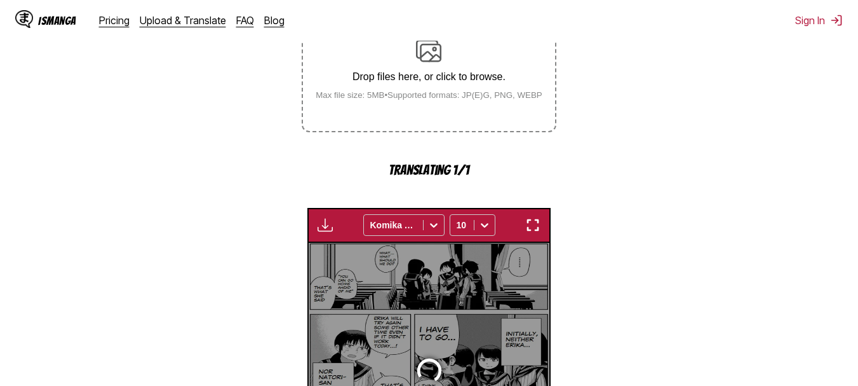
scroll to position [419, 0]
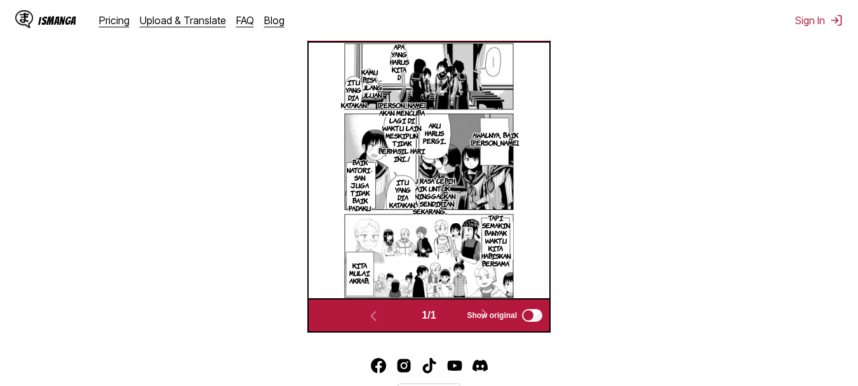
click at [403, 69] on p "APA... APA YANG HARUS KITA D" at bounding box center [399, 57] width 24 height 51
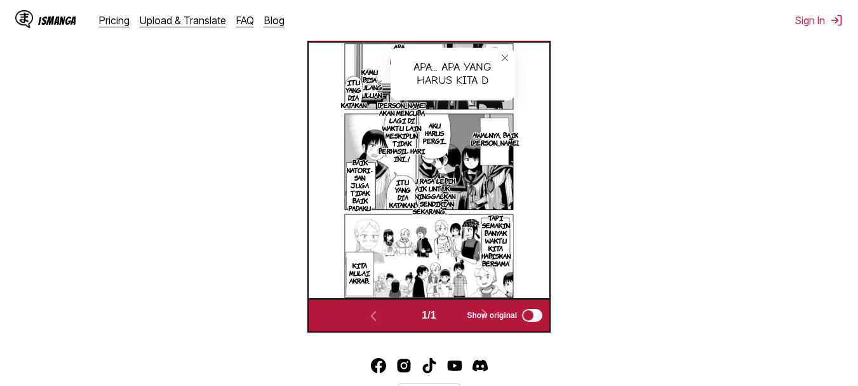
click at [505, 55] on icon "close-tooltip" at bounding box center [504, 57] width 9 height 9
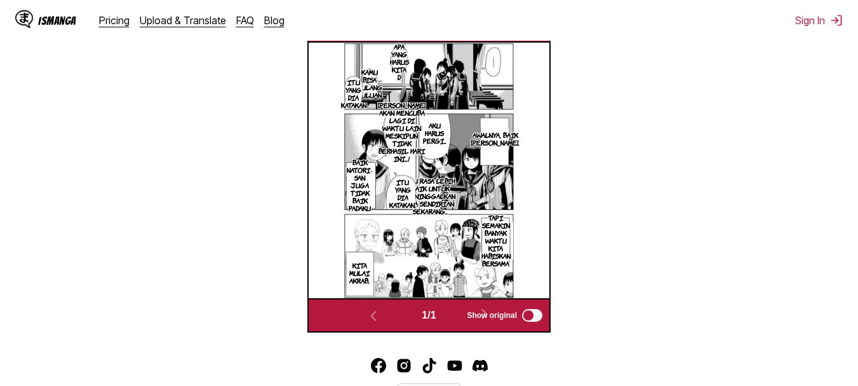
click at [363, 86] on p "ITU YANG DIA KATAKAN" at bounding box center [354, 94] width 30 height 36
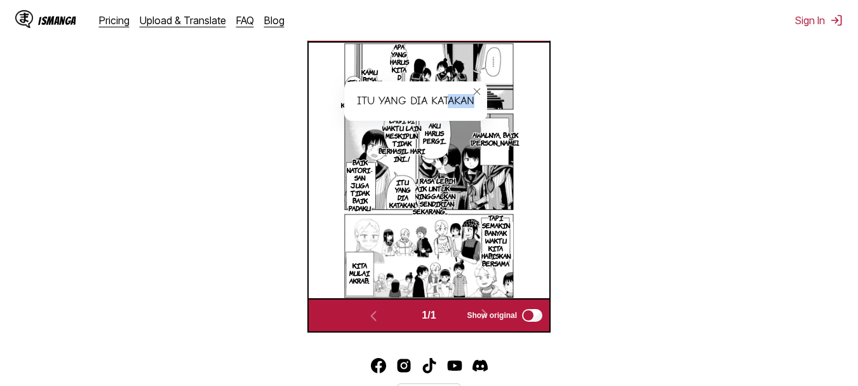
click at [474, 90] on button "close-tooltip" at bounding box center [477, 91] width 20 height 20
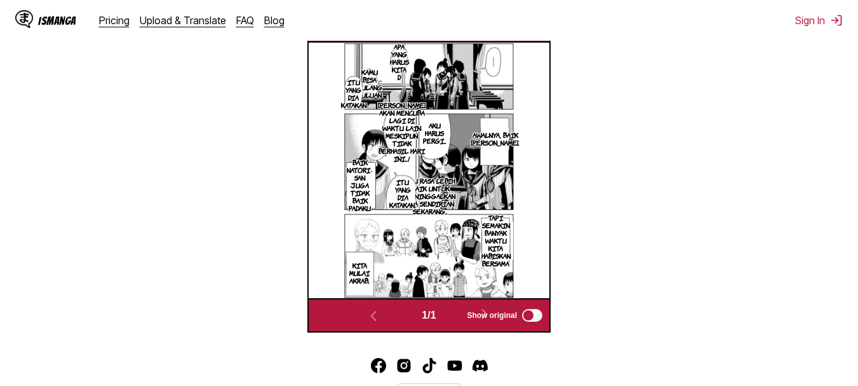
click at [474, 90] on img at bounding box center [429, 170] width 171 height 255
click at [368, 76] on p "kamu BISA PULANG DULUAN" at bounding box center [370, 83] width 30 height 36
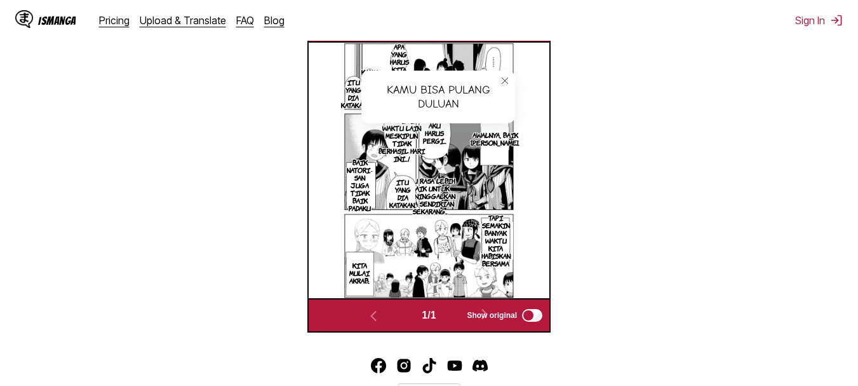
click at [498, 86] on button "close-tooltip" at bounding box center [505, 80] width 20 height 20
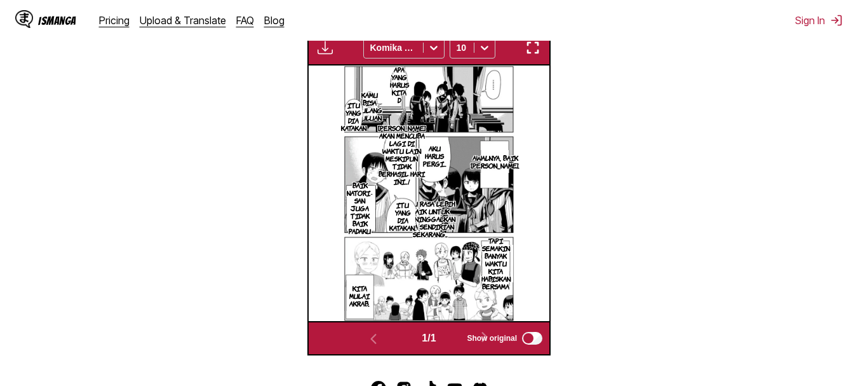
scroll to position [395, 0]
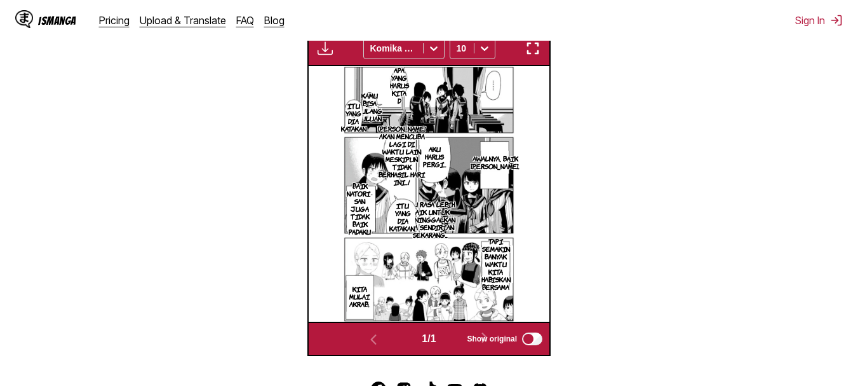
click at [528, 47] on img "button" at bounding box center [532, 48] width 15 height 15
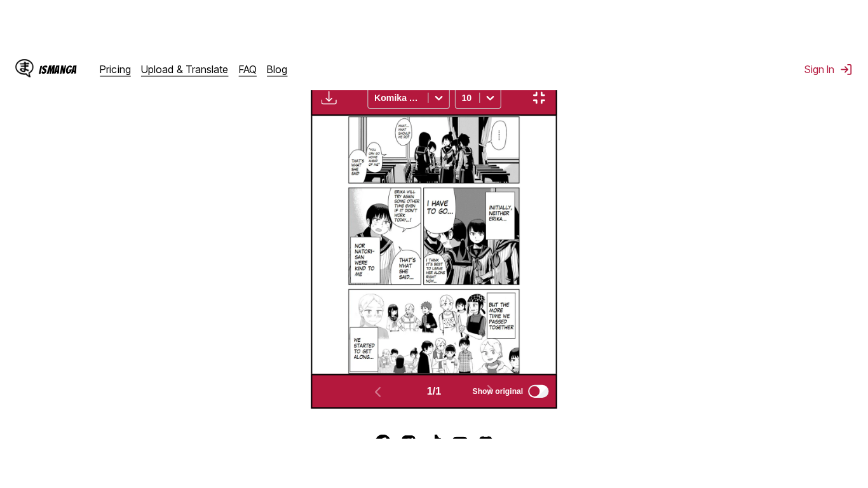
scroll to position [153, 0]
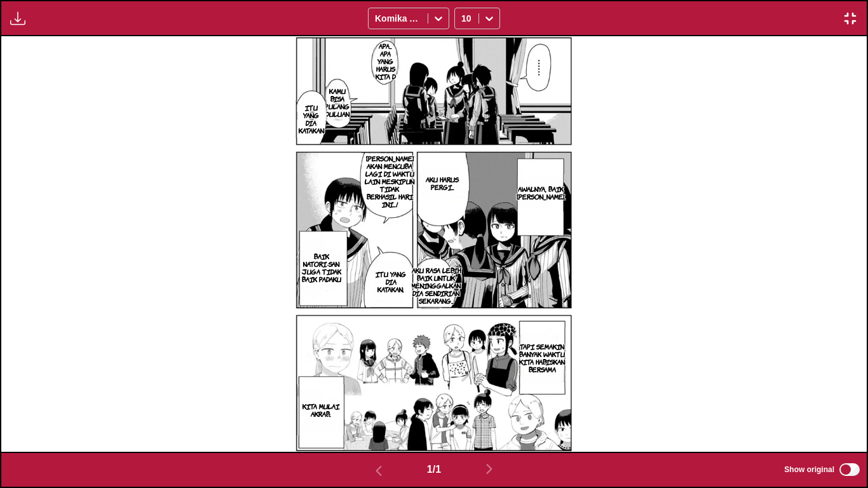
click at [845, 18] on img "button" at bounding box center [849, 18] width 15 height 15
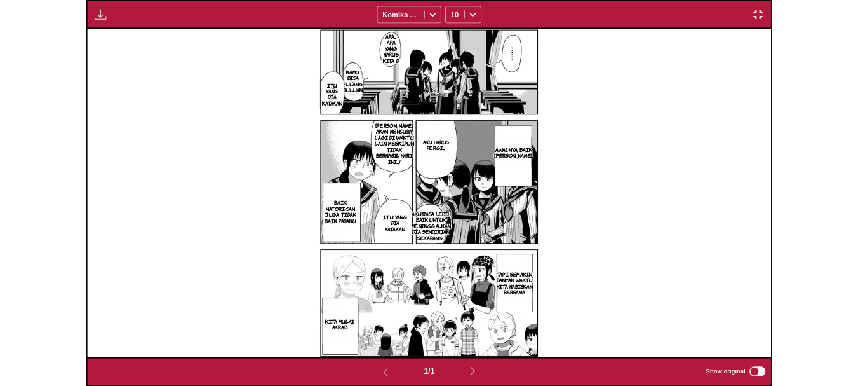
scroll to position [332, 0]
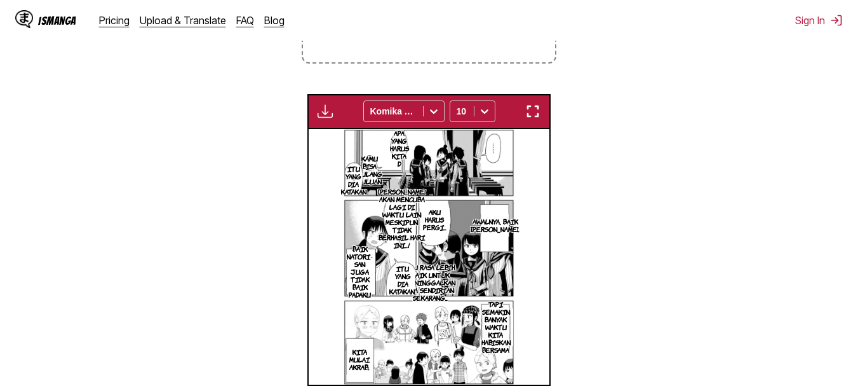
click at [533, 109] on img "button" at bounding box center [532, 111] width 15 height 15
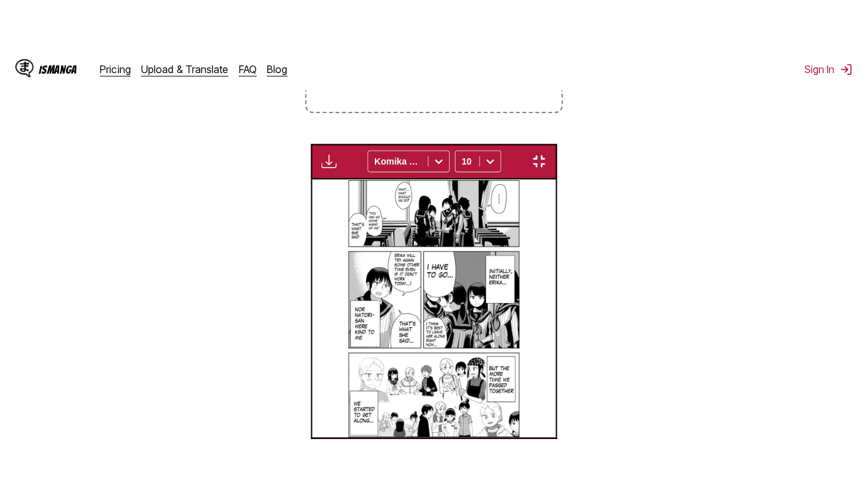
scroll to position [153, 0]
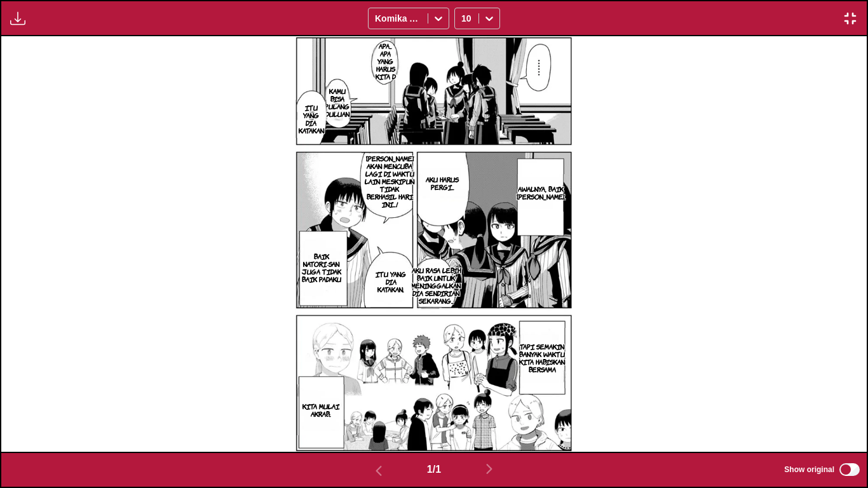
click at [848, 25] on img "button" at bounding box center [849, 18] width 15 height 15
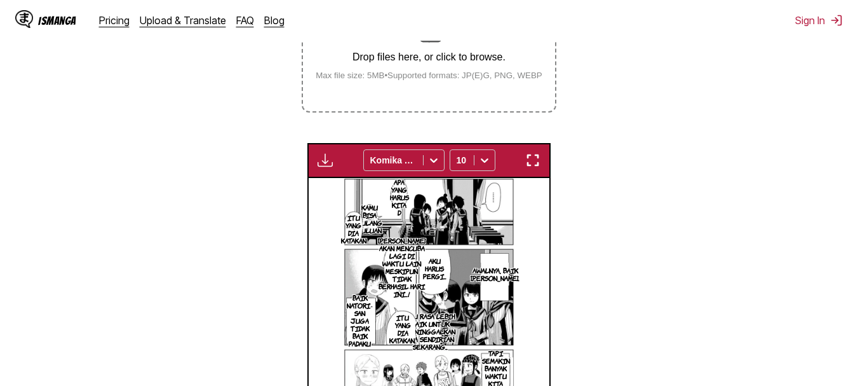
scroll to position [282, 0]
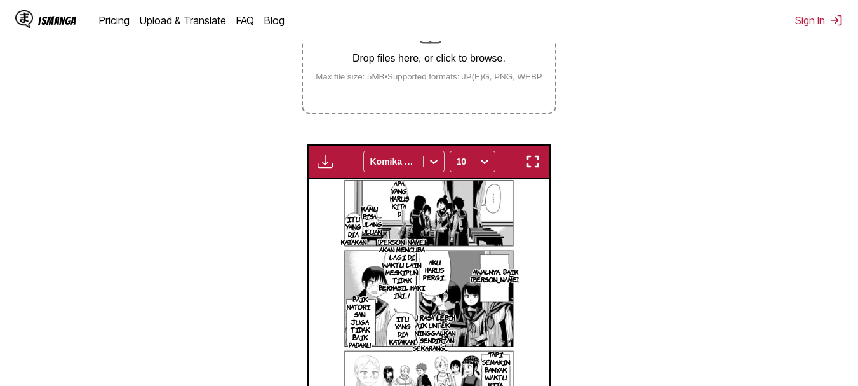
click at [438, 62] on p "Drop files here, or click to browse." at bounding box center [428, 58] width 247 height 11
click at [0, 0] on input "Drop files here, or click to browse. Max file size: 5MB • Supported formats: JP…" at bounding box center [0, 0] width 0 height 0
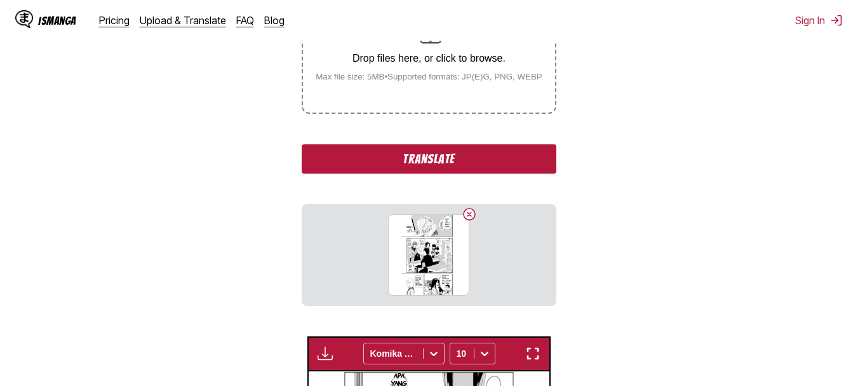
click at [434, 62] on p "Drop files here, or click to browse." at bounding box center [428, 58] width 247 height 11
click at [0, 0] on input "Drop files here, or click to browse. Max file size: 5MB • Supported formats: JP…" at bounding box center [0, 0] width 0 height 0
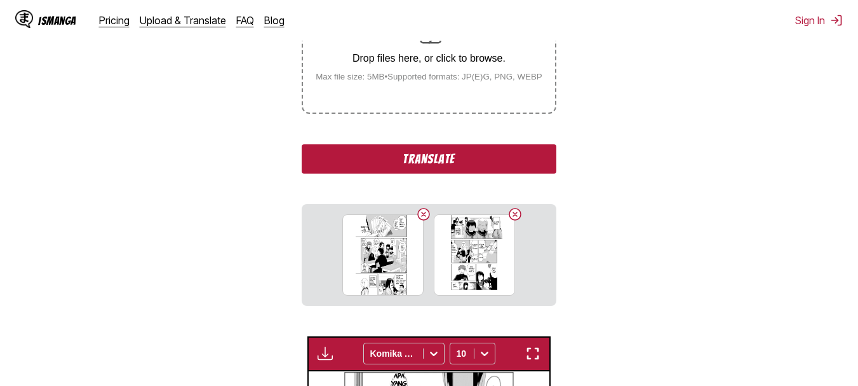
click at [404, 42] on div "Drop files here, or click to browse. Max file size: 5MB • Supported formats: JP…" at bounding box center [428, 51] width 247 height 62
click at [0, 0] on input "Drop files here, or click to browse. Max file size: 5MB • Supported formats: JP…" at bounding box center [0, 0] width 0 height 0
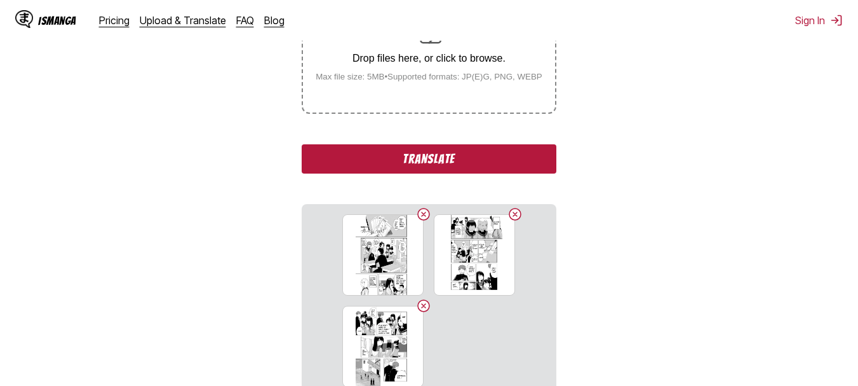
click at [347, 74] on div "Drop files here, or click to browse. Max file size: 5MB • Supported formats: JP…" at bounding box center [428, 51] width 247 height 62
click at [0, 0] on input "Drop files here, or click to browse. Max file size: 5MB • Supported formats: JP…" at bounding box center [0, 0] width 0 height 0
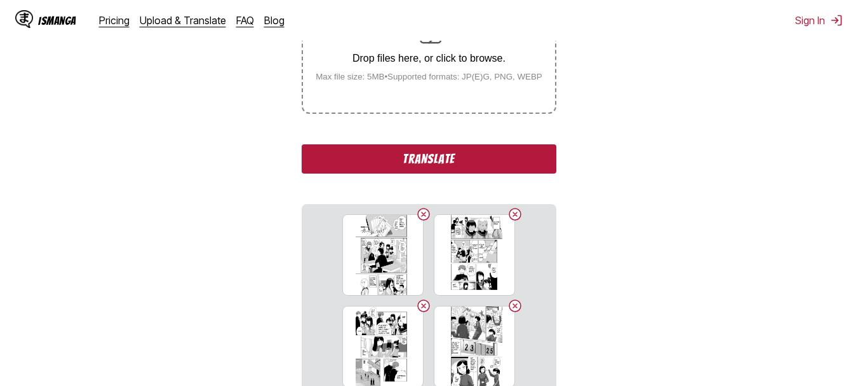
click at [394, 169] on button "Translate" at bounding box center [429, 158] width 254 height 29
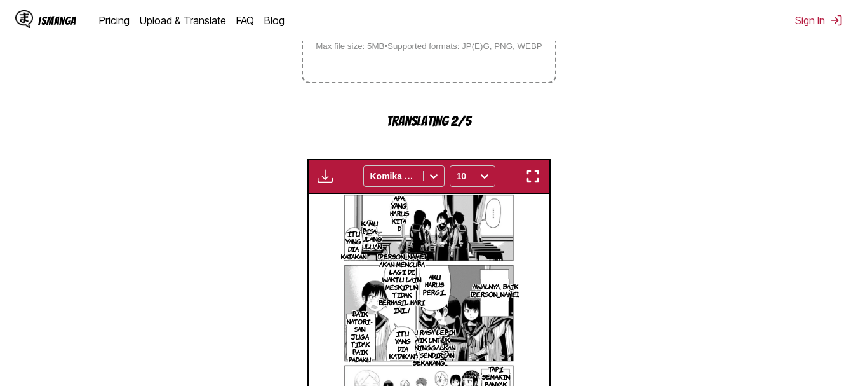
scroll to position [316, 0]
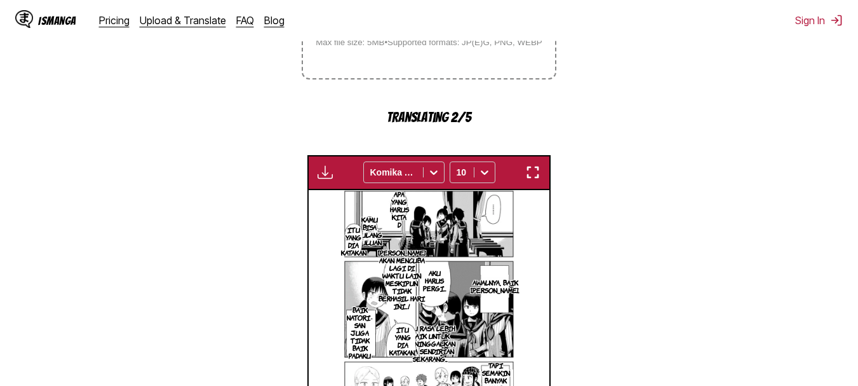
click at [533, 170] on img "button" at bounding box center [532, 171] width 15 height 15
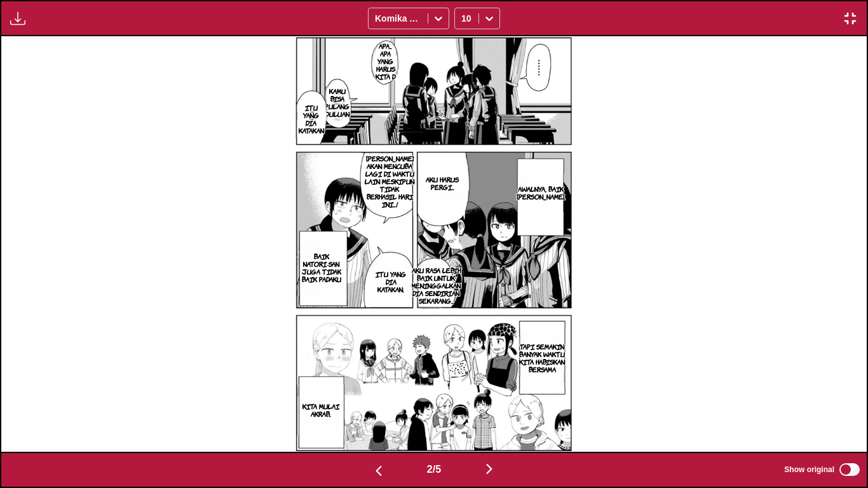
scroll to position [0, 865]
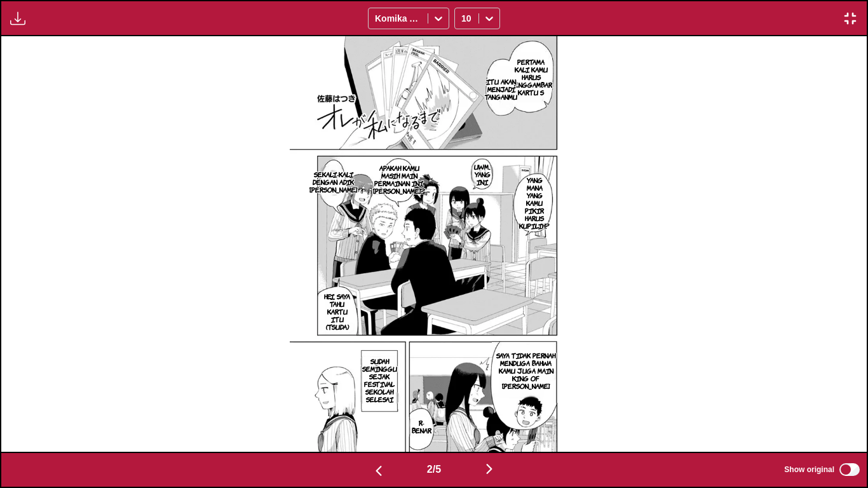
click at [526, 84] on p "PERTAMA KALI KAMU HARUS MENGGAMBAR KARTU S" at bounding box center [531, 76] width 48 height 43
click at [600, 60] on icon "close-tooltip" at bounding box center [602, 55] width 9 height 9
click at [850, 17] on img "button" at bounding box center [849, 18] width 15 height 15
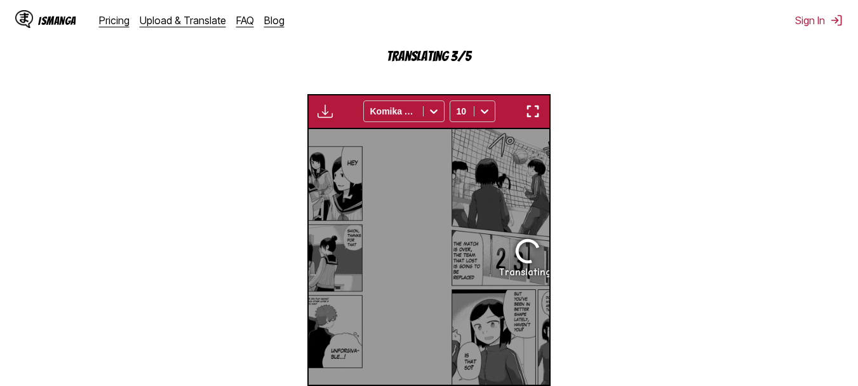
scroll to position [0, 241]
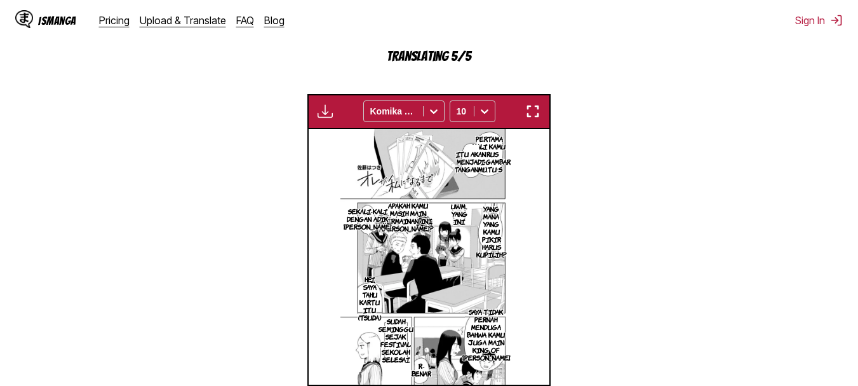
click at [526, 106] on img "button" at bounding box center [532, 111] width 15 height 15
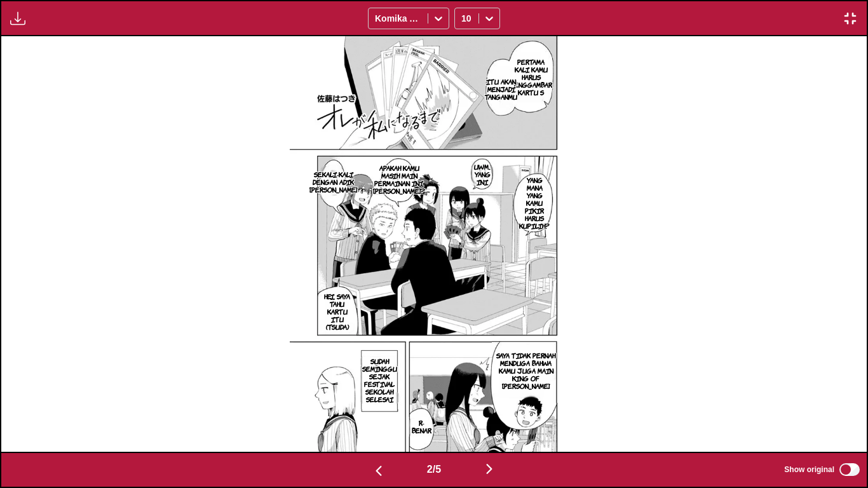
scroll to position [0, 1730]
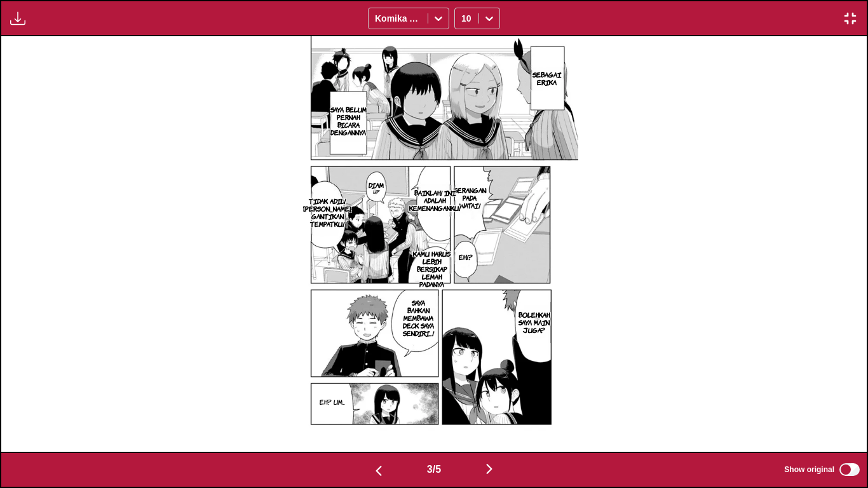
click at [483, 184] on p "SERANGAN PADA WATAI!" at bounding box center [469, 198] width 41 height 28
click at [568, 187] on icon "close-tooltip" at bounding box center [567, 190] width 9 height 9
click at [849, 19] on img "button" at bounding box center [849, 18] width 15 height 15
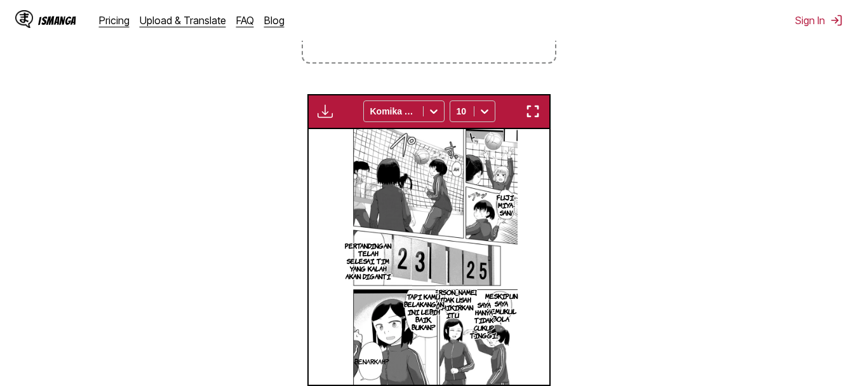
scroll to position [0, 482]
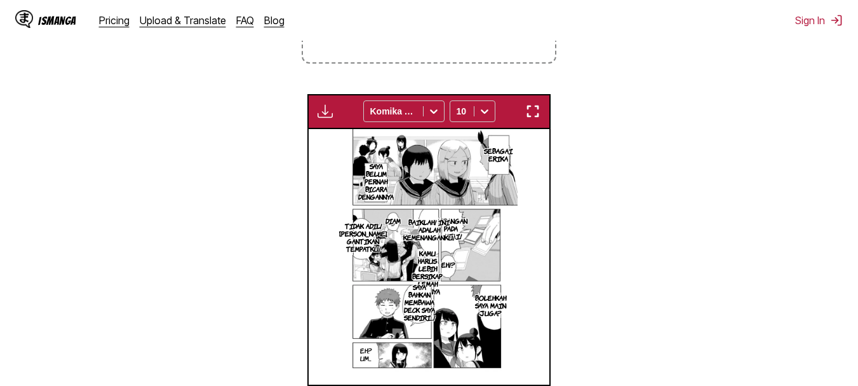
click at [543, 107] on button "button" at bounding box center [532, 111] width 23 height 17
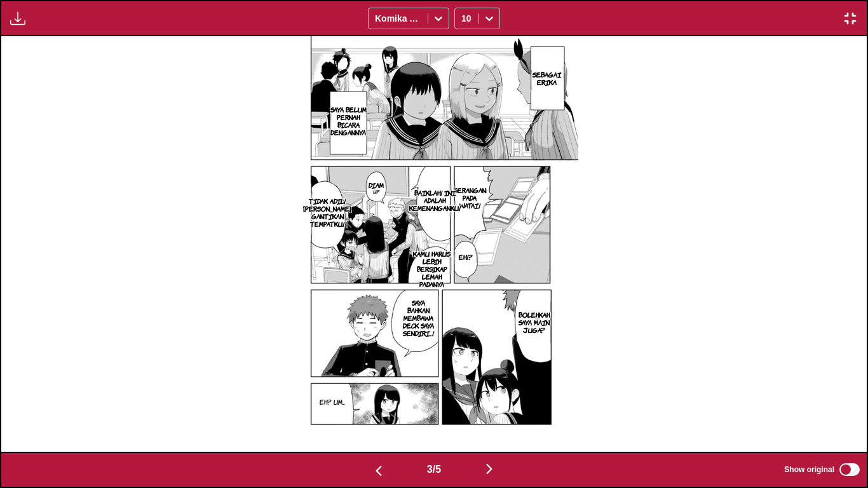
scroll to position [0, 2595]
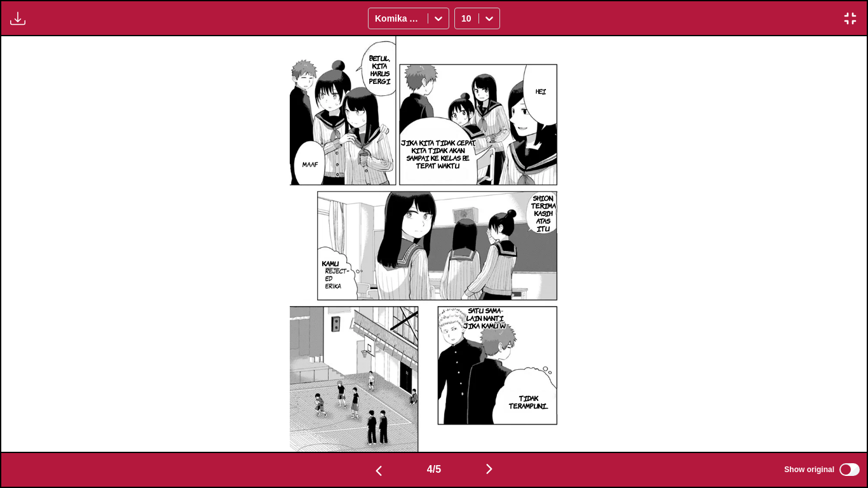
click at [850, 16] on img "button" at bounding box center [849, 18] width 15 height 15
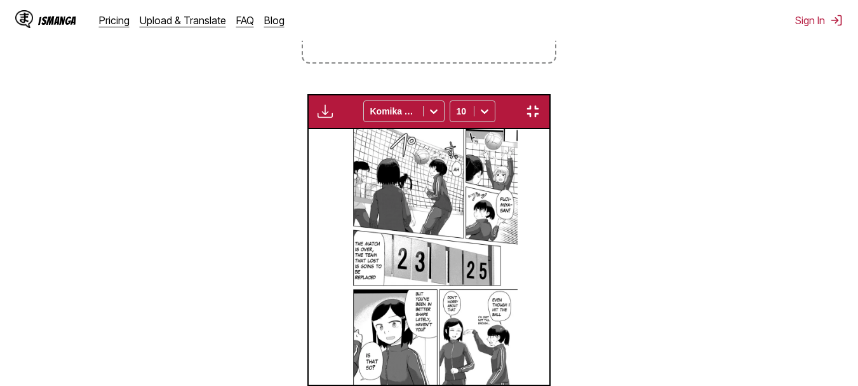
scroll to position [0, 723]
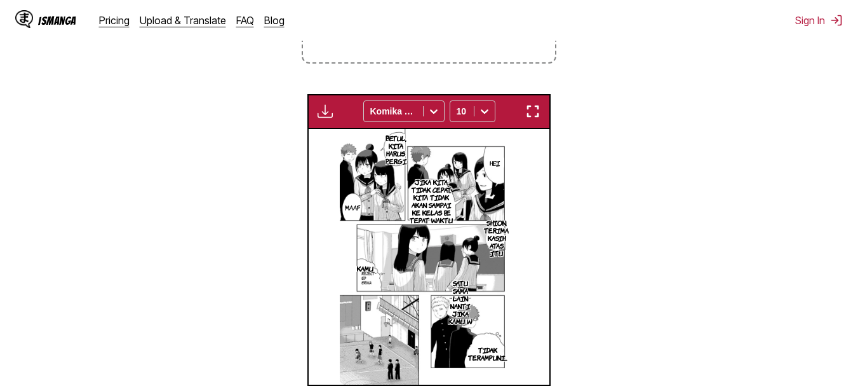
click at [530, 105] on img "button" at bounding box center [532, 111] width 15 height 15
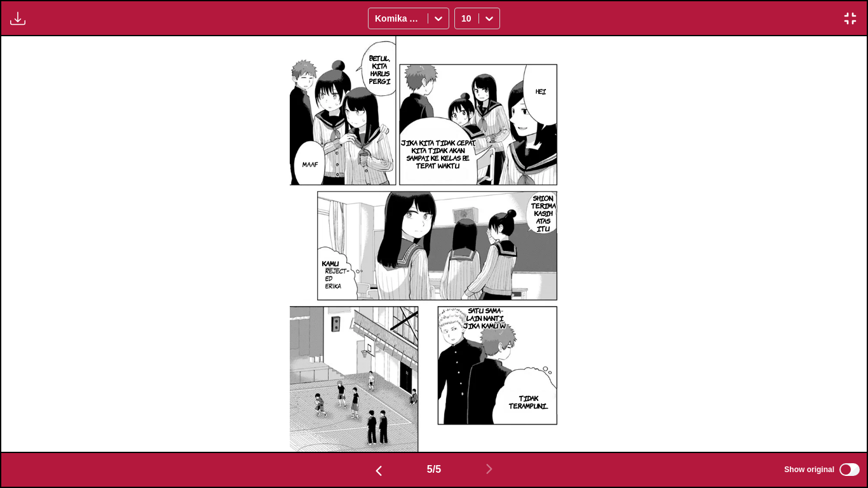
scroll to position [0, 3460]
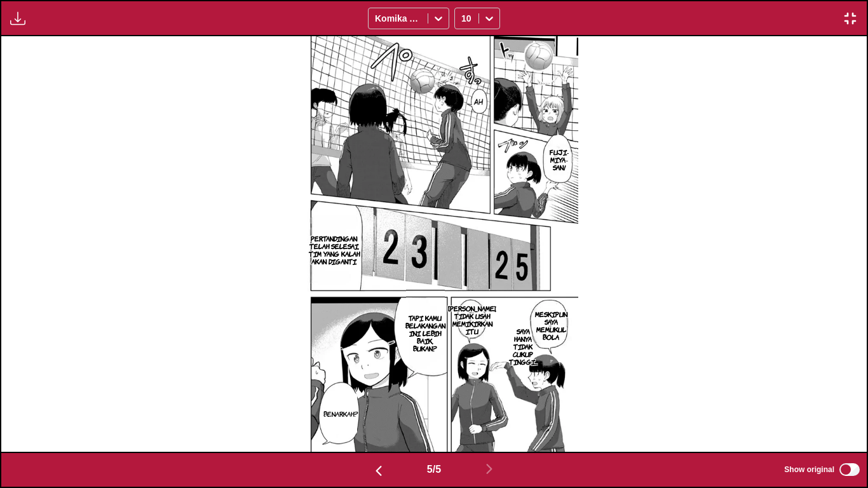
click at [846, 13] on img "button" at bounding box center [849, 18] width 15 height 15
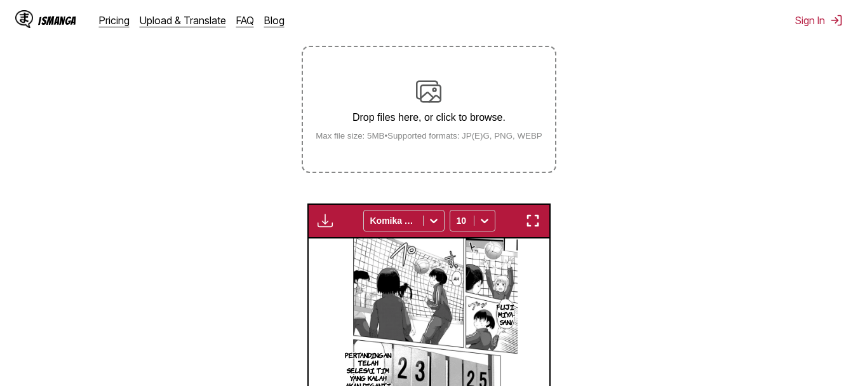
scroll to position [217, 0]
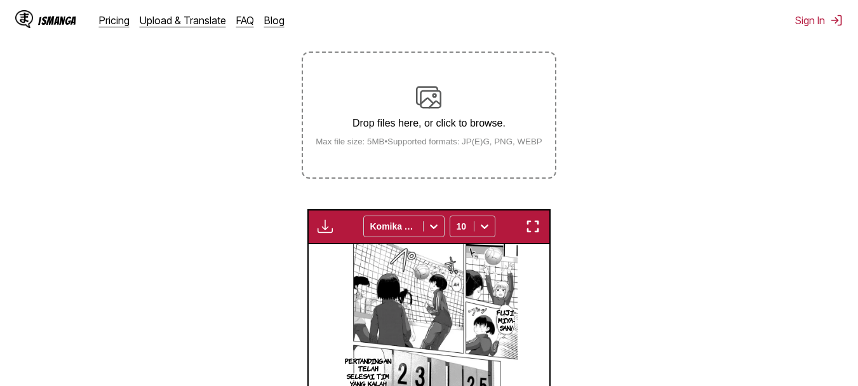
click at [457, 88] on div "Drop files here, or click to browse. Max file size: 5MB • Supported formats: JP…" at bounding box center [428, 115] width 247 height 62
click at [0, 0] on input "Drop files here, or click to browse. Max file size: 5MB • Supported formats: JP…" at bounding box center [0, 0] width 0 height 0
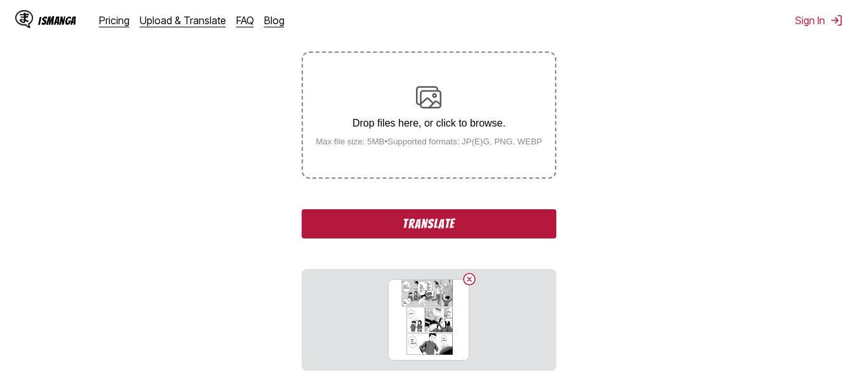
click at [434, 117] on div "Drop files here, or click to browse. Max file size: 5MB • Supported formats: JP…" at bounding box center [428, 115] width 247 height 62
click at [0, 0] on input "Drop files here, or click to browse. Max file size: 5MB • Supported formats: JP…" at bounding box center [0, 0] width 0 height 0
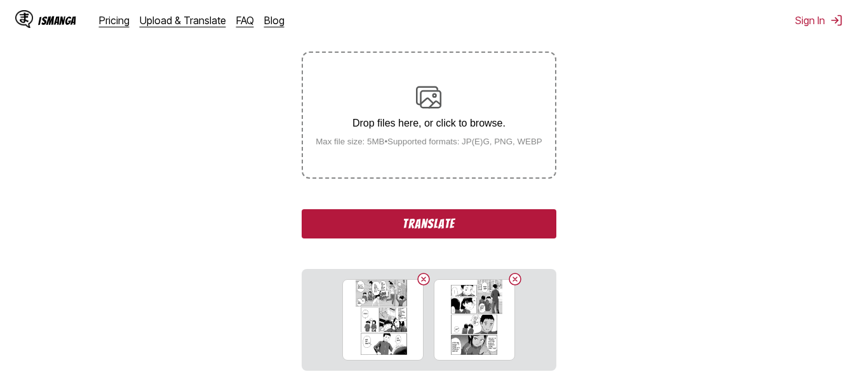
click at [423, 107] on img at bounding box center [428, 96] width 25 height 25
click at [0, 0] on input "Drop files here, or click to browse. Max file size: 5MB • Supported formats: JP…" at bounding box center [0, 0] width 0 height 0
click at [448, 109] on div "Drop files here, or click to browse. Max file size: 5MB • Supported formats: JP…" at bounding box center [428, 115] width 247 height 62
click at [0, 0] on input "Drop files here, or click to browse. Max file size: 5MB • Supported formats: JP…" at bounding box center [0, 0] width 0 height 0
click at [318, 233] on button "Translate" at bounding box center [429, 223] width 254 height 29
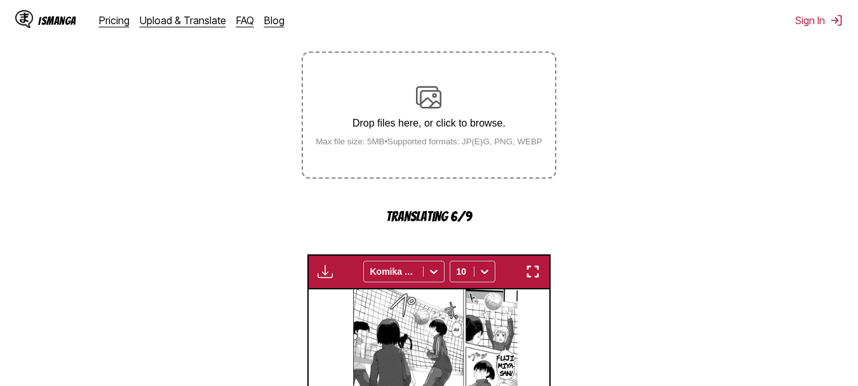
click at [528, 272] on img "button" at bounding box center [532, 271] width 15 height 15
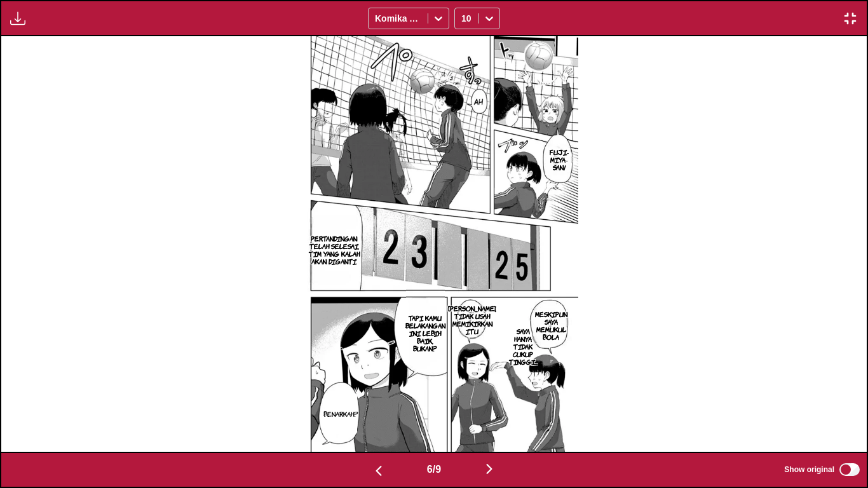
scroll to position [0, 4325]
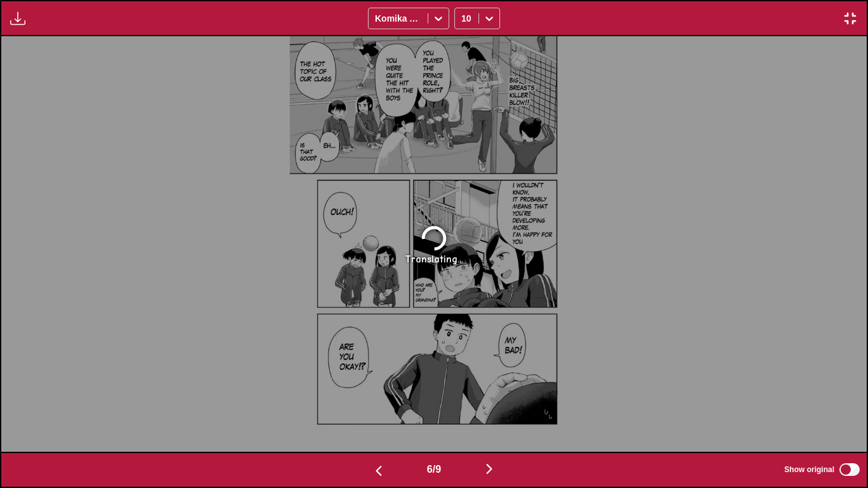
click at [846, 25] on img "button" at bounding box center [849, 18] width 15 height 15
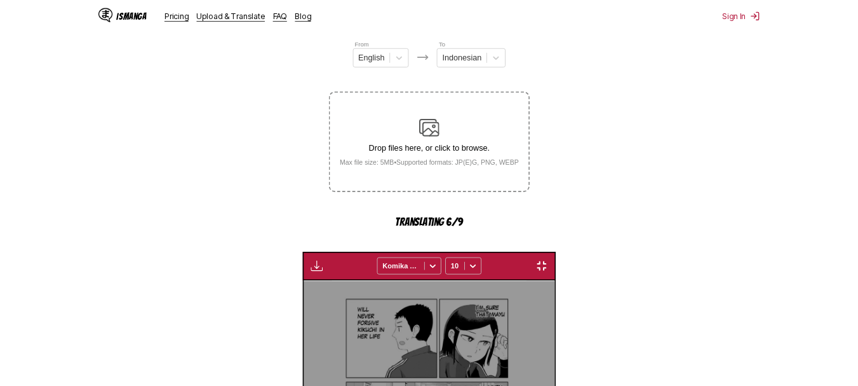
scroll to position [0, 1204]
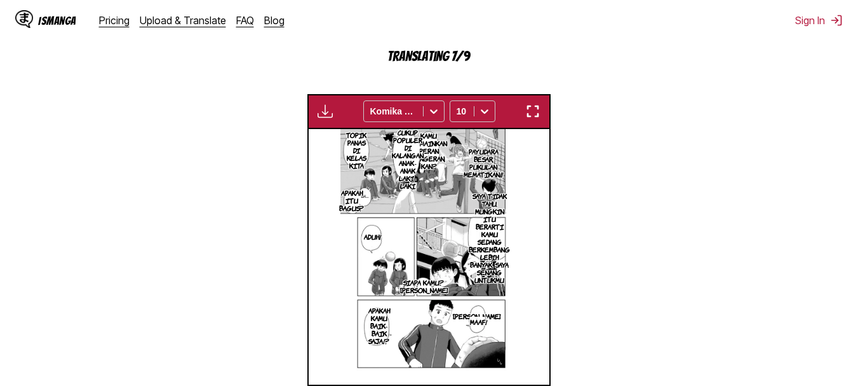
click at [537, 114] on img "button" at bounding box center [532, 111] width 15 height 15
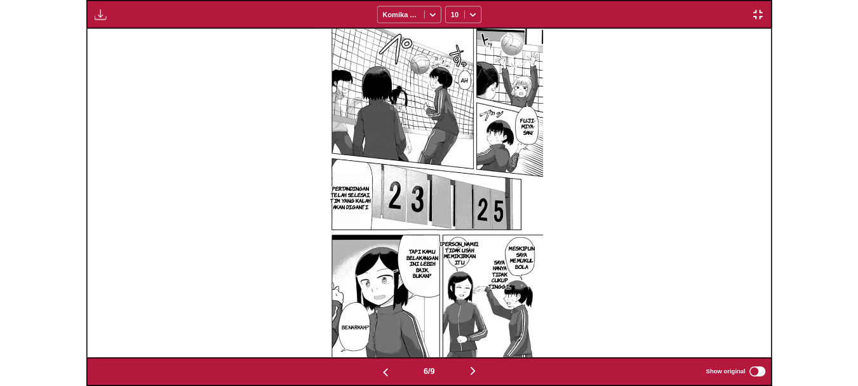
scroll to position [0, 4325]
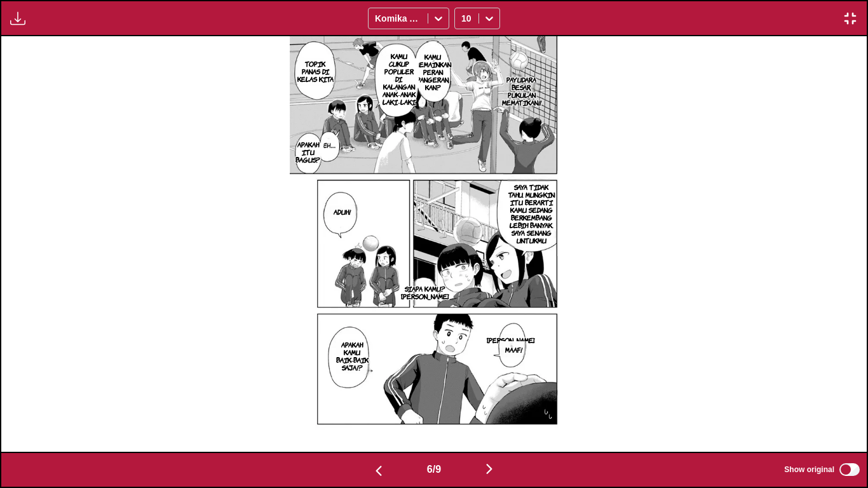
click at [852, 18] on img "button" at bounding box center [849, 18] width 15 height 15
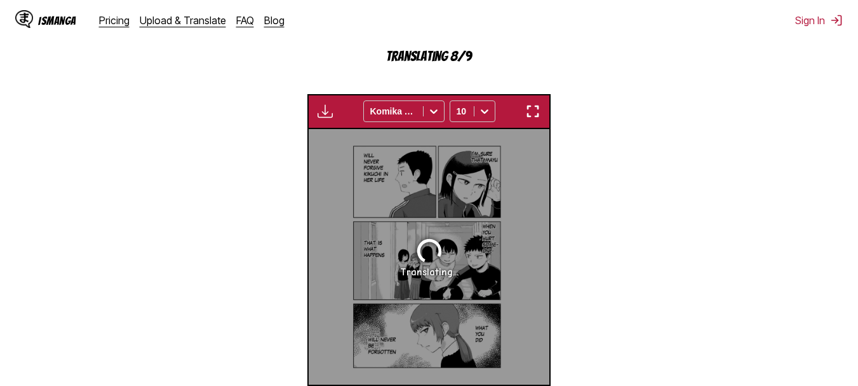
scroll to position [0, 1204]
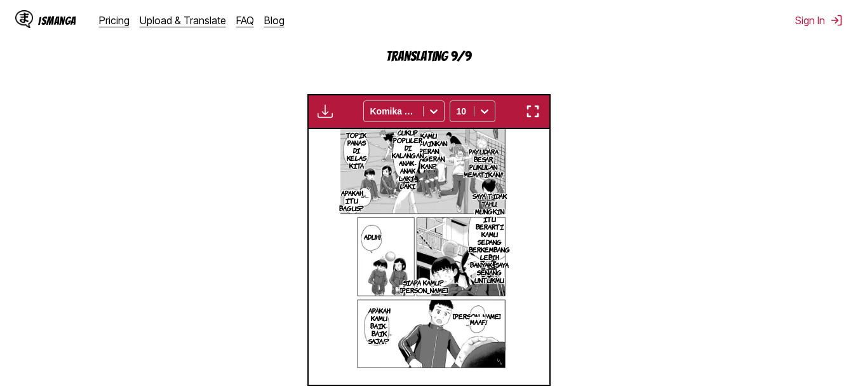
click at [528, 100] on div "Available for premium users only Komika Axis 10" at bounding box center [428, 111] width 243 height 35
click at [529, 109] on img "button" at bounding box center [532, 111] width 15 height 15
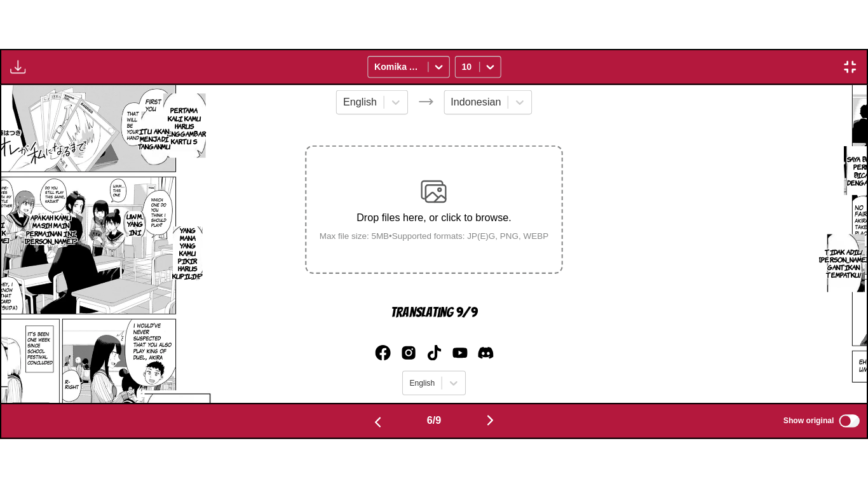
scroll to position [0, 4325]
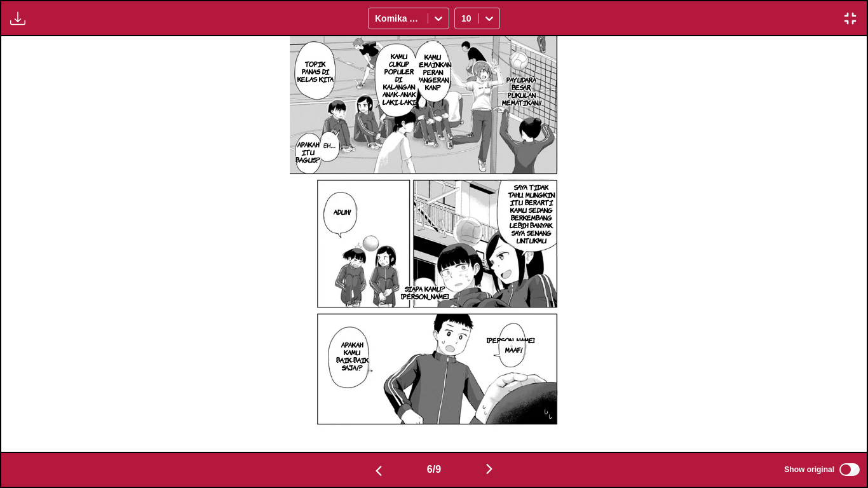
click at [433, 67] on p "KAMU MEMAINKAN PERAN PANGERAN, KAN?" at bounding box center [432, 71] width 41 height 43
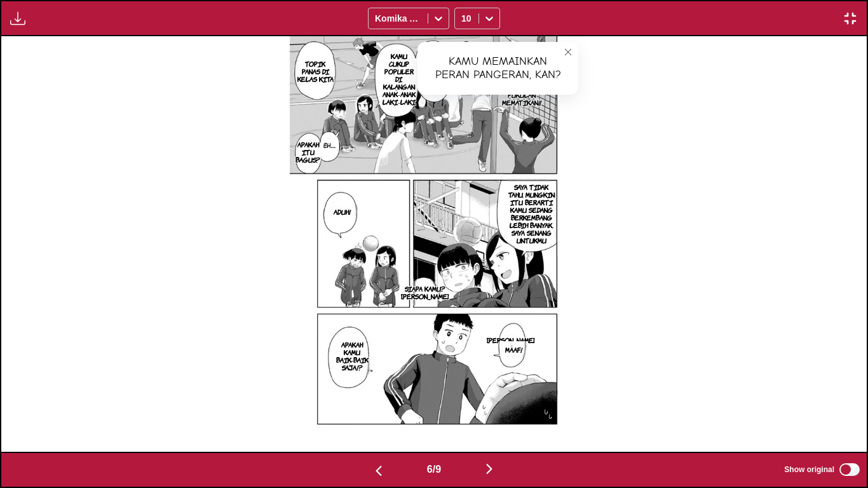
click at [560, 52] on button "close-tooltip" at bounding box center [568, 52] width 20 height 20
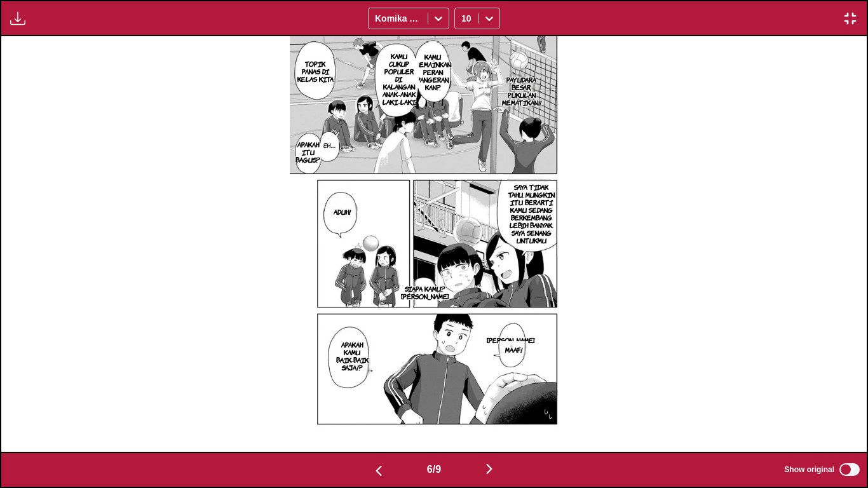
click at [841, 22] on button "button" at bounding box center [849, 18] width 23 height 17
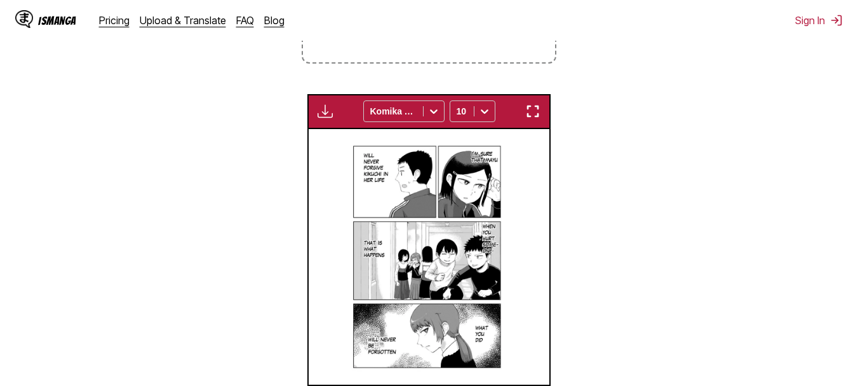
scroll to position [0, 1204]
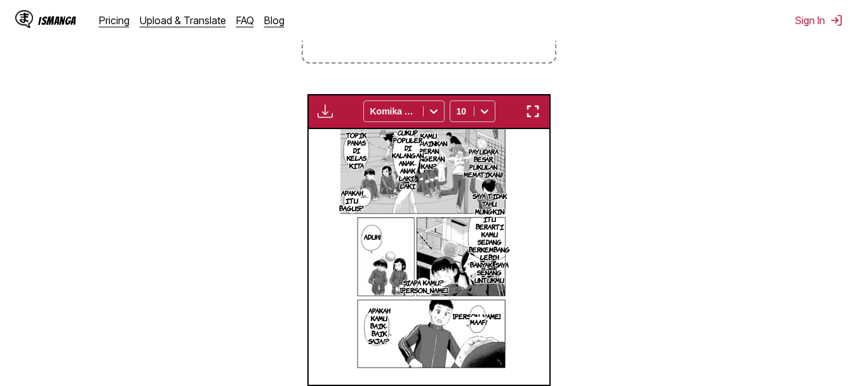
click at [537, 110] on img "button" at bounding box center [532, 111] width 15 height 15
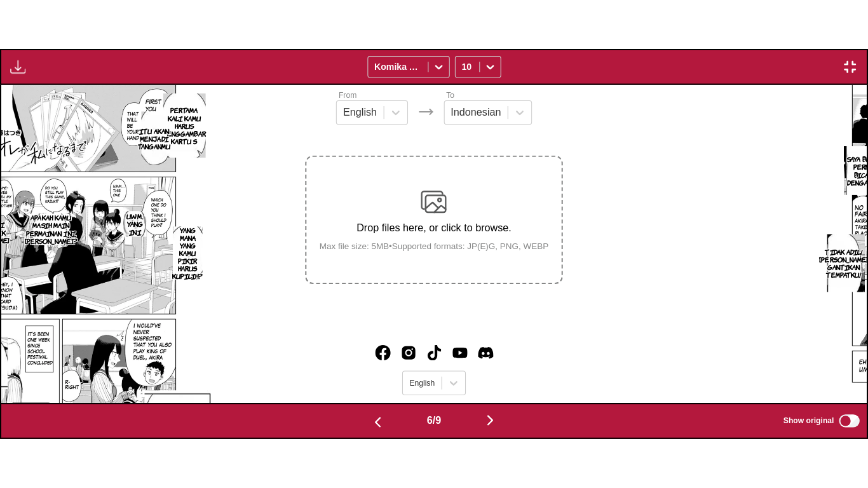
scroll to position [0, 4325]
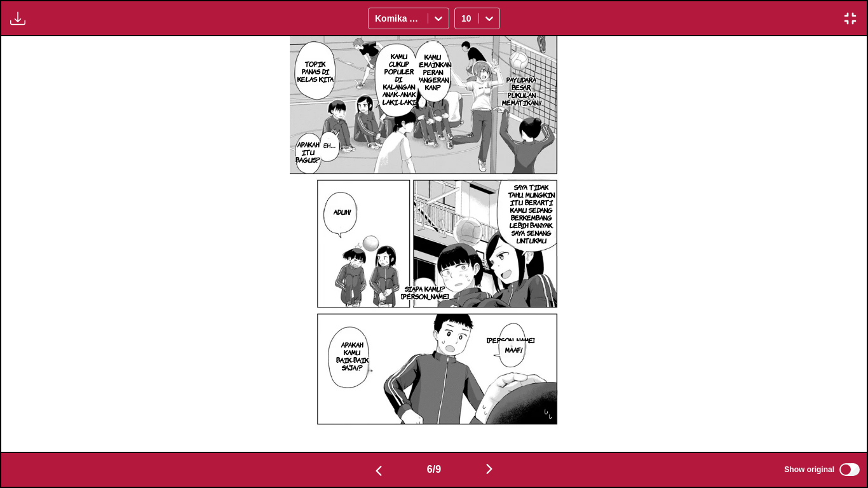
click at [505, 343] on p "MAAF!" at bounding box center [513, 349] width 22 height 13
click at [506, 338] on p "[PERSON_NAME]" at bounding box center [510, 339] width 53 height 13
click at [549, 352] on icon "close-tooltip" at bounding box center [544, 351] width 9 height 9
click at [596, 338] on icon "close-tooltip" at bounding box center [600, 342] width 9 height 9
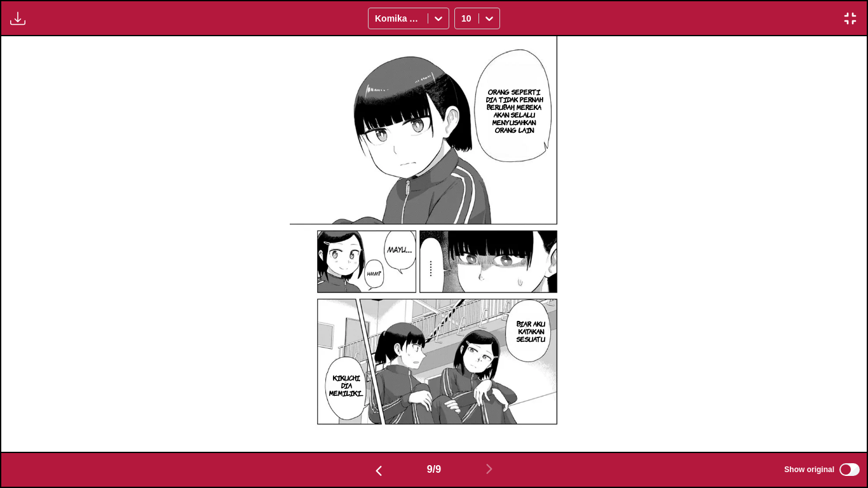
scroll to position [0, 6920]
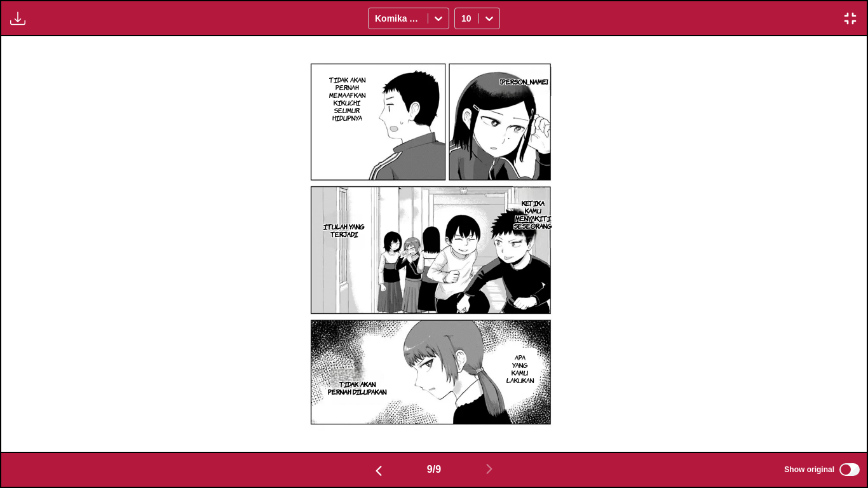
click at [840, 14] on button "button" at bounding box center [849, 18] width 23 height 17
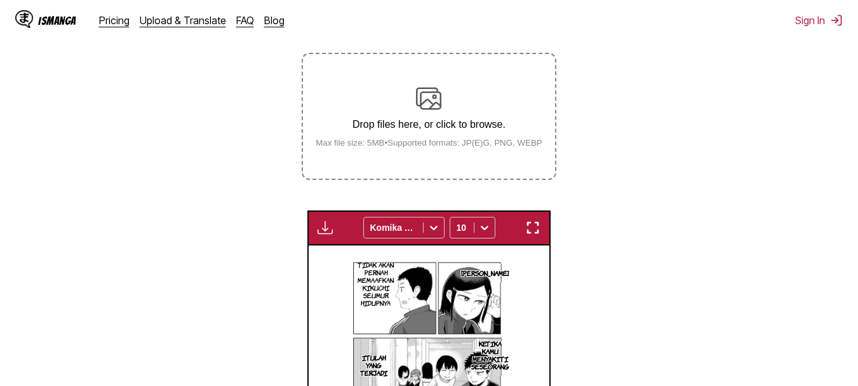
scroll to position [215, 0]
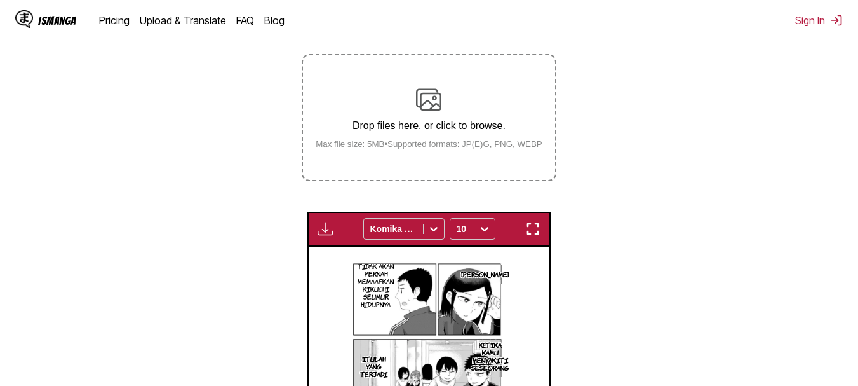
click at [416, 95] on img at bounding box center [428, 99] width 25 height 25
click at [0, 0] on input "Drop files here, or click to browse. Max file size: 5MB • Supported formats: JP…" at bounding box center [0, 0] width 0 height 0
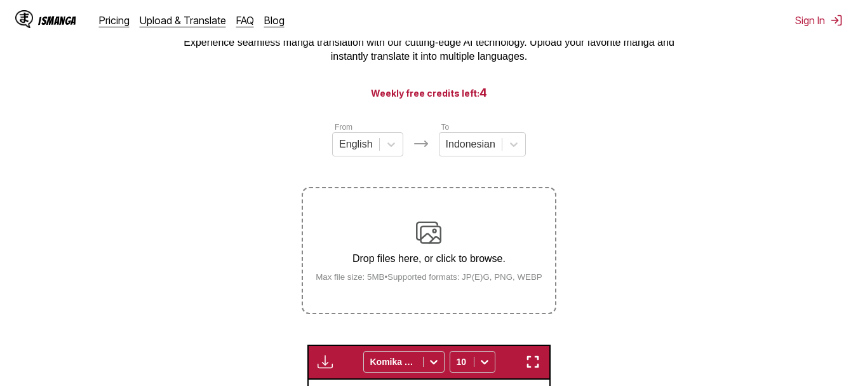
scroll to position [81, 0]
click at [434, 246] on img at bounding box center [428, 232] width 25 height 25
click at [0, 0] on input "Drop files here, or click to browse. Max file size: 5MB • Supported formats: JP…" at bounding box center [0, 0] width 0 height 0
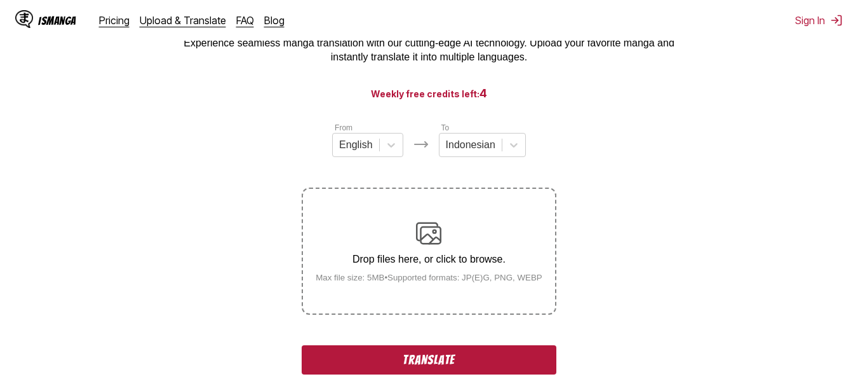
click at [410, 241] on div "Drop files here, or click to browse. Max file size: 5MB • Supported formats: JP…" at bounding box center [428, 251] width 247 height 62
click at [0, 0] on input "Drop files here, or click to browse. Max file size: 5MB • Supported formats: JP…" at bounding box center [0, 0] width 0 height 0
click at [390, 246] on div "Drop files here, or click to browse. Max file size: 5MB • Supported formats: JP…" at bounding box center [428, 251] width 247 height 62
click at [0, 0] on input "Drop files here, or click to browse. Max file size: 5MB • Supported formats: JP…" at bounding box center [0, 0] width 0 height 0
click at [389, 253] on div "Drop files here, or click to browse. Max file size: 5MB • Supported formats: JP…" at bounding box center [428, 251] width 247 height 62
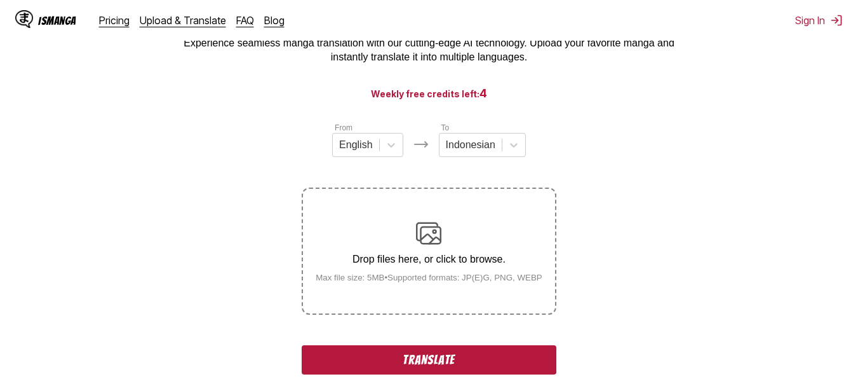
click at [0, 0] on input "Drop files here, or click to browse. Max file size: 5MB • Supported formats: JP…" at bounding box center [0, 0] width 0 height 0
click at [411, 362] on button "Translate" at bounding box center [429, 359] width 254 height 29
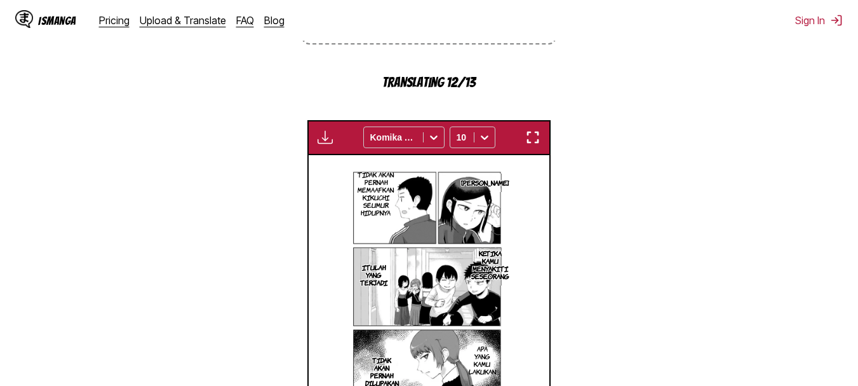
scroll to position [381, 0]
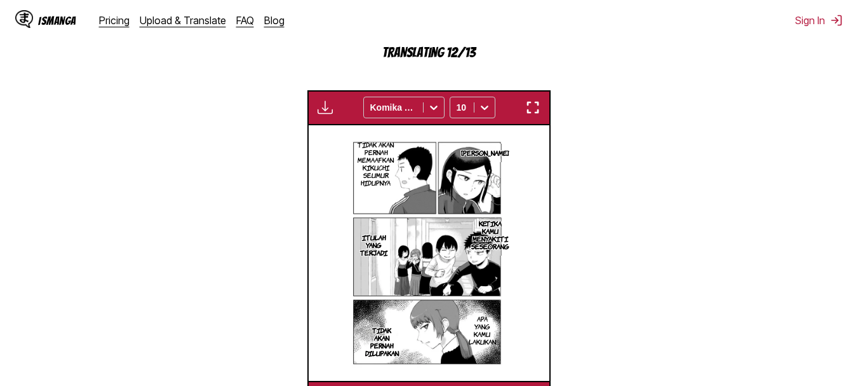
click at [521, 114] on button "button" at bounding box center [532, 107] width 23 height 17
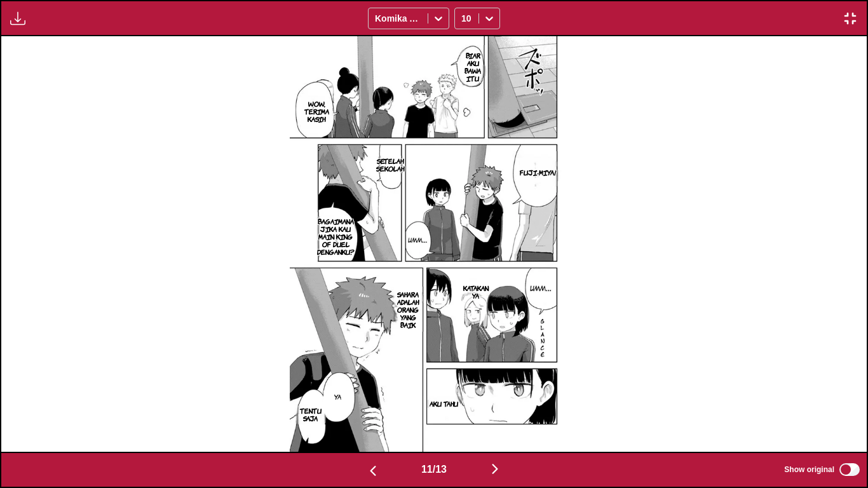
scroll to position [0, 7785]
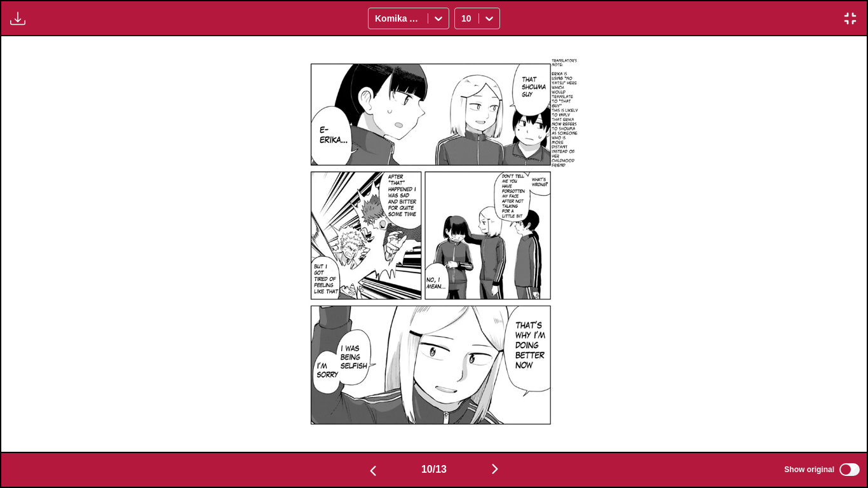
click at [850, 21] on img "button" at bounding box center [849, 18] width 15 height 15
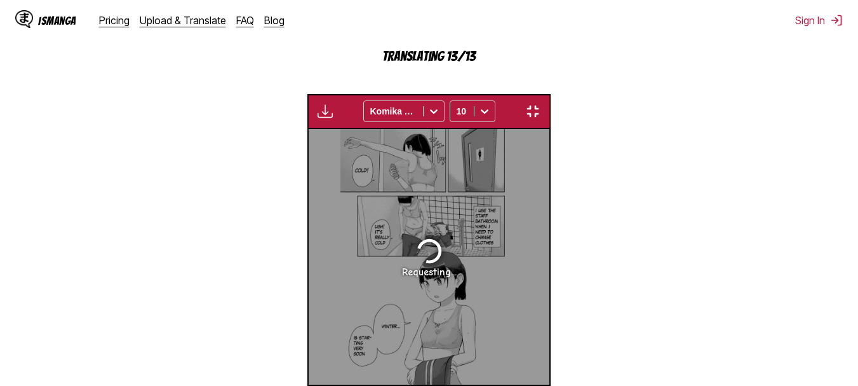
scroll to position [0, 2168]
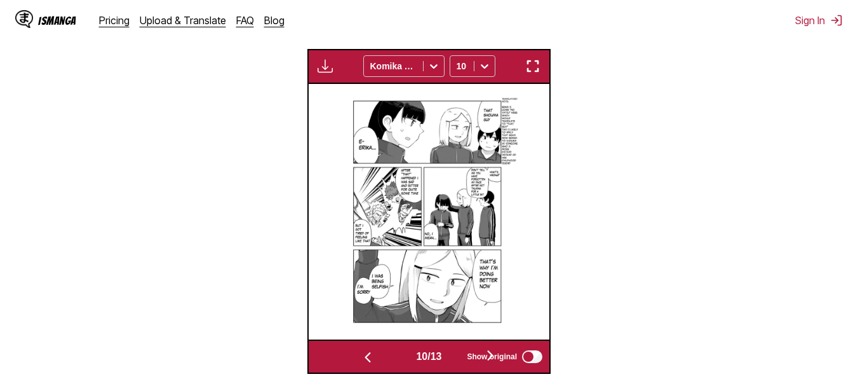
click at [533, 60] on img "button" at bounding box center [532, 65] width 15 height 15
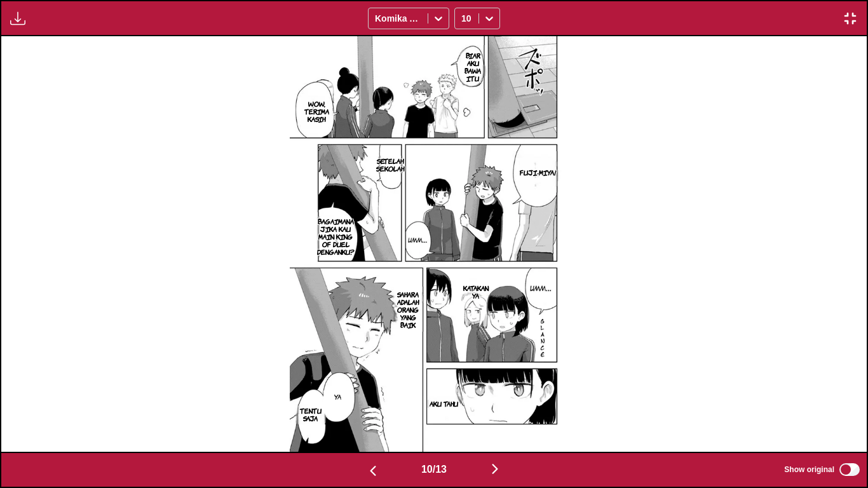
scroll to position [0, 7785]
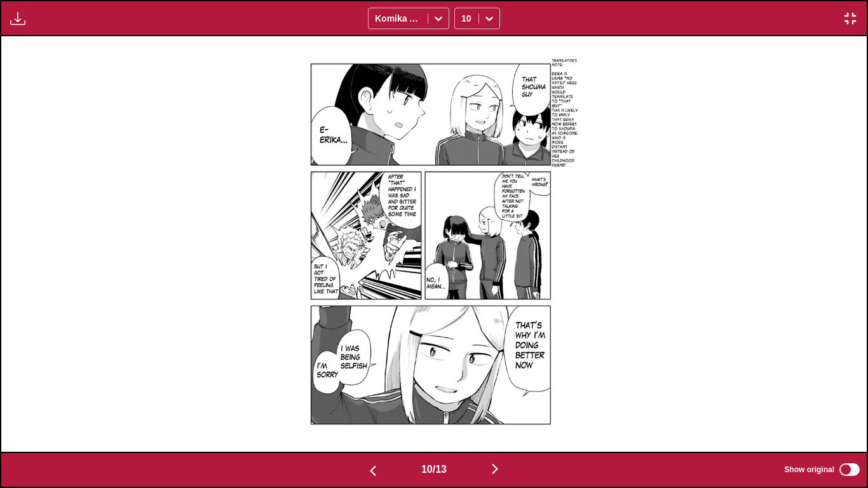
click at [847, 22] on img "button" at bounding box center [849, 18] width 15 height 15
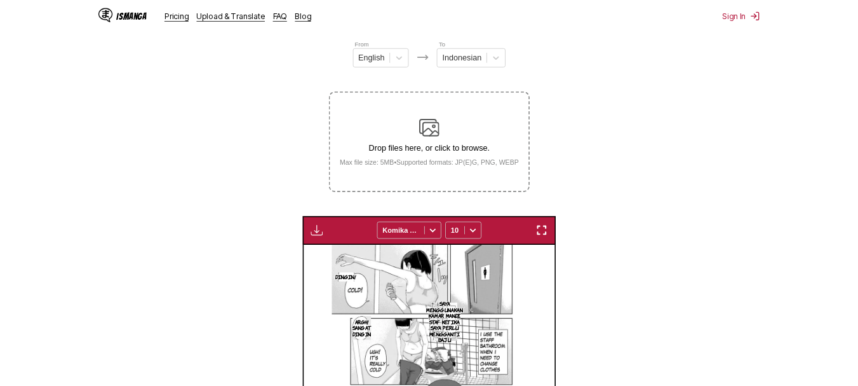
scroll to position [0, 2168]
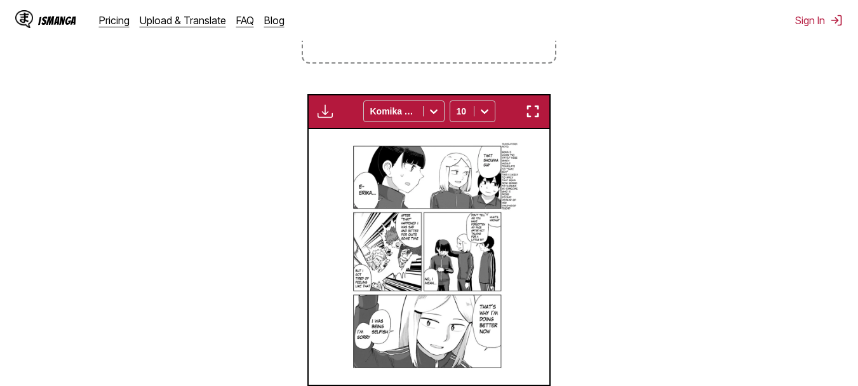
click at [540, 116] on img "button" at bounding box center [532, 111] width 15 height 15
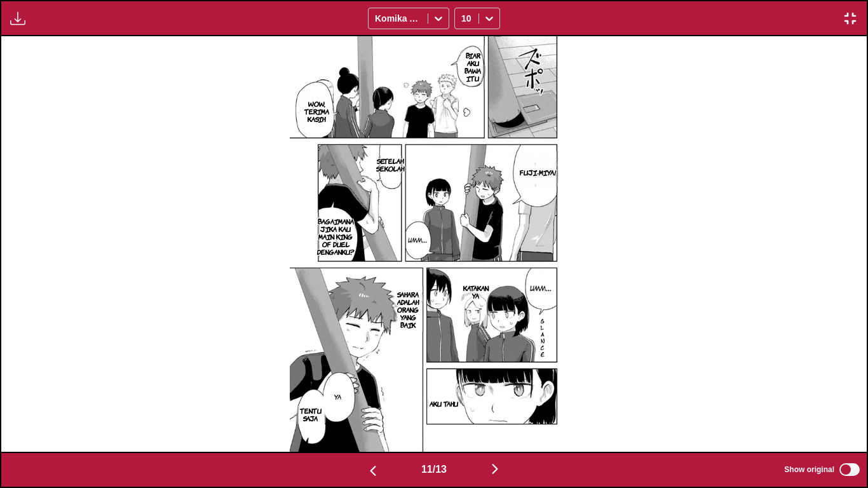
scroll to position [0, 9515]
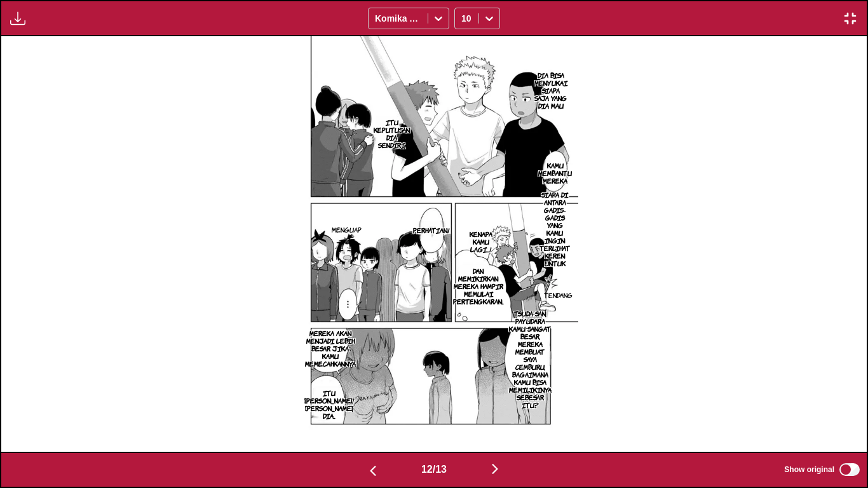
click at [551, 224] on p "SIAPA DI ANTARA GADIS-GADIS YANG KAMU INGIN TERLIHAT KEREN UNTUK" at bounding box center [555, 228] width 36 height 81
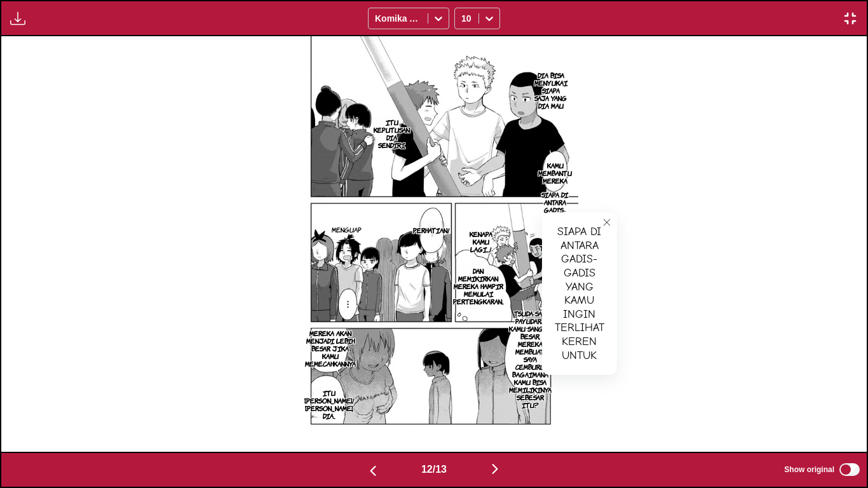
click at [608, 214] on button "close-tooltip" at bounding box center [606, 222] width 20 height 20
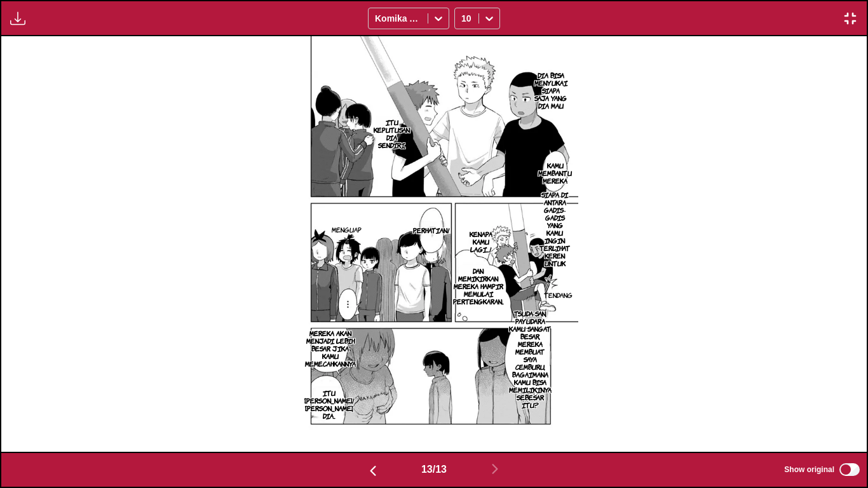
scroll to position [0, 10380]
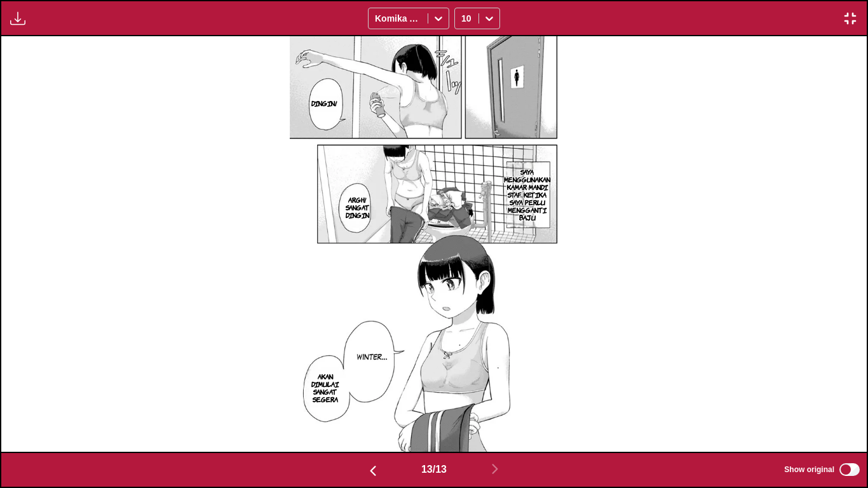
click at [855, 8] on div "Available for premium users only Komika Axis 10" at bounding box center [434, 18] width 868 height 36
click at [854, 25] on img "button" at bounding box center [849, 18] width 15 height 15
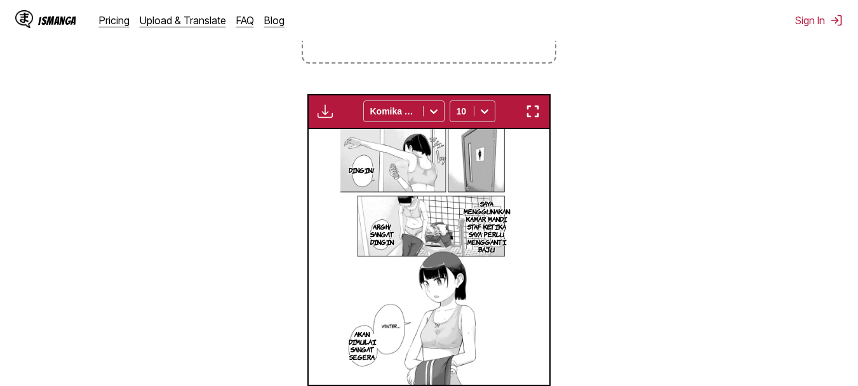
scroll to position [0, 2890]
